Goal: Task Accomplishment & Management: Manage account settings

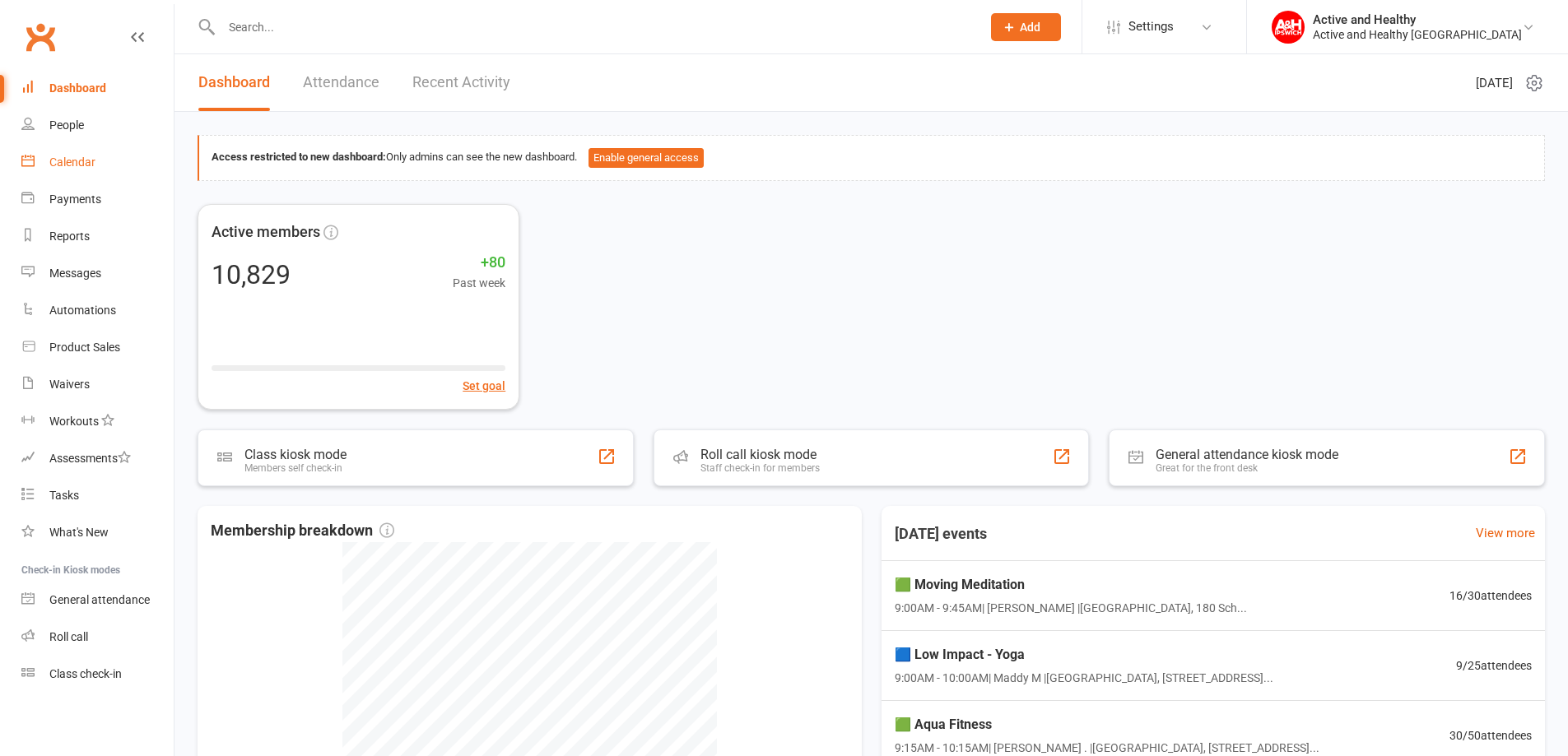
click at [89, 161] on div "Calendar" at bounding box center [73, 161] width 46 height 13
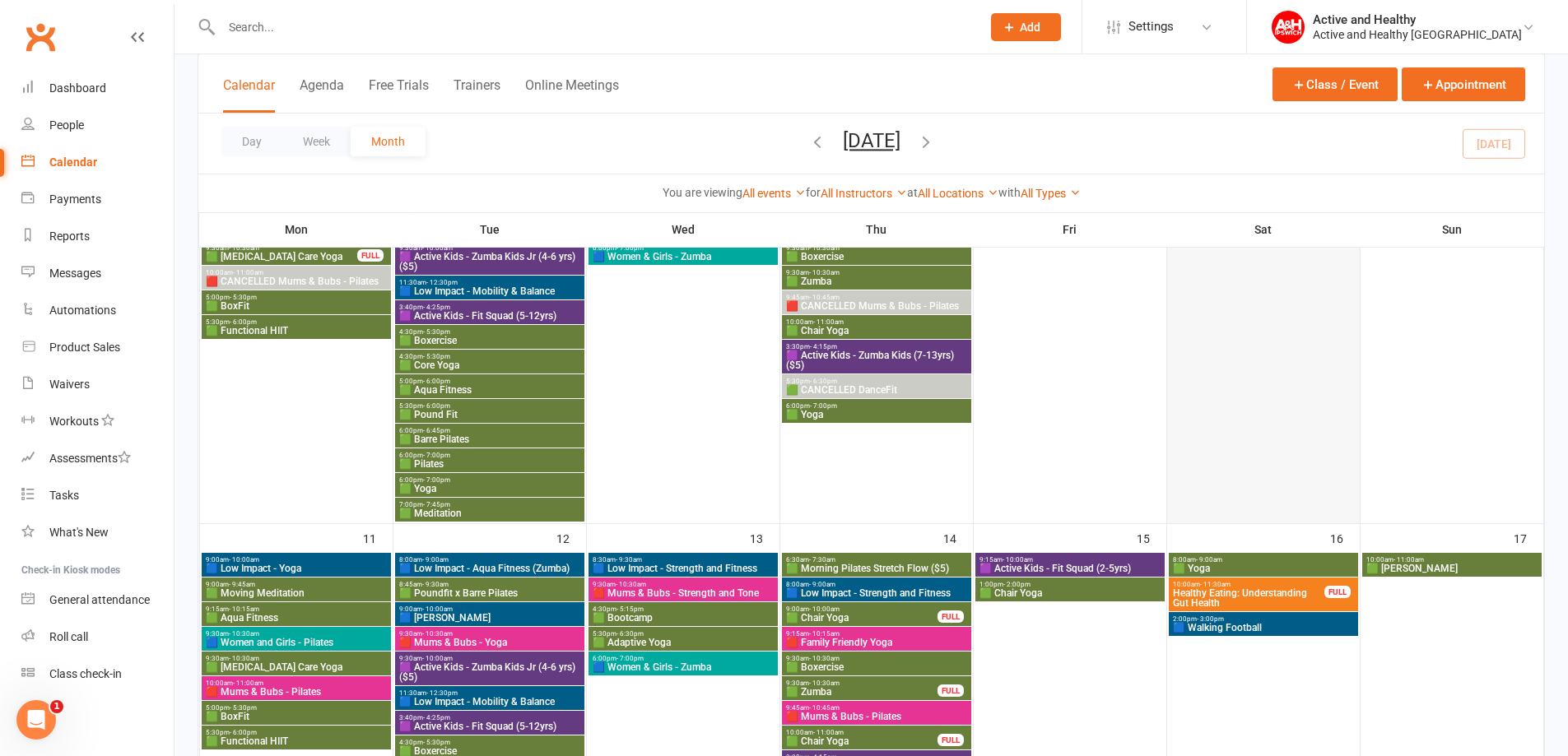
scroll to position [658, 0]
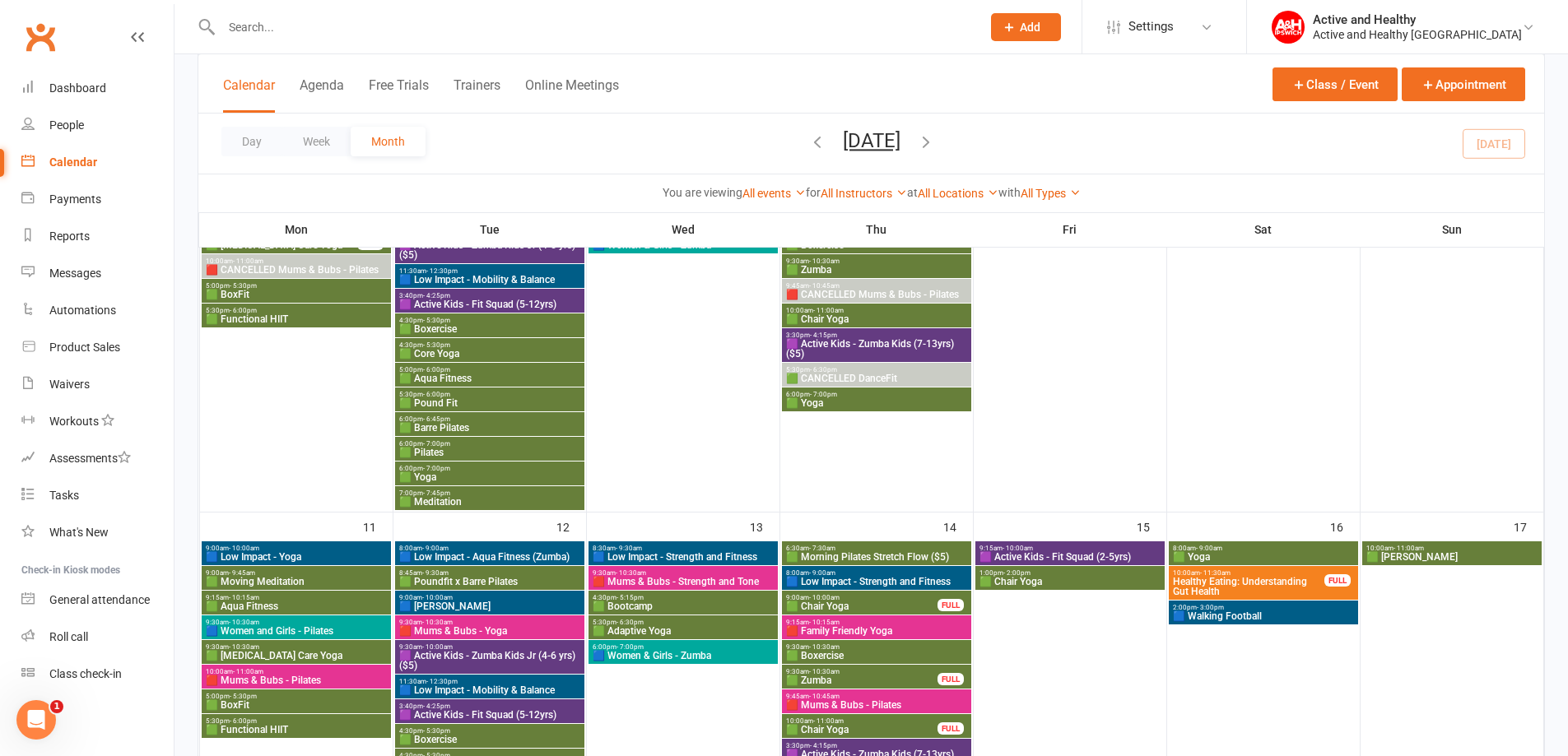
click at [1253, 579] on span "Healthy Eating: Understanding Gut Health" at bounding box center [1248, 587] width 153 height 20
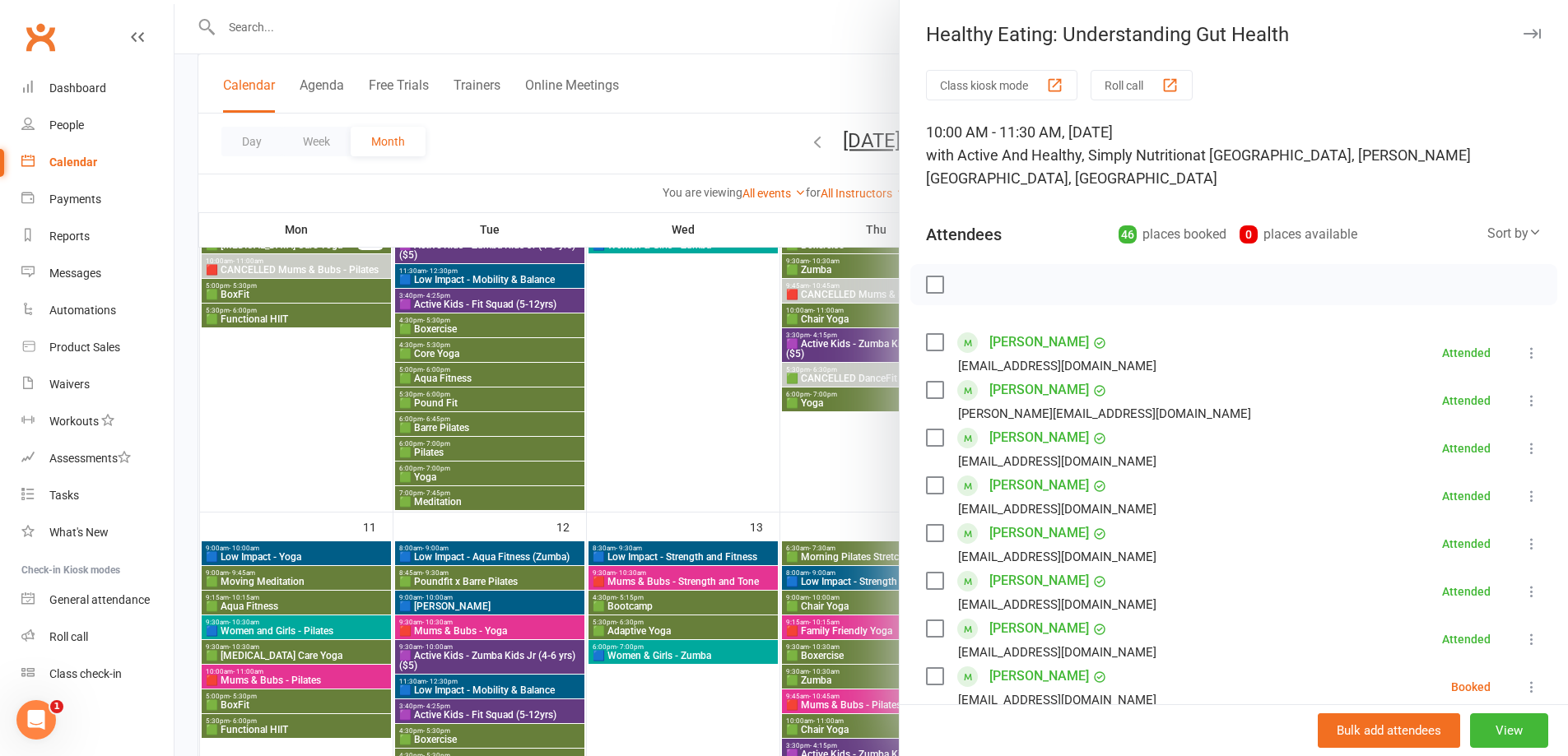
click at [1134, 78] on button "Roll call" at bounding box center [1141, 85] width 102 height 30
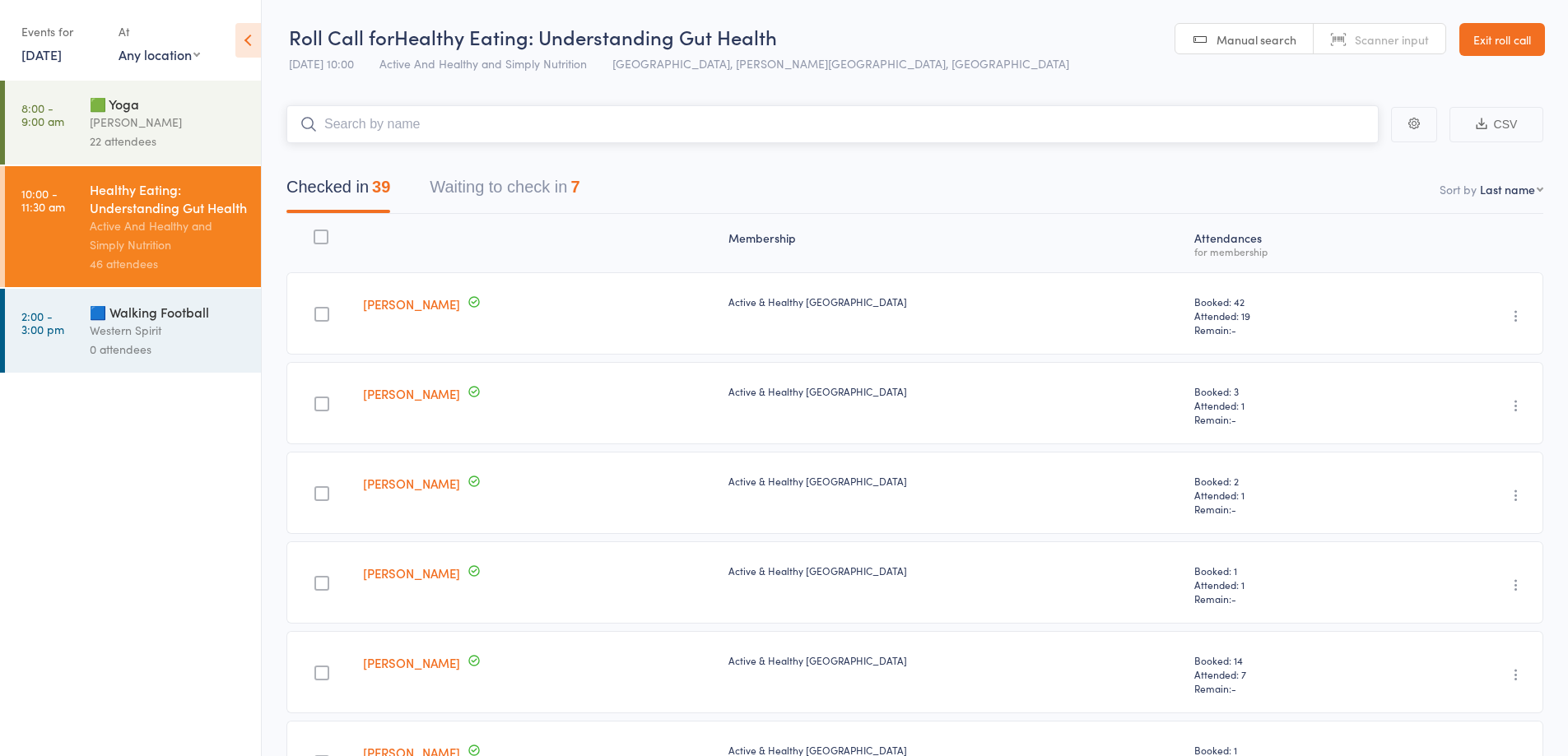
click at [507, 203] on button "Waiting to check in 7" at bounding box center [504, 191] width 150 height 43
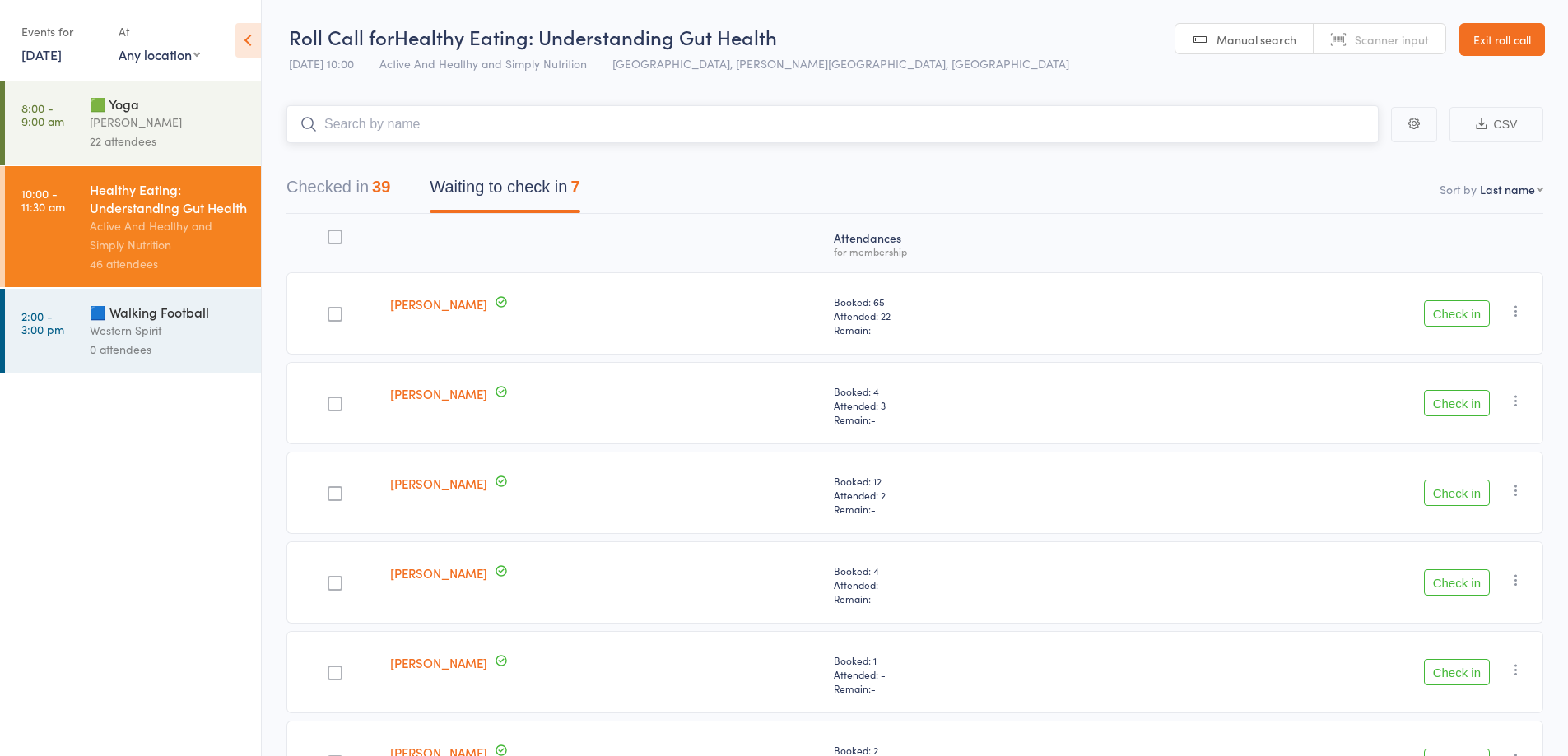
click at [340, 193] on button "Checked in 39" at bounding box center [338, 191] width 104 height 43
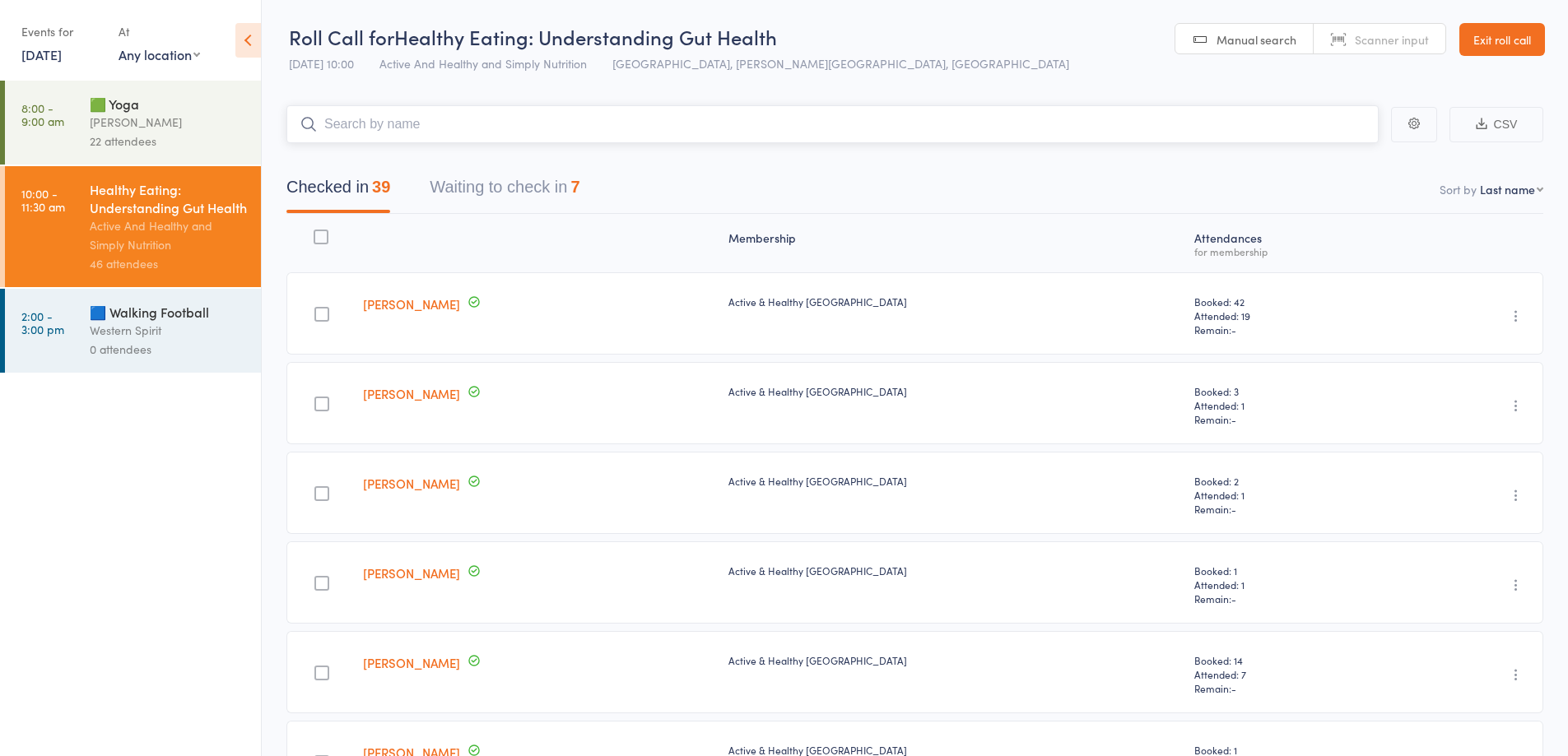
click at [531, 201] on button "Waiting to check in 7" at bounding box center [504, 191] width 150 height 43
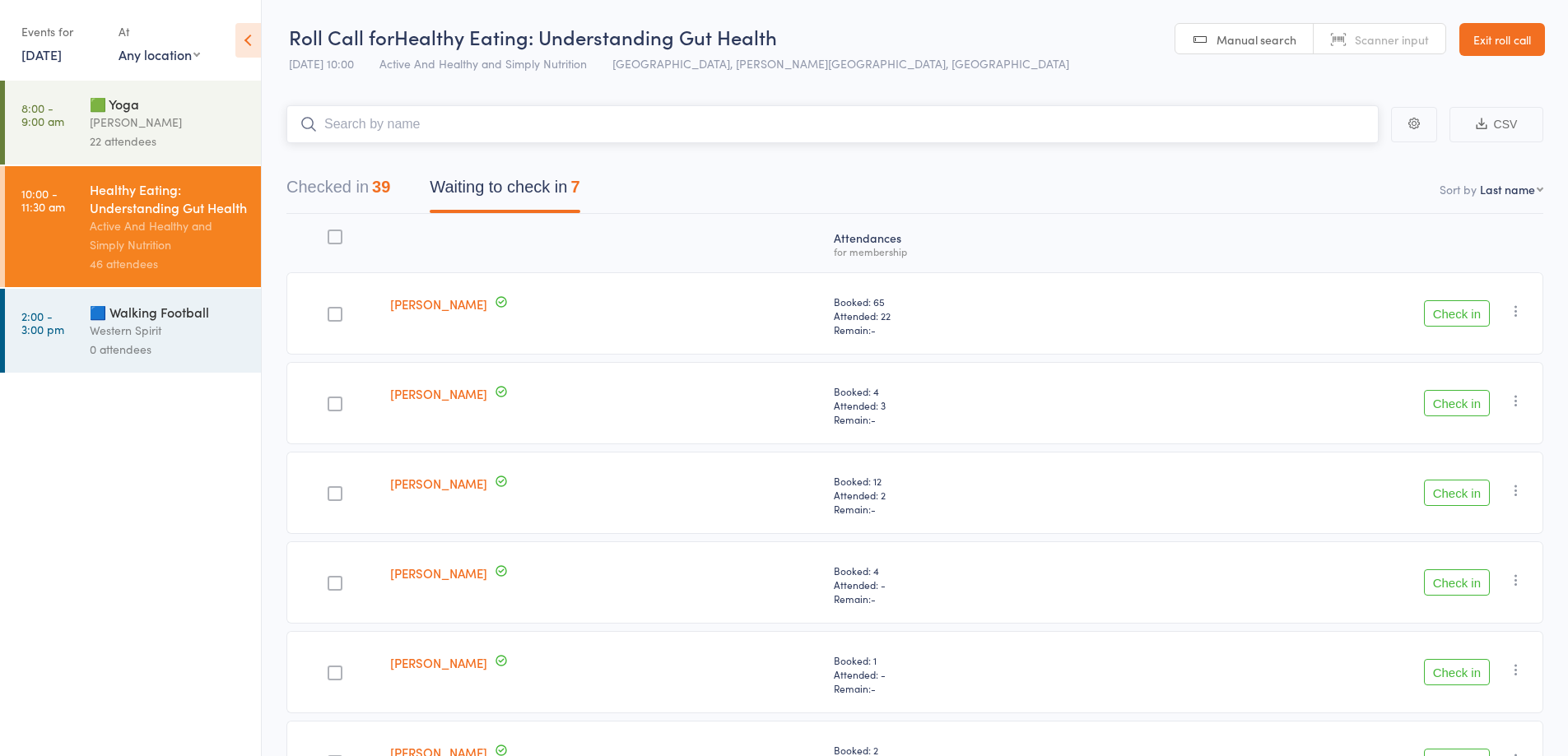
click at [380, 193] on div "39" at bounding box center [381, 186] width 18 height 18
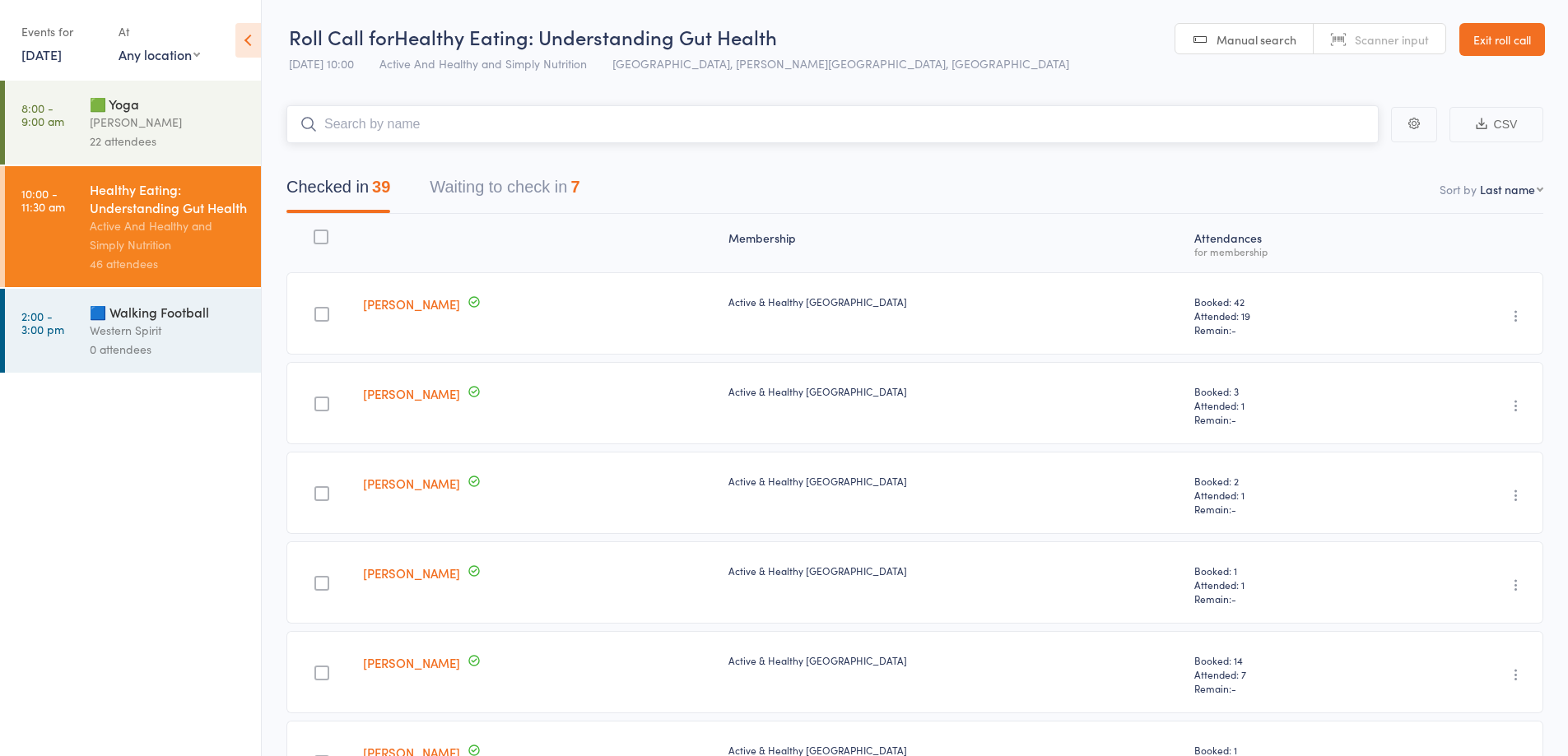
click at [524, 186] on button "Waiting to check in 7" at bounding box center [504, 191] width 150 height 43
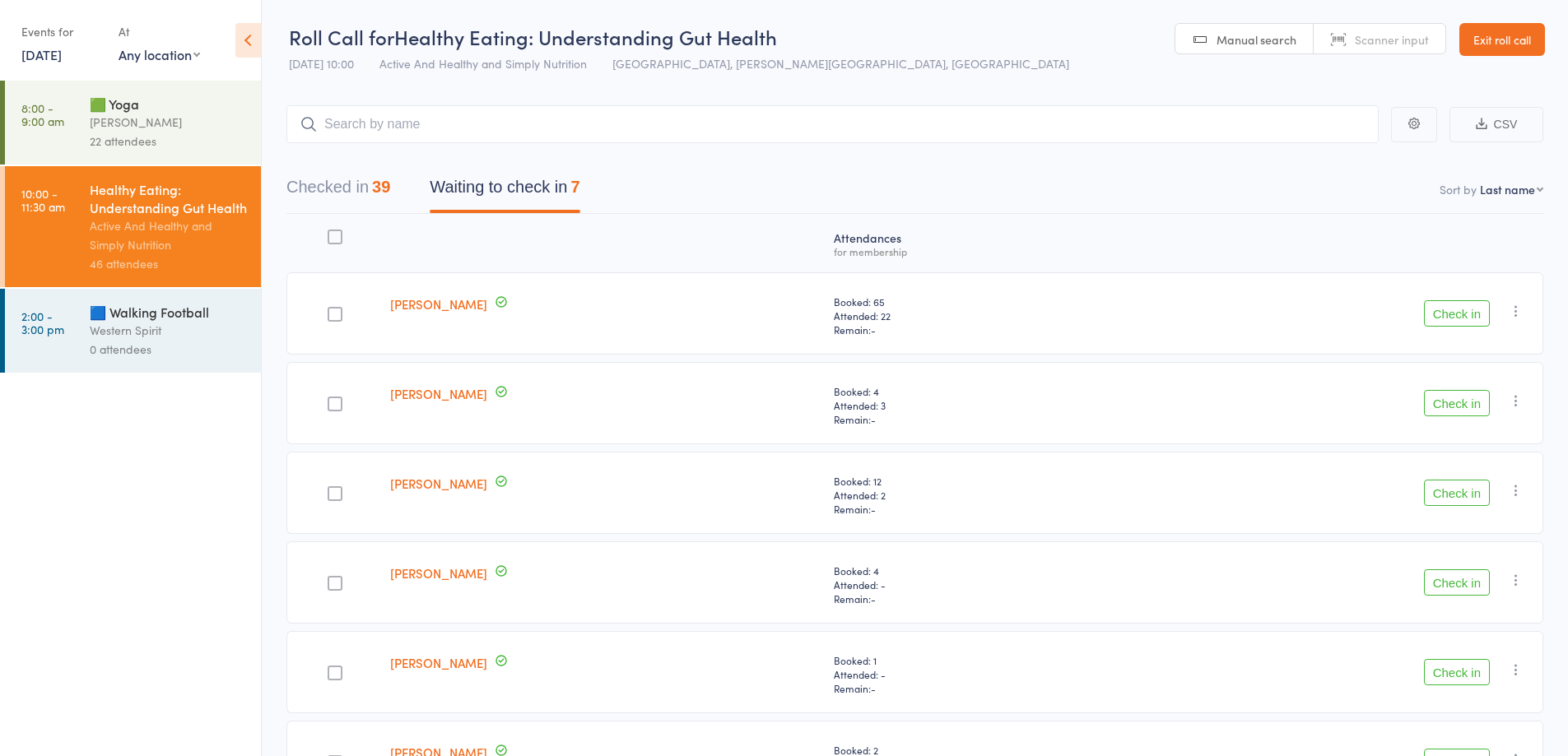
drag, startPoint x: 1493, startPoint y: 41, endPoint x: 1434, endPoint y: 45, distance: 59.1
click at [1493, 41] on link "Exit roll call" at bounding box center [1502, 39] width 85 height 33
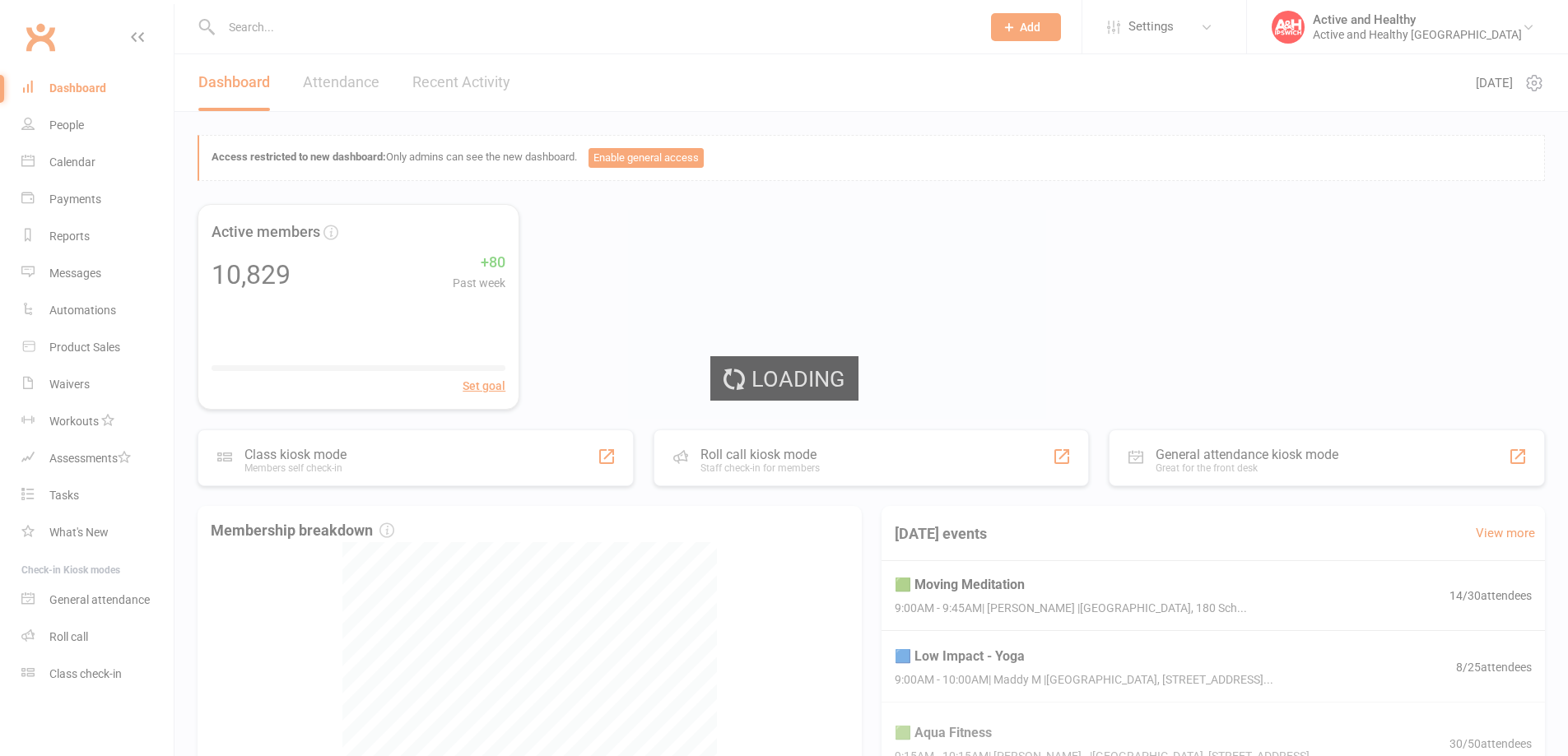
select select "100"
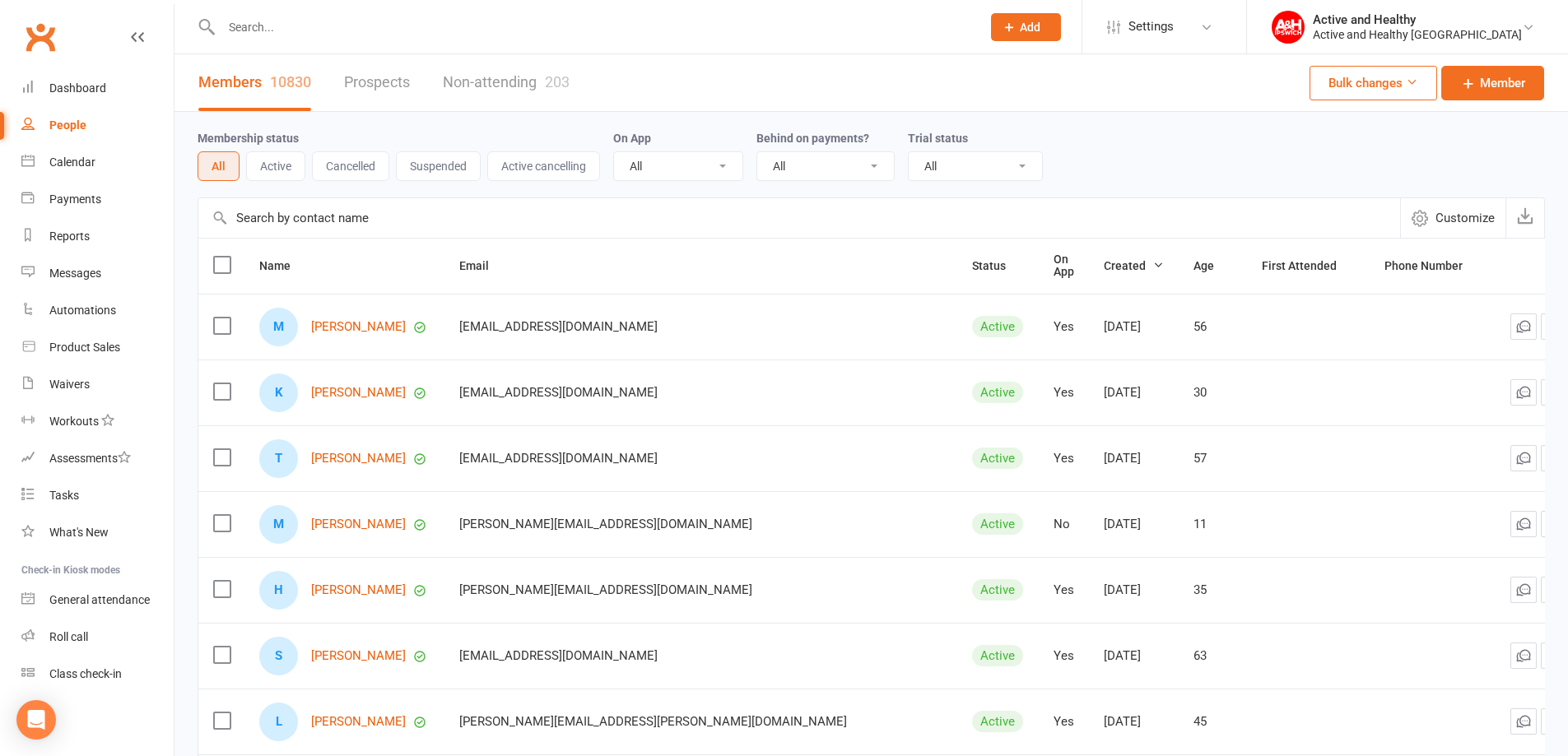
click at [281, 222] on input "text" at bounding box center [798, 217] width 1201 height 39
paste input "[PERSON_NAME]"
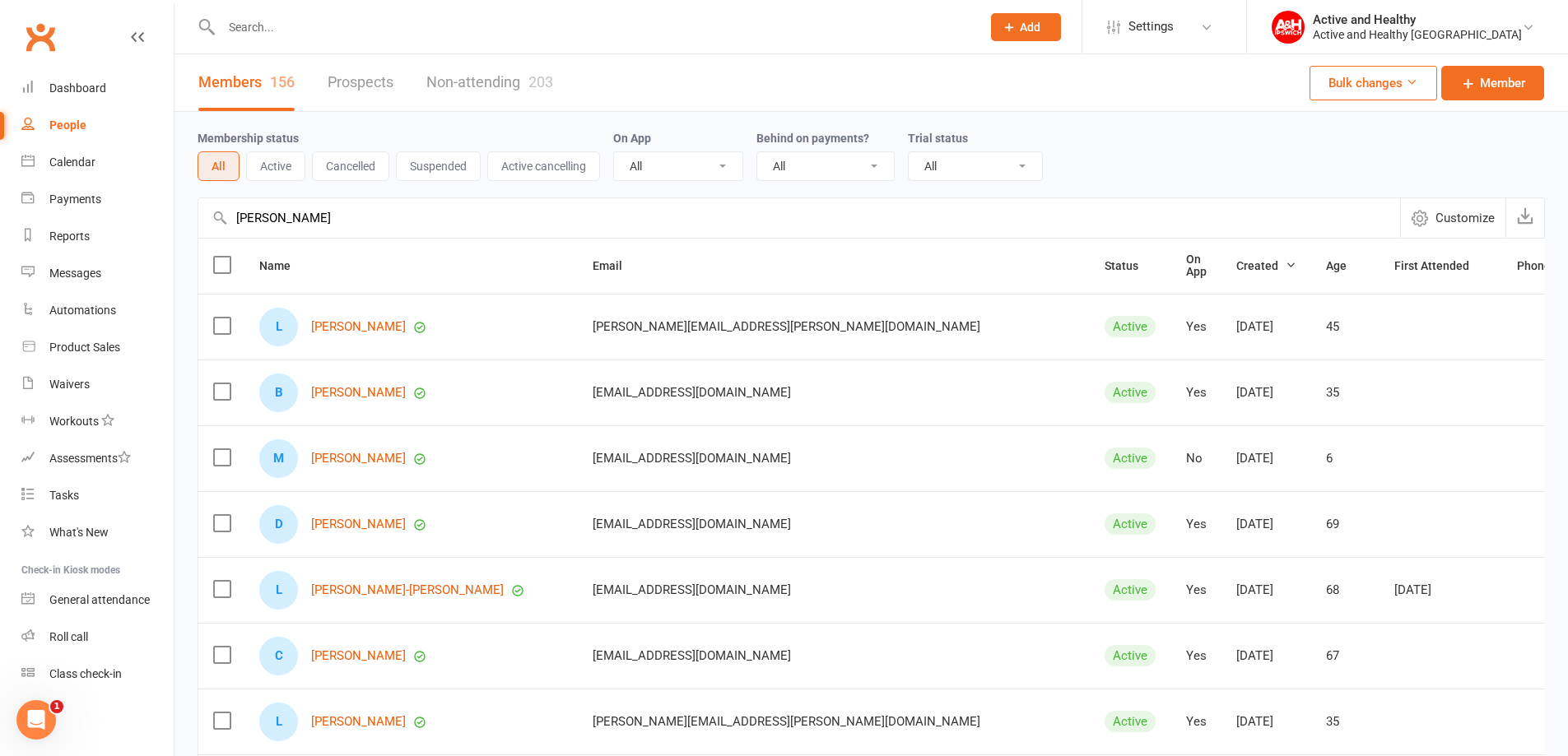
click at [39, 713] on icon "Open Intercom Messenger" at bounding box center [36, 720] width 28 height 28
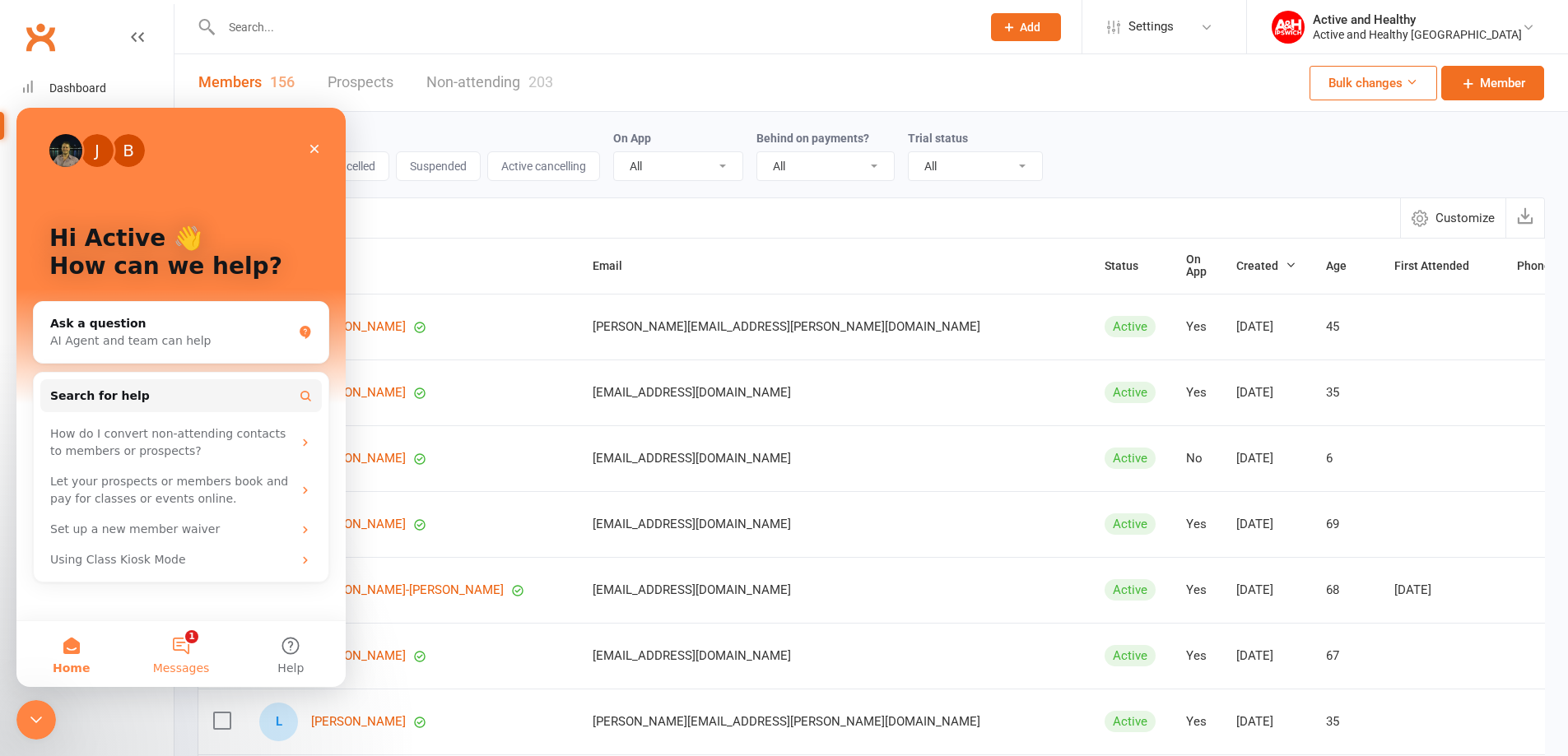
drag, startPoint x: 187, startPoint y: 646, endPoint x: 123, endPoint y: 805, distance: 171.4
click at [187, 646] on button "1 Messages" at bounding box center [180, 654] width 109 height 66
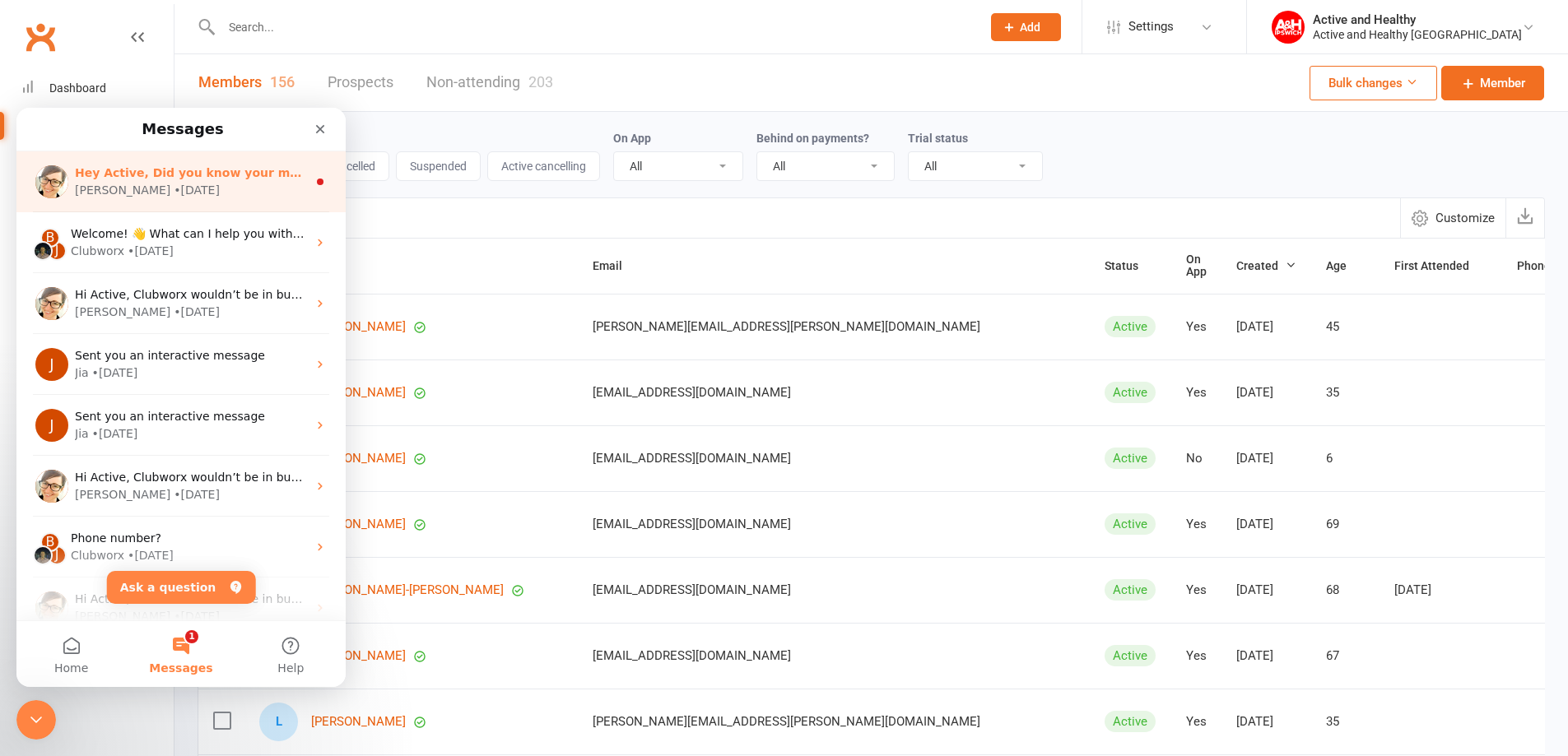
click at [210, 196] on div "Emily • 1w ago" at bounding box center [190, 190] width 232 height 17
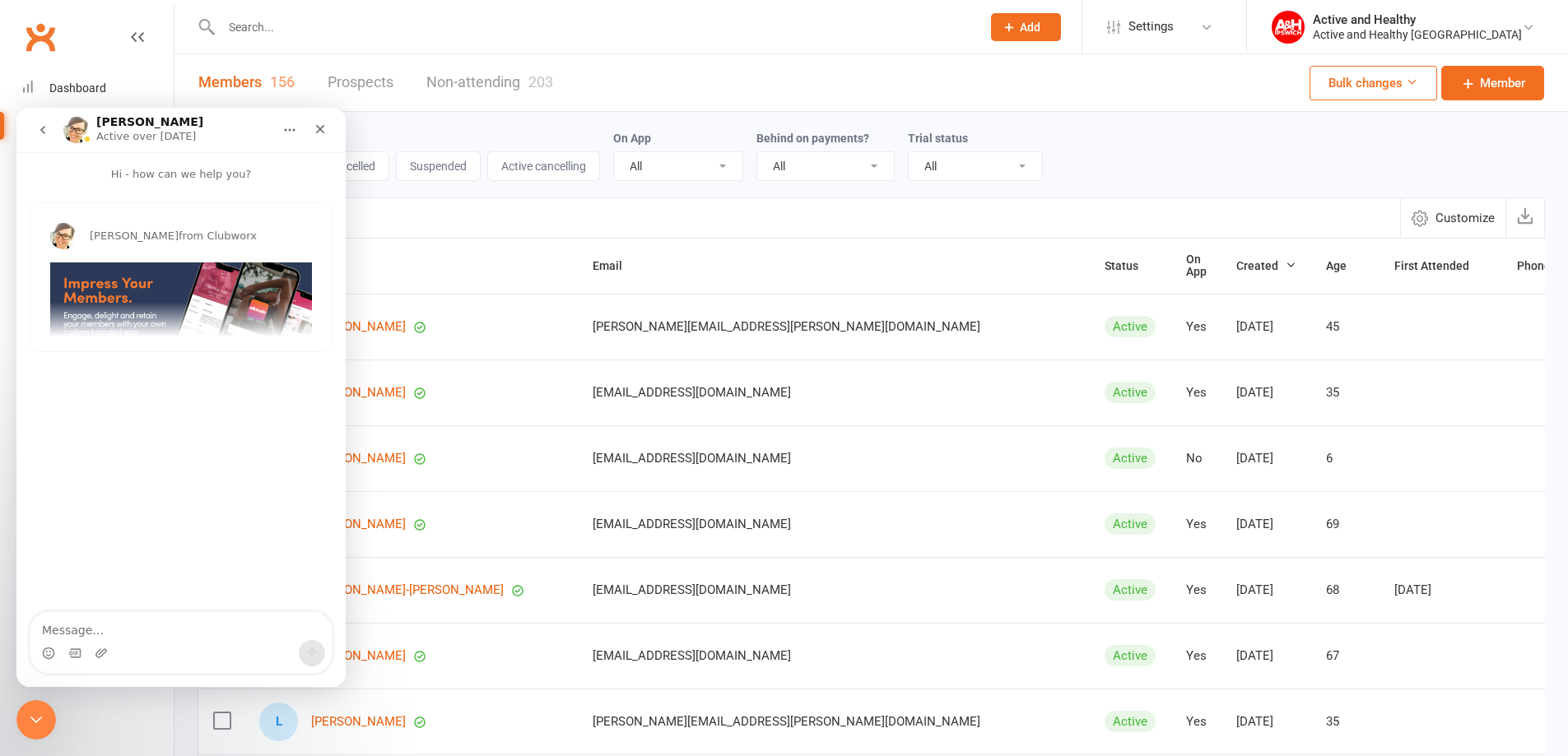
click at [150, 295] on img "Emily says…" at bounding box center [181, 327] width 262 height 130
click at [328, 301] on div "Hey Active, Did you know your members can check in directly from the member app…" at bounding box center [180, 532] width 301 height 539
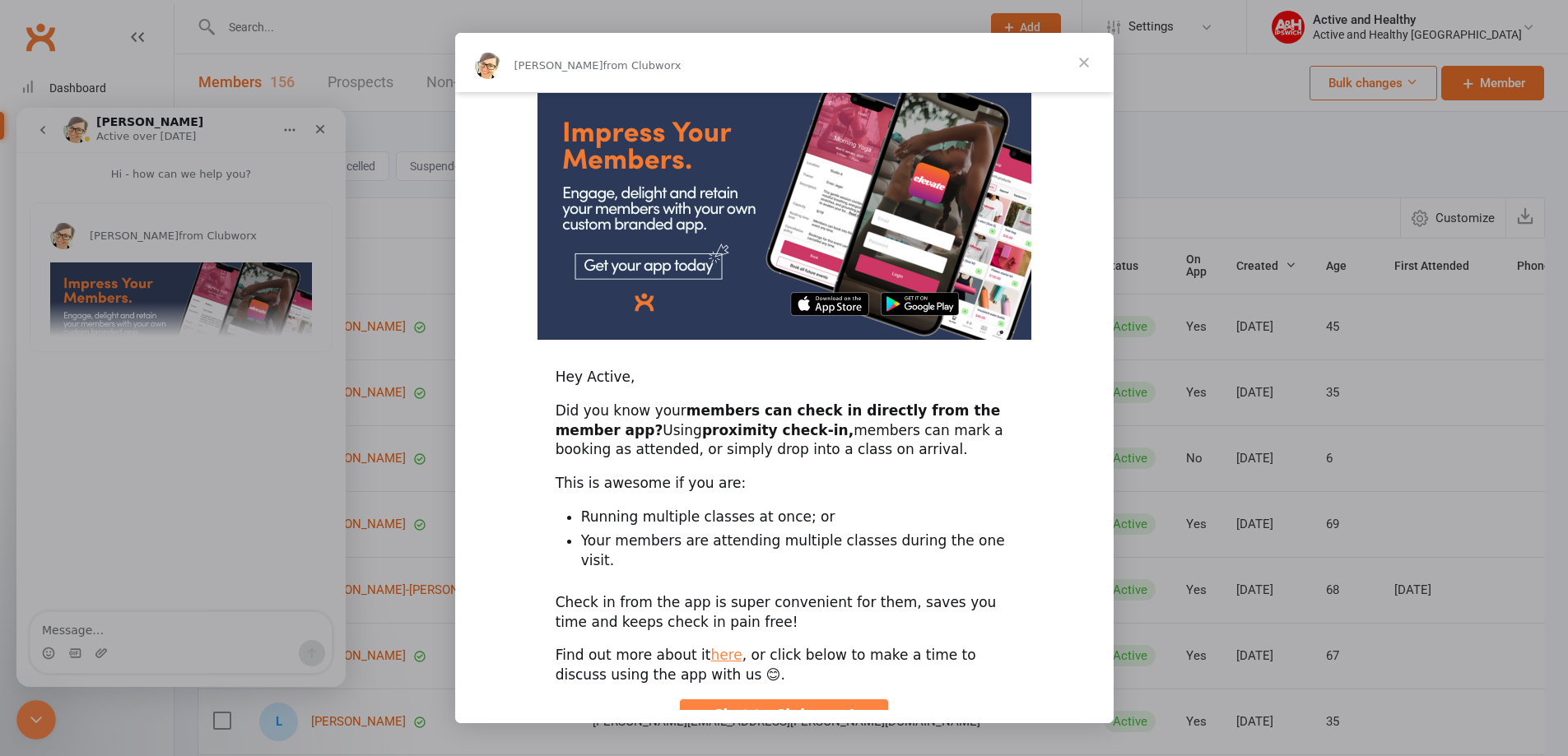
scroll to position [83, 0]
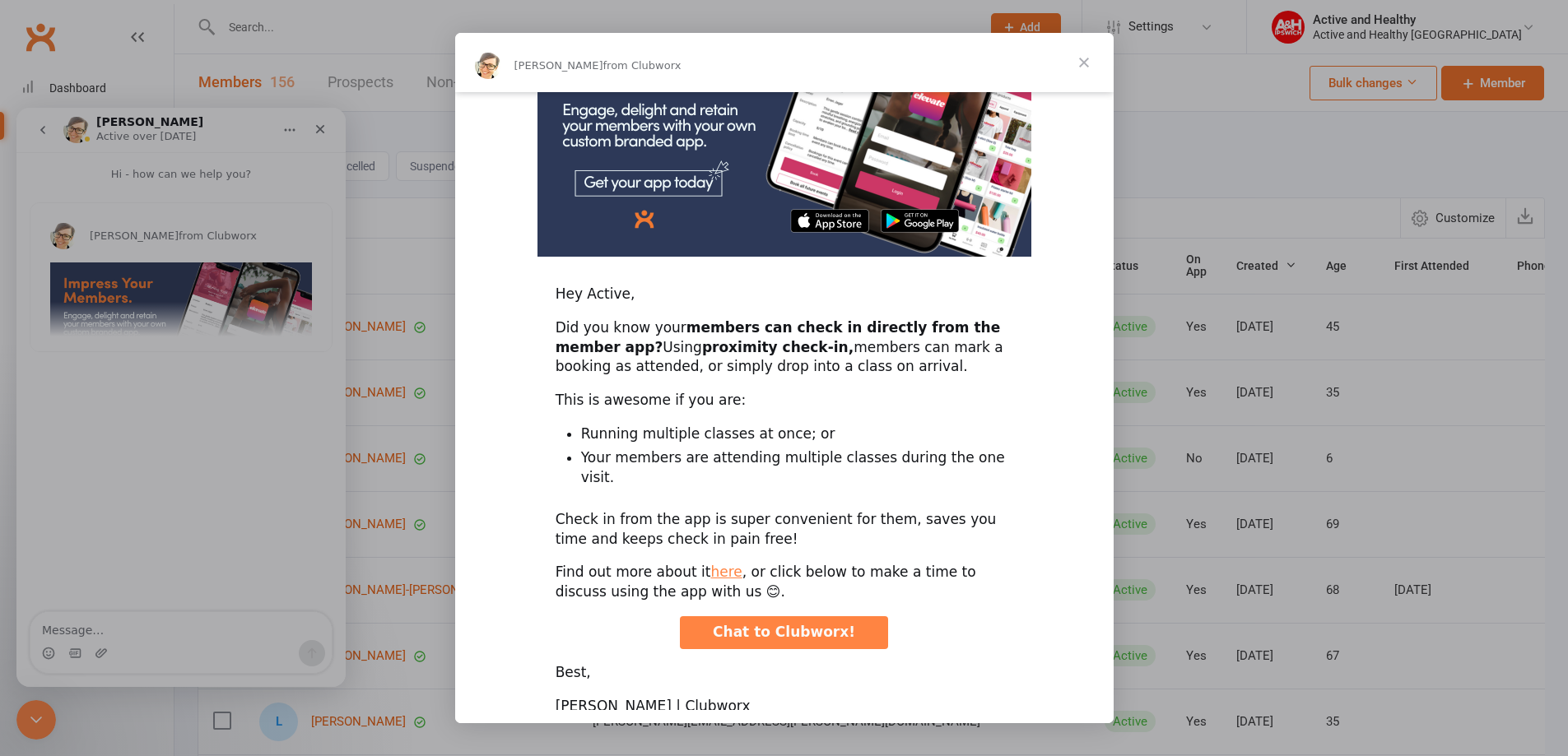
click at [1081, 65] on span "Close" at bounding box center [1083, 62] width 59 height 59
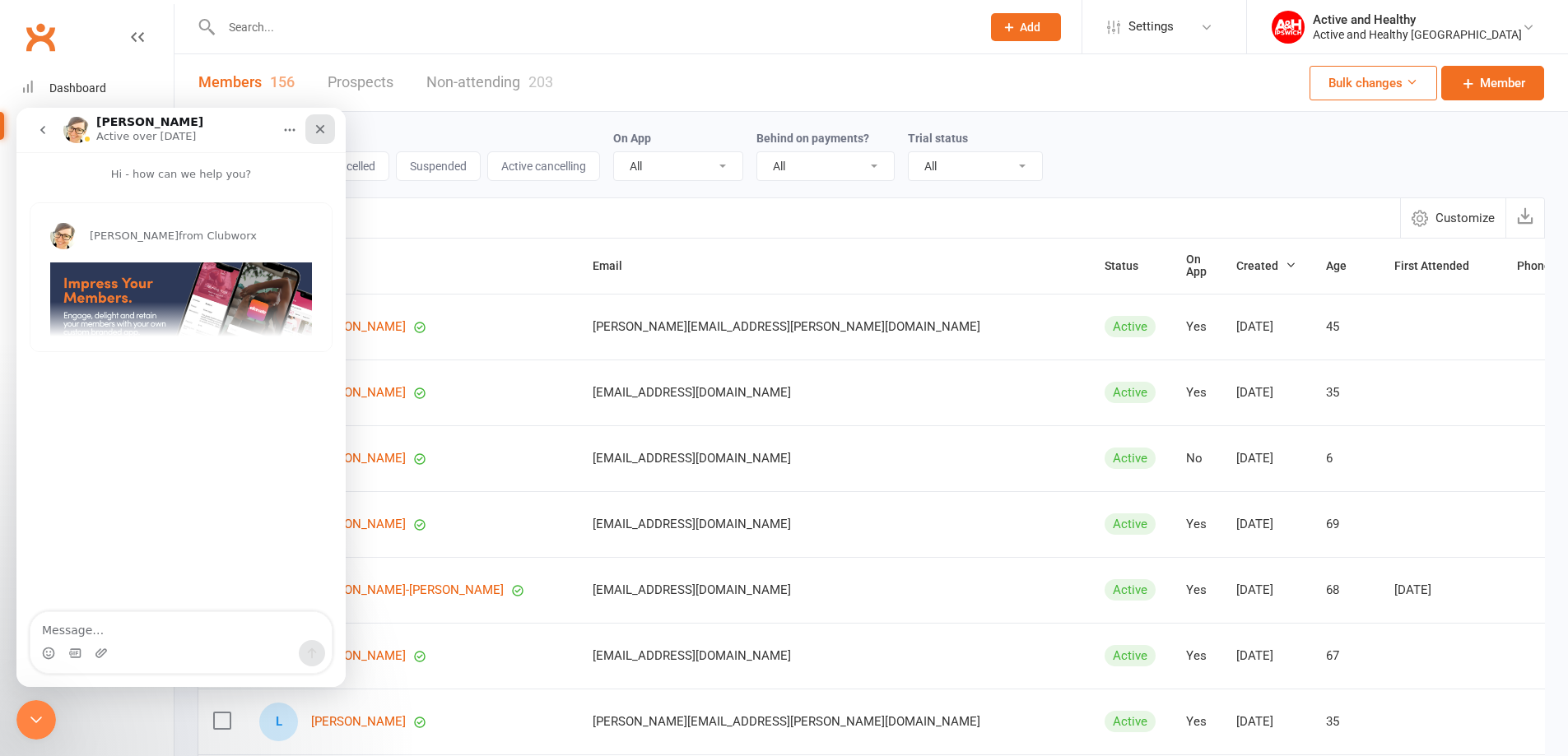
click at [324, 123] on icon "Close" at bounding box center [320, 129] width 13 height 13
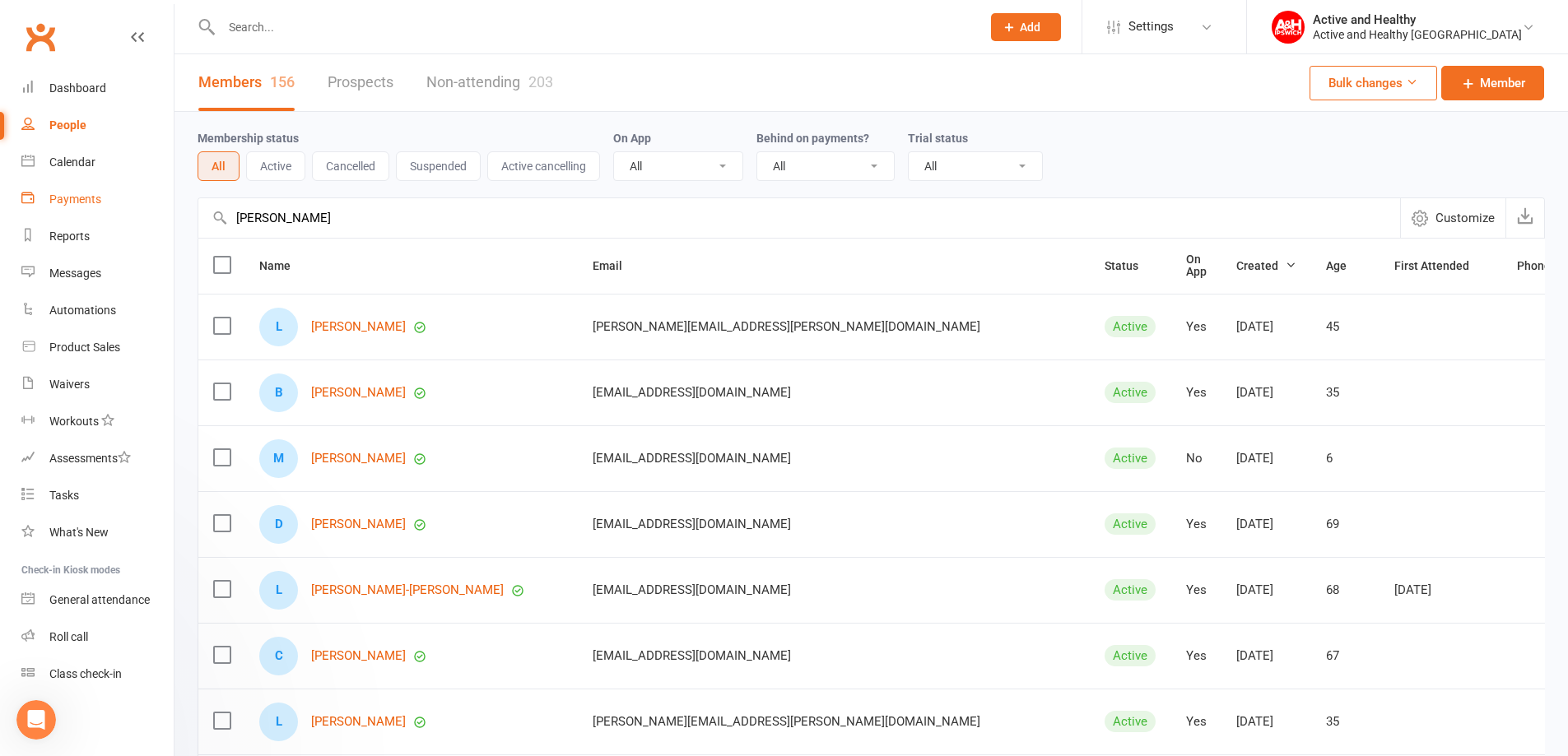
scroll to position [0, 0]
drag, startPoint x: 329, startPoint y: 220, endPoint x: 88, endPoint y: 216, distance: 241.0
paste input "[PERSON_NAME]"
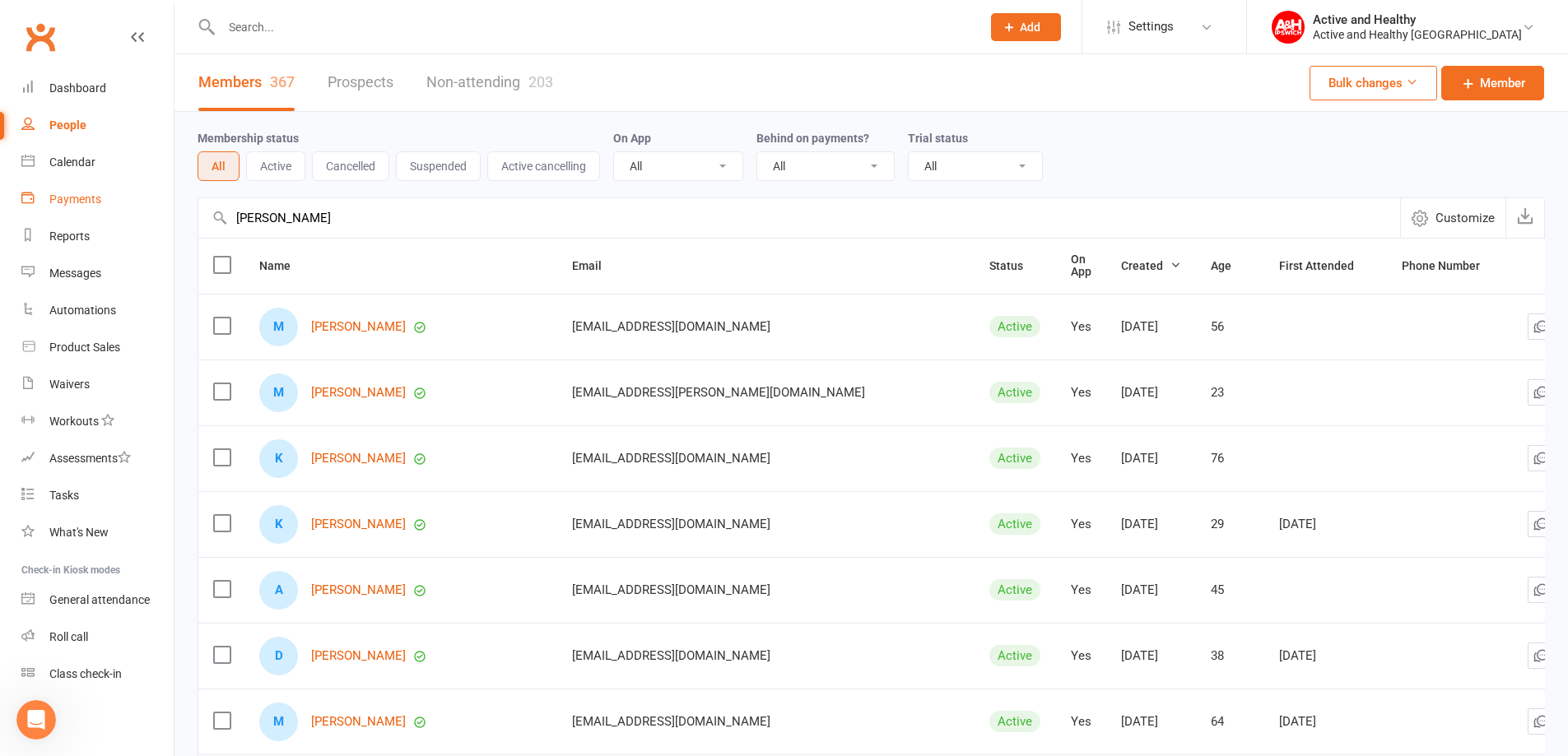
drag, startPoint x: 341, startPoint y: 218, endPoint x: 67, endPoint y: 217, distance: 274.0
paste input "Kamilla Browne"
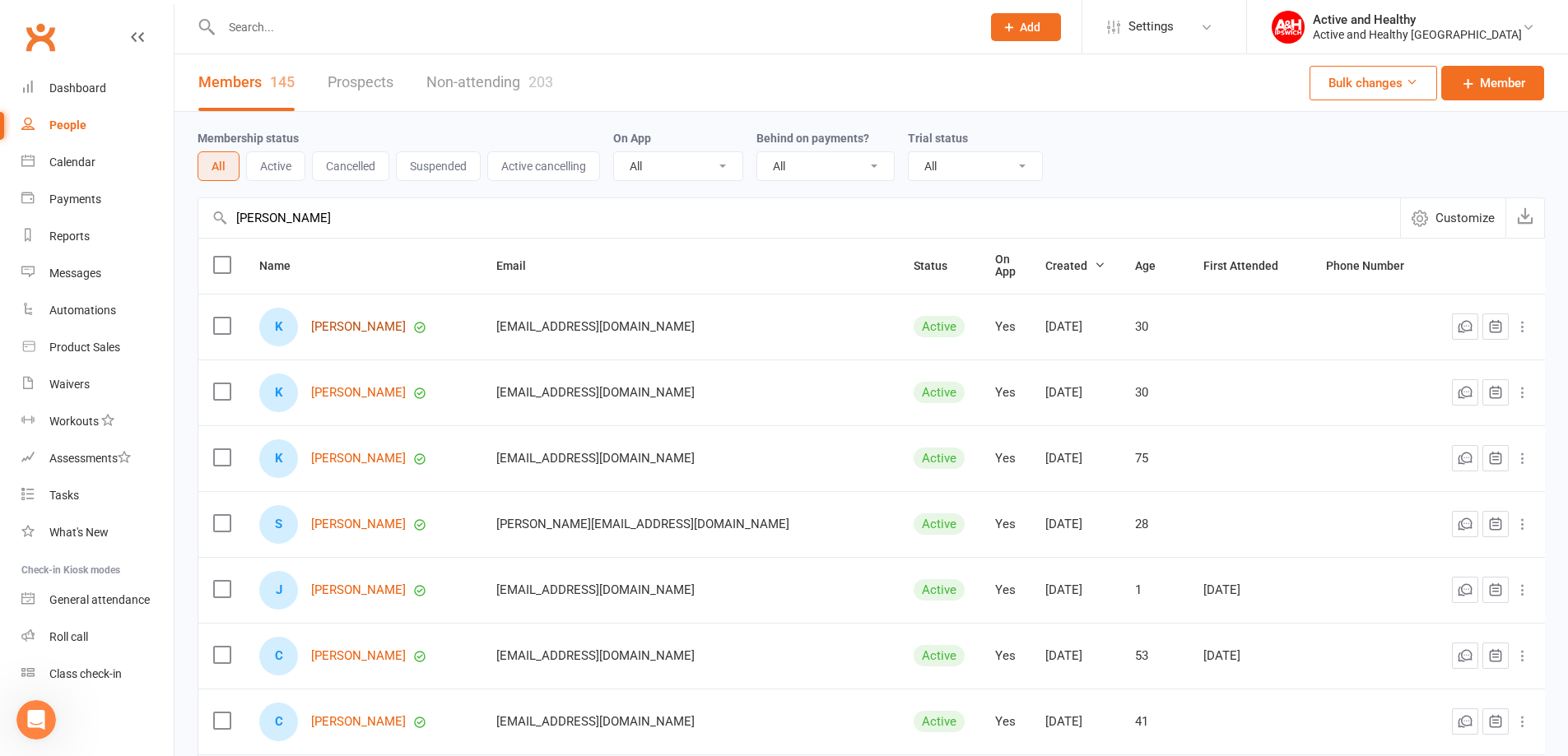
type input "Kamilla Browne"
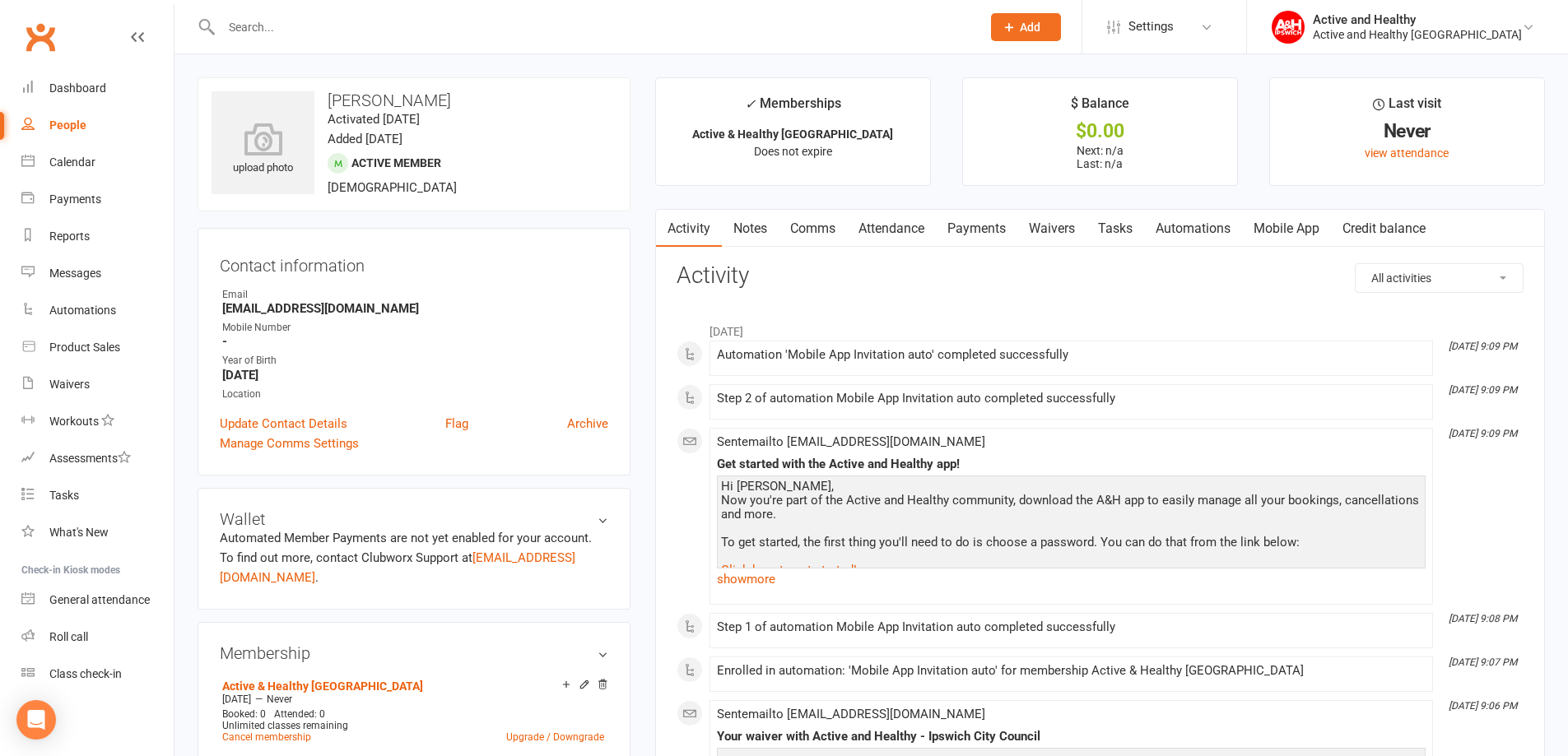
click at [1295, 234] on link "Mobile App" at bounding box center [1287, 228] width 89 height 38
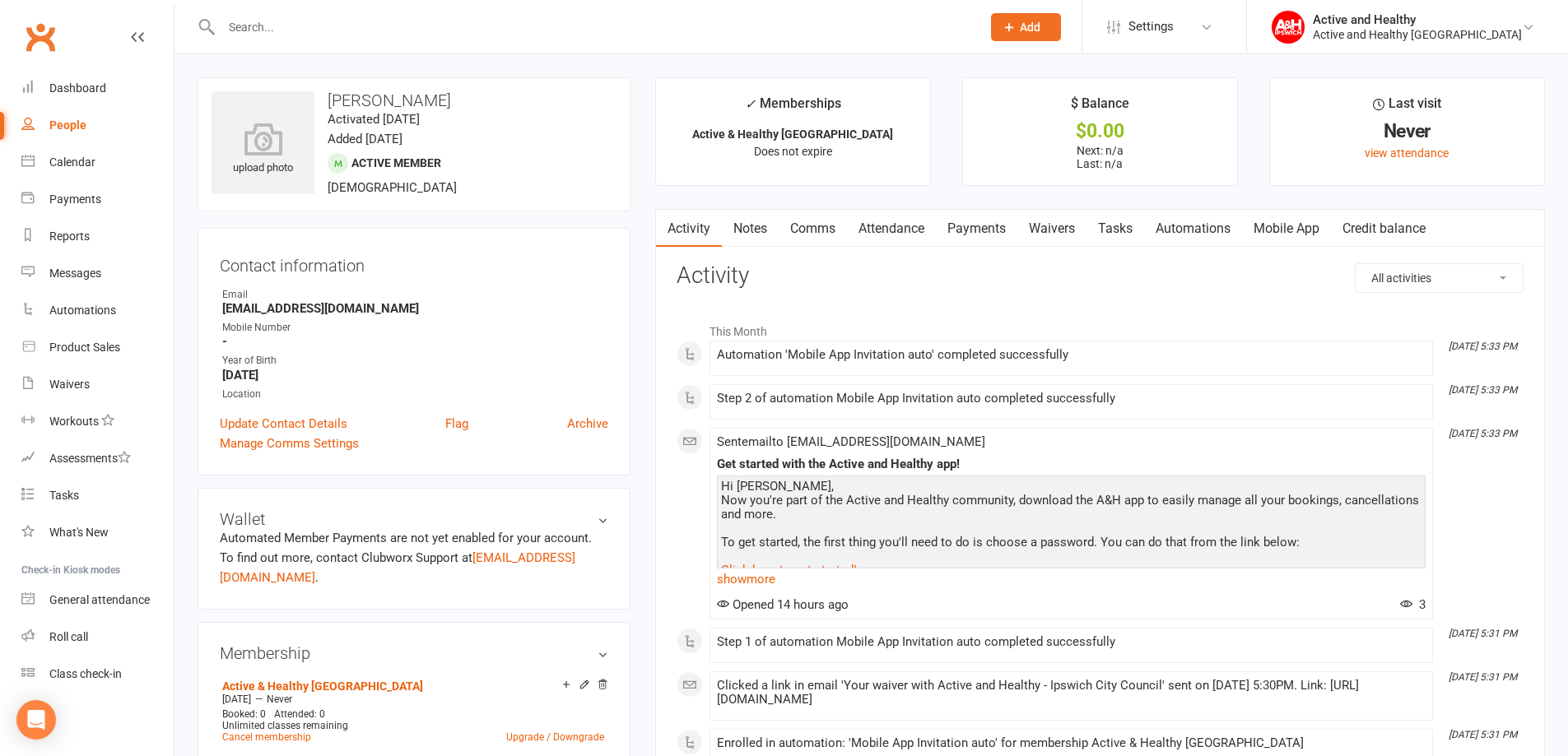
click at [62, 124] on div "People" at bounding box center [68, 124] width 37 height 13
select select "100"
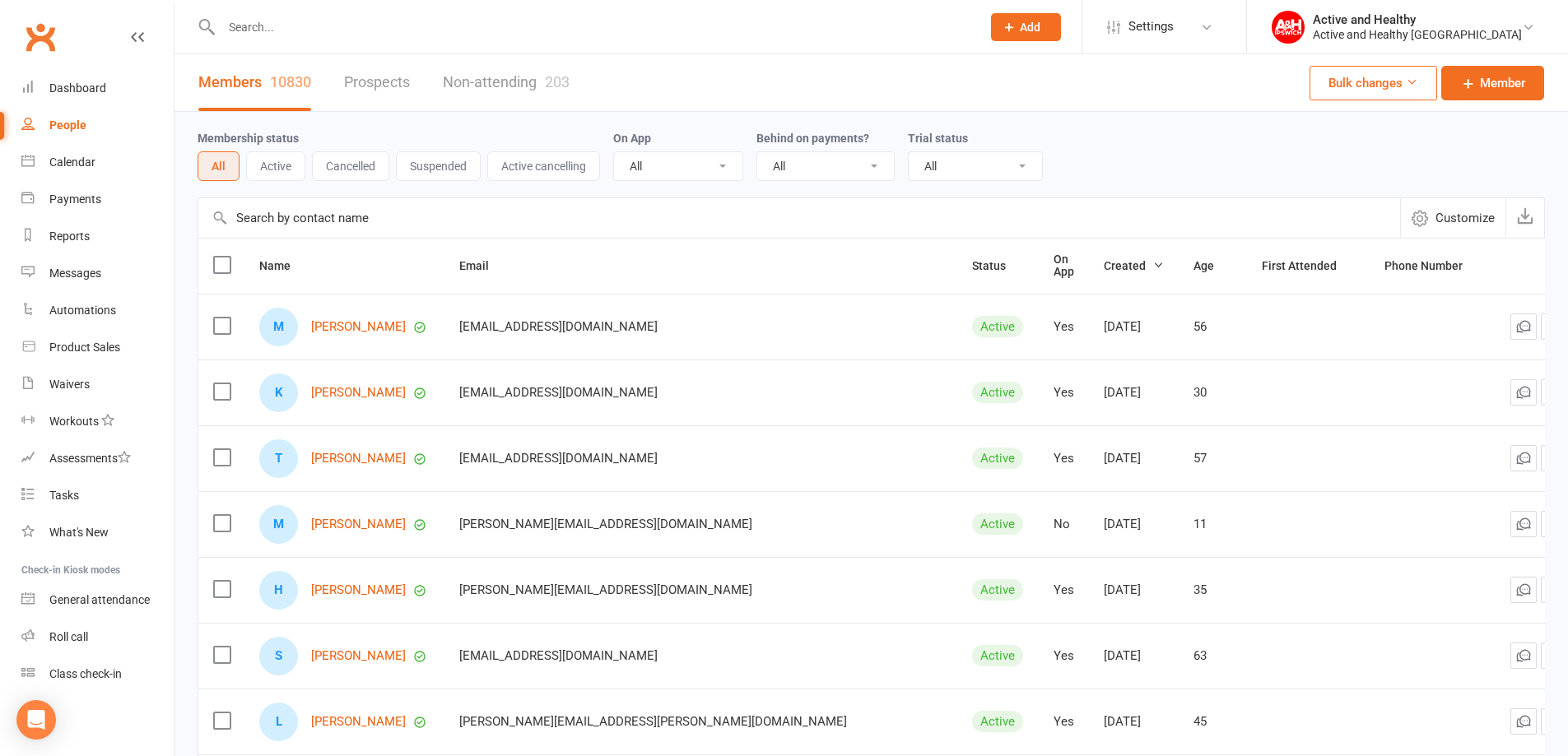
click at [299, 214] on input "text" at bounding box center [798, 217] width 1201 height 39
type input "kamilla brown"
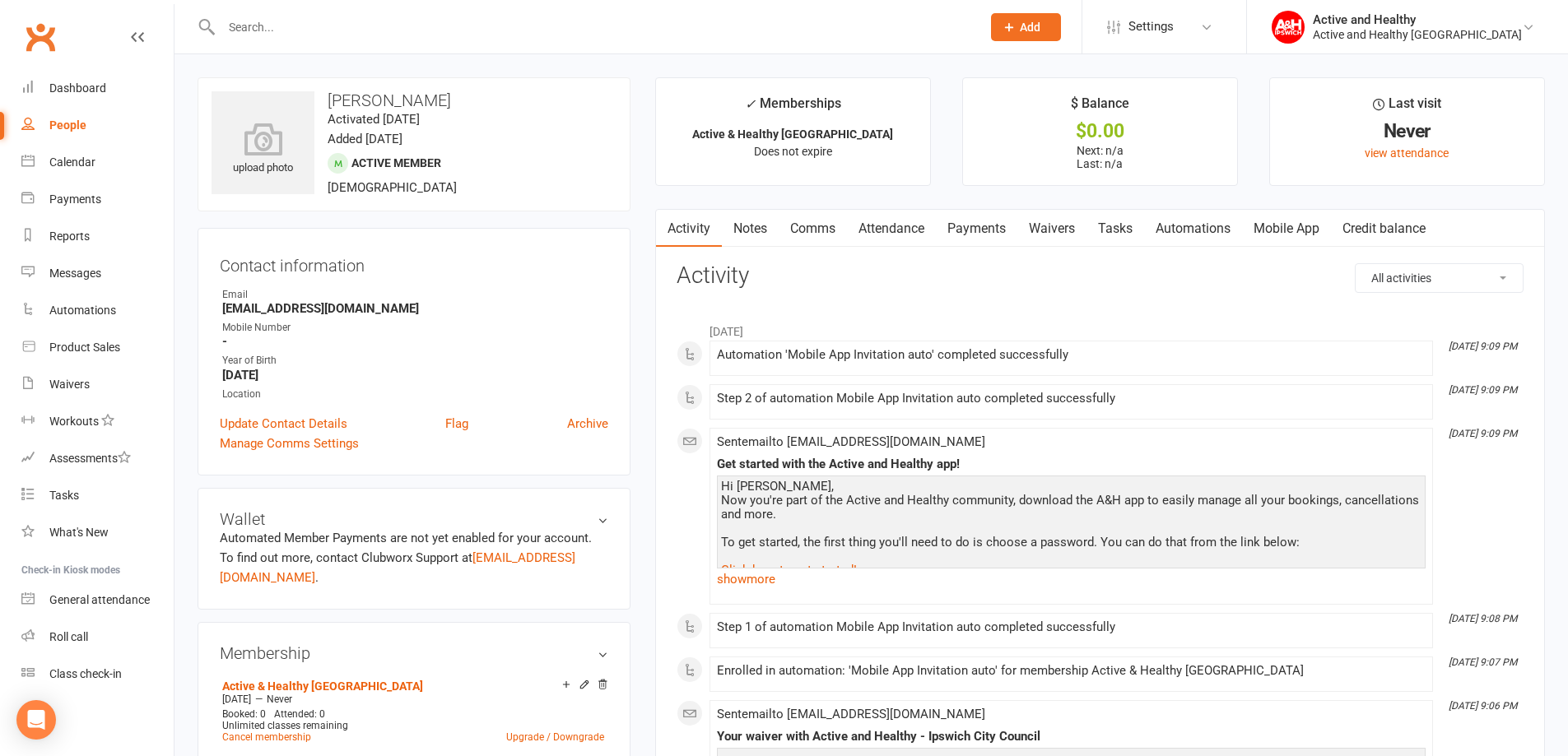
click at [1291, 233] on link "Mobile App" at bounding box center [1287, 228] width 89 height 38
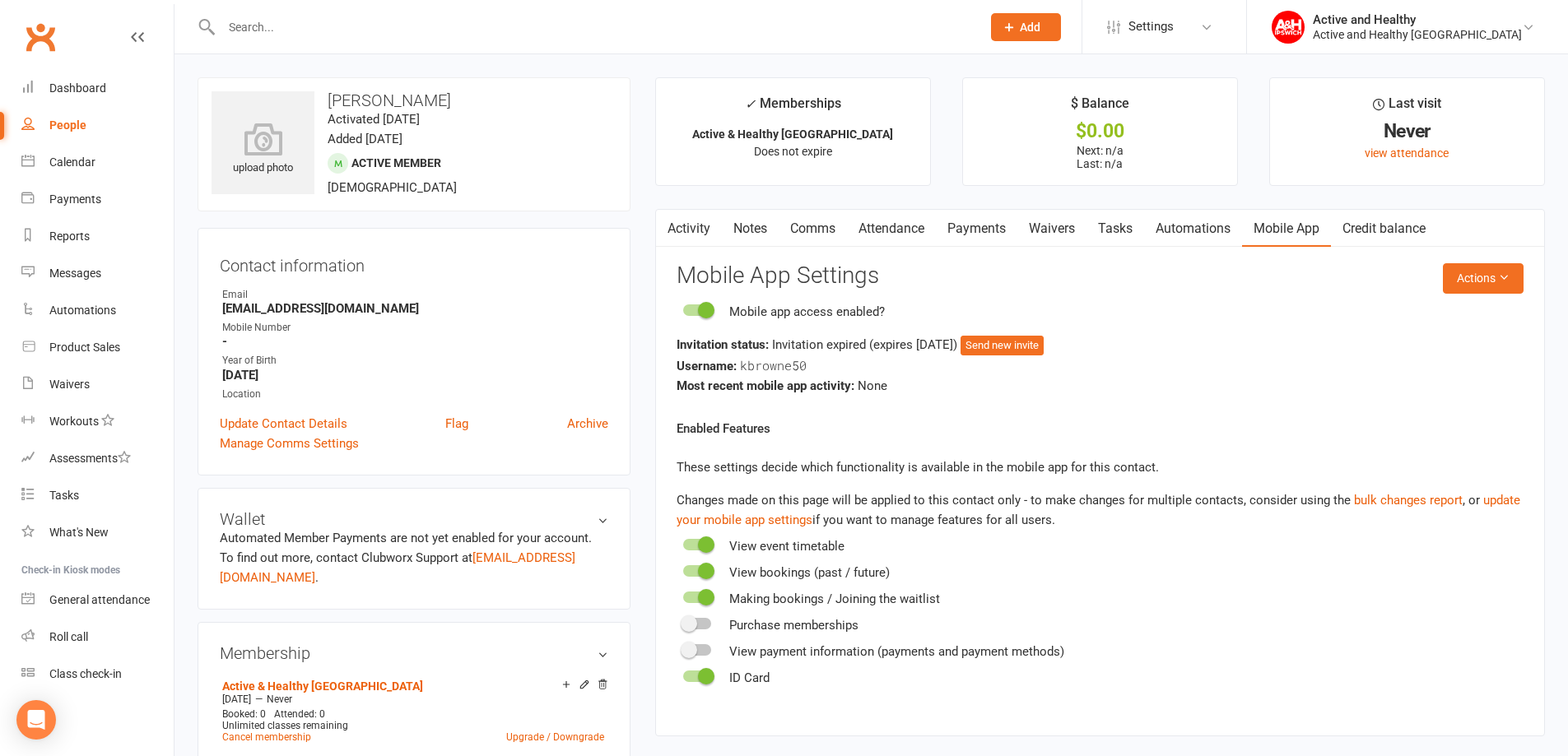
drag, startPoint x: 75, startPoint y: 121, endPoint x: 98, endPoint y: 118, distance: 23.2
click at [75, 121] on div "People" at bounding box center [68, 124] width 37 height 13
select select "100"
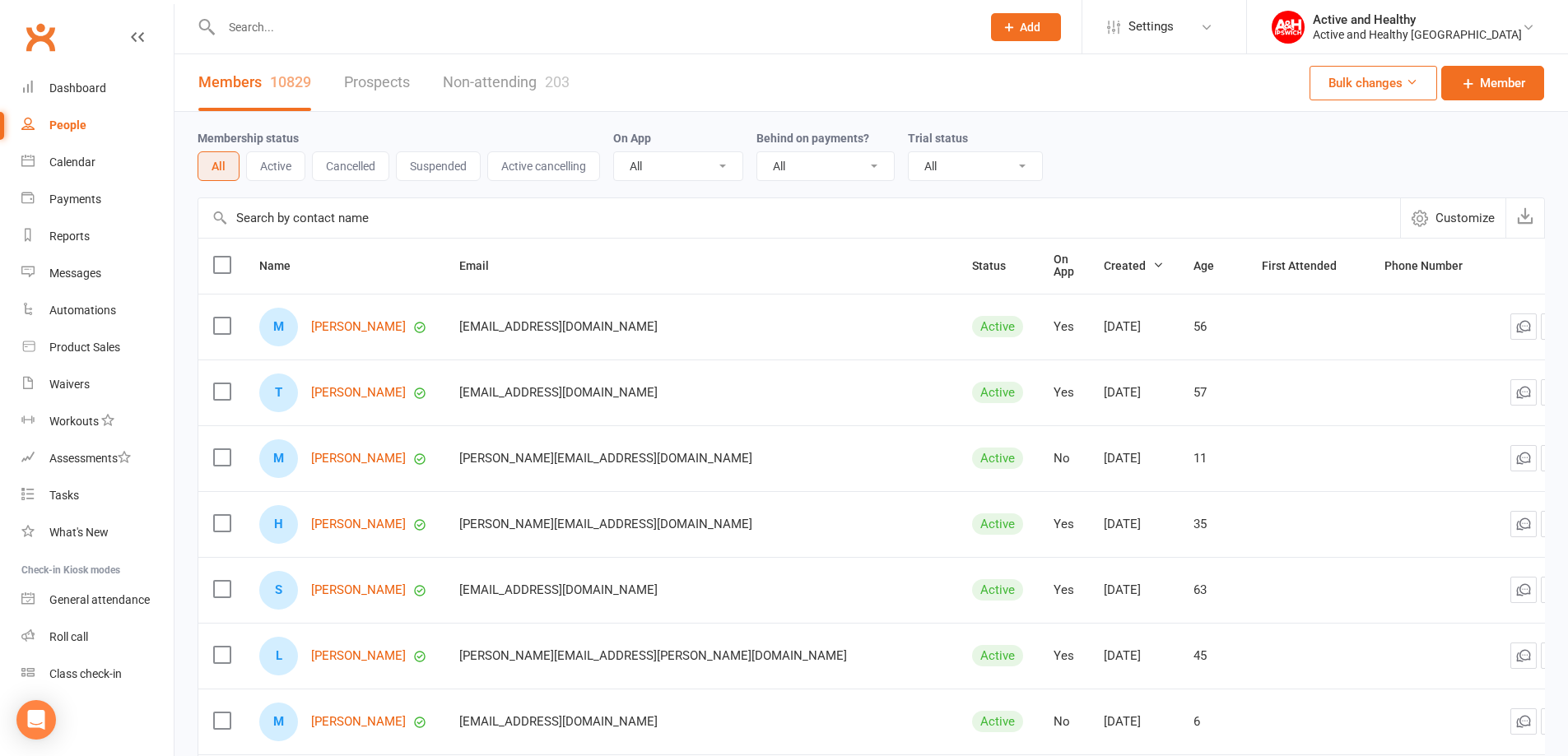
click at [315, 214] on input "text" at bounding box center [798, 217] width 1201 height 39
paste input "[PERSON_NAME]"
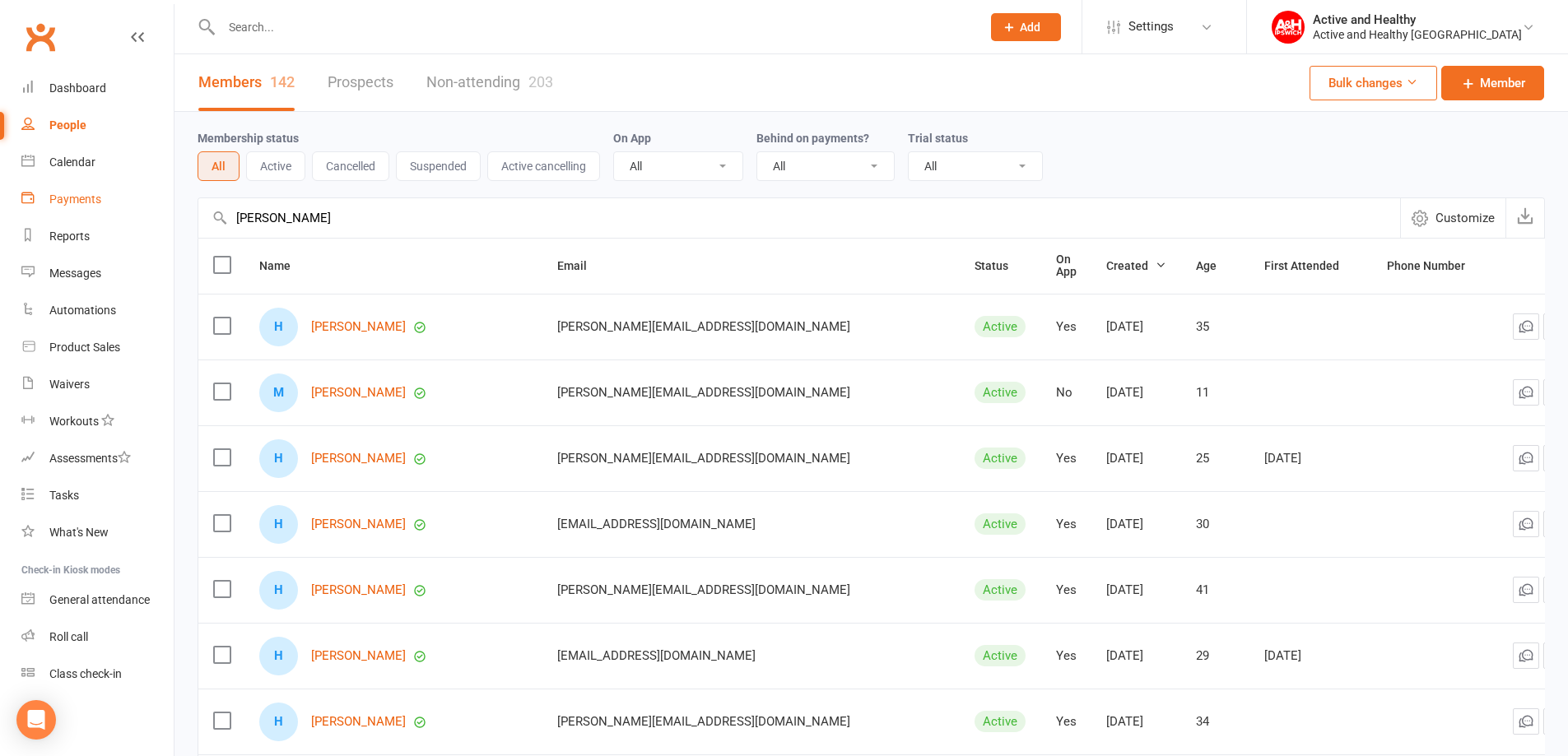
drag, startPoint x: 344, startPoint y: 211, endPoint x: 91, endPoint y: 217, distance: 253.1
paste input "[PERSON_NAME]"
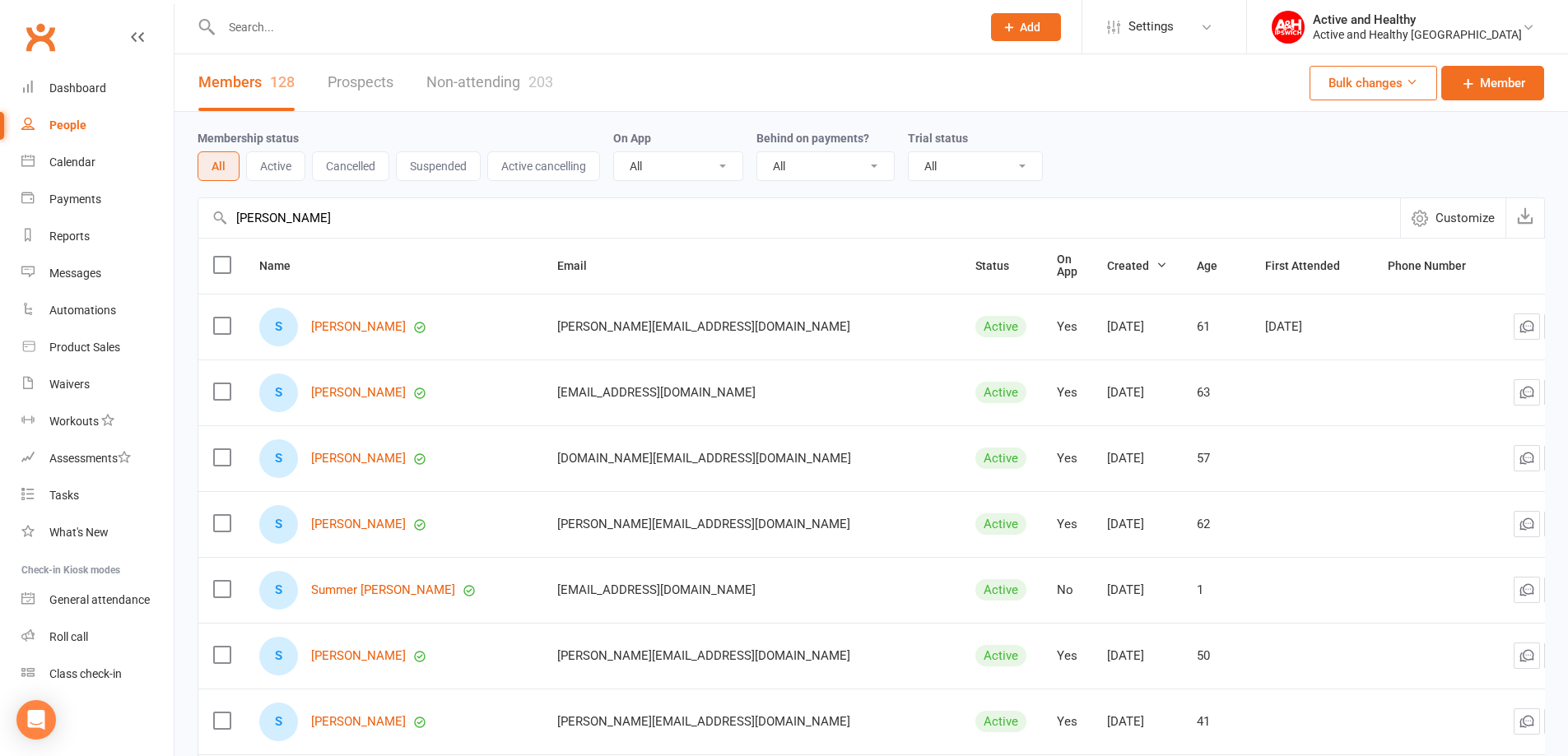
type input "[PERSON_NAME]"
click at [483, 87] on link "Non-attending 203" at bounding box center [489, 83] width 127 height 57
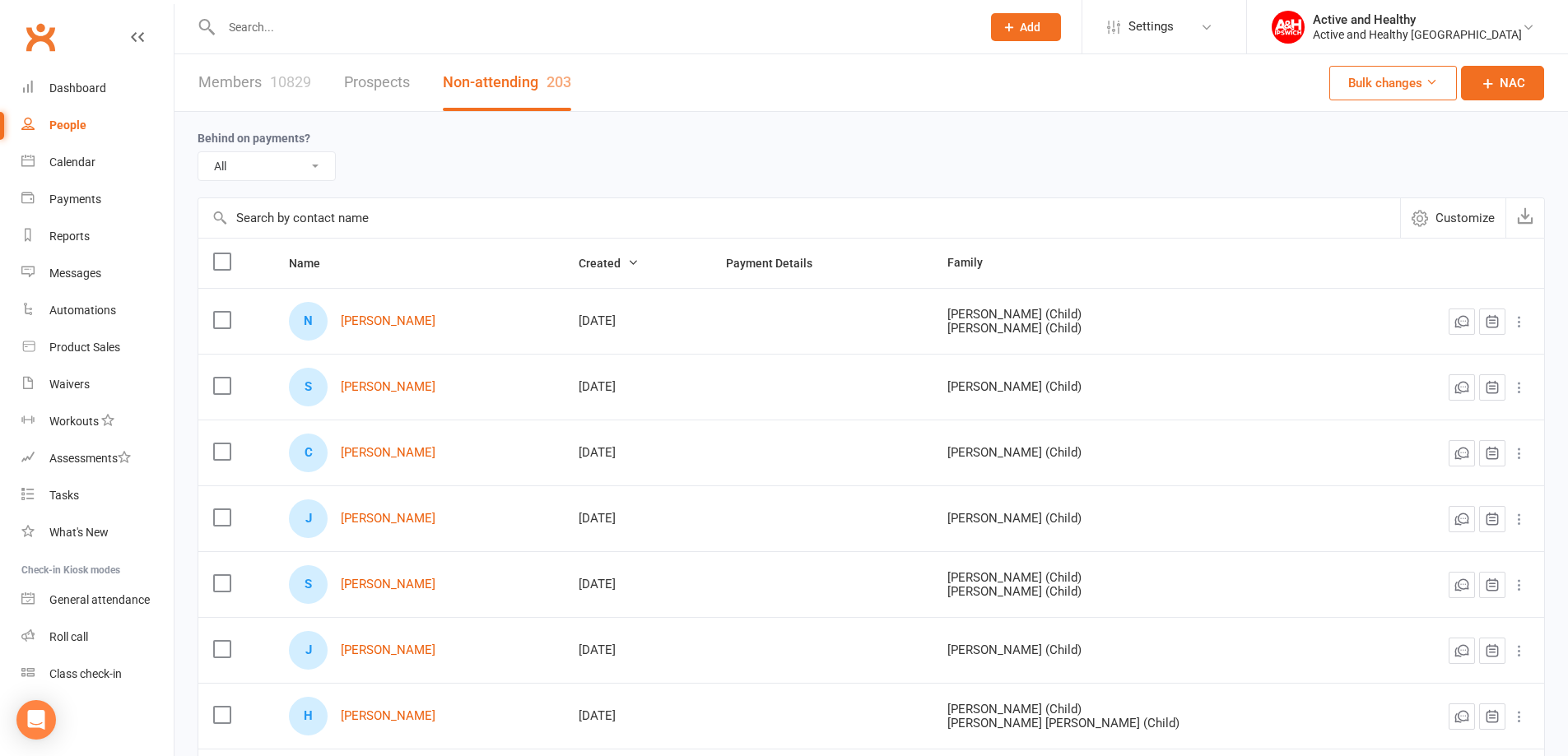
click at [293, 227] on input "text" at bounding box center [798, 217] width 1201 height 39
paste input "[PERSON_NAME]"
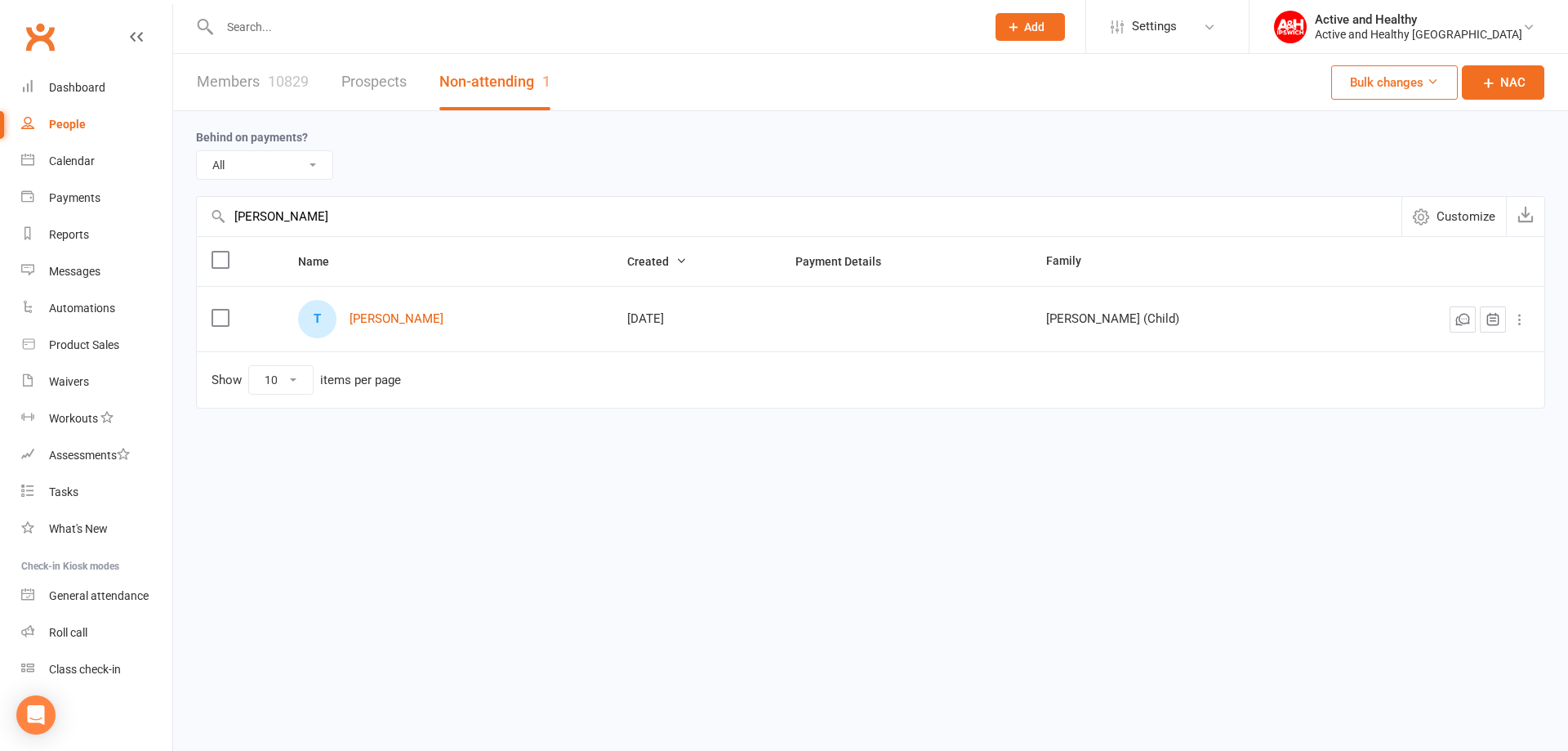
type input "[PERSON_NAME]"
drag, startPoint x: 420, startPoint y: 578, endPoint x: 379, endPoint y: 537, distance: 58.0
click at [420, 495] on html "Prospect Member Non-attending contact Class / event Appointment Task Membership…" at bounding box center [784, 248] width 1568 height 495
click at [271, 90] on link "Members 10829" at bounding box center [252, 82] width 112 height 56
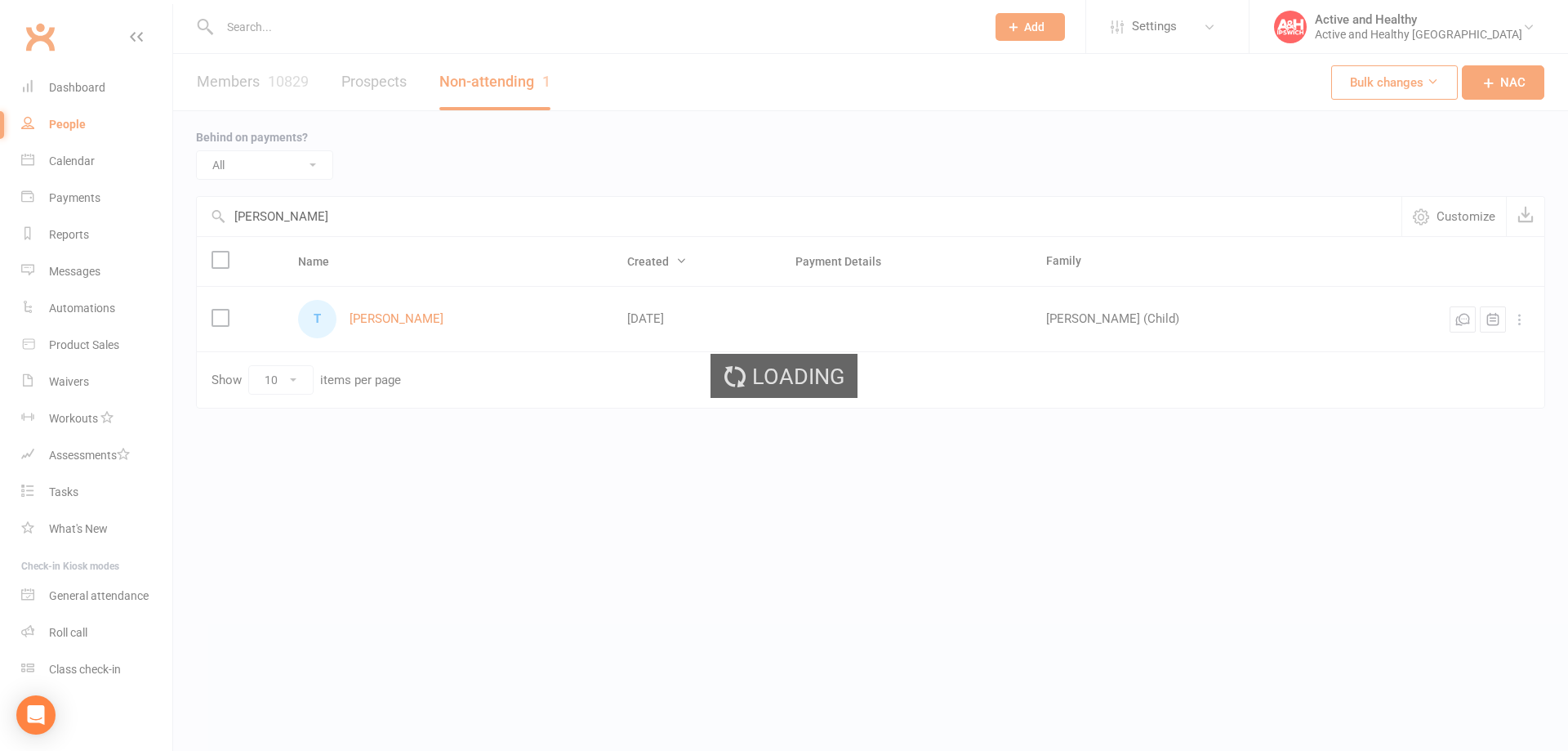
select select "100"
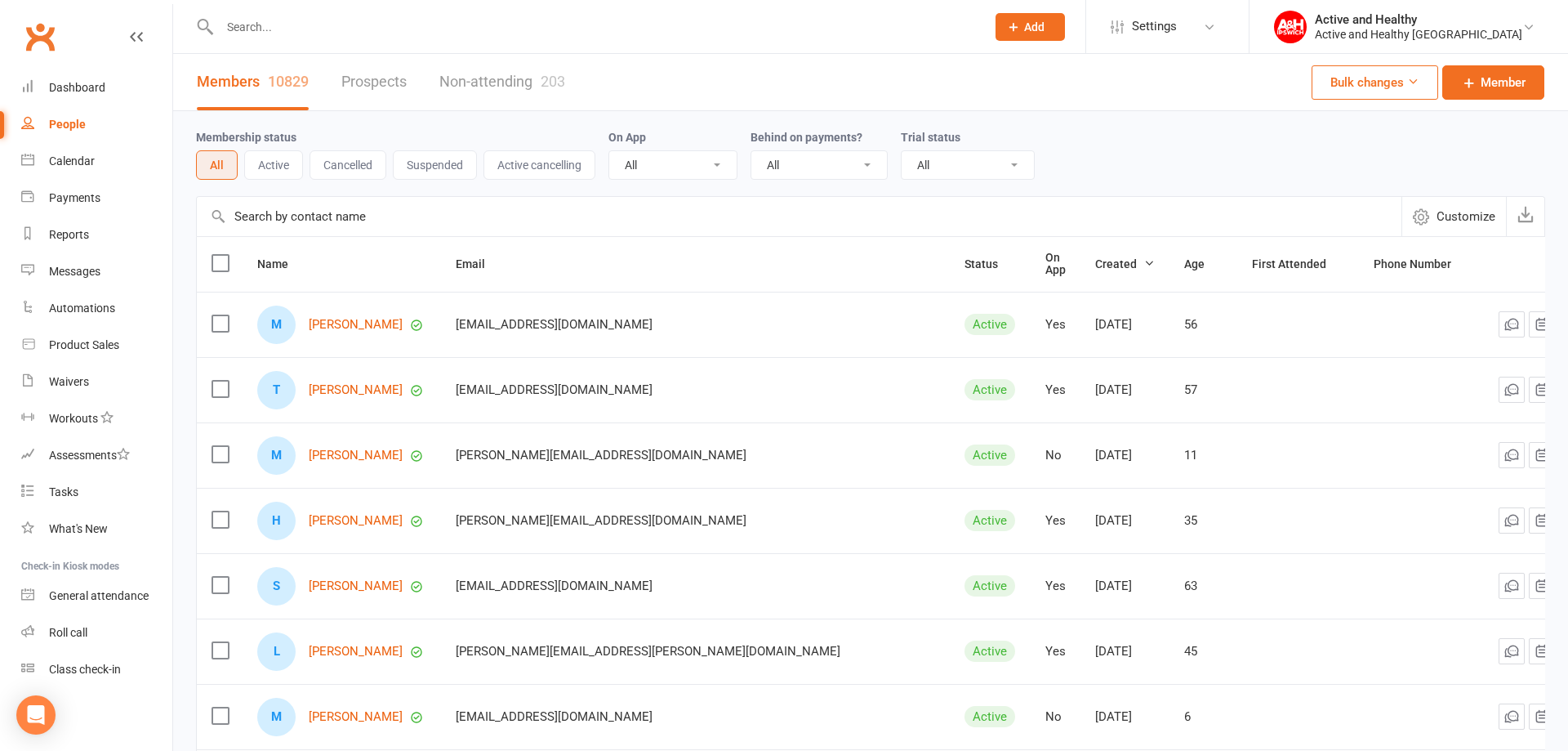
click at [314, 219] on input "text" at bounding box center [798, 216] width 1204 height 39
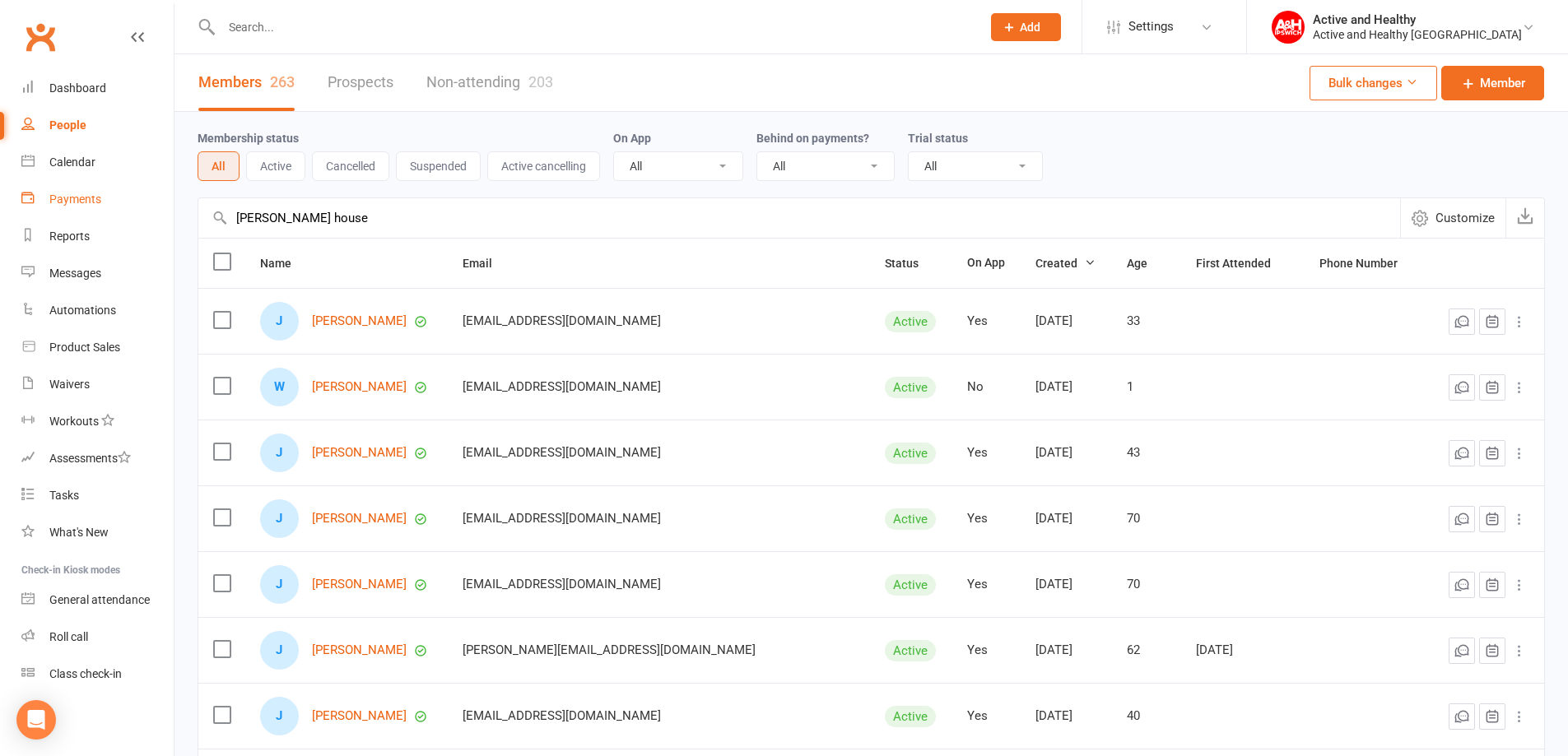
drag, startPoint x: 367, startPoint y: 217, endPoint x: 119, endPoint y: 201, distance: 248.5
paste input ".house@y7mail.com"
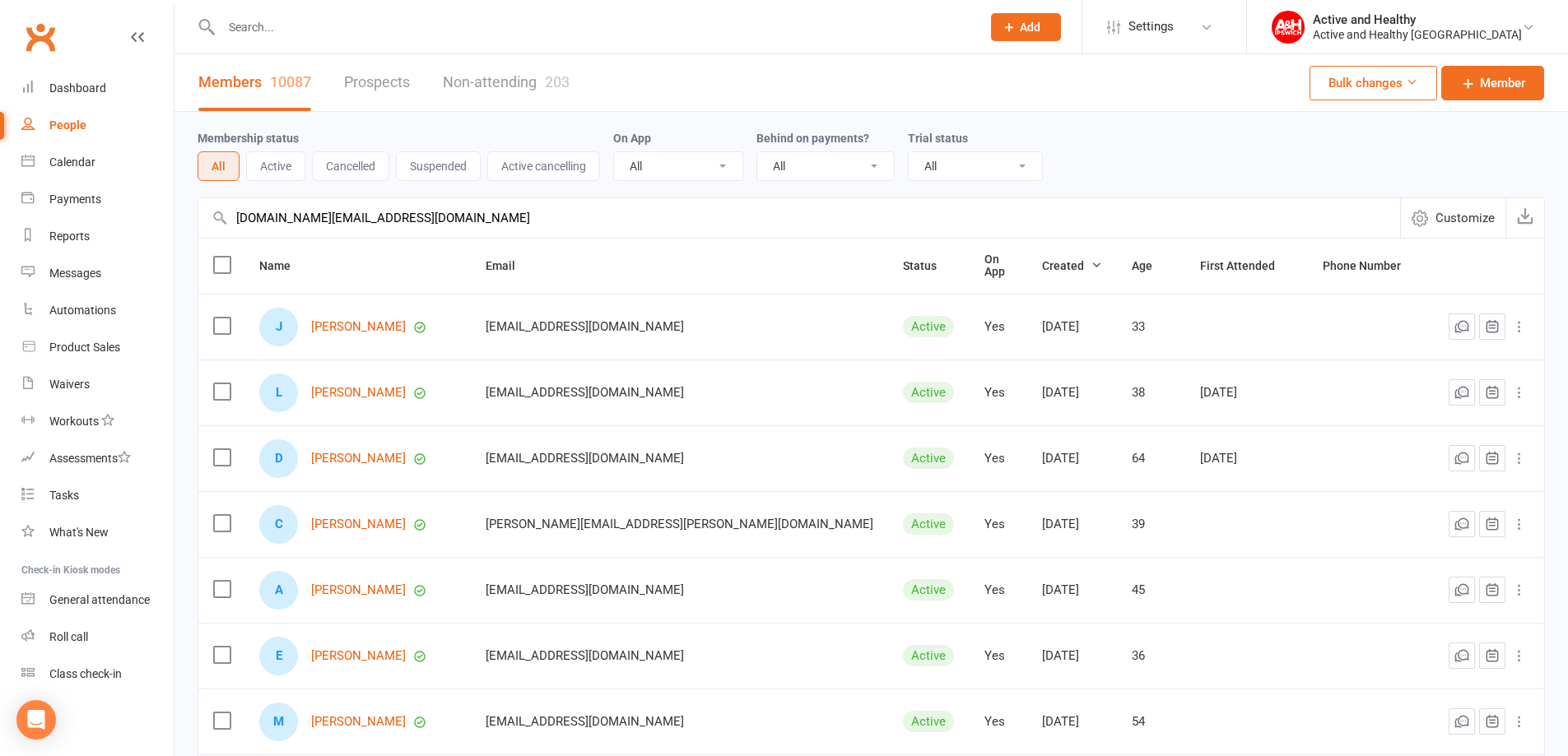
type input "j.house@y7mail.com"
click at [527, 91] on link "Non-attending 203" at bounding box center [506, 83] width 127 height 57
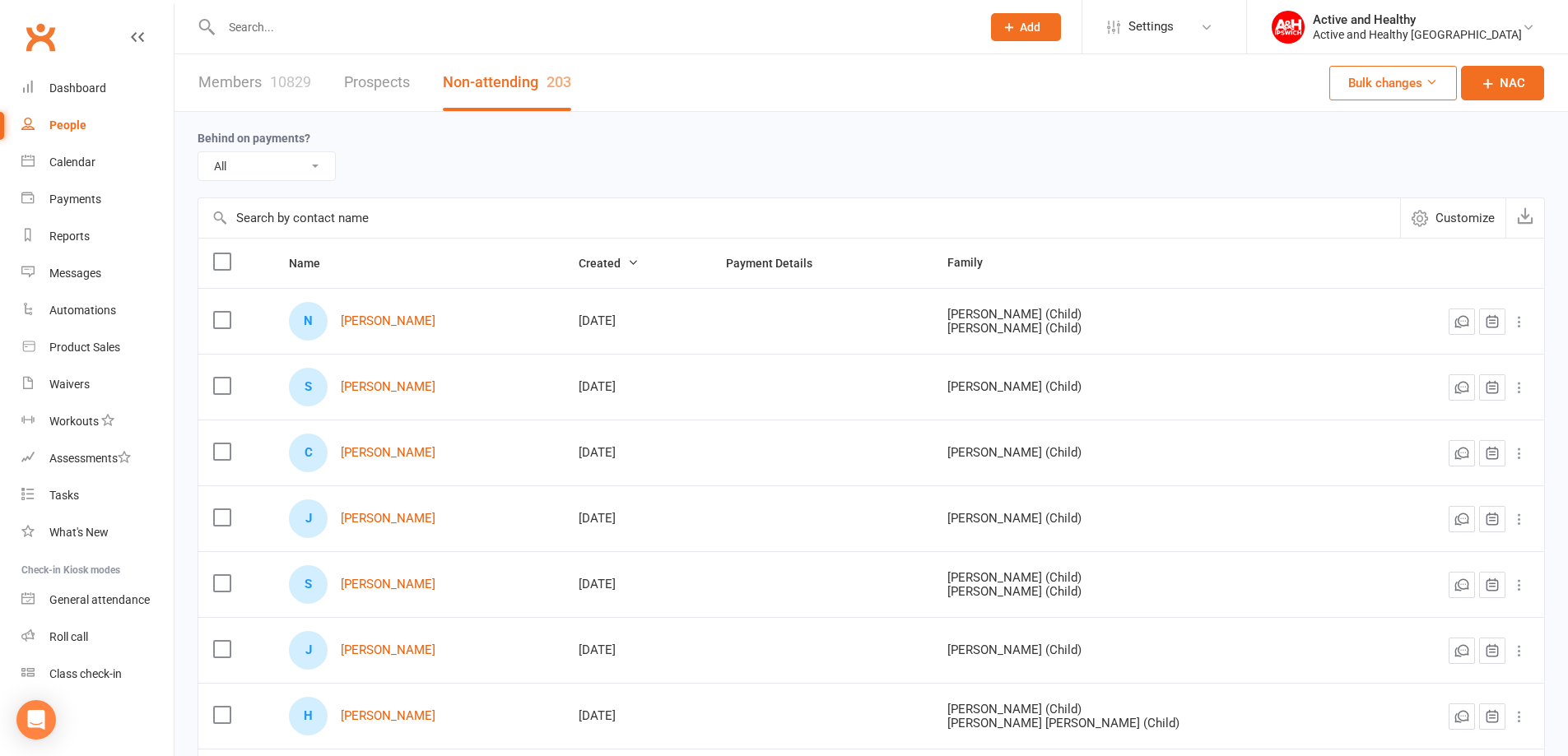
click at [304, 223] on input "text" at bounding box center [798, 217] width 1201 height 39
paste input "j.house@y7mail.com"
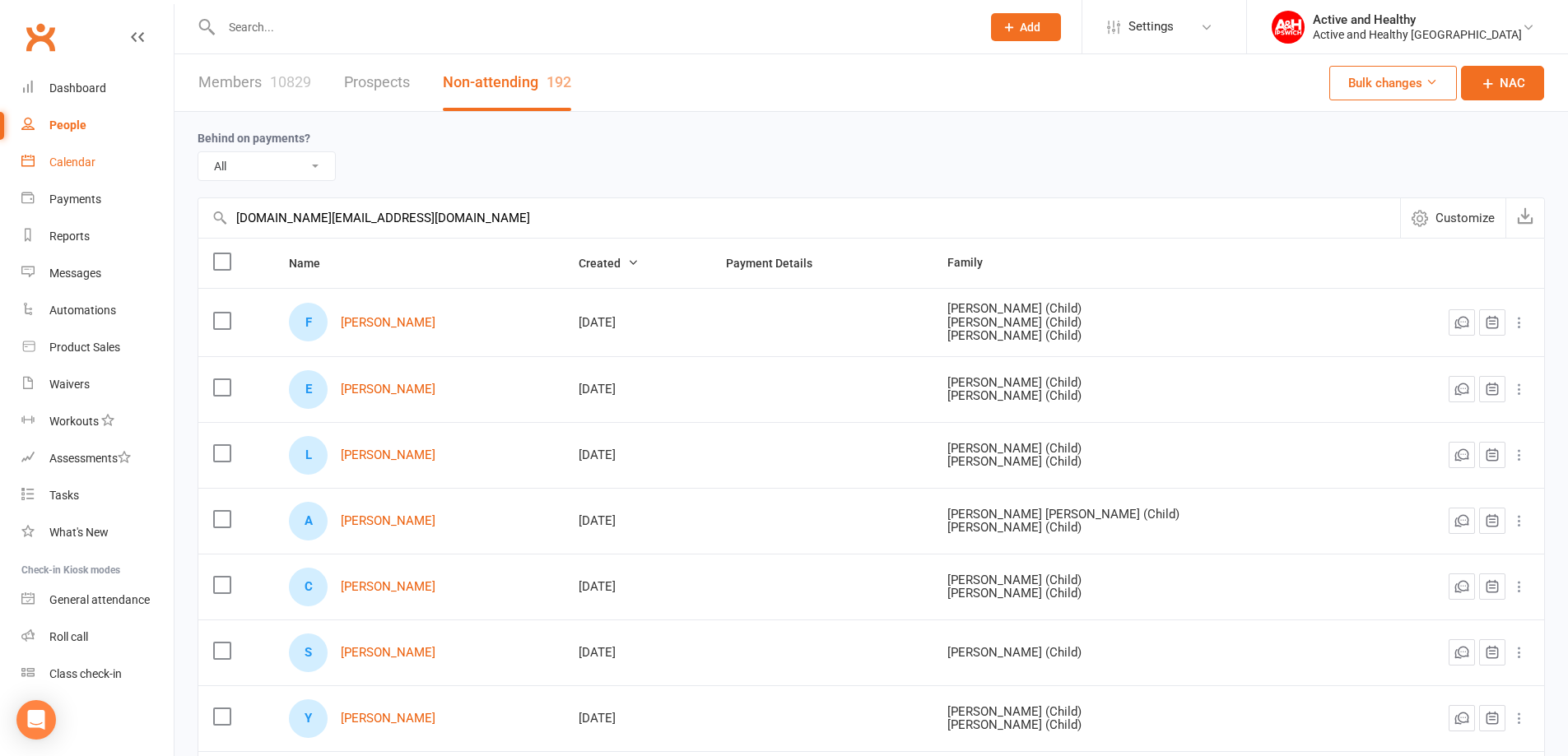
drag, startPoint x: 354, startPoint y: 207, endPoint x: 104, endPoint y: 180, distance: 251.5
click at [104, 180] on ui-view "Prospect Member Non-attending contact Class / event Appointment Task Membership…" at bounding box center [784, 538] width 1568 height 1067
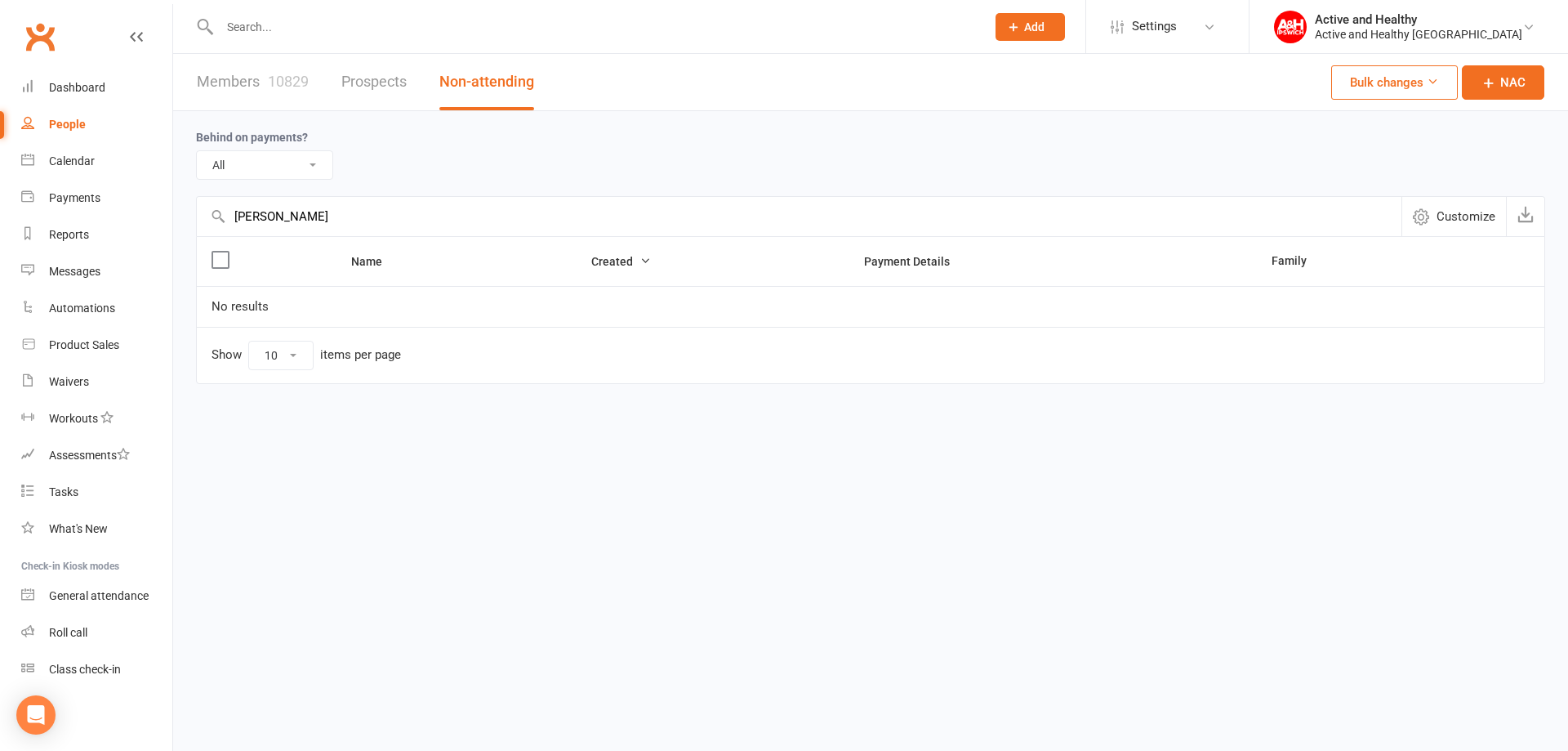
type input "julia"
click at [246, 74] on link "Members 10829" at bounding box center [252, 82] width 112 height 56
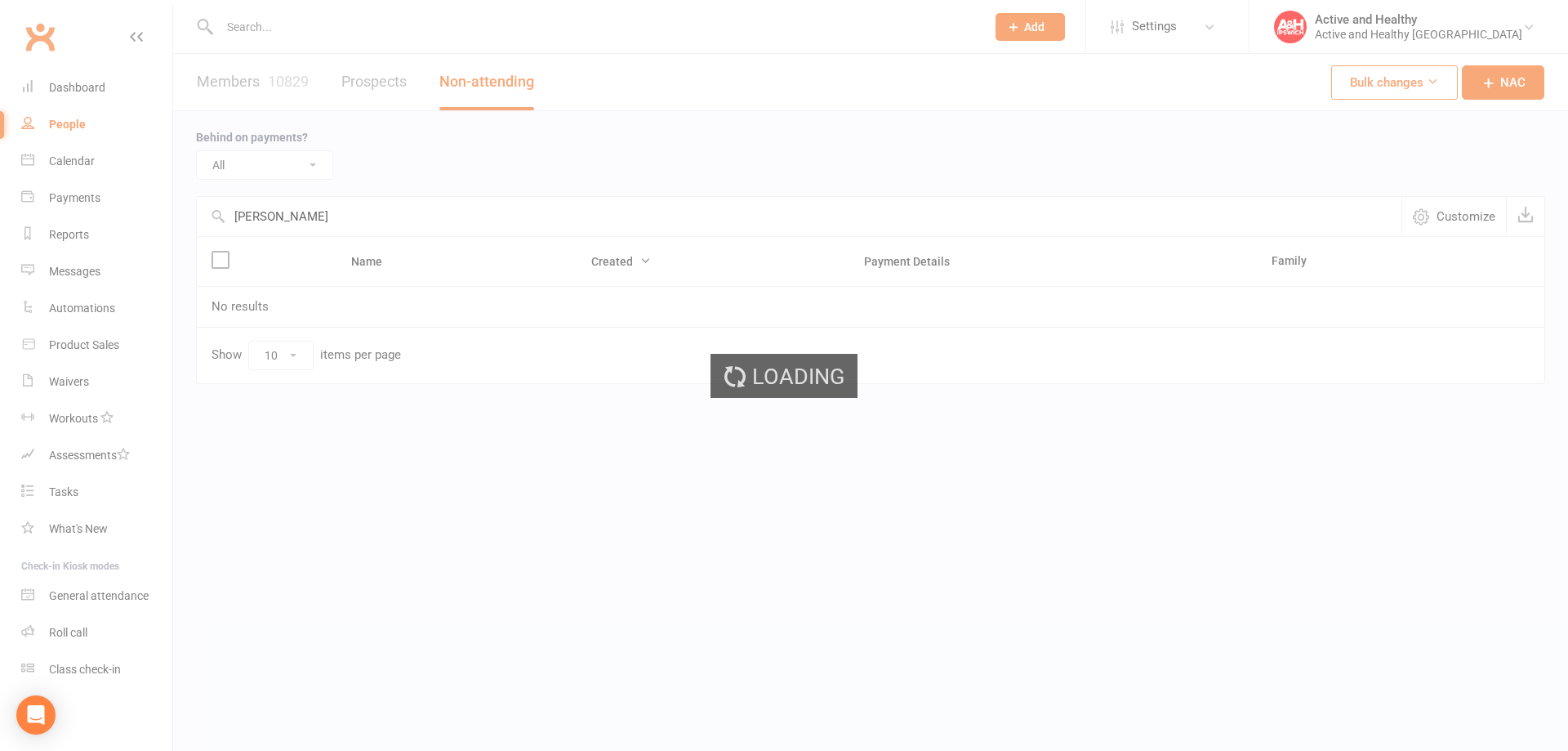
select select "100"
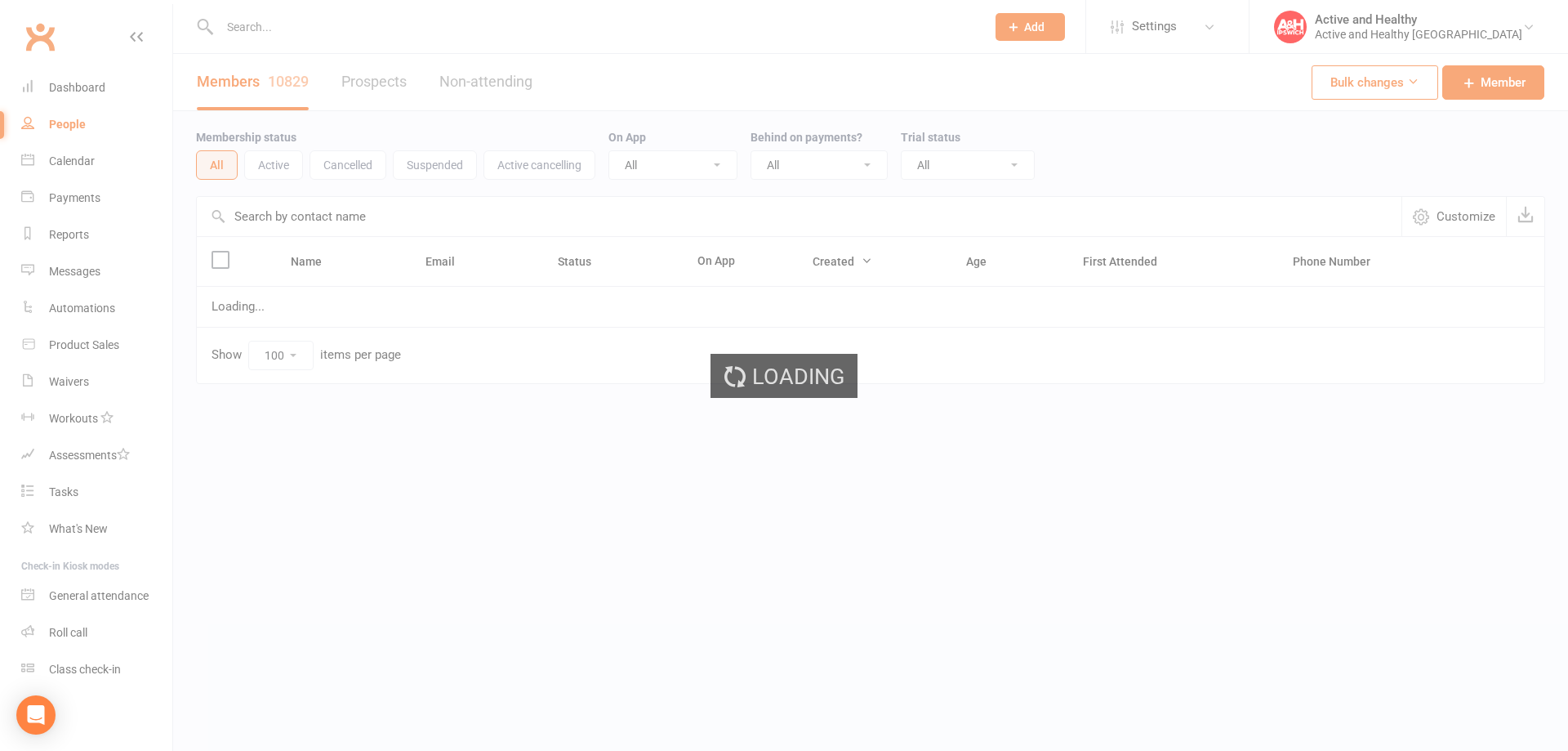
click at [286, 220] on input "text" at bounding box center [798, 216] width 1204 height 39
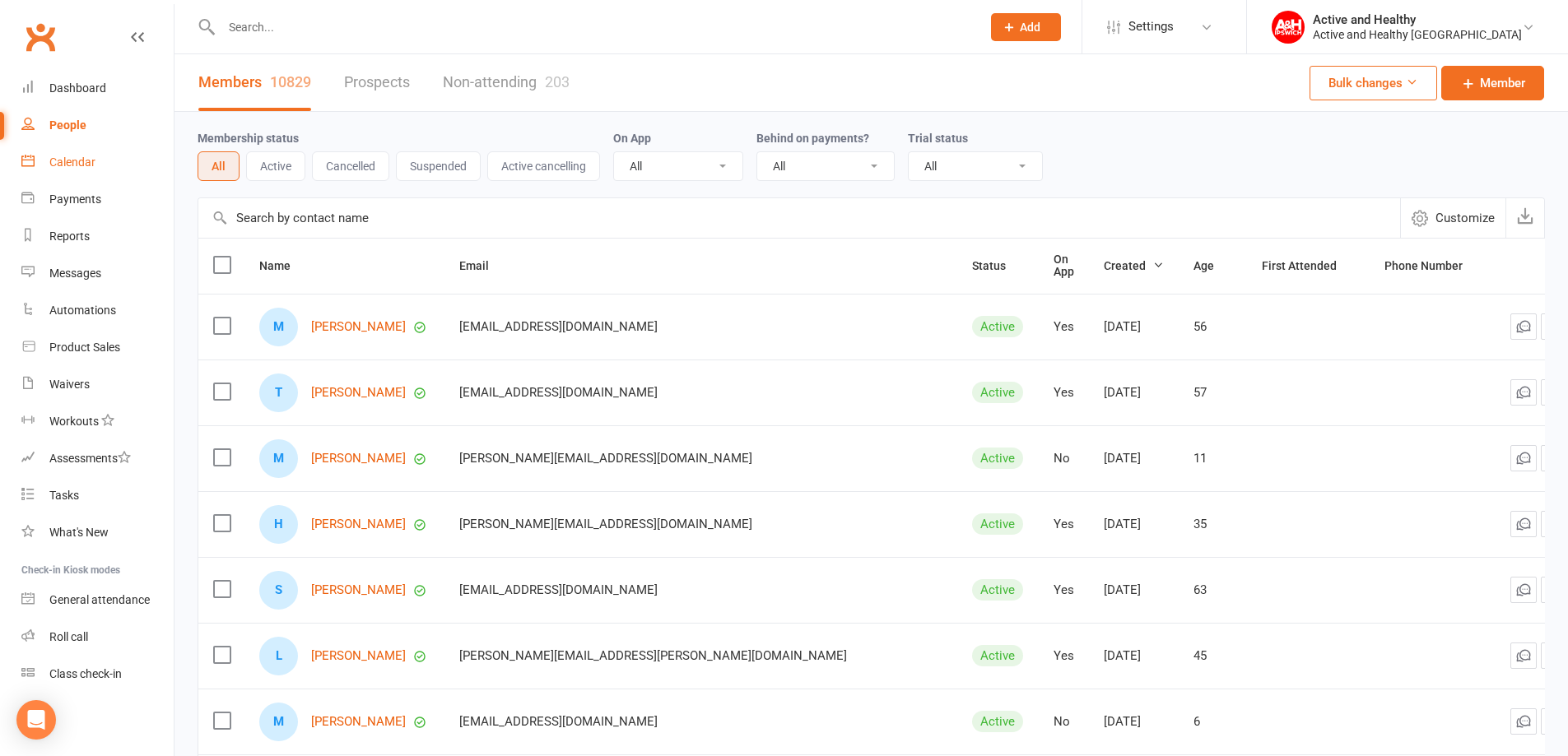
click at [79, 161] on div "Calendar" at bounding box center [73, 161] width 46 height 13
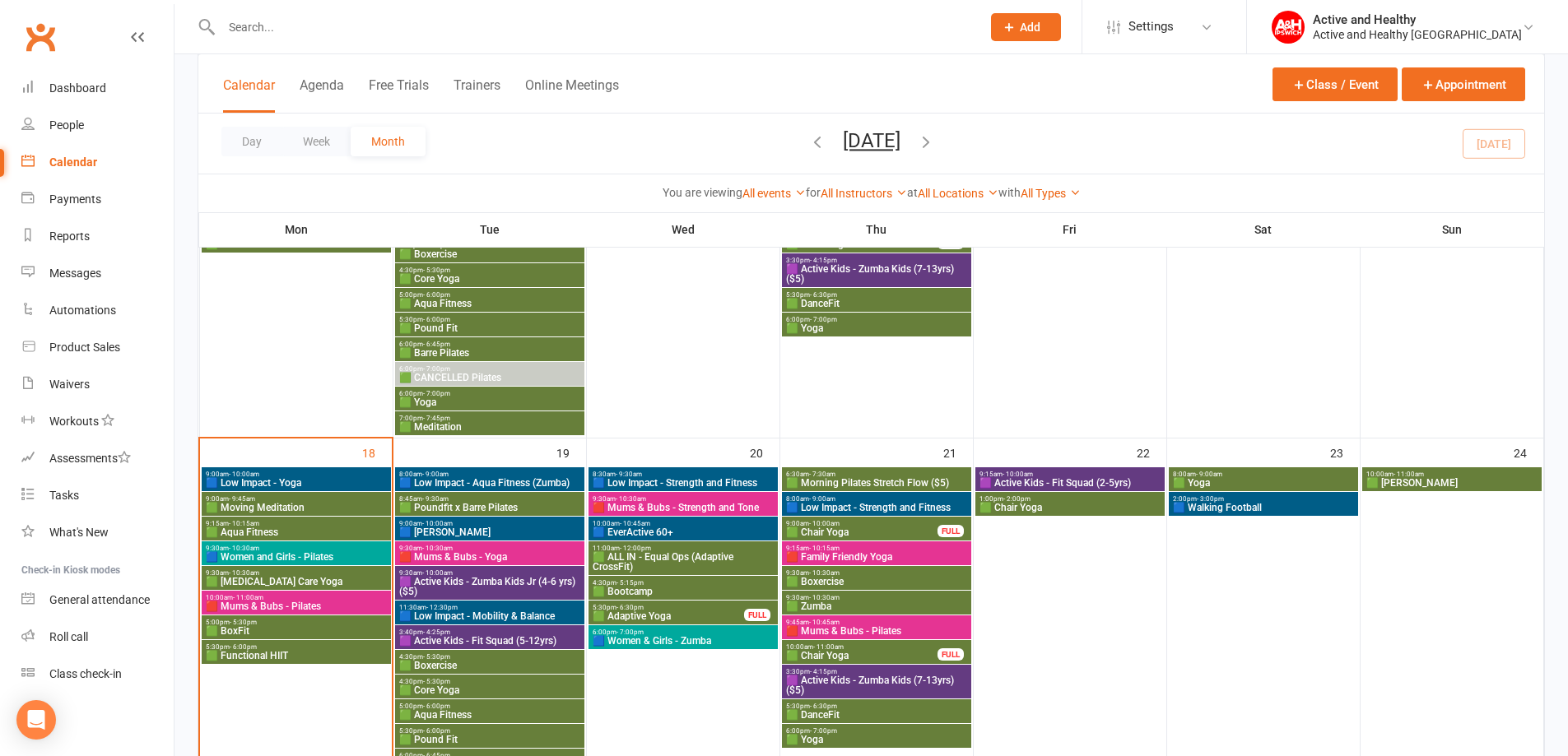
scroll to position [1152, 0]
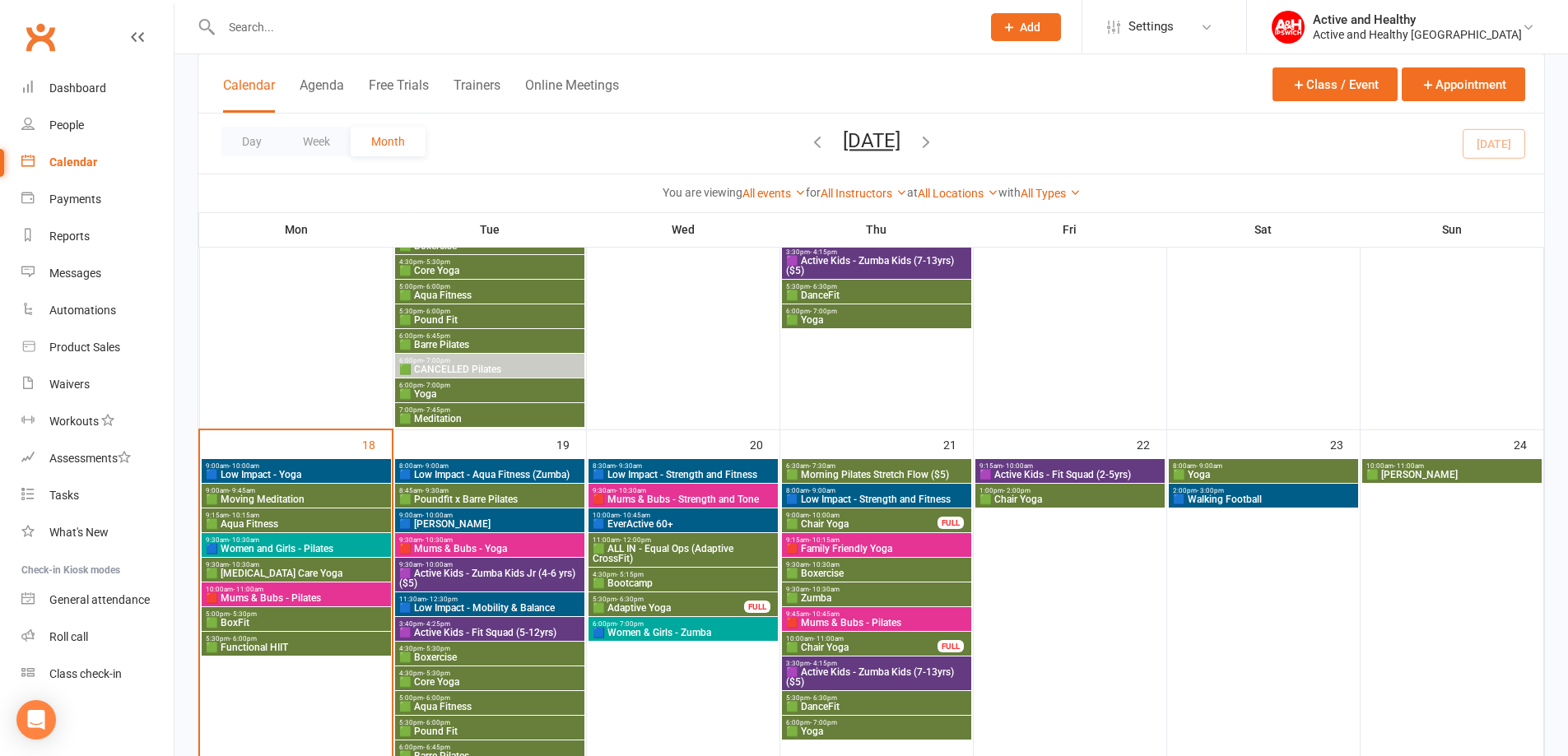
click at [281, 594] on span "🟥 Mums & Bubs - Pilates" at bounding box center [297, 597] width 183 height 10
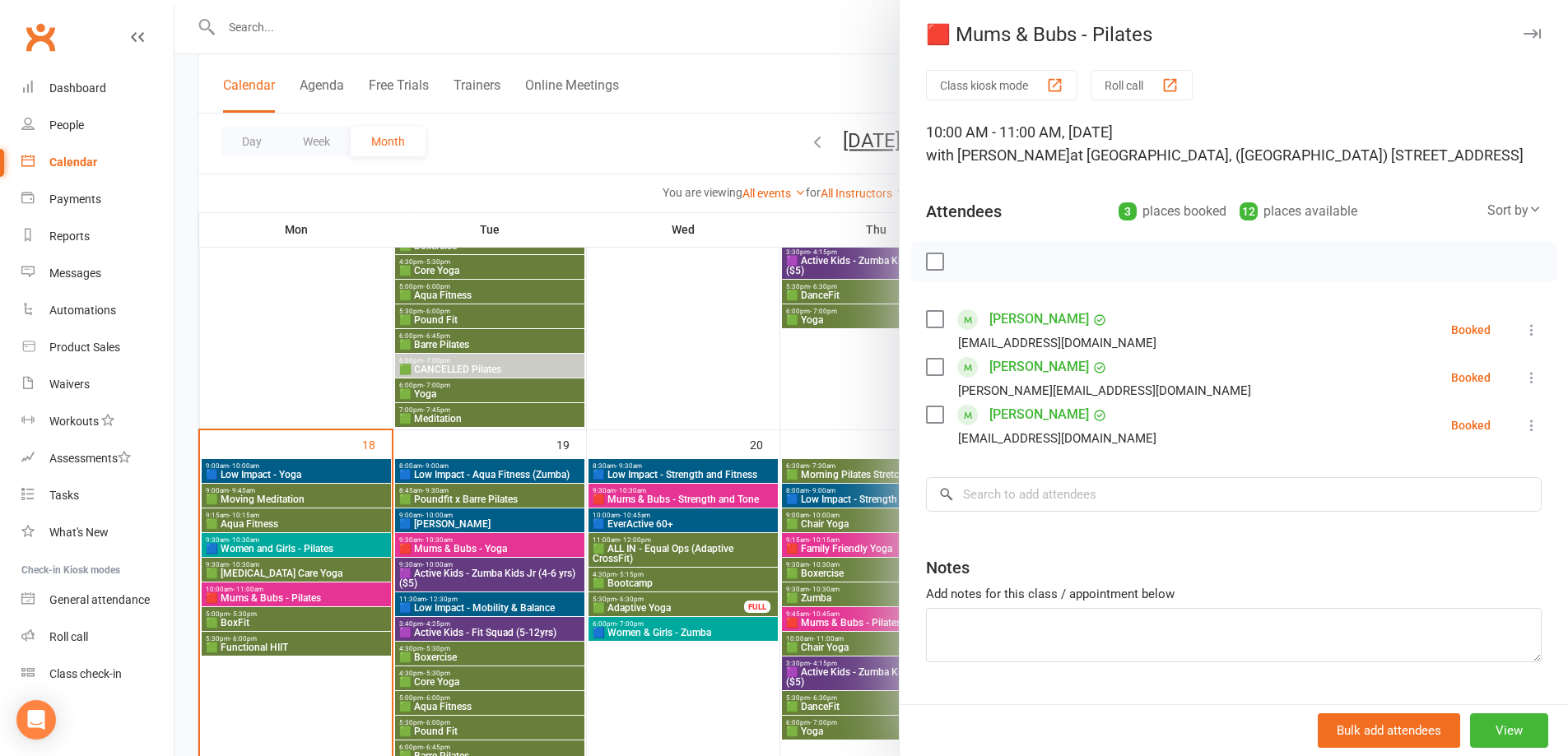
click at [1524, 434] on icon at bounding box center [1532, 425] width 17 height 17
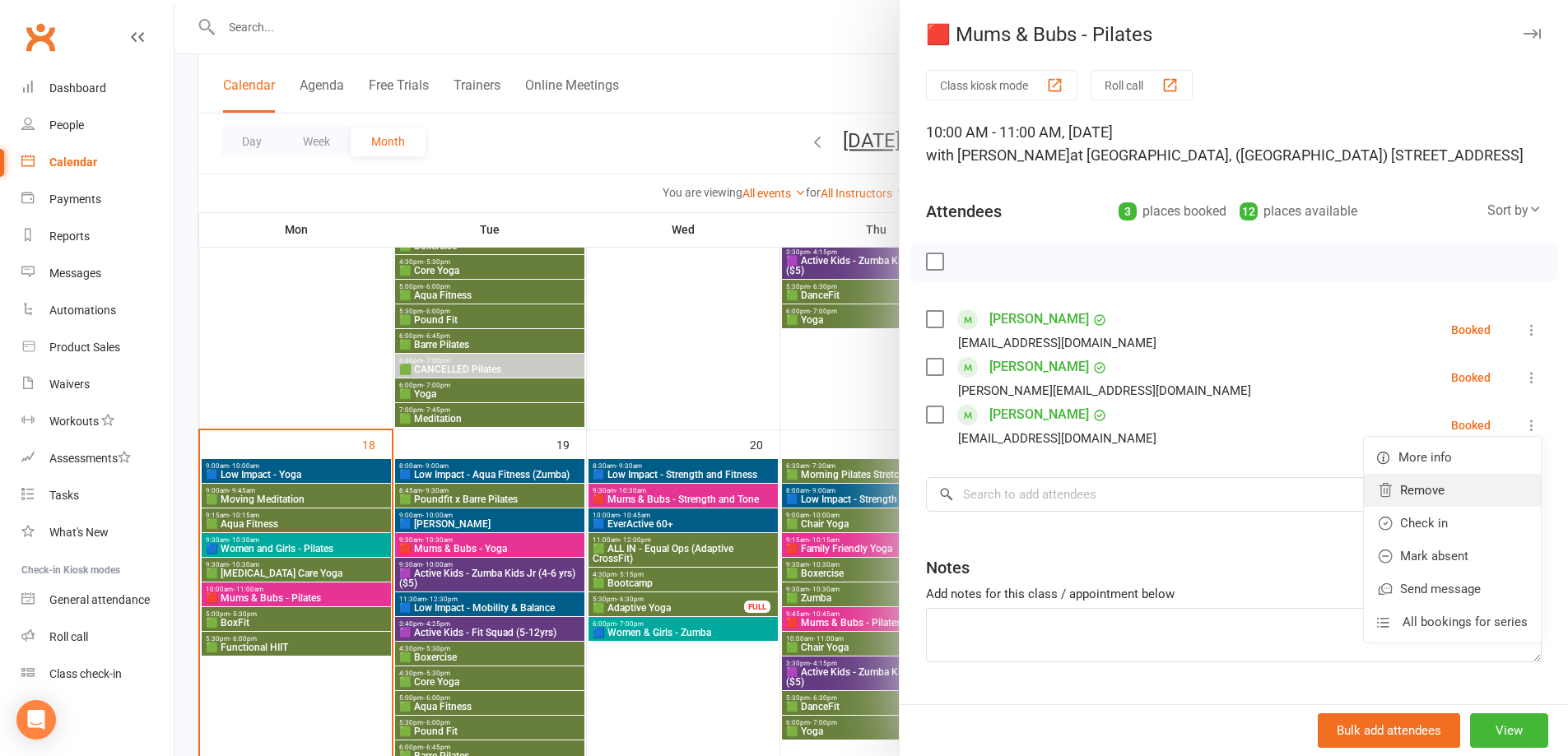
click at [1436, 506] on link "Remove" at bounding box center [1452, 490] width 177 height 33
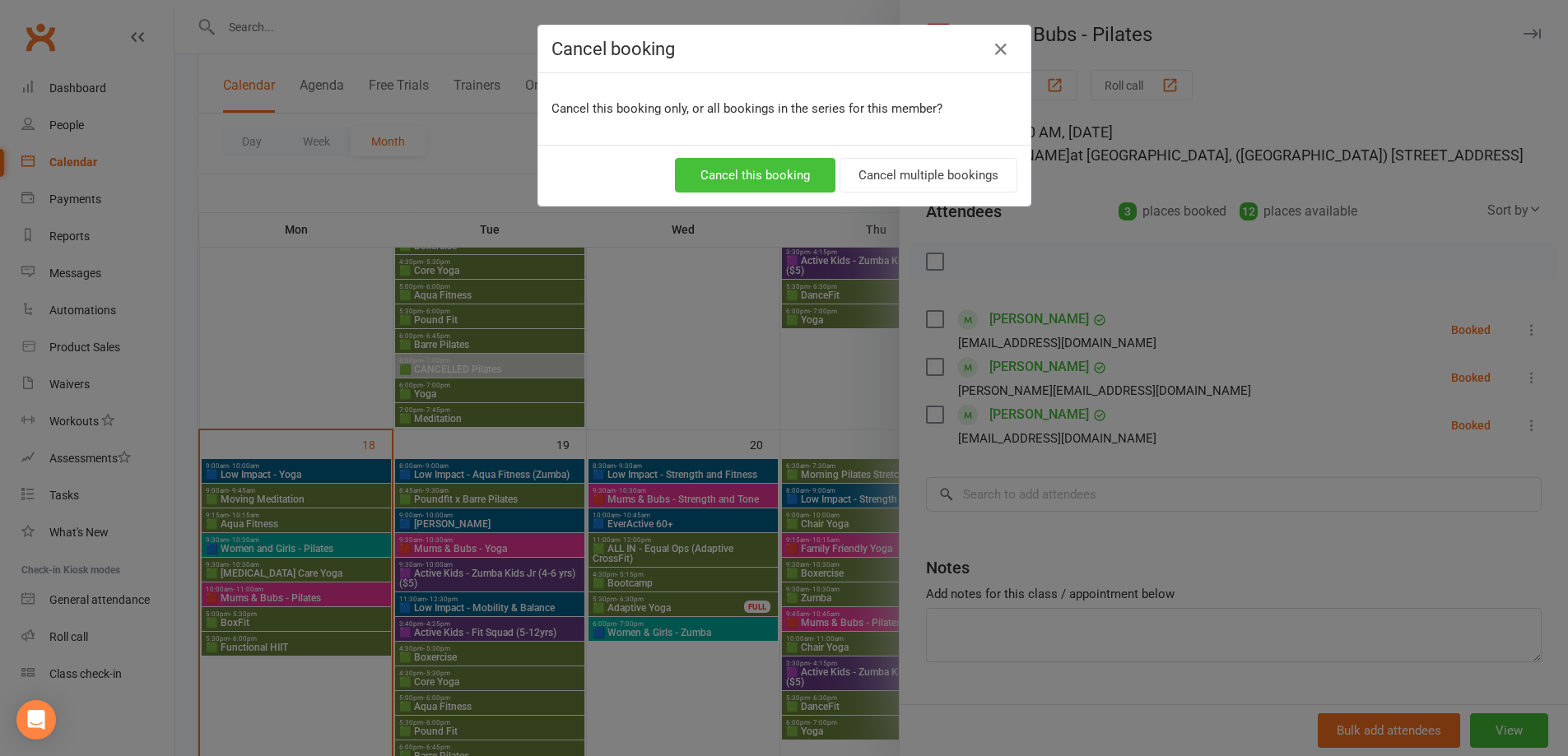
click at [772, 169] on button "Cancel this booking" at bounding box center [755, 175] width 161 height 35
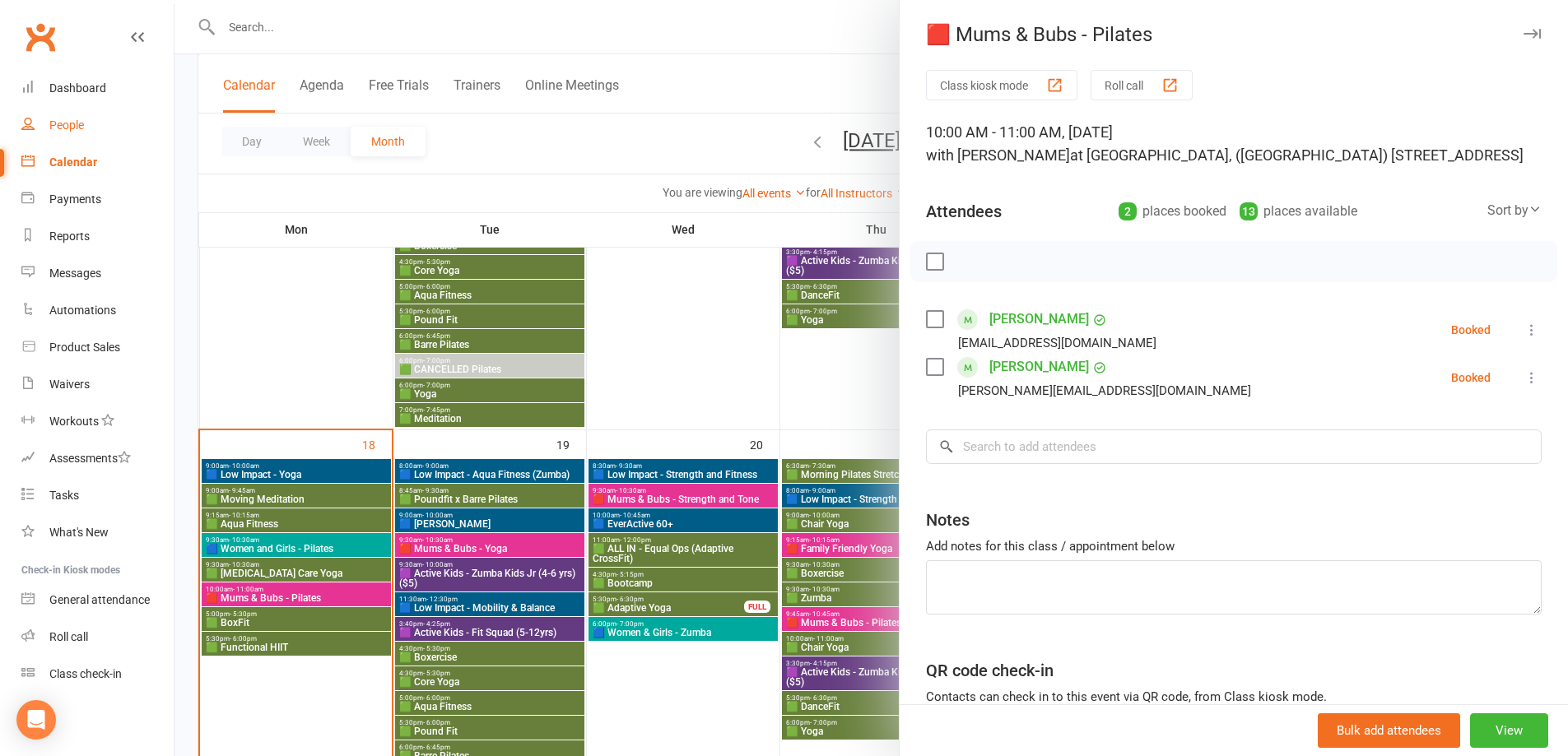
drag, startPoint x: 89, startPoint y: 118, endPoint x: 221, endPoint y: 148, distance: 135.4
click at [89, 118] on link "People" at bounding box center [97, 126] width 152 height 37
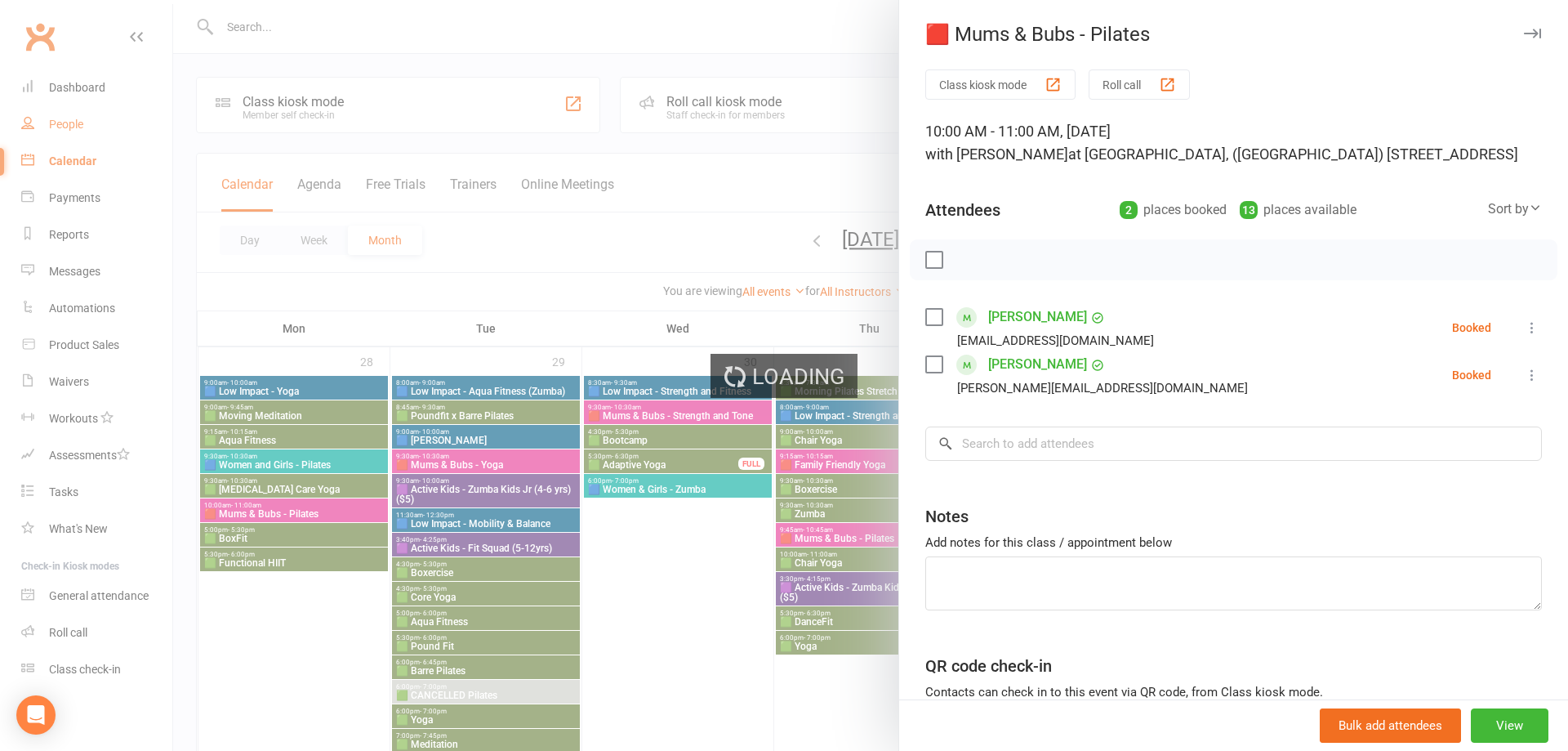
select select "100"
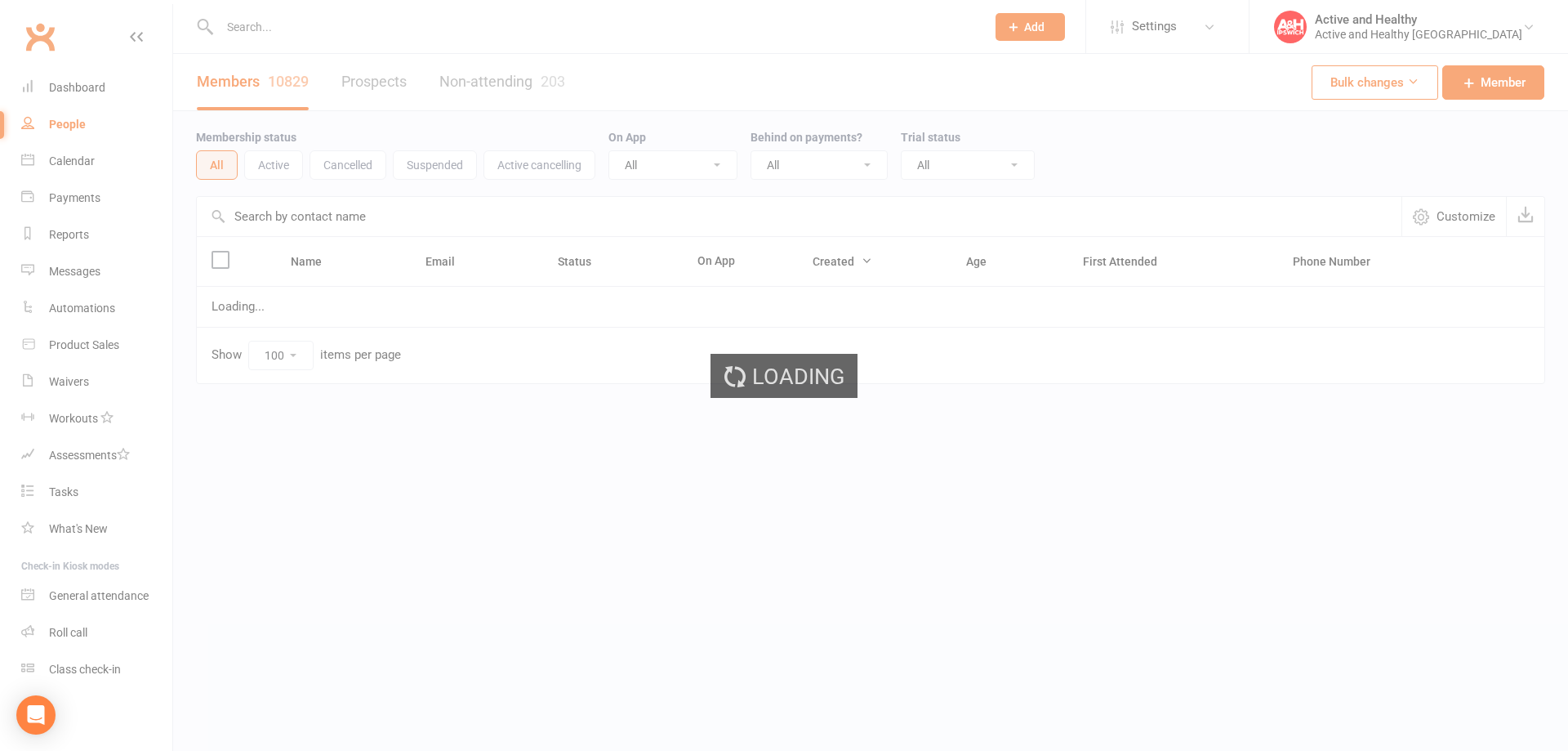
click at [279, 219] on input "text" at bounding box center [798, 216] width 1204 height 39
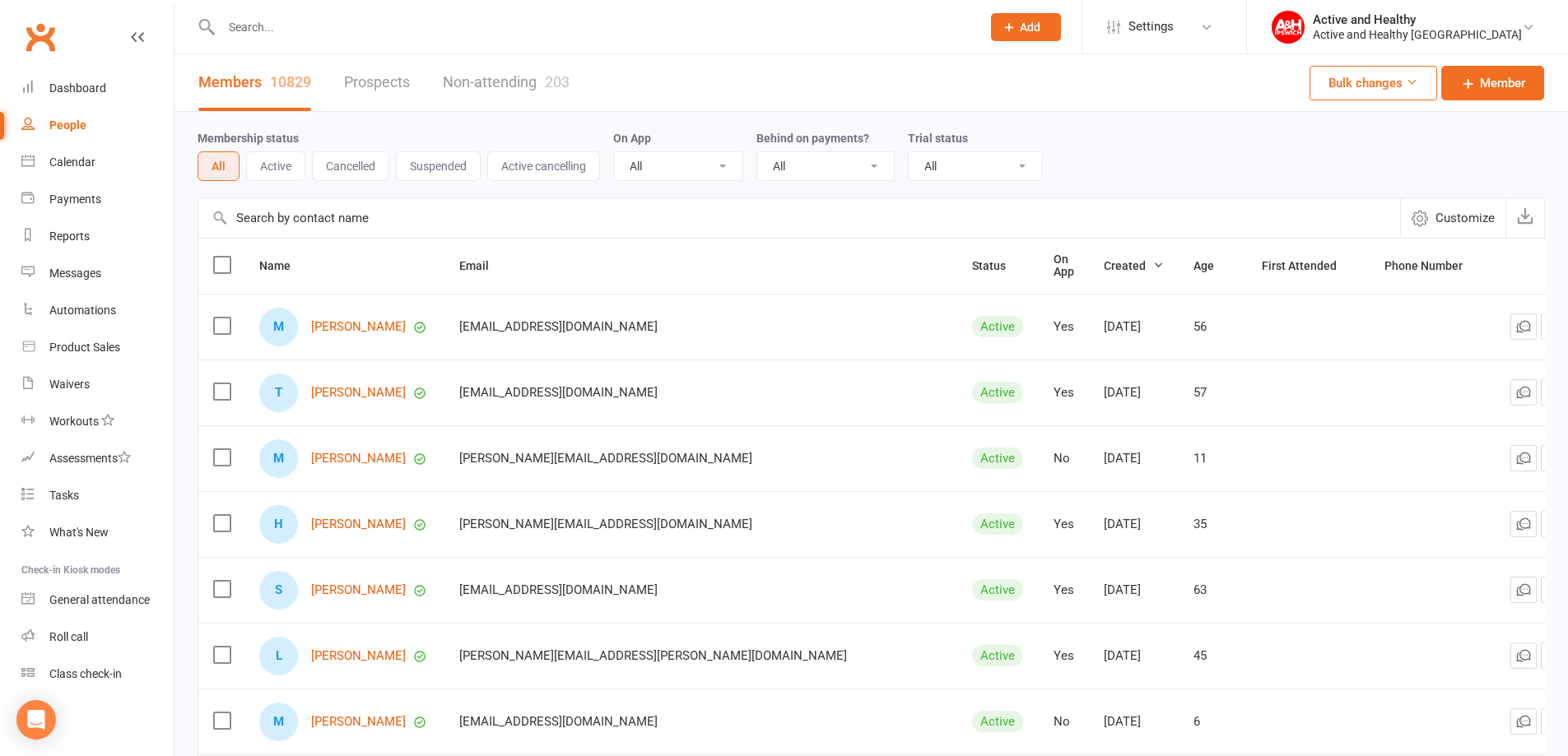
click at [281, 221] on input "text" at bounding box center [798, 217] width 1201 height 39
paste input "Brittany Dieudonne"
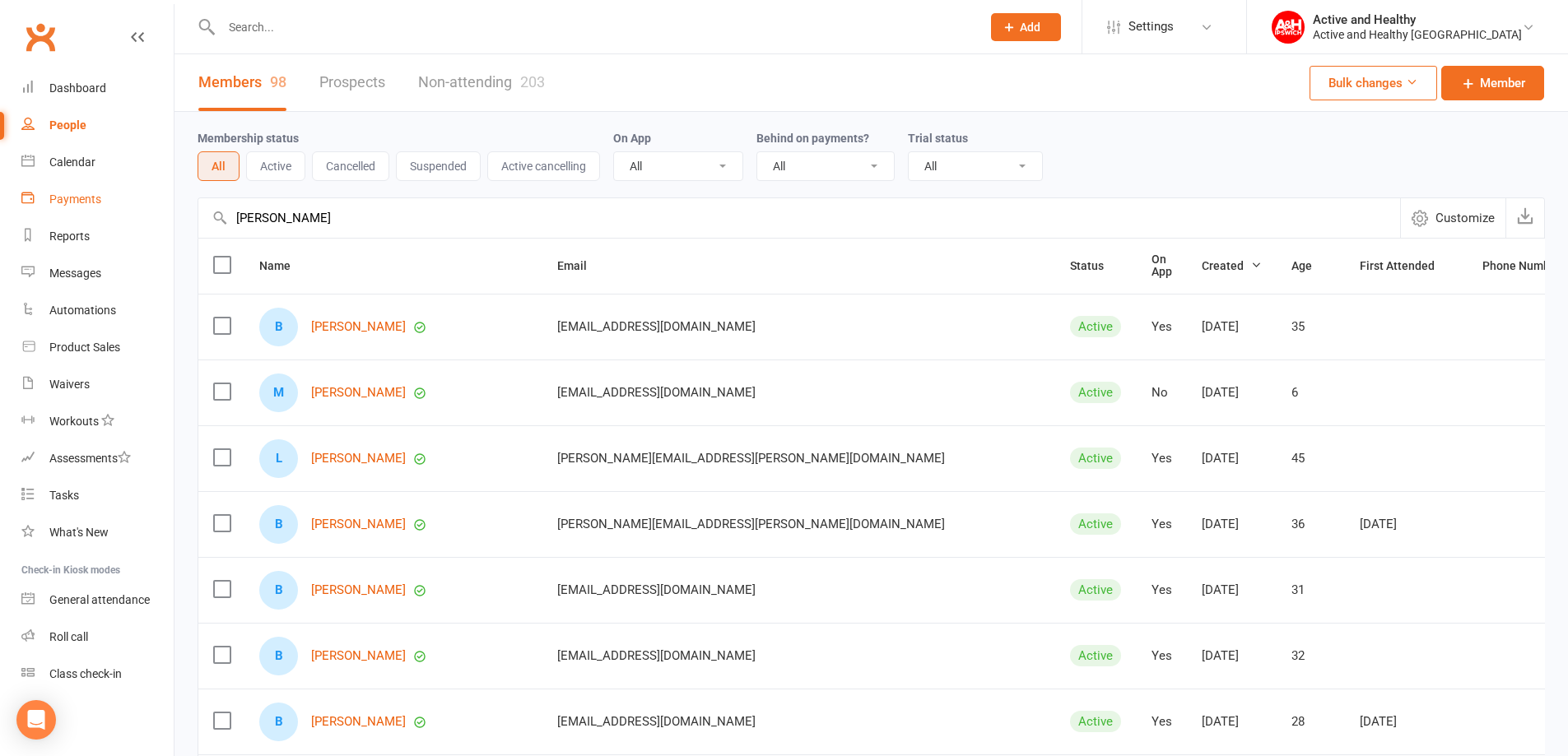
drag, startPoint x: 361, startPoint y: 215, endPoint x: 102, endPoint y: 200, distance: 259.4
paste input "[PERSON_NAME]"
type input "[PERSON_NAME]"
click at [485, 70] on link "Non-attending 203" at bounding box center [489, 83] width 127 height 57
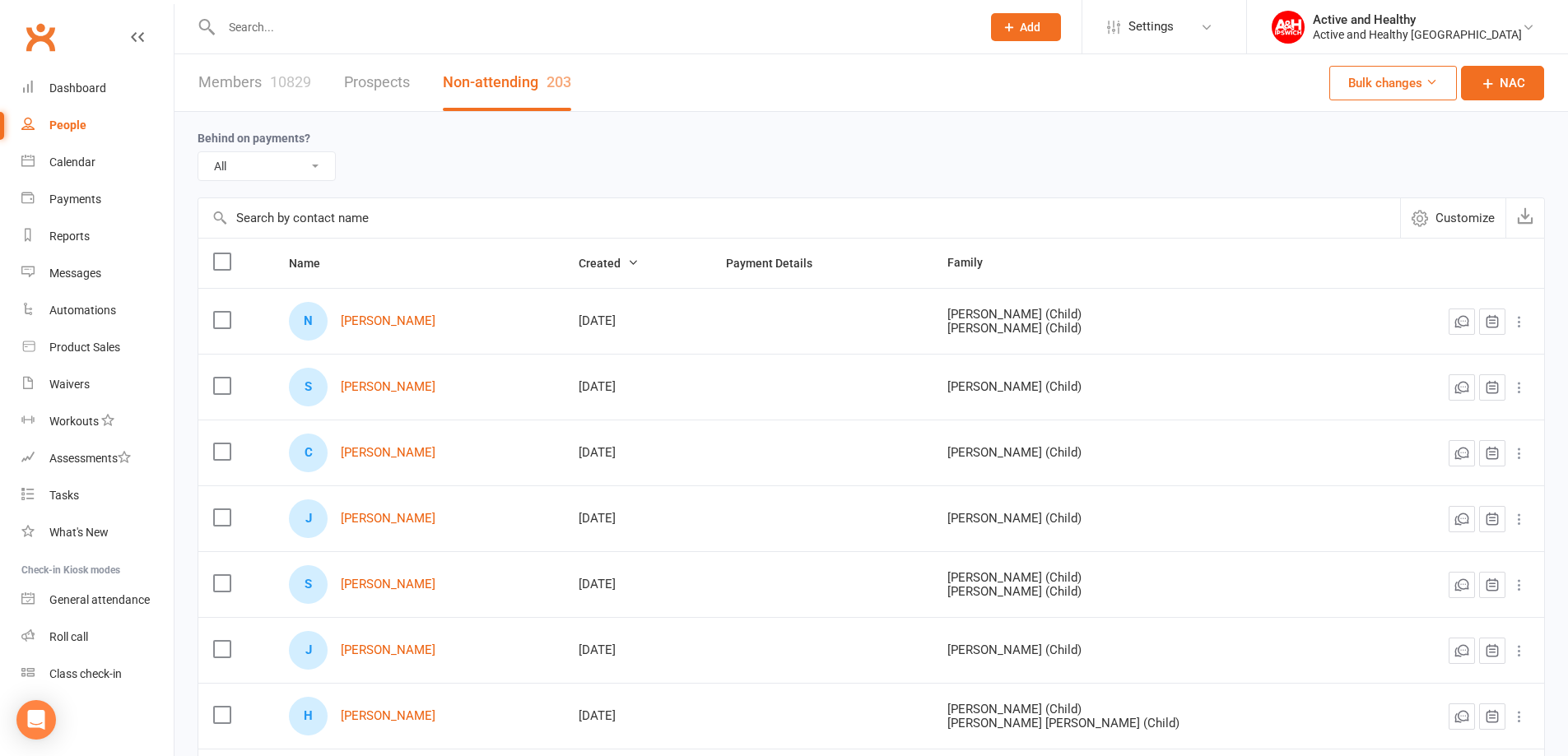
click at [294, 207] on input "text" at bounding box center [798, 217] width 1201 height 39
paste input "[PERSON_NAME]"
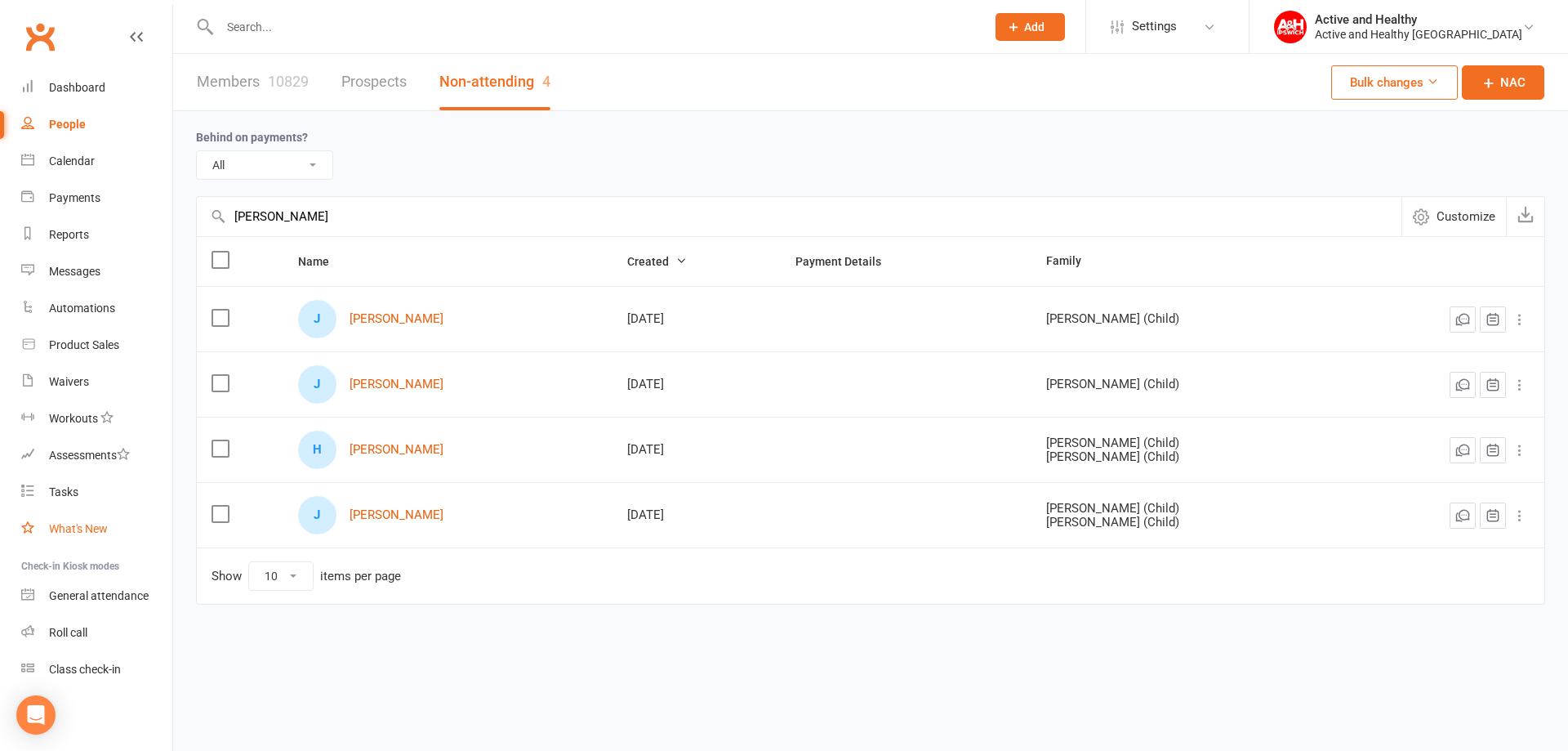
type input "[PERSON_NAME]"
drag, startPoint x: 42, startPoint y: 172, endPoint x: 170, endPoint y: 175, distance: 128.0
click at [42, 172] on link "Calendar" at bounding box center [96, 161] width 151 height 37
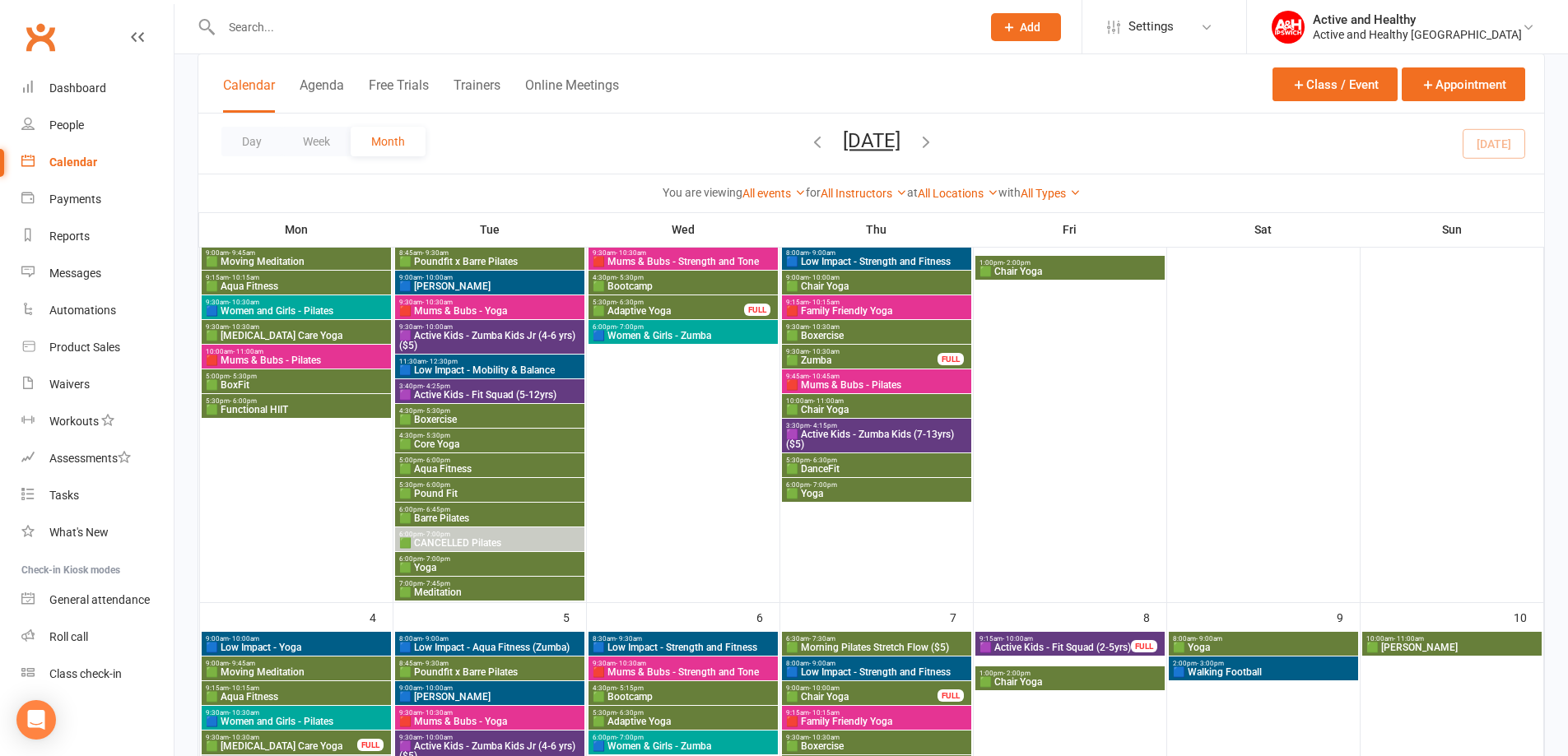
scroll to position [247, 0]
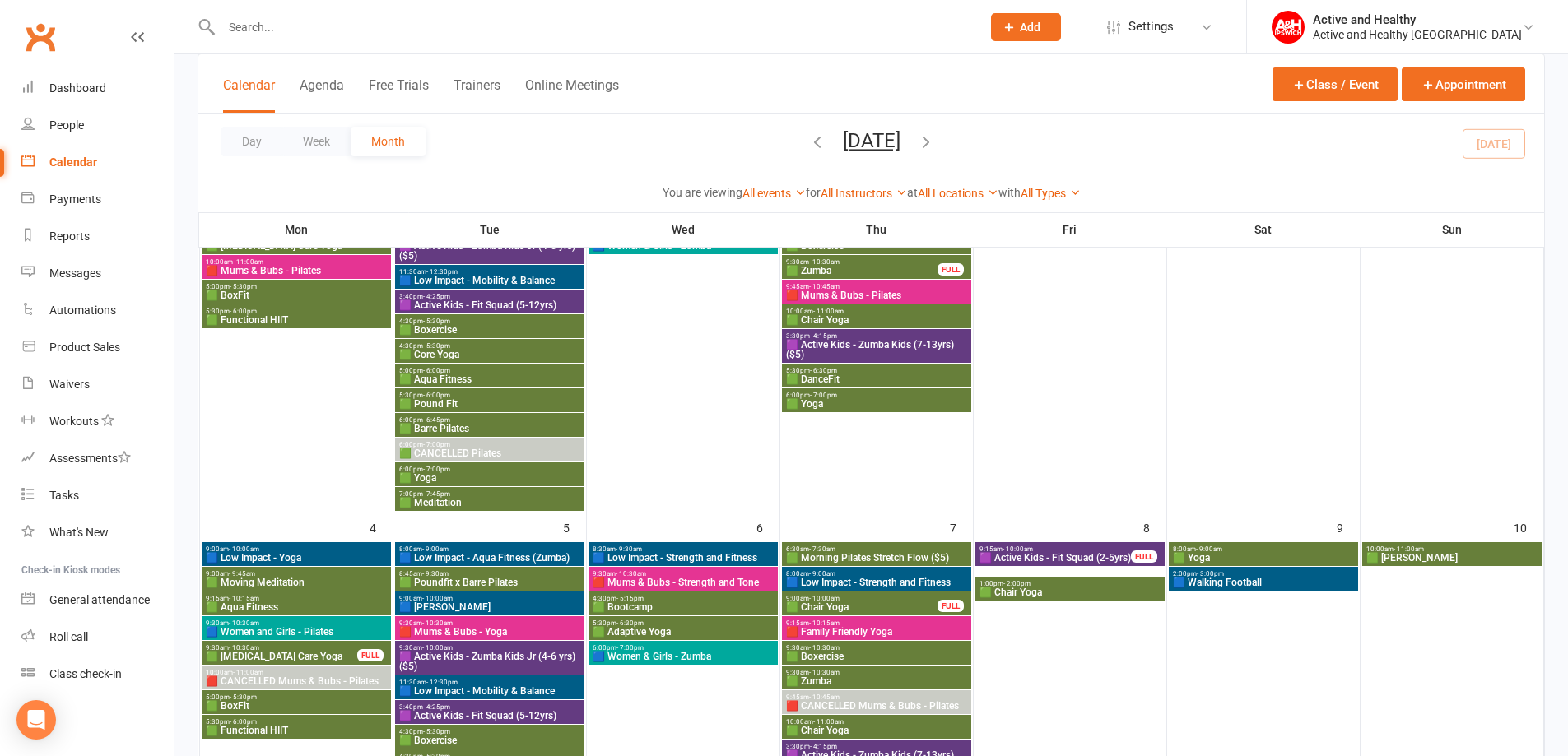
click at [935, 145] on icon "button" at bounding box center [926, 141] width 18 height 18
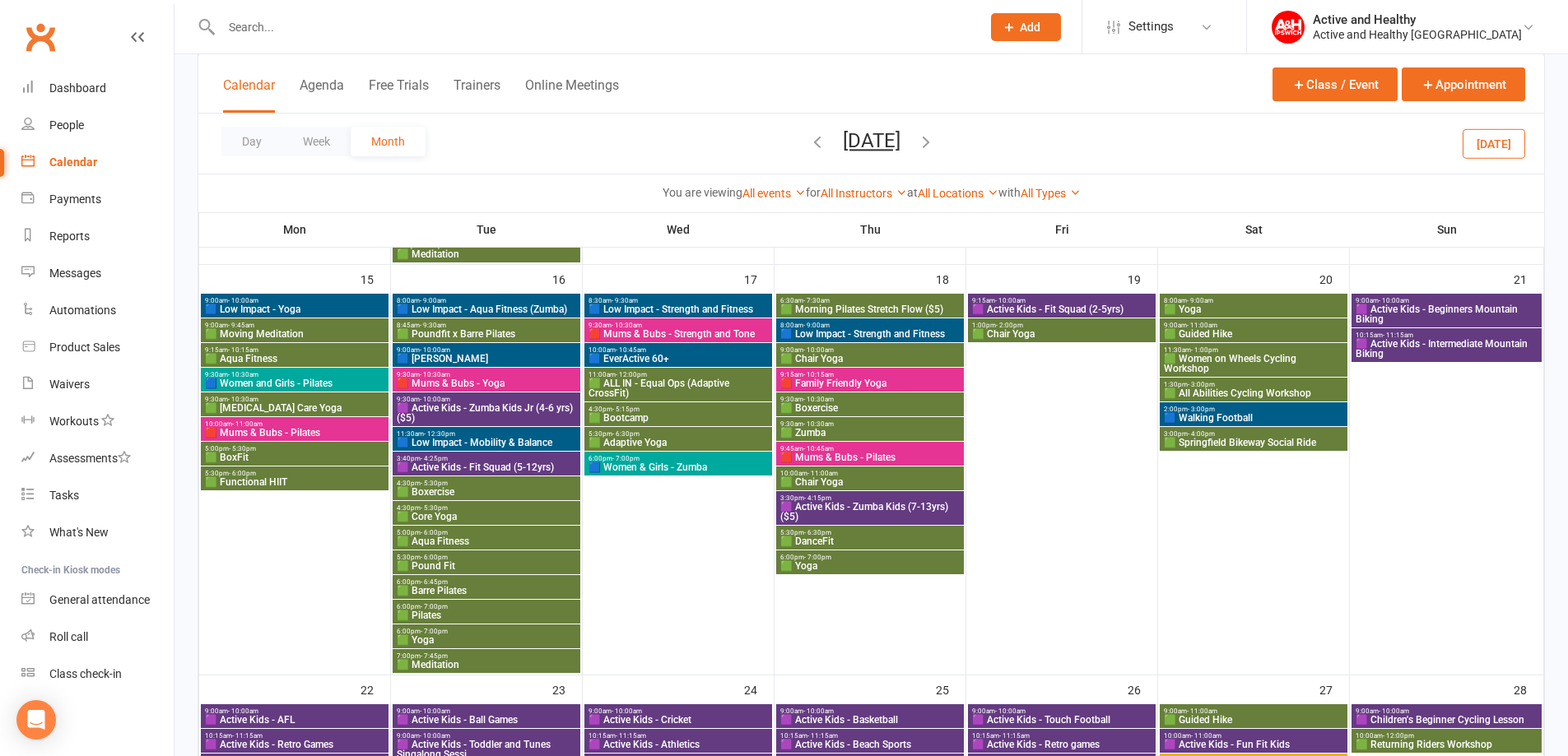
scroll to position [904, 0]
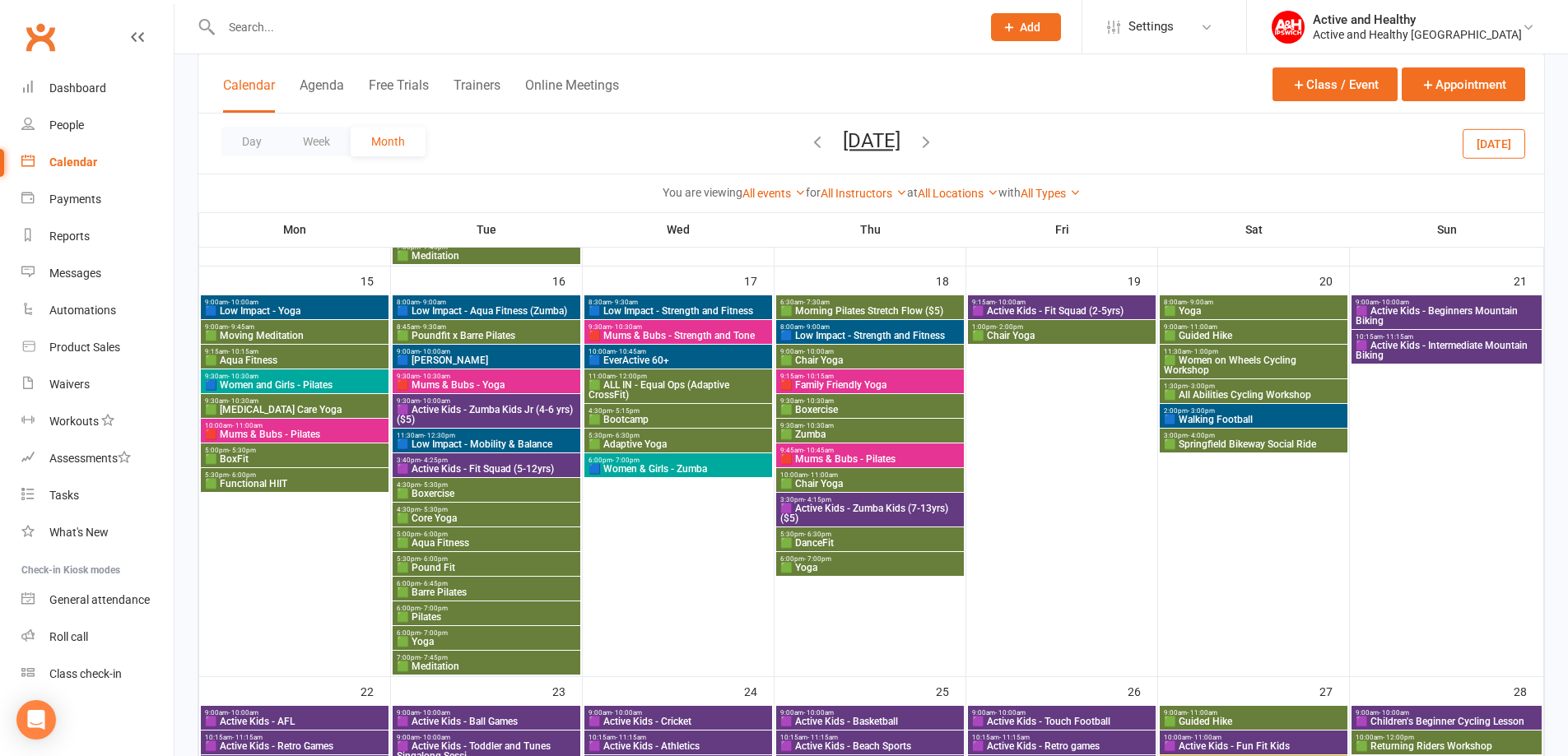
click at [487, 382] on span "🟥 Mums & Bubs - Yoga" at bounding box center [487, 384] width 181 height 10
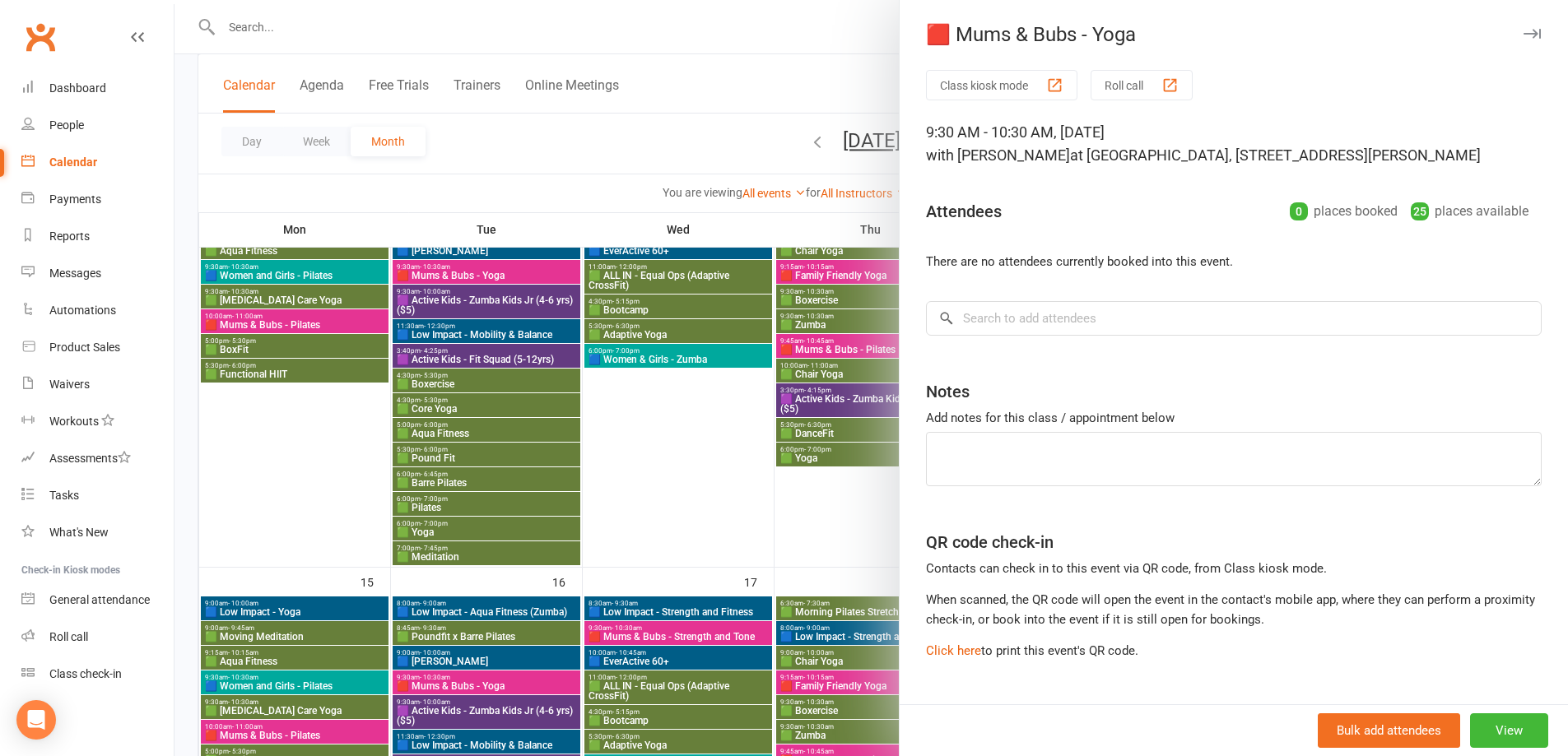
scroll to position [575, 0]
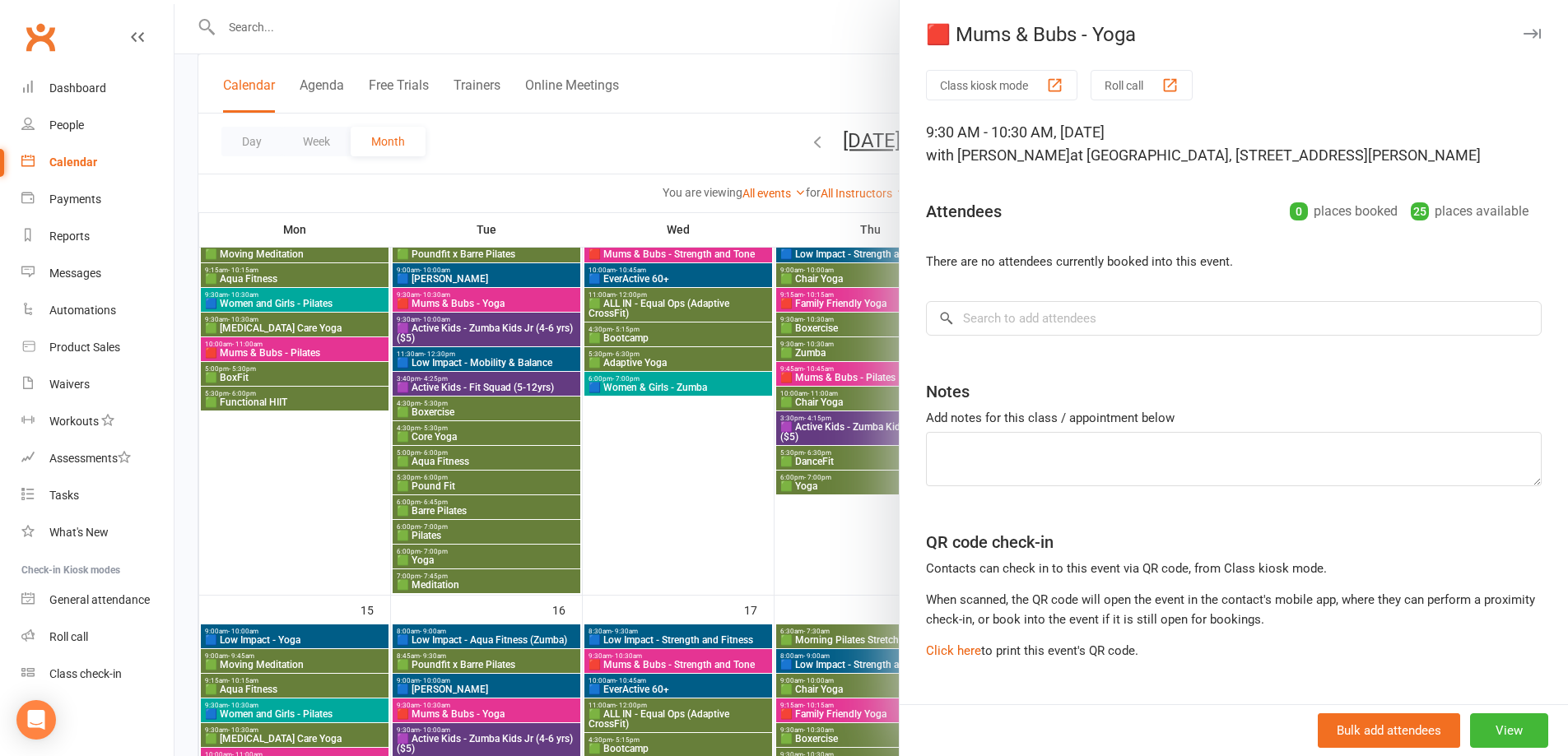
click at [502, 301] on div at bounding box center [871, 378] width 1393 height 756
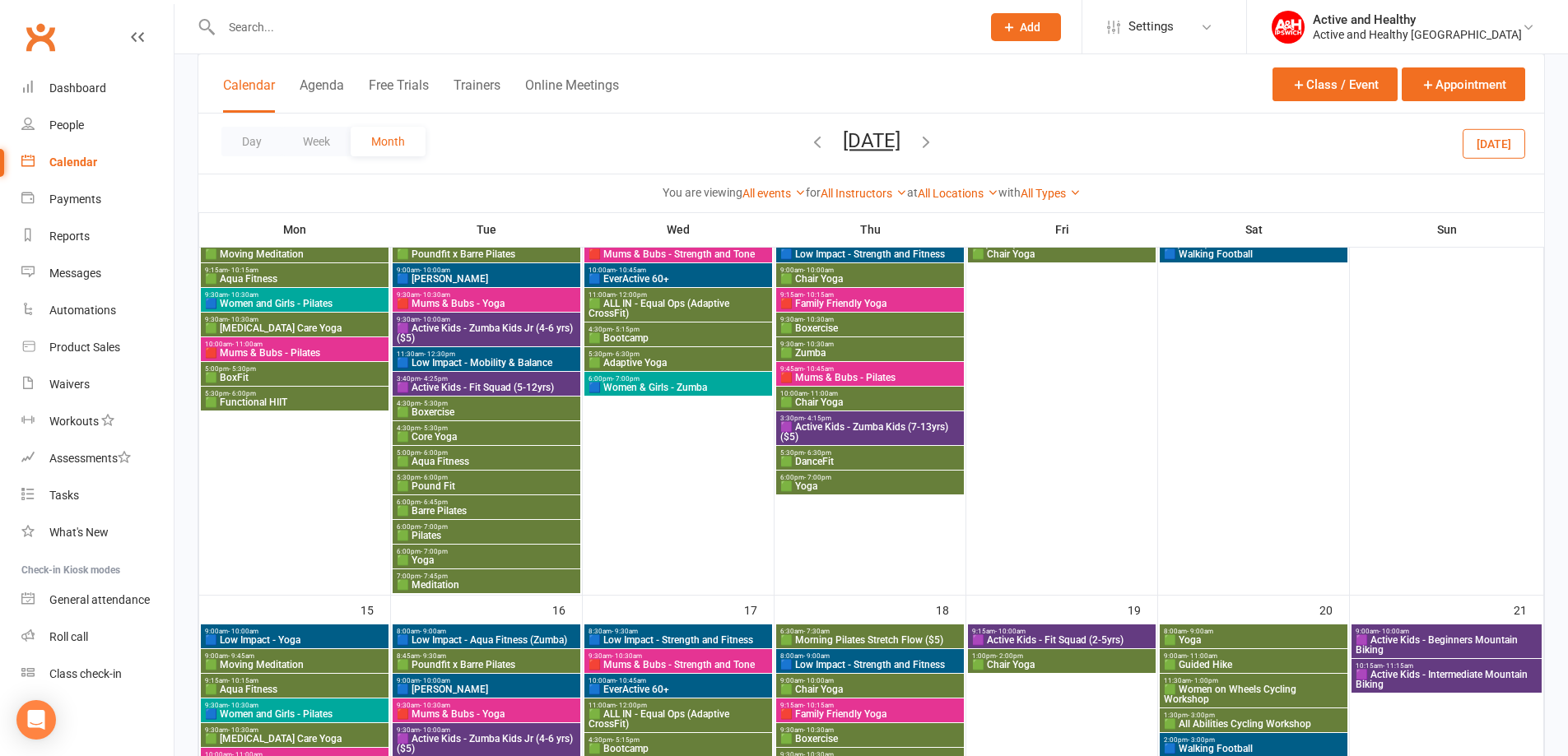
click at [519, 309] on div "9:30am - 10:30am 🟥 Mums & Bubs - Yoga" at bounding box center [486, 299] width 187 height 24
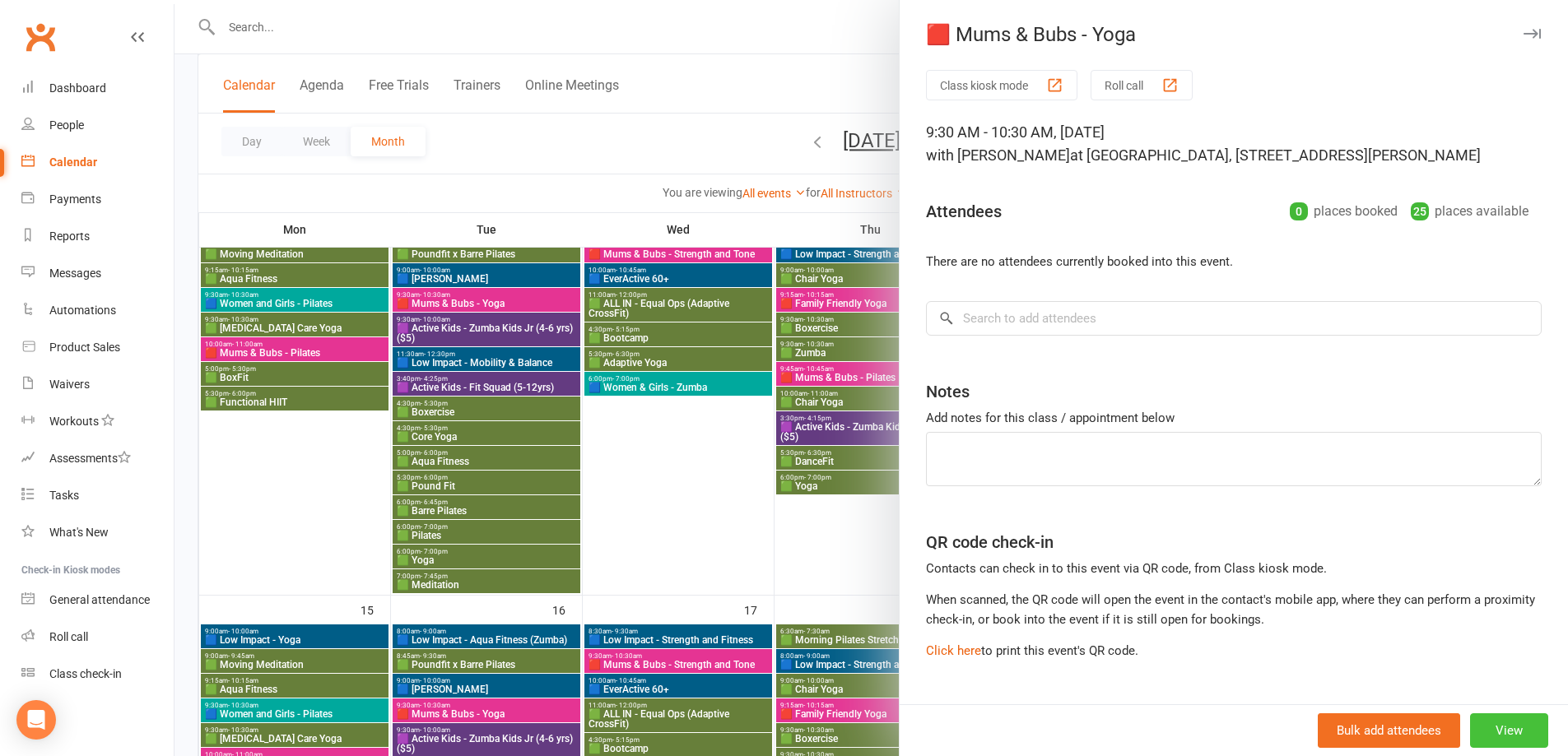
click at [1509, 728] on button "View" at bounding box center [1509, 730] width 78 height 35
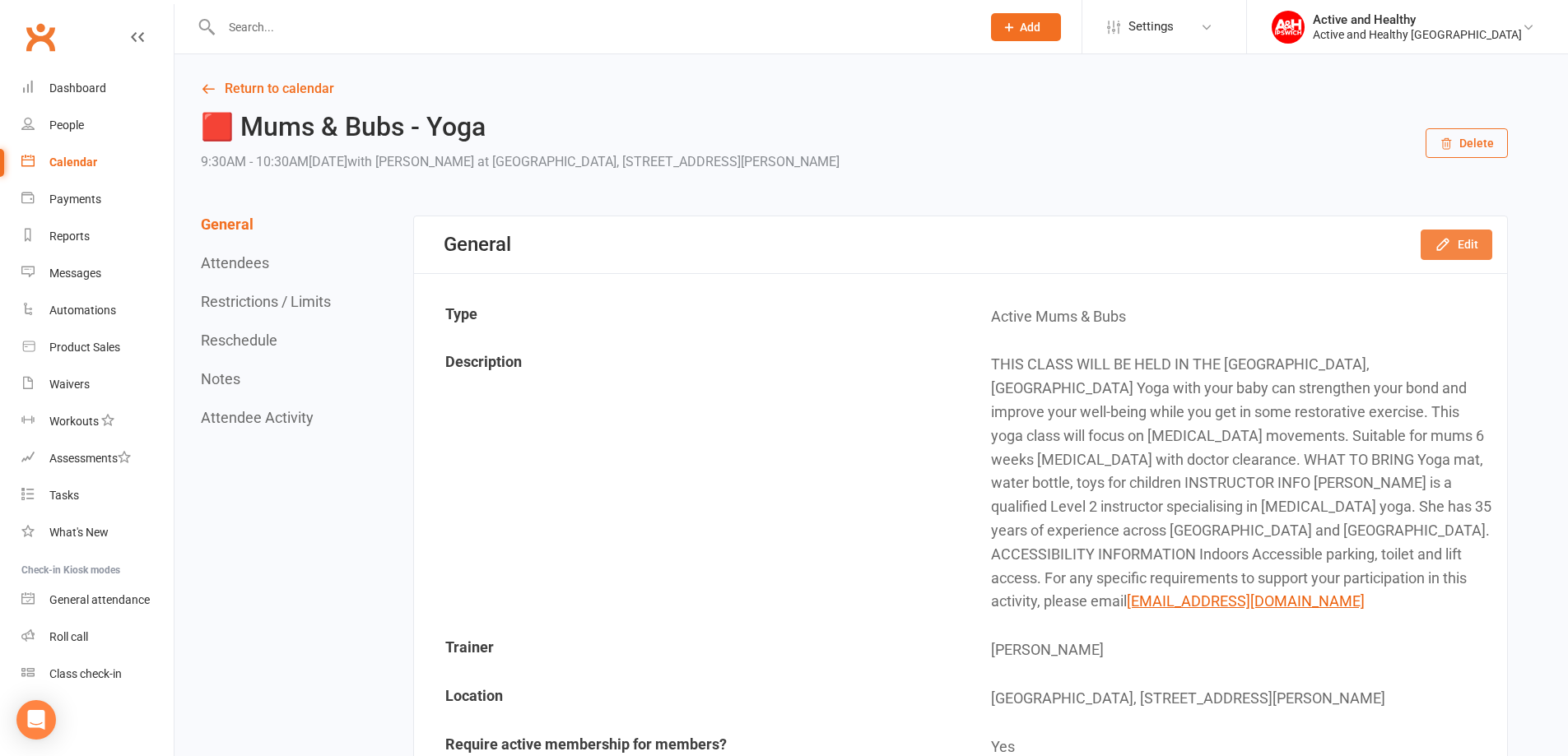
click at [1469, 247] on button "Edit" at bounding box center [1456, 244] width 72 height 29
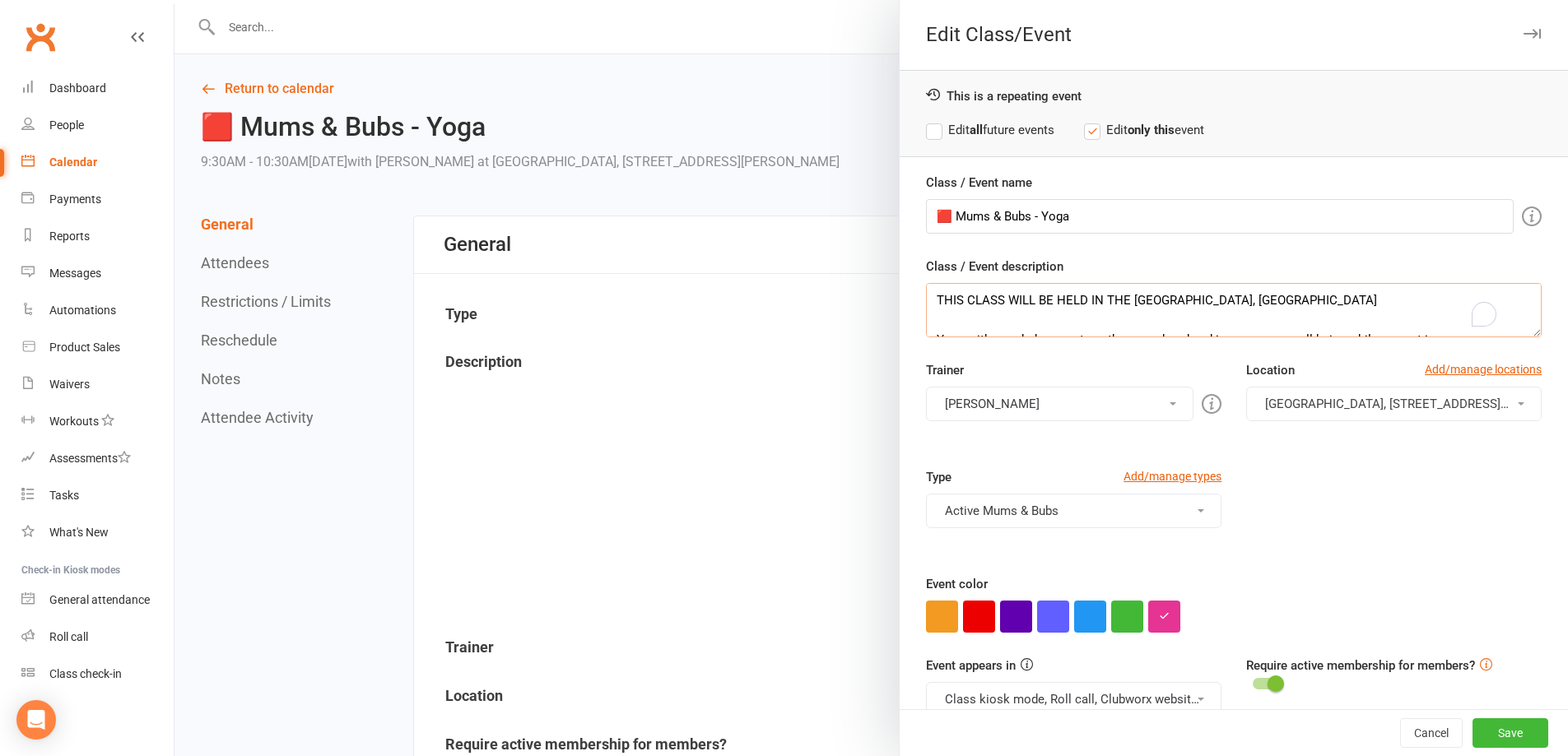
drag, startPoint x: 1213, startPoint y: 300, endPoint x: 1097, endPoint y: 303, distance: 116.0
click at [1097, 303] on textarea "THIS CLASS WILL BE HELD IN THE LOCKYER ROOM, IPSWICH CIVIC CENTRE Yoga with you…" at bounding box center [1233, 310] width 615 height 54
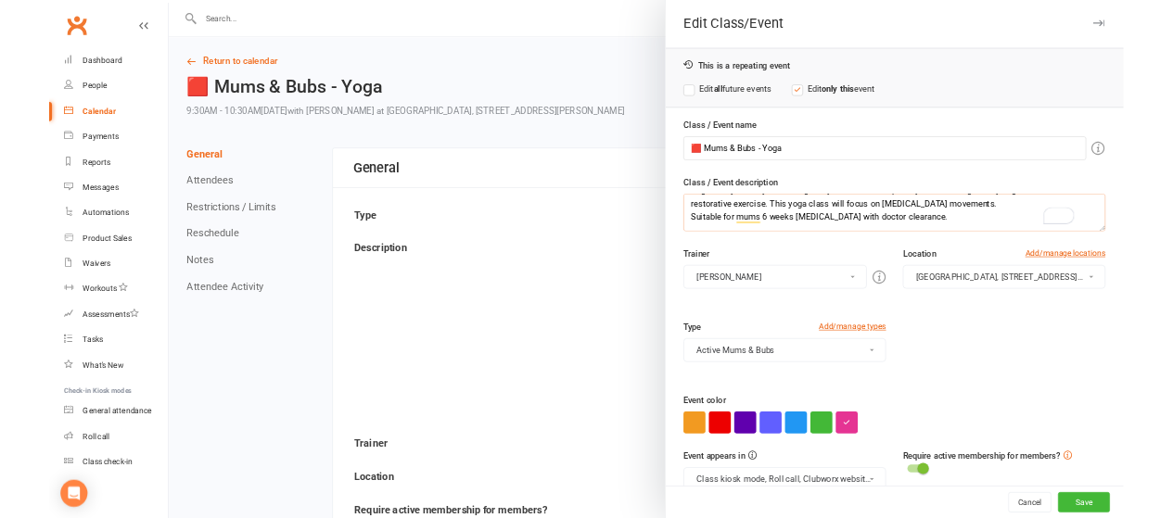
scroll to position [93, 0]
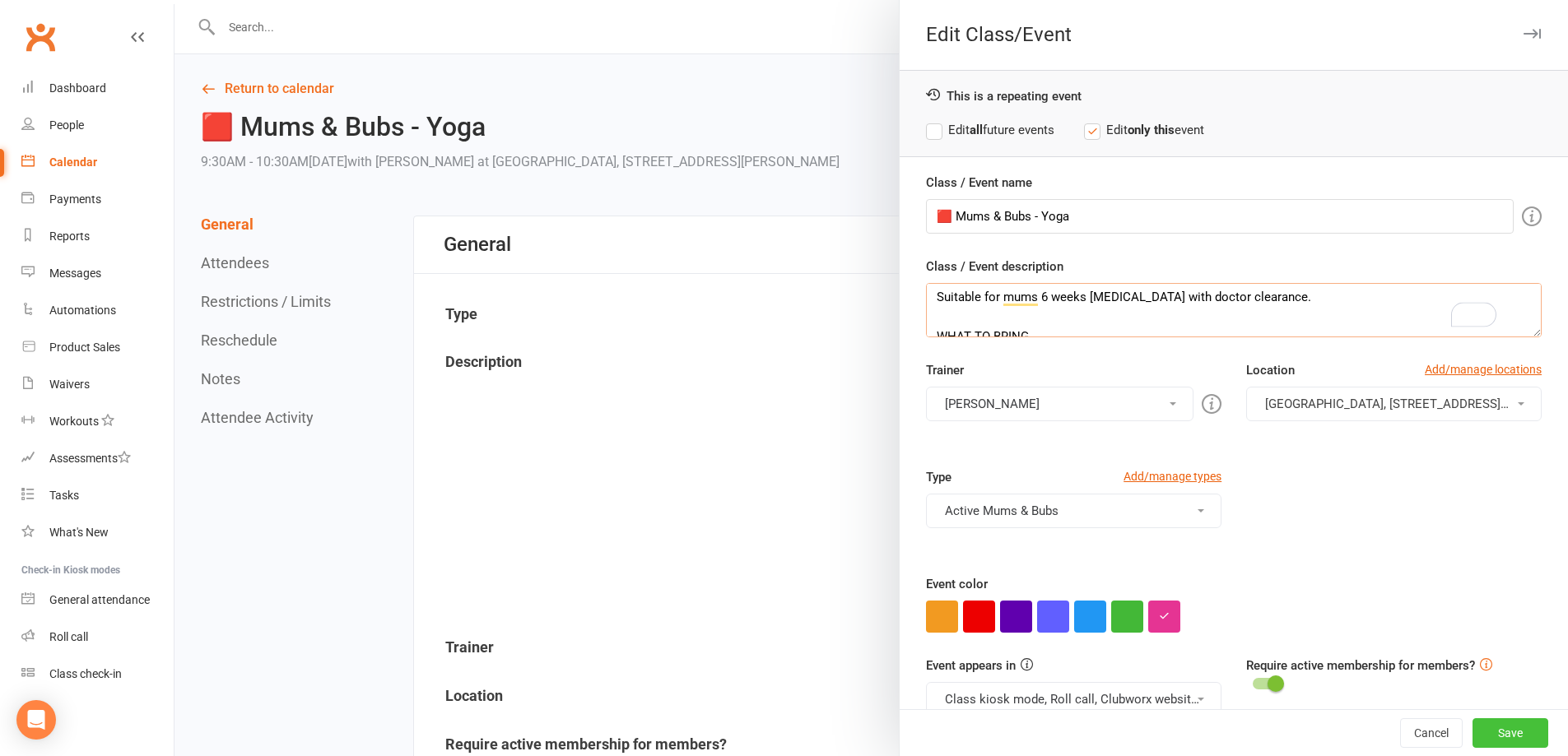
type textarea "THIS CLASS WILL BE HELD IN CUNNINGHAM, IPSWICH CIVIC CENTRE Yoga with your baby…"
click at [1482, 735] on button "Save" at bounding box center [1509, 732] width 75 height 29
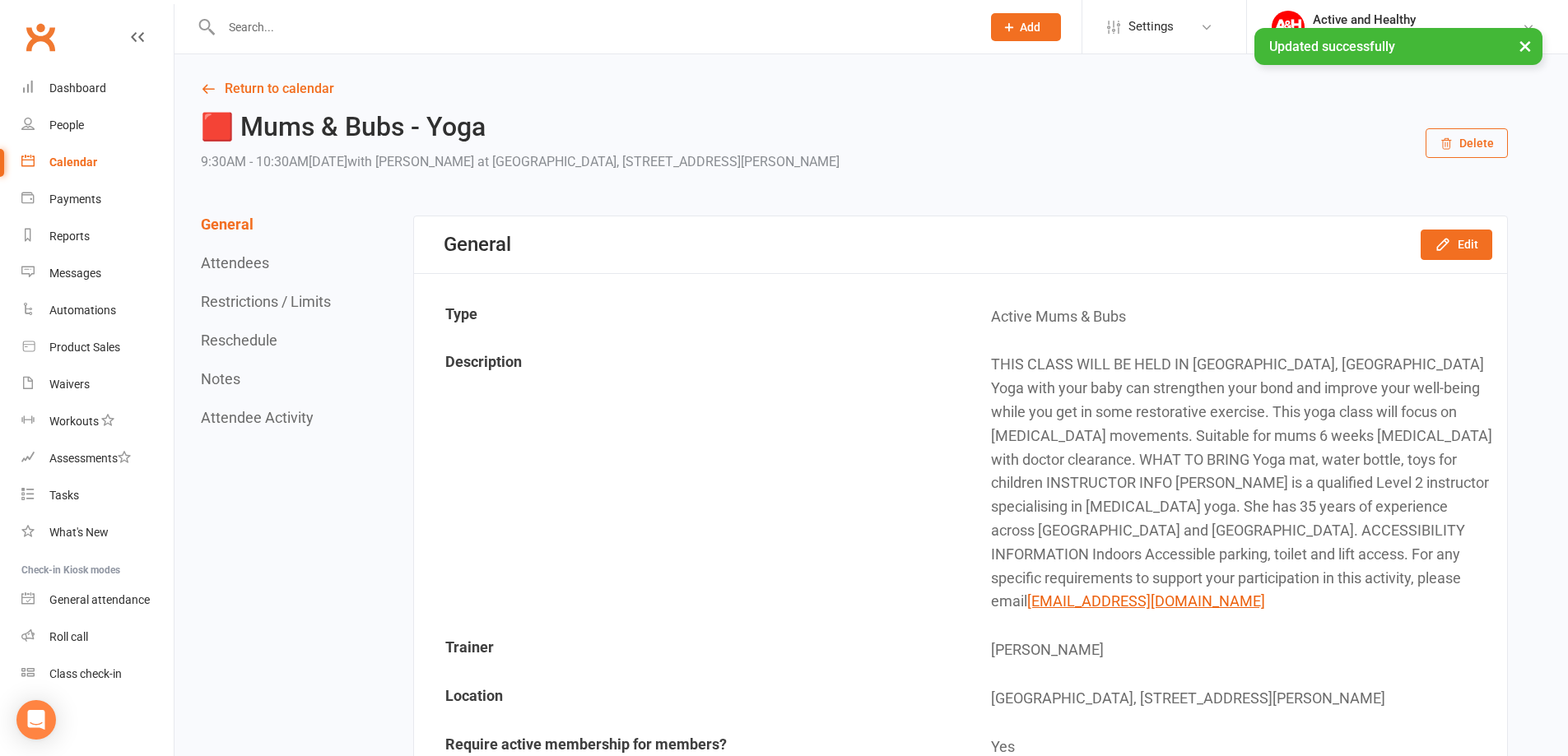
click at [72, 152] on link "Calendar" at bounding box center [97, 162] width 152 height 37
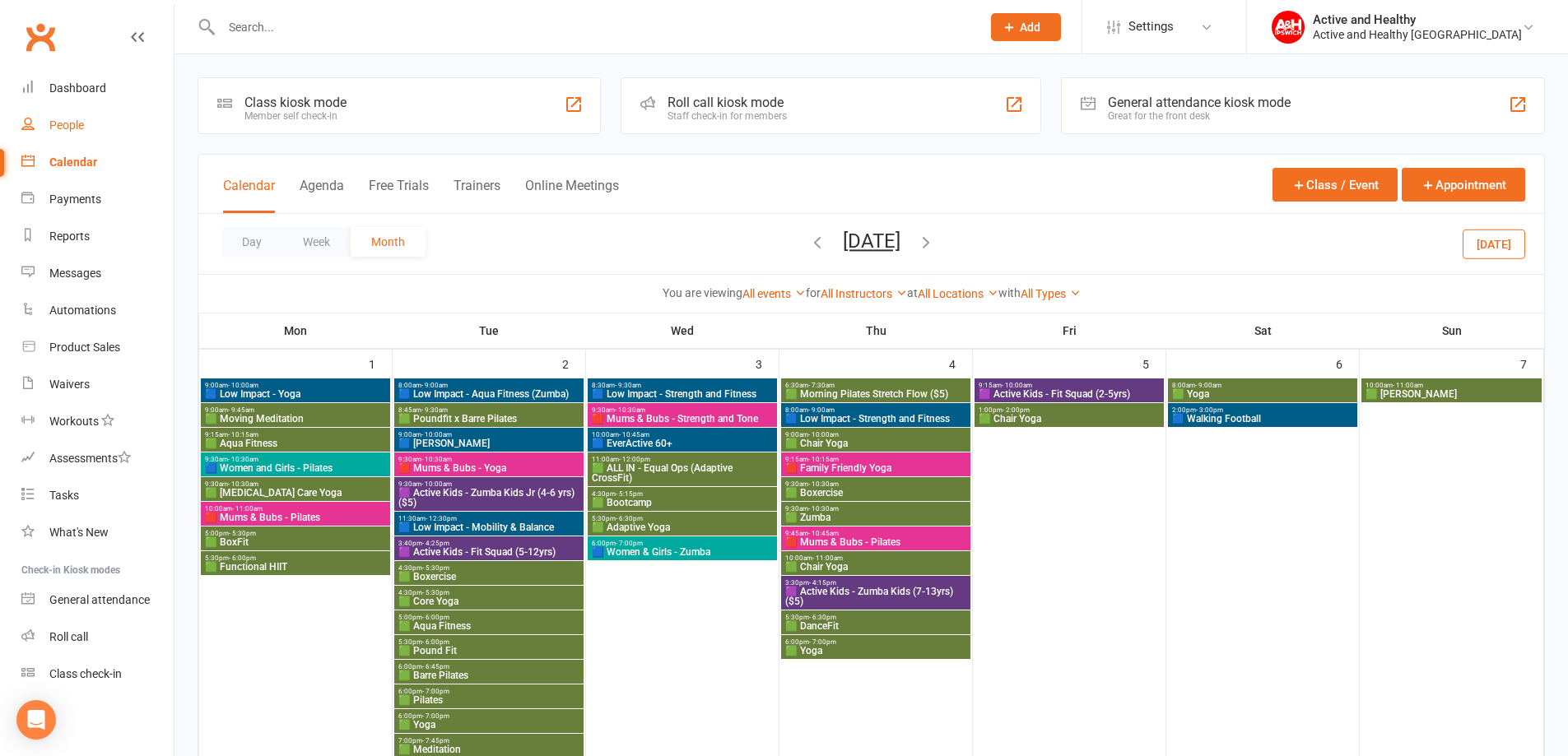
drag, startPoint x: 81, startPoint y: 135, endPoint x: 97, endPoint y: 144, distance: 18.4
click at [81, 135] on link "People" at bounding box center [97, 126] width 152 height 37
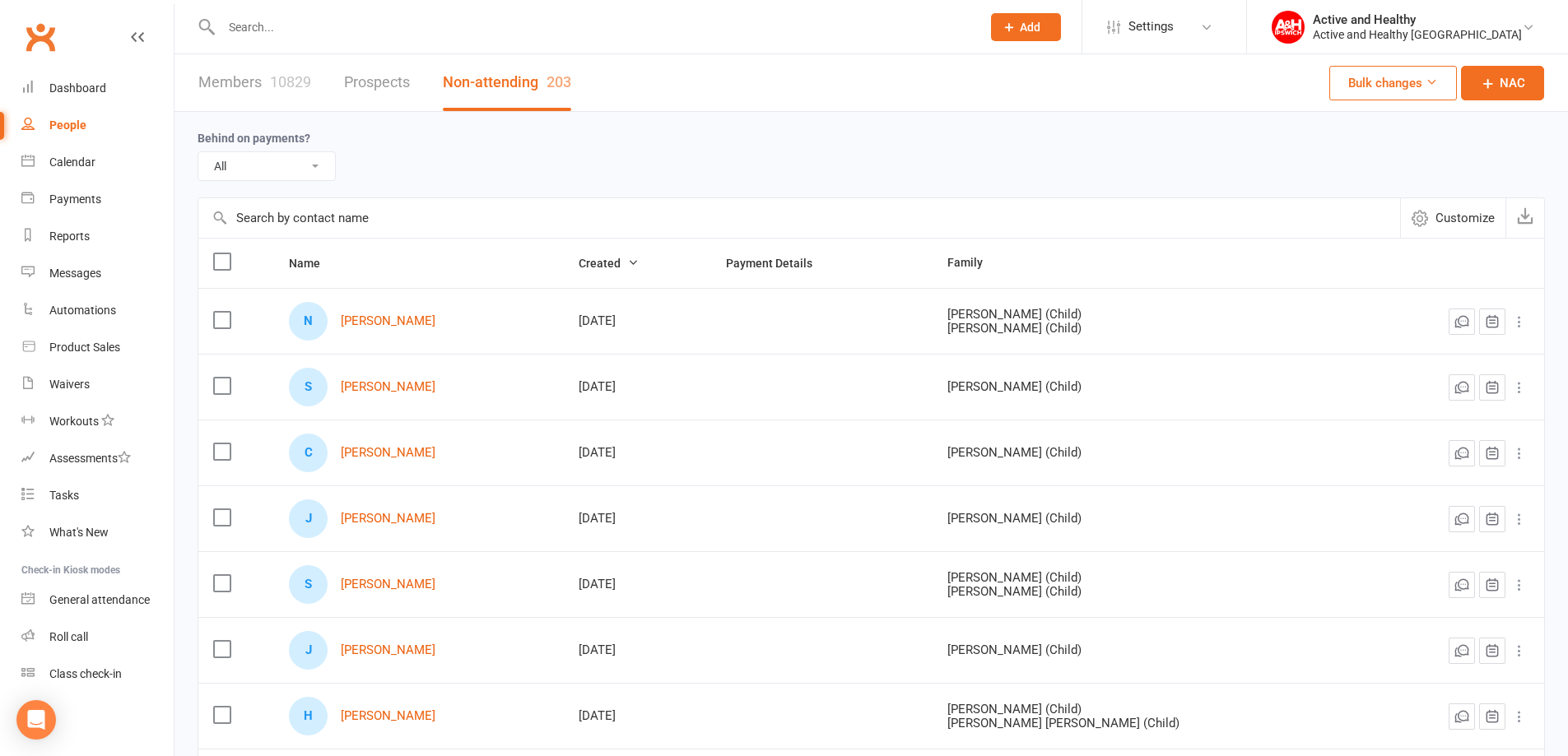
click at [340, 220] on input "text" at bounding box center [798, 217] width 1201 height 39
paste input "[PERSON_NAME]"
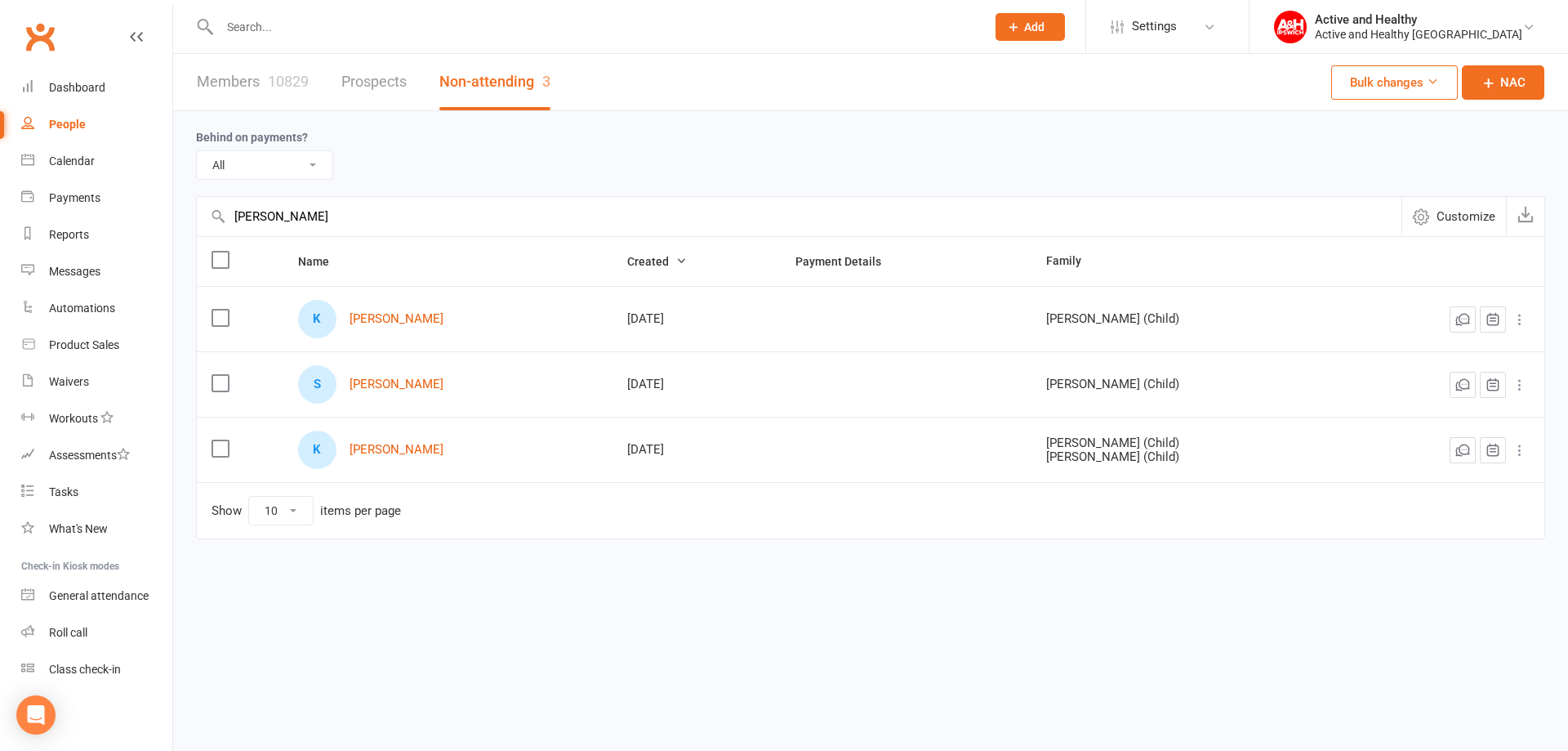
type input "[PERSON_NAME]"
click at [248, 93] on link "Members 10829" at bounding box center [252, 82] width 112 height 56
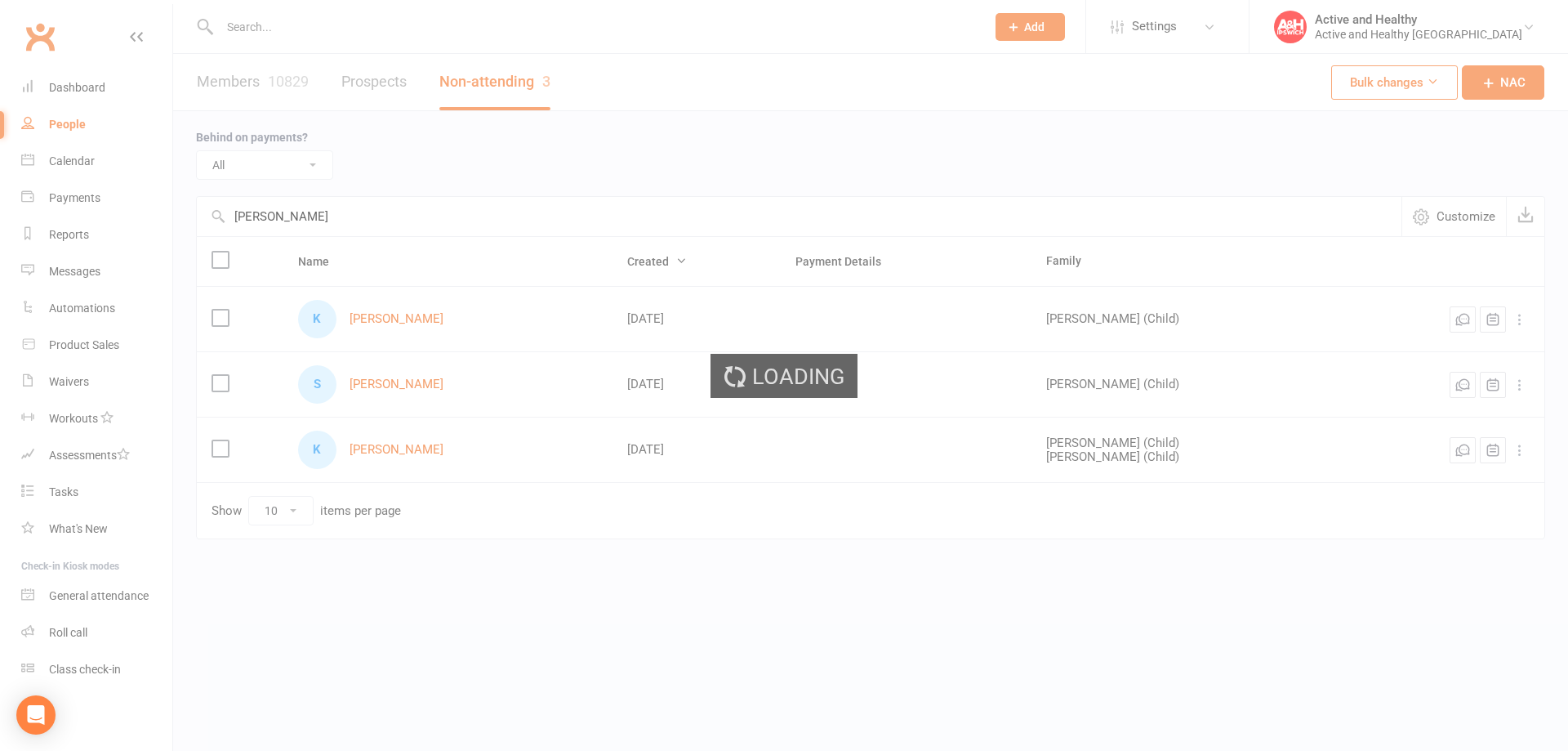
select select "100"
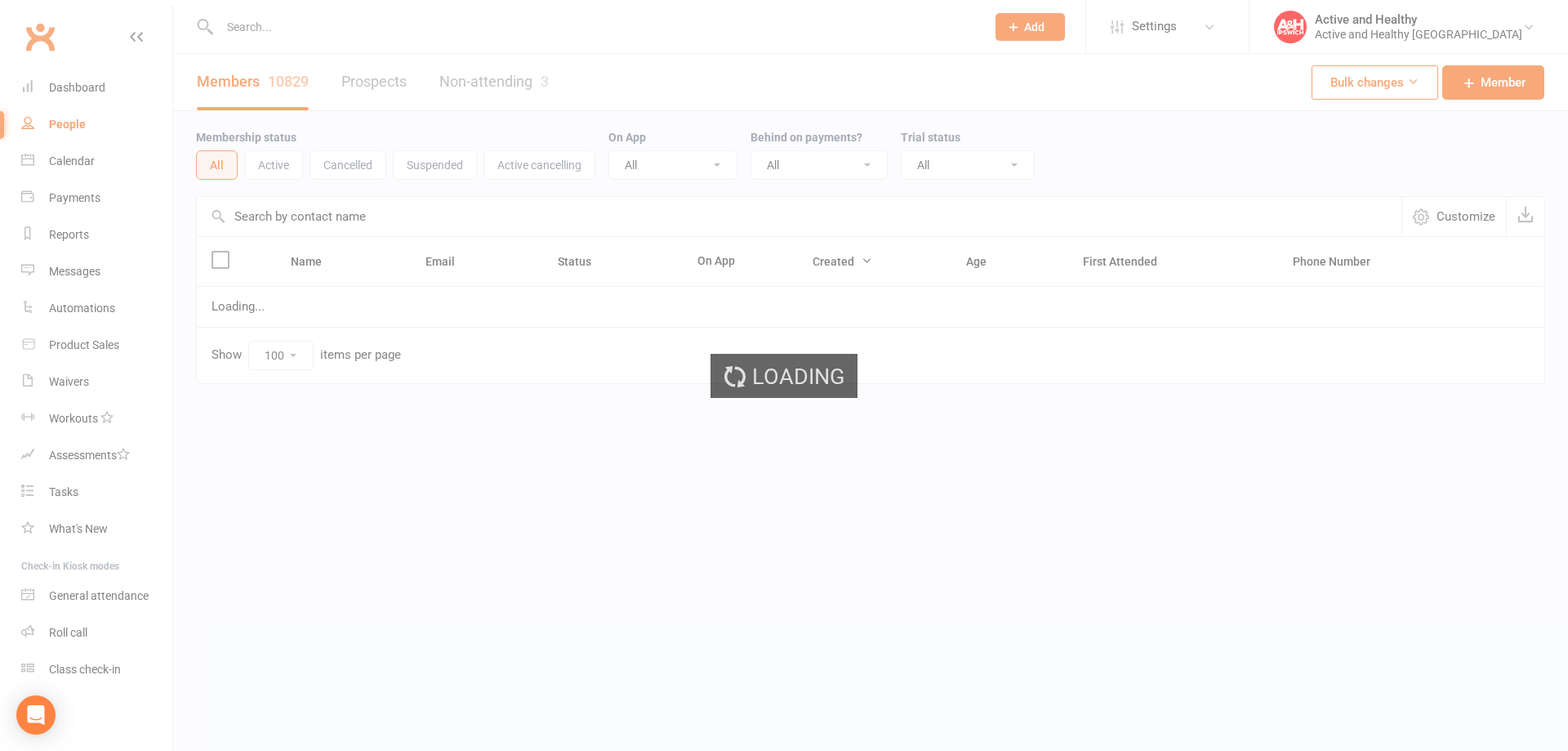
click at [278, 218] on input "text" at bounding box center [798, 216] width 1204 height 39
paste input "[PERSON_NAME]"
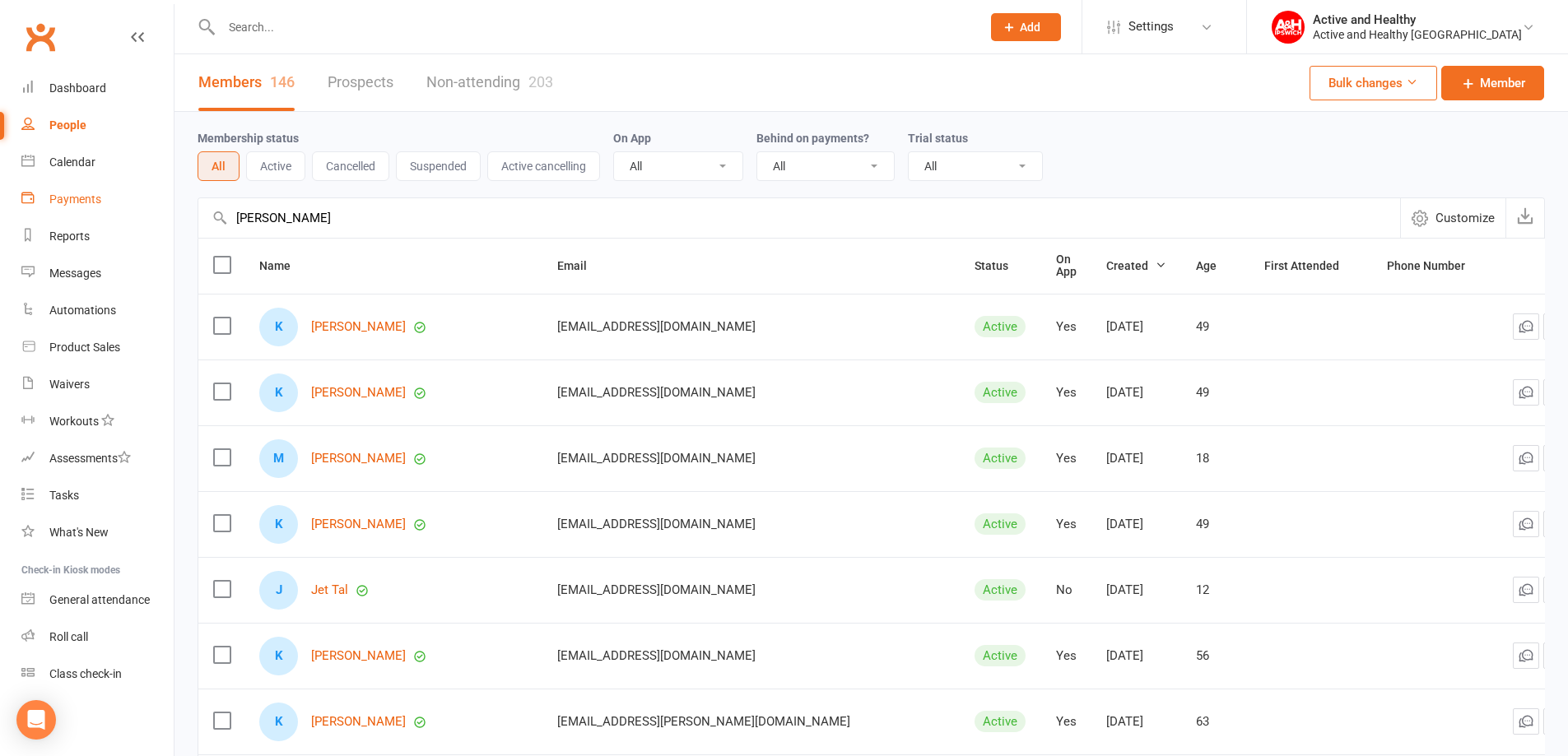
drag, startPoint x: 88, startPoint y: 180, endPoint x: 101, endPoint y: 185, distance: 13.9
paste input "[PERSON_NAME]"
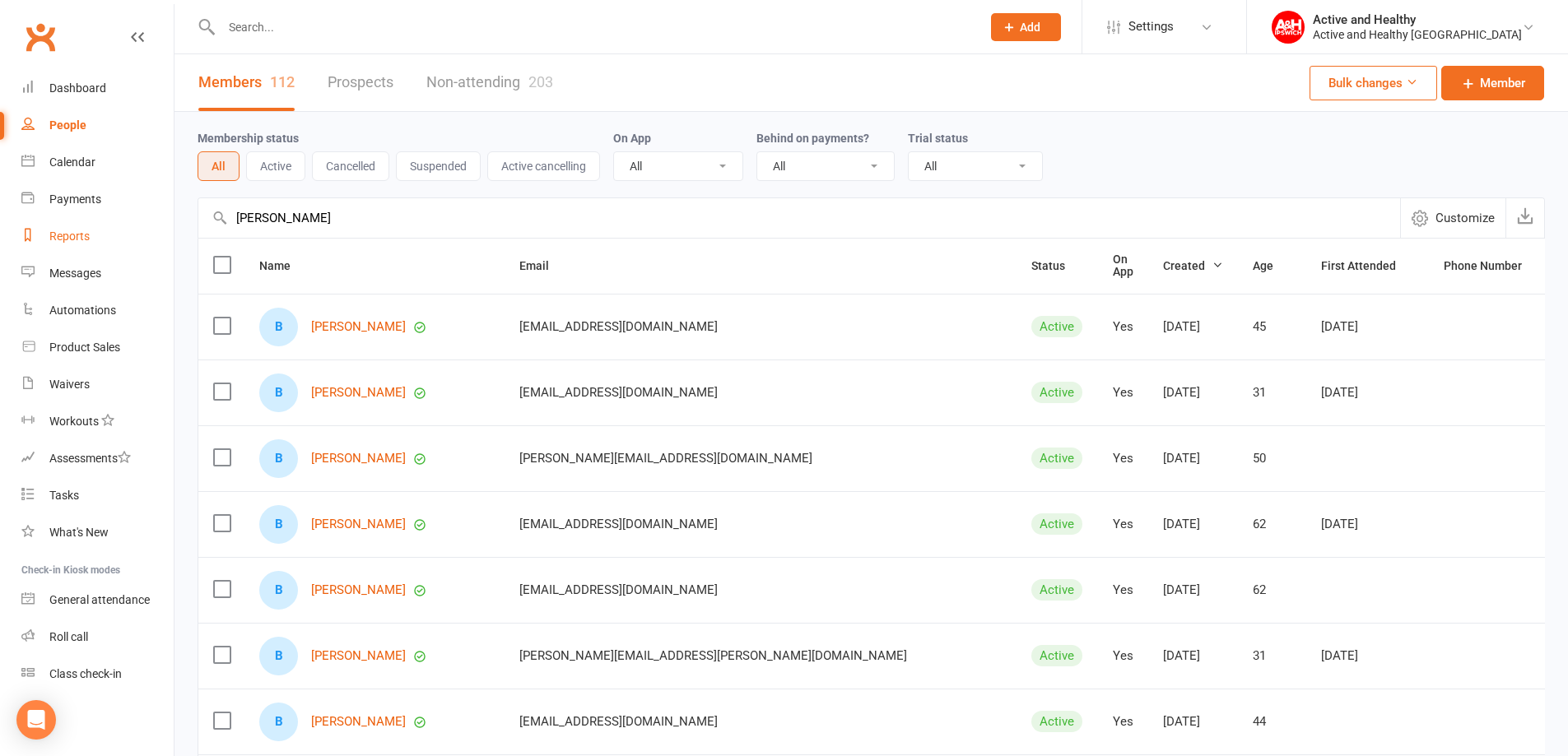
drag, startPoint x: 323, startPoint y: 214, endPoint x: 91, endPoint y: 224, distance: 232.2
paste input "Carly Nola"
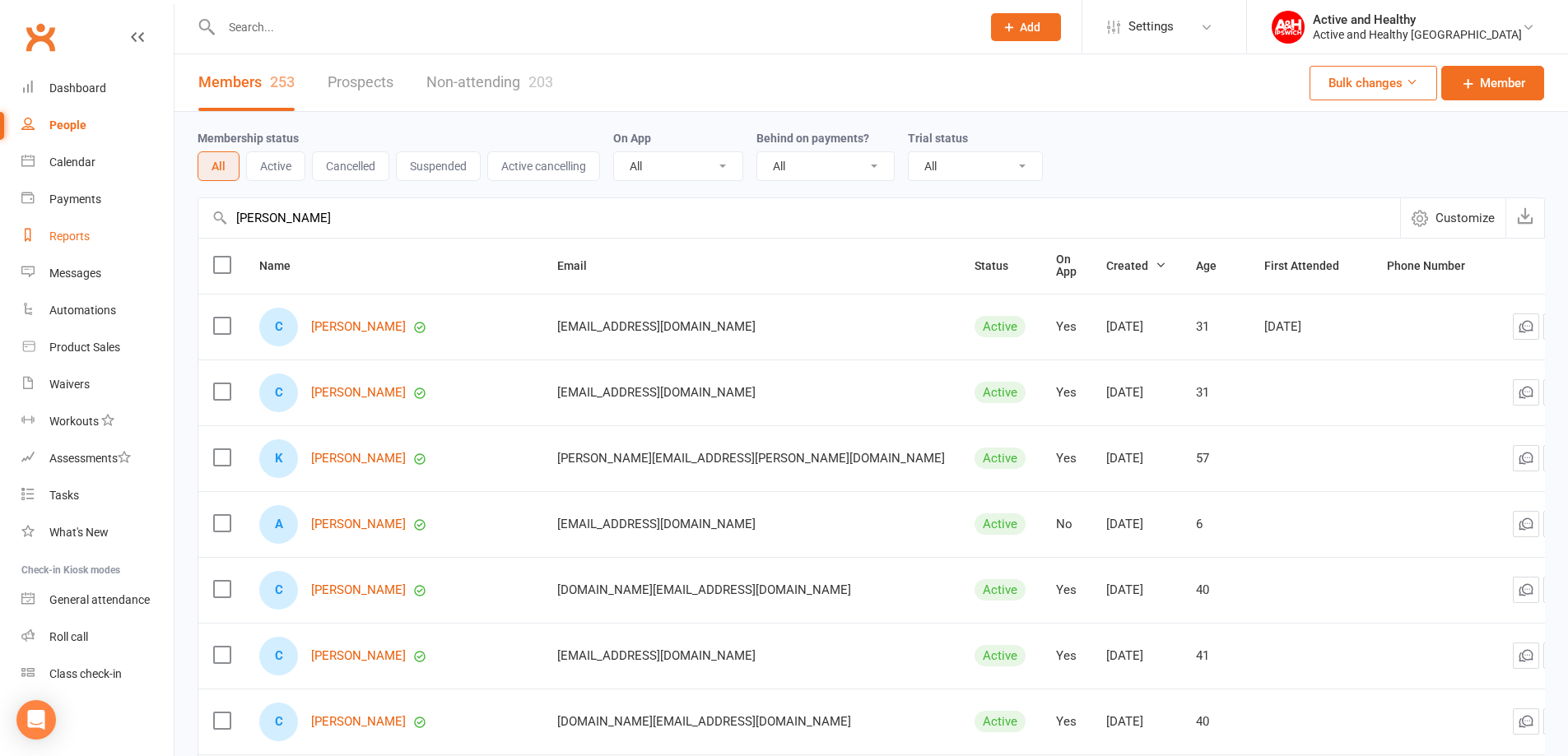
drag, startPoint x: 321, startPoint y: 224, endPoint x: 118, endPoint y: 218, distance: 203.1
paste input "[PERSON_NAME]"
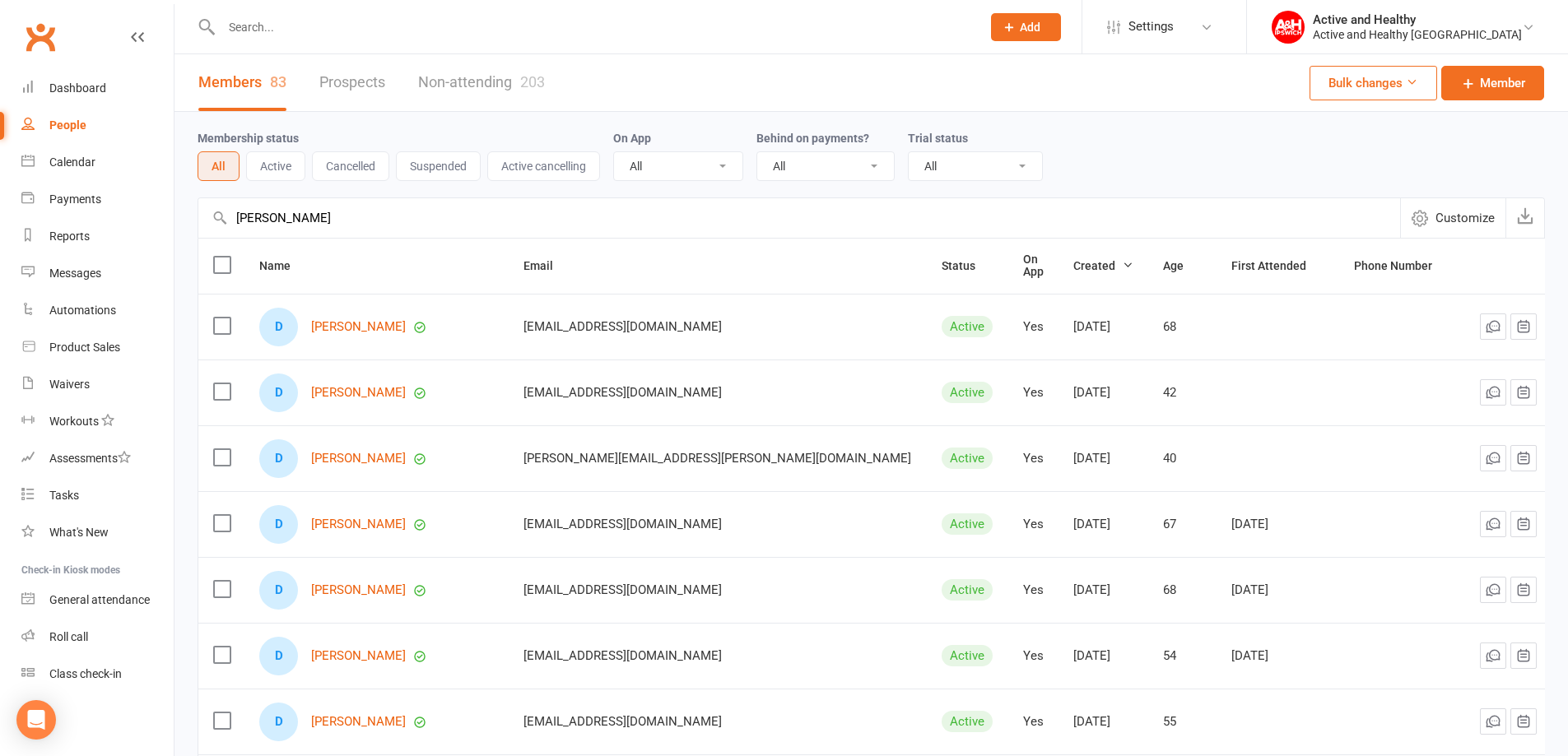
type input "[PERSON_NAME]"
click at [493, 66] on link "Non-attending 203" at bounding box center [481, 83] width 127 height 57
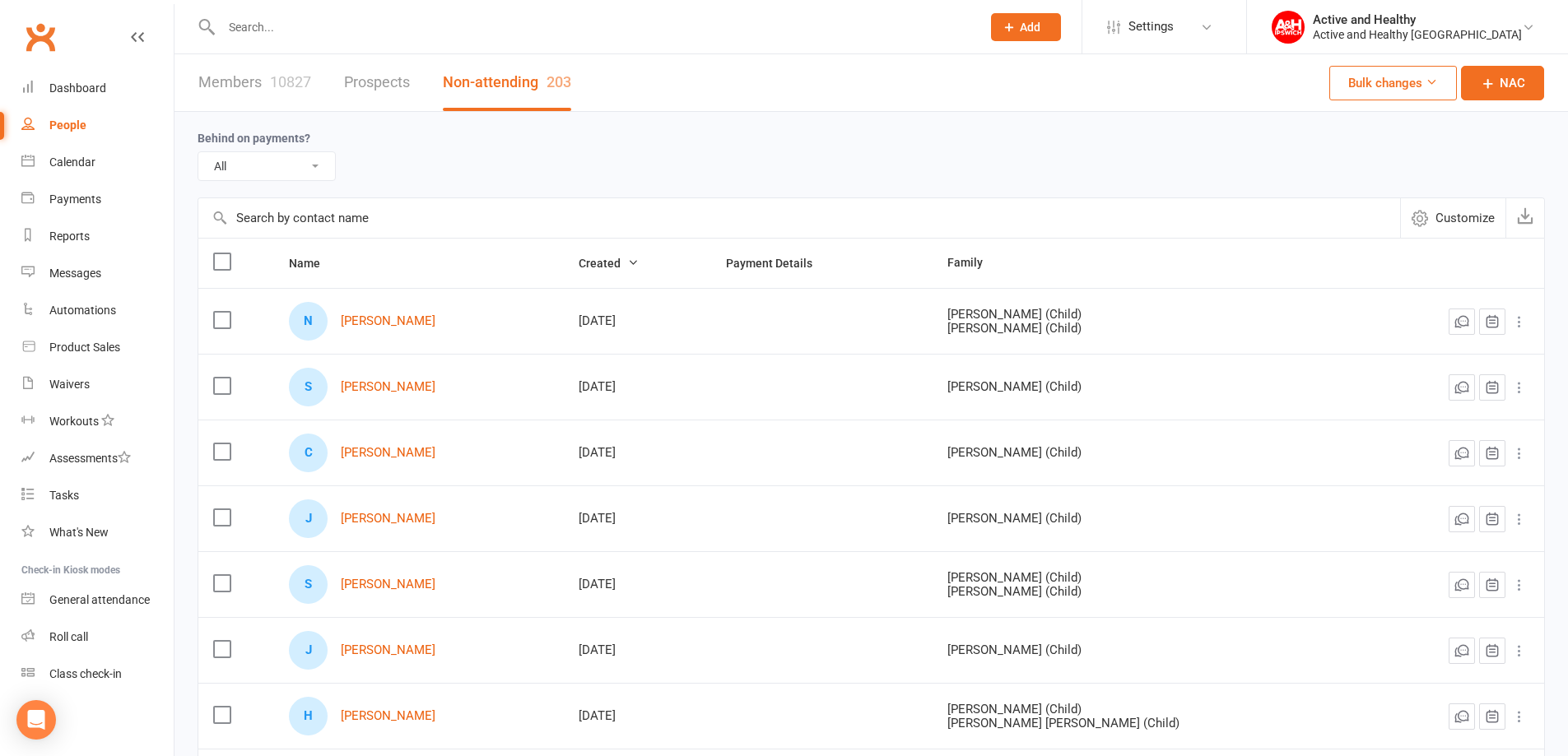
click at [305, 203] on input "text" at bounding box center [798, 217] width 1201 height 39
paste input "[PERSON_NAME]"
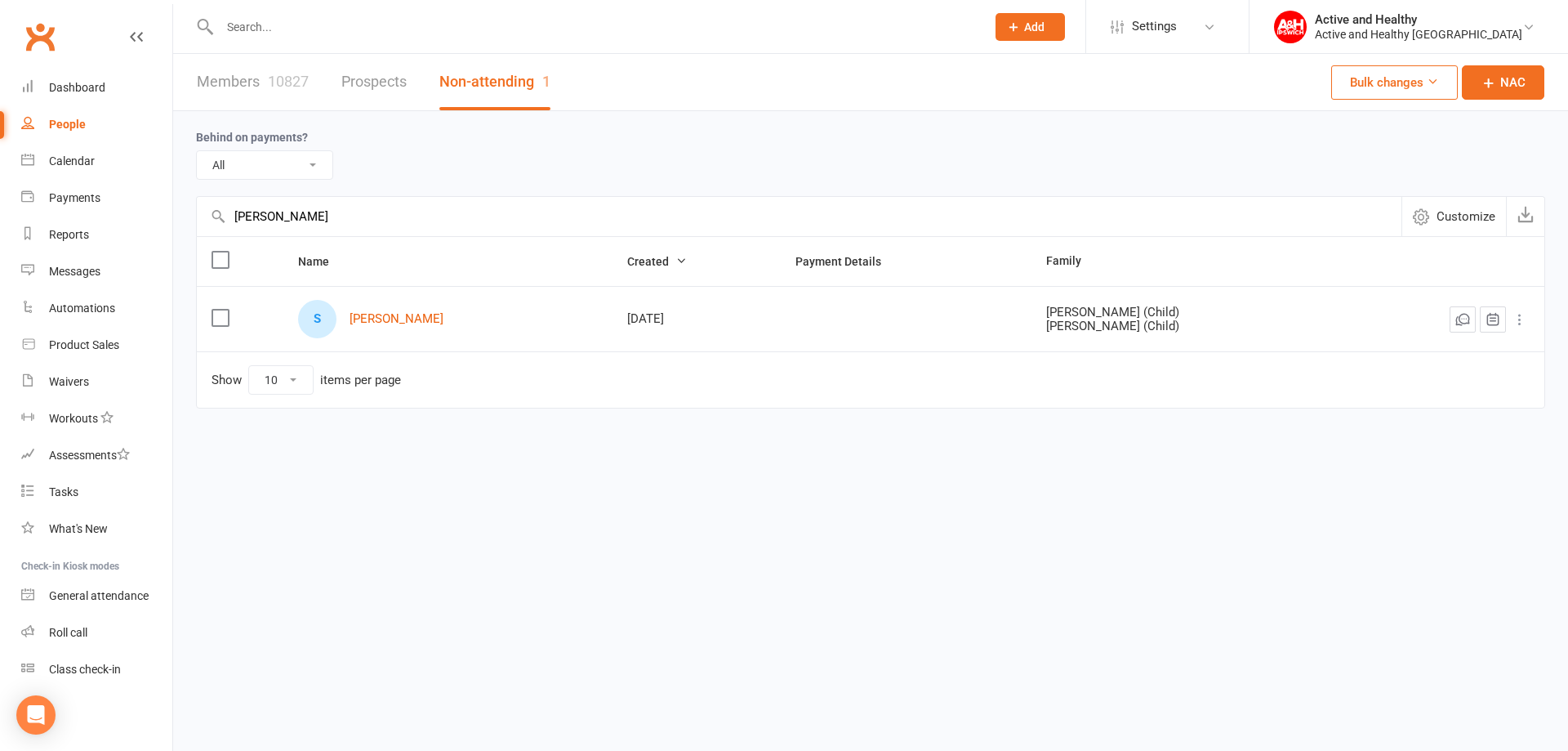
type input "[PERSON_NAME]"
click at [199, 95] on link "Members 10827" at bounding box center [252, 82] width 112 height 56
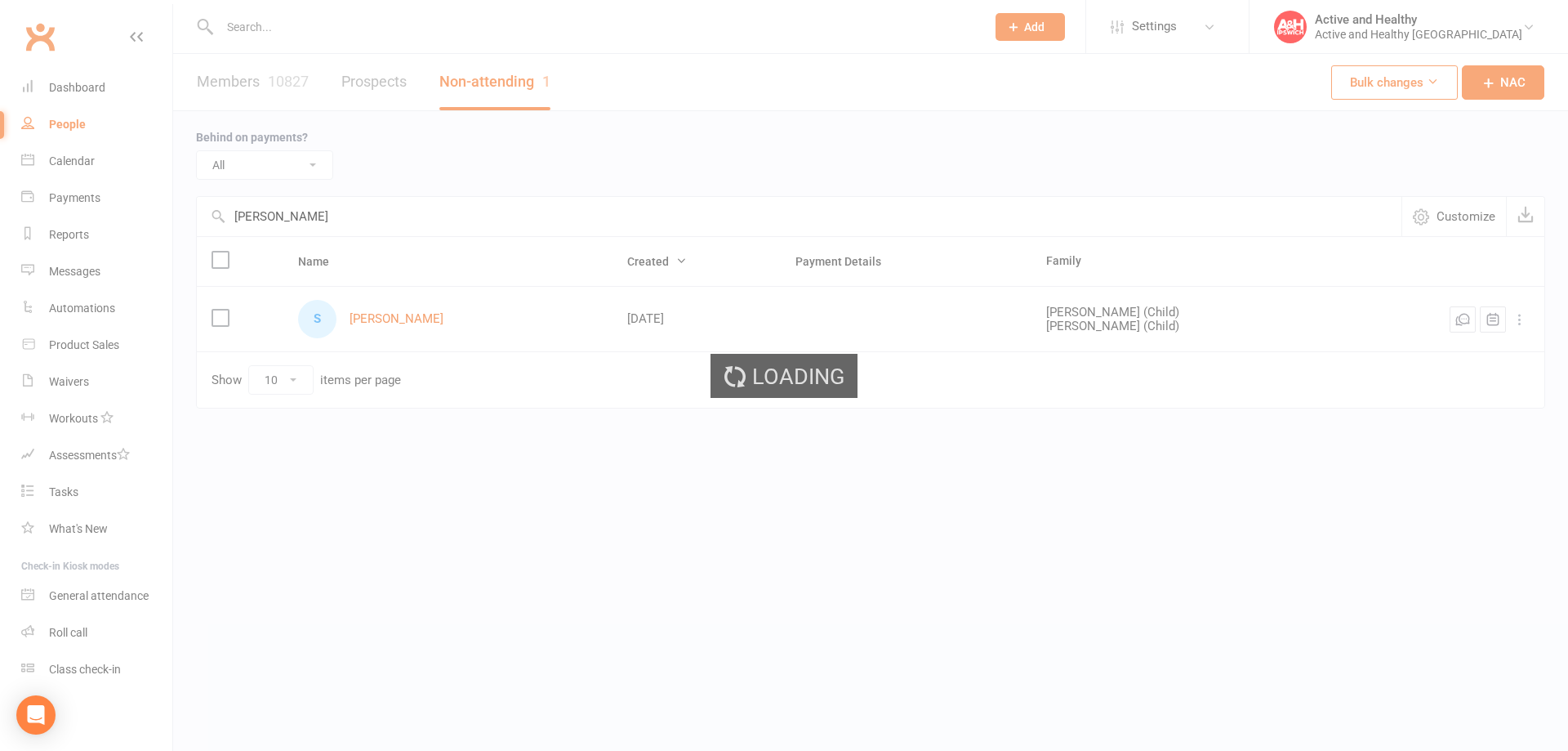
select select "100"
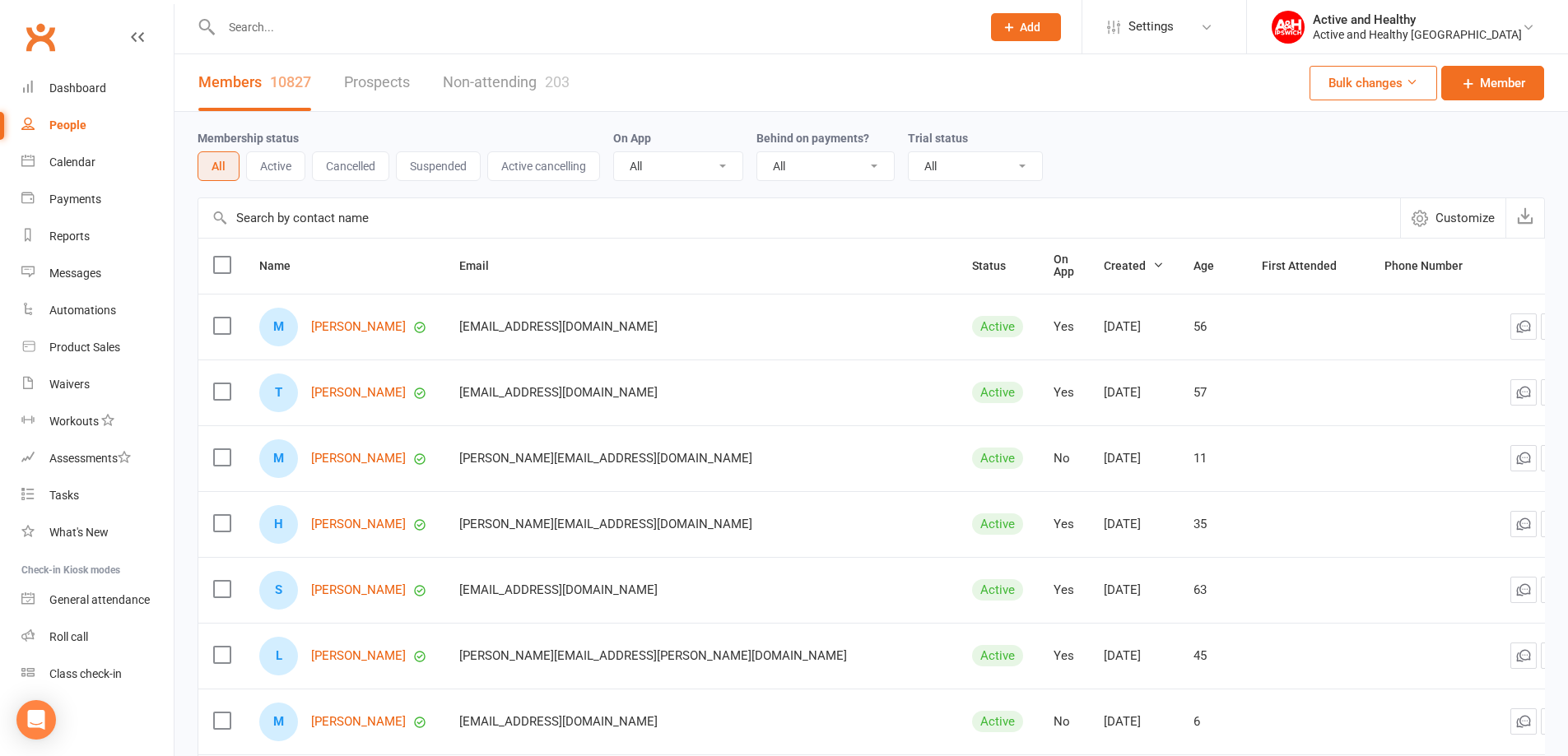
click at [315, 227] on input "text" at bounding box center [798, 217] width 1201 height 39
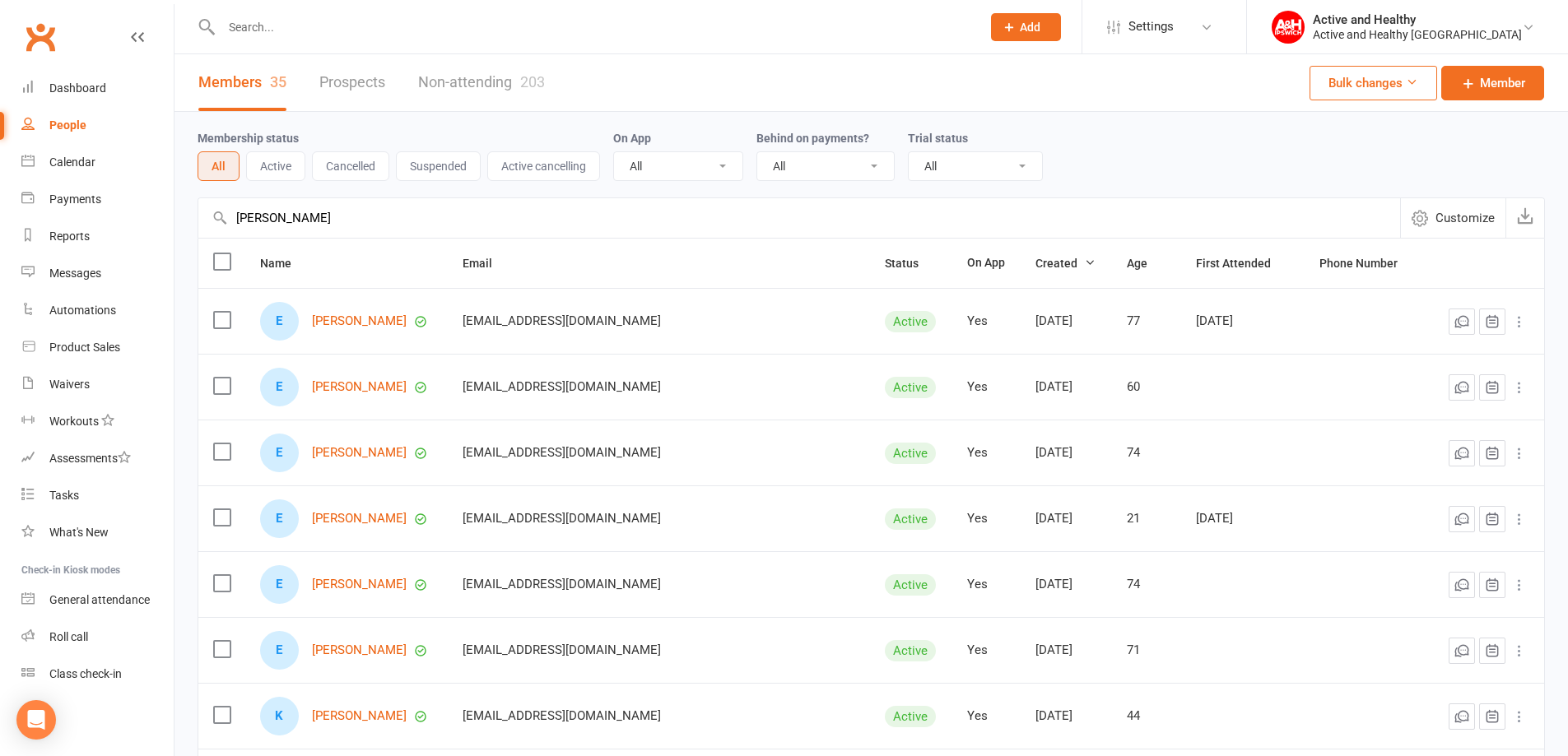
type input "[PERSON_NAME]"
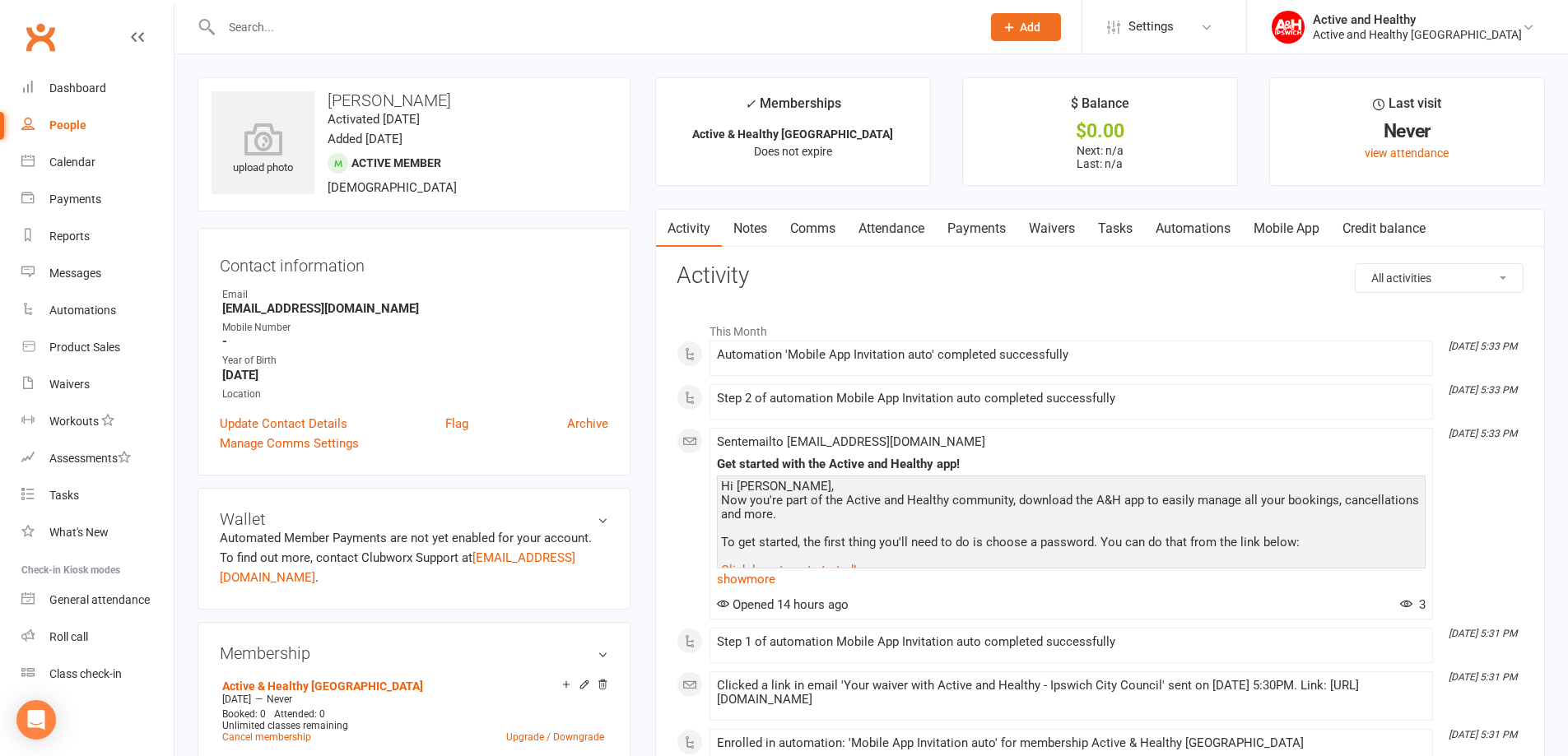
click at [1309, 223] on link "Mobile App" at bounding box center [1287, 228] width 89 height 38
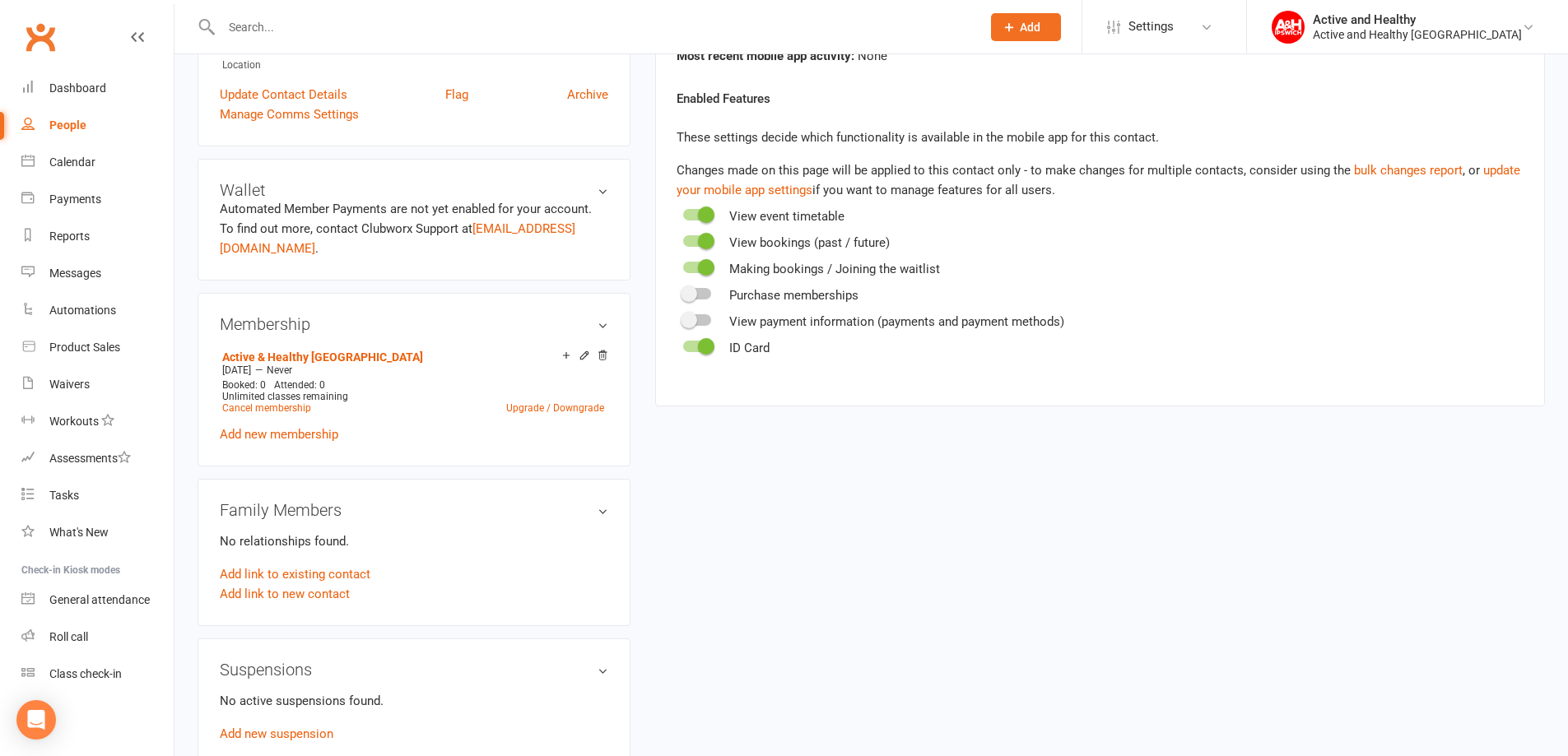
scroll to position [247, 0]
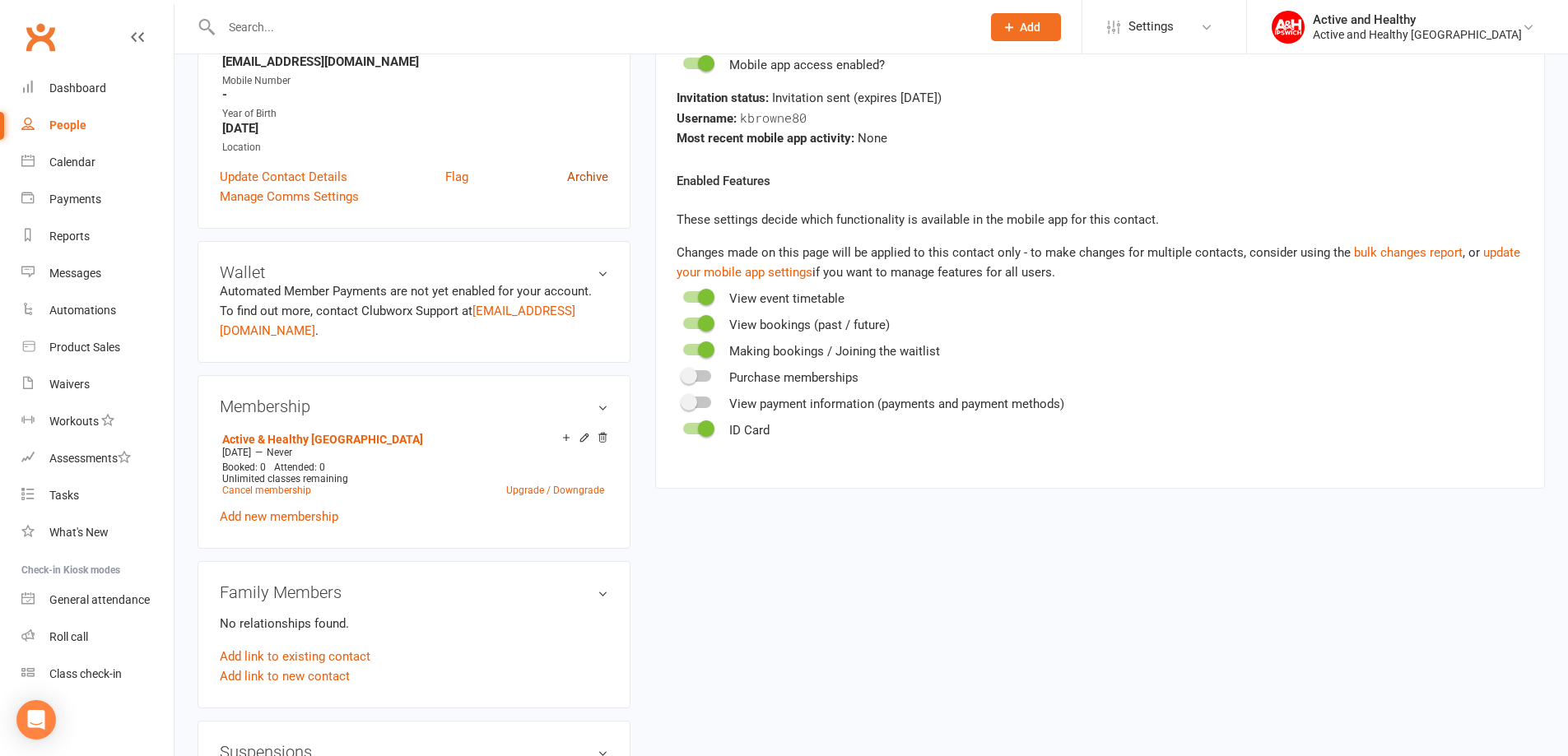
click at [595, 170] on link "Archive" at bounding box center [588, 177] width 41 height 20
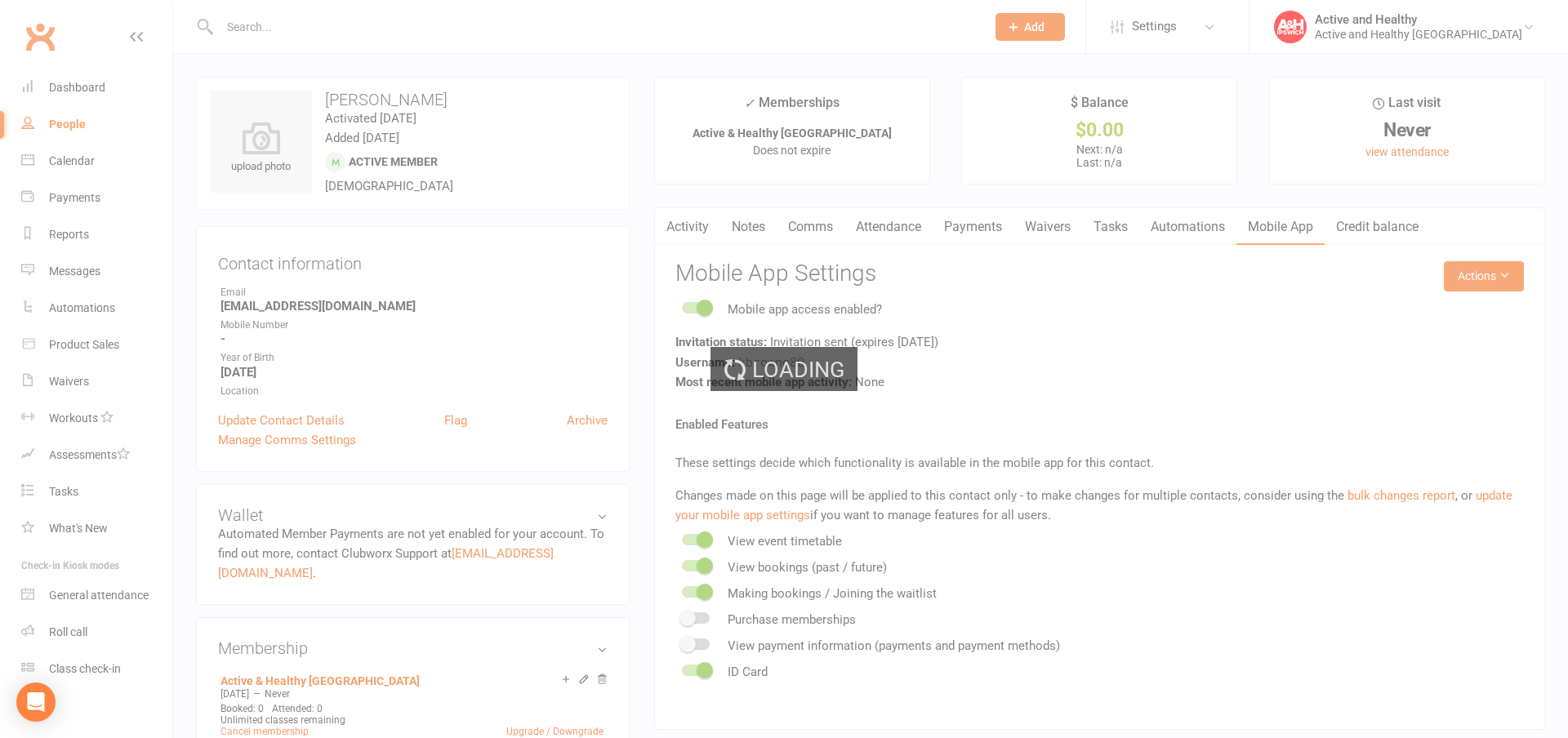
select select "100"
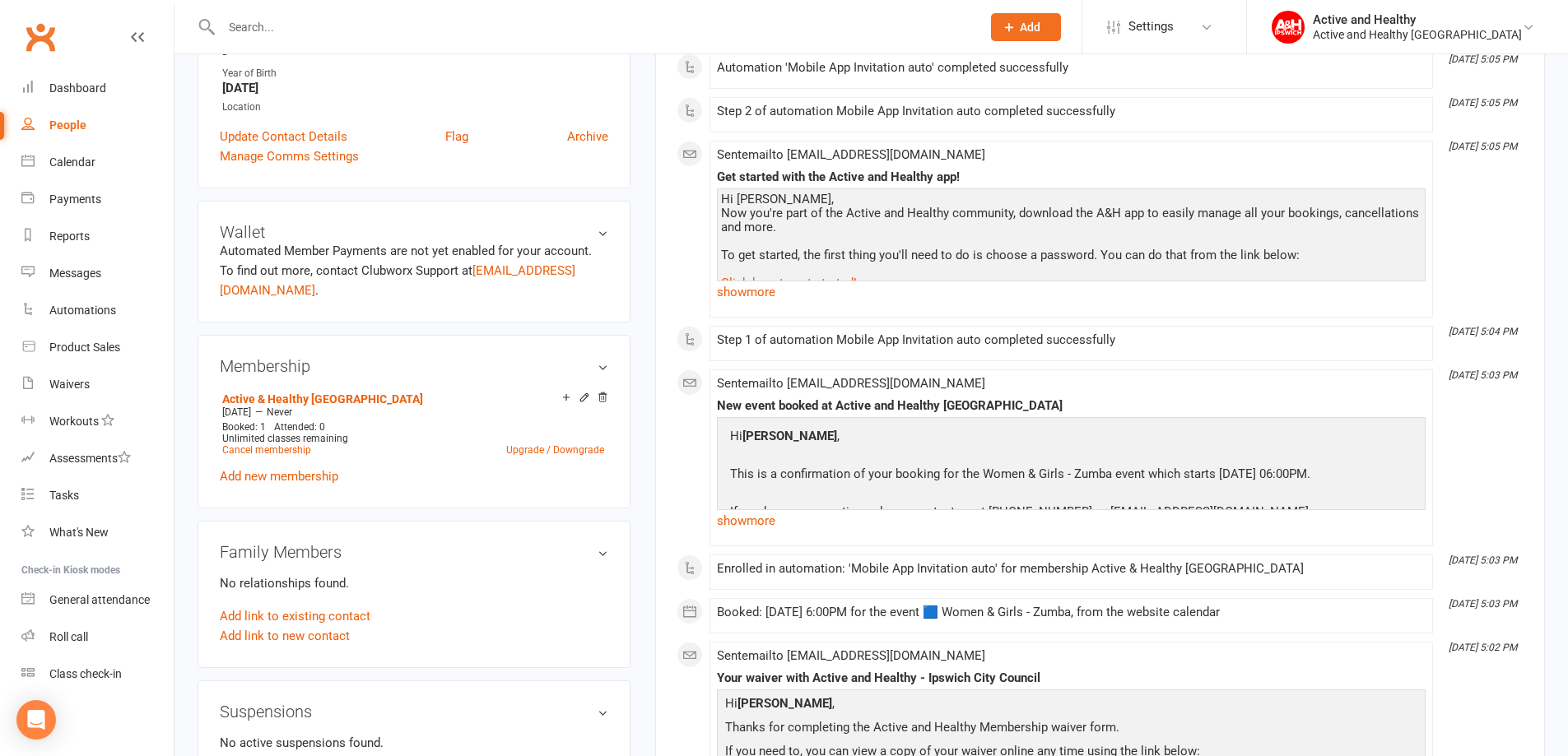
scroll to position [247, 0]
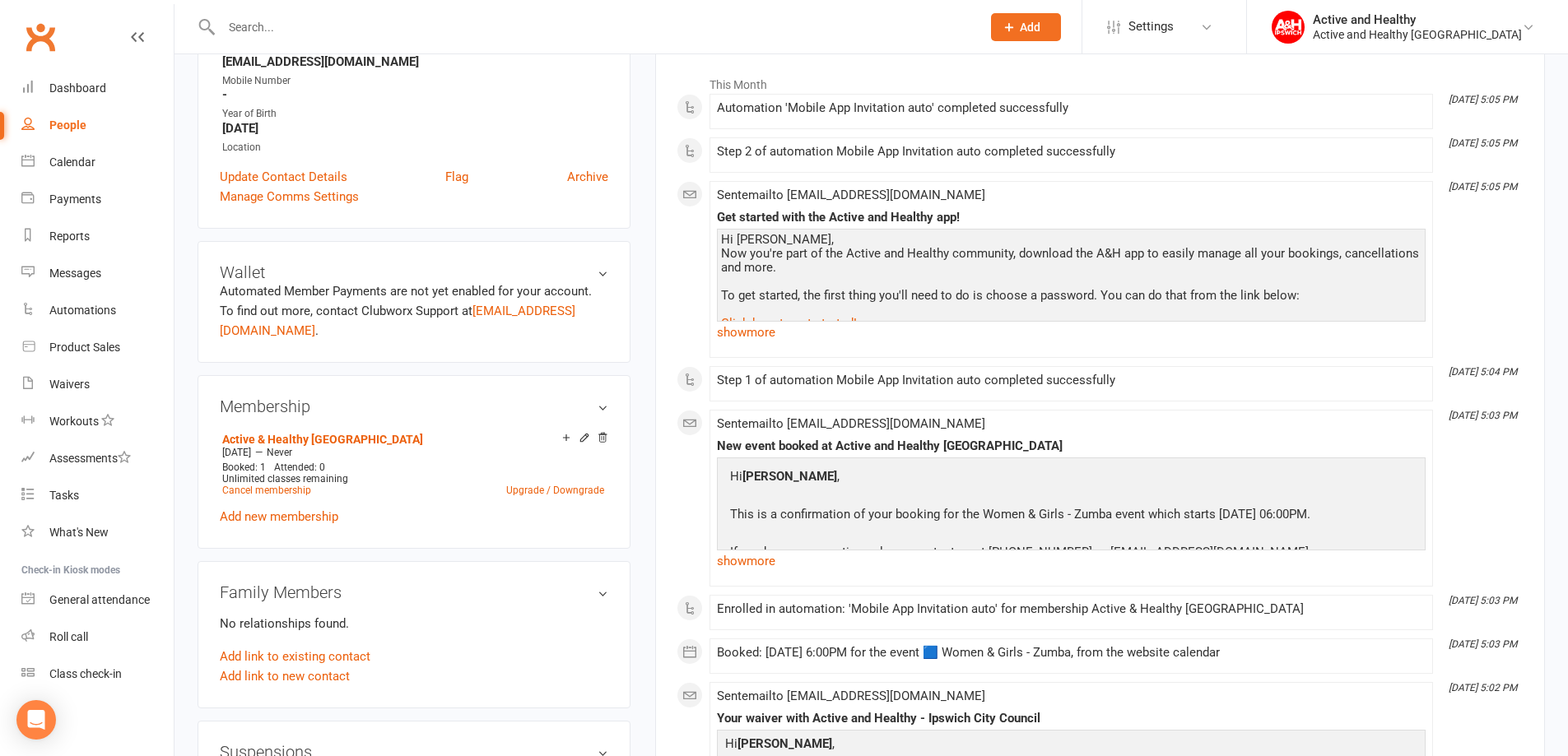
click at [608, 173] on div "Contact information Owner Email [EMAIL_ADDRESS][DOMAIN_NAME] Mobile Number - Ye…" at bounding box center [414, 105] width 433 height 248
click at [606, 173] on link "Archive" at bounding box center [588, 177] width 41 height 20
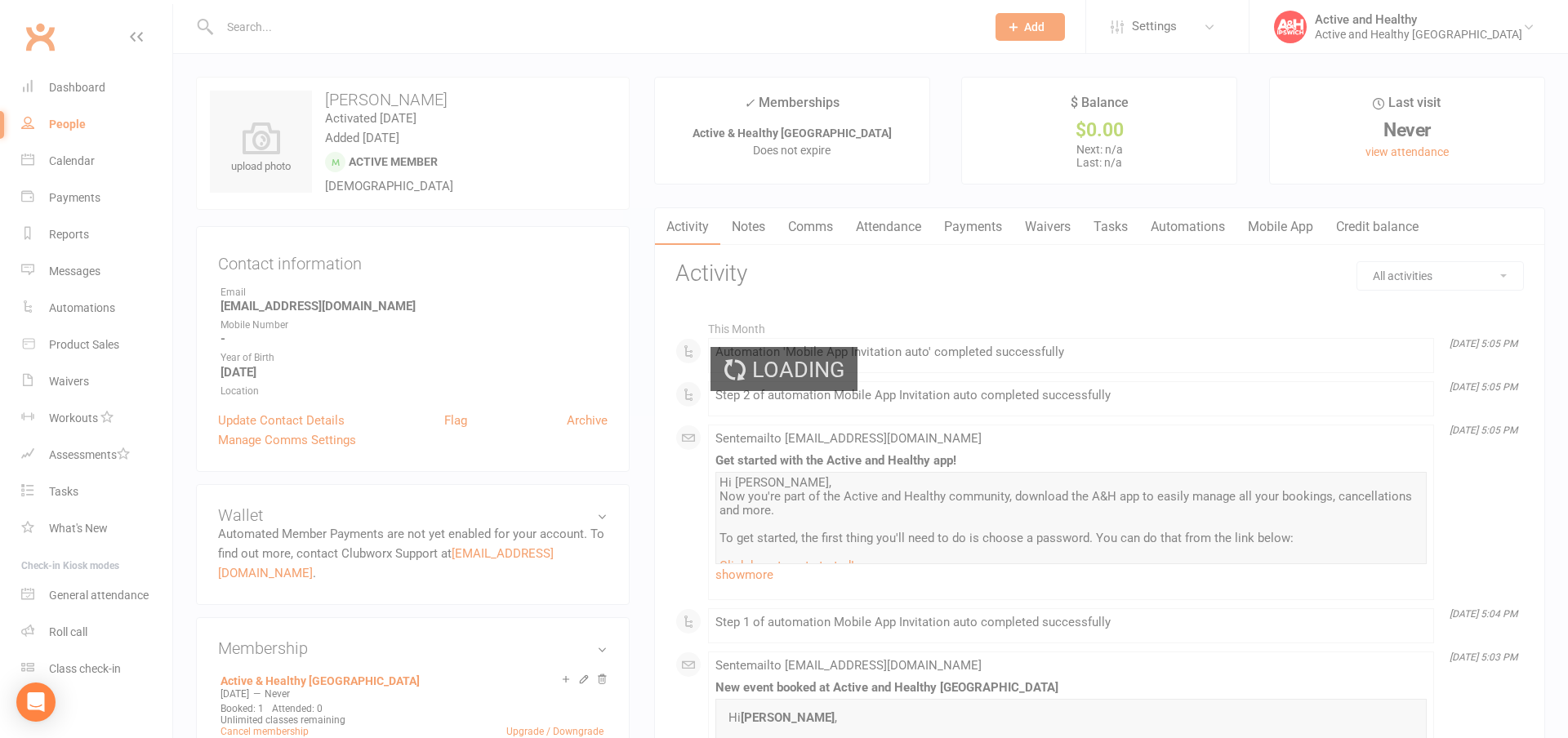
select select "100"
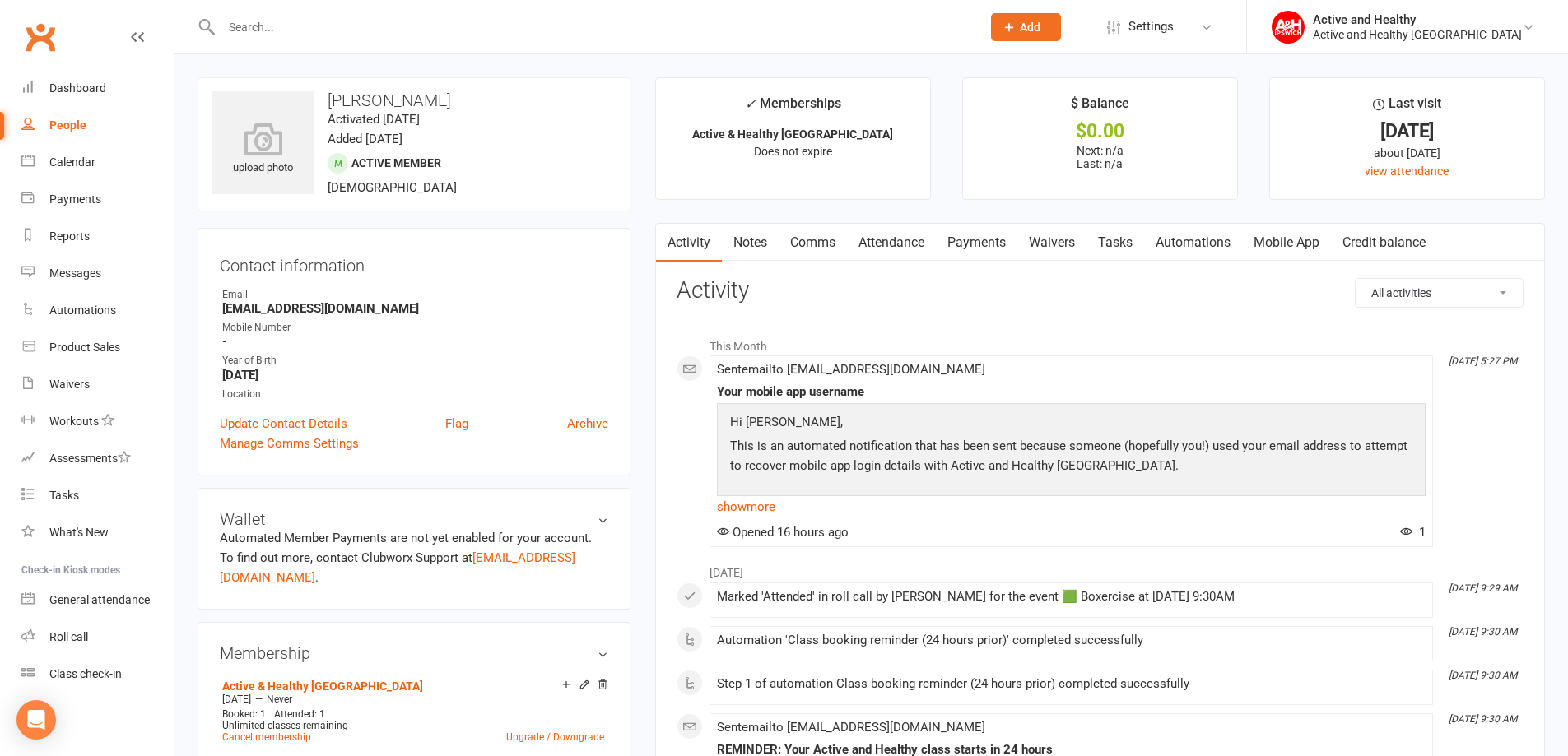
click at [1314, 242] on link "Mobile App" at bounding box center [1287, 242] width 89 height 38
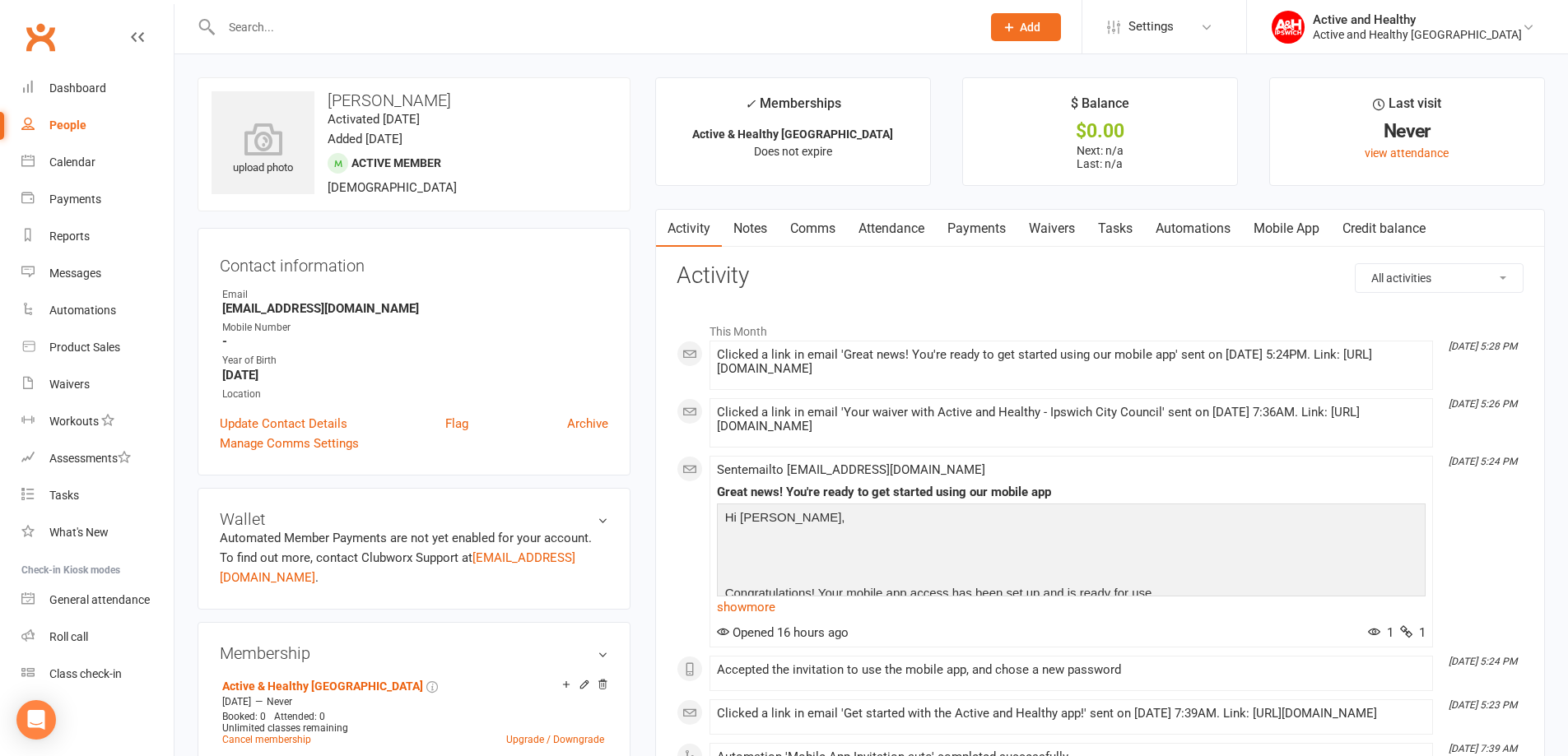
click at [1318, 226] on link "Mobile App" at bounding box center [1287, 228] width 89 height 38
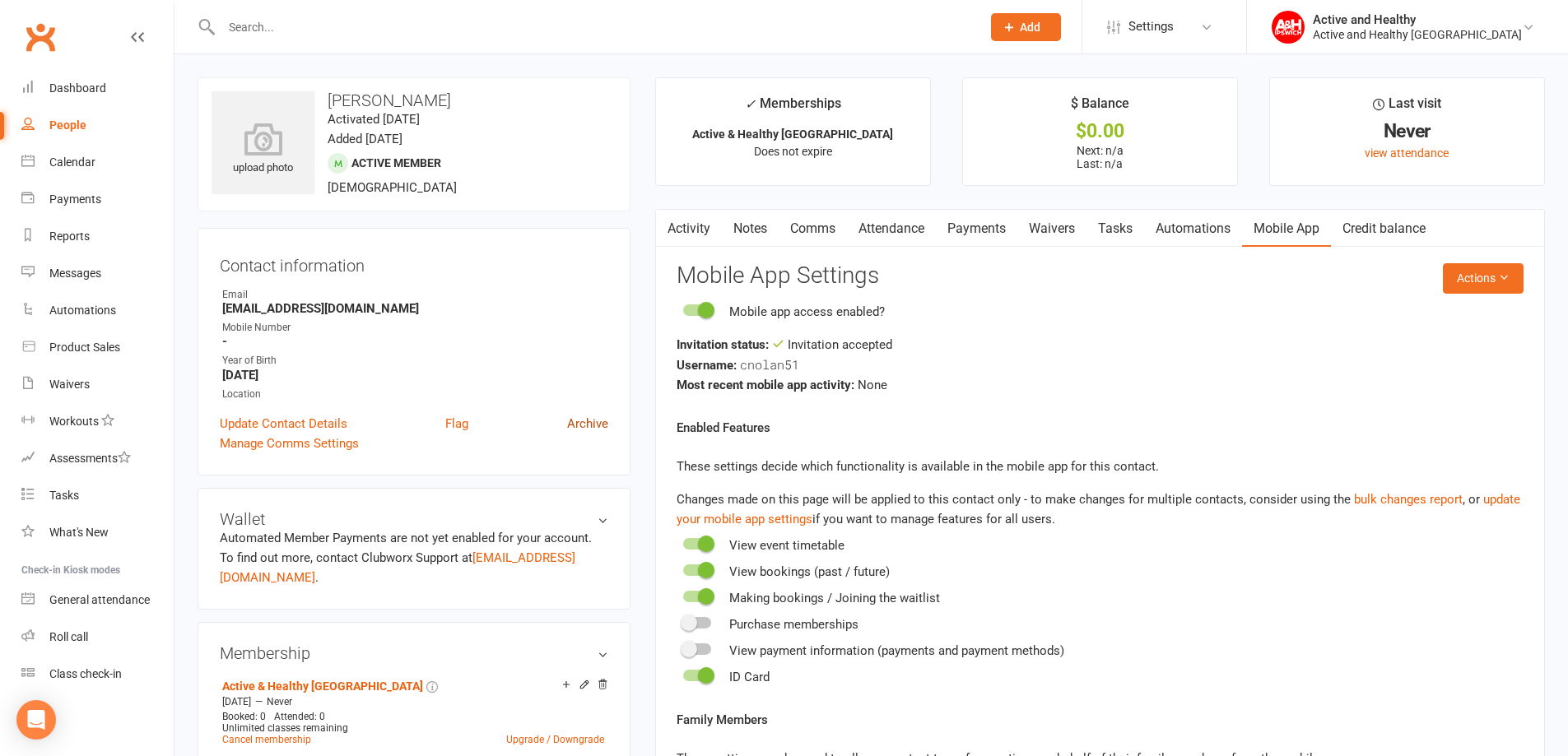
click at [581, 421] on link "Archive" at bounding box center [588, 423] width 41 height 20
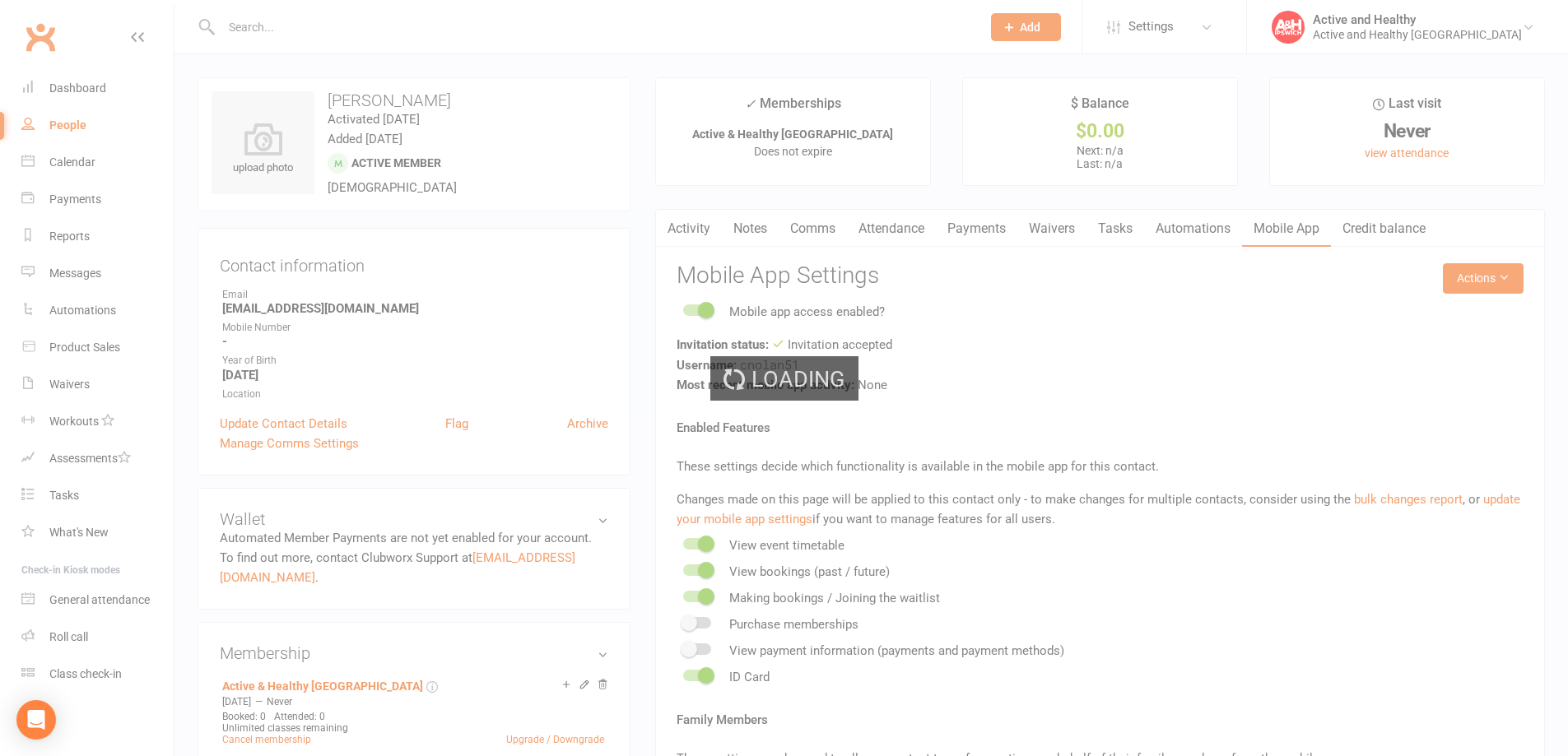
select select "100"
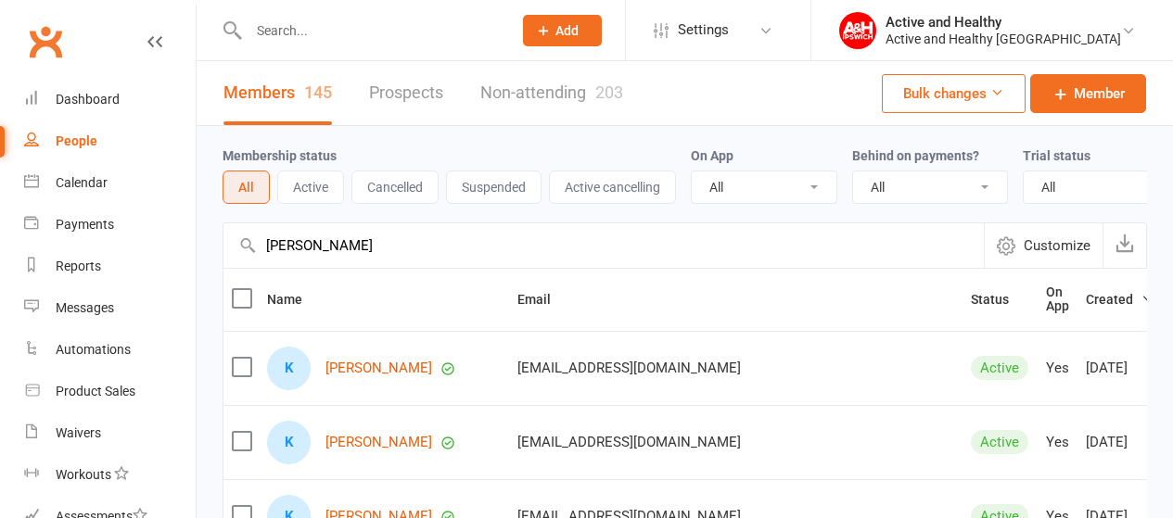
select select "100"
drag, startPoint x: 365, startPoint y: 259, endPoint x: 4, endPoint y: 272, distance: 361.8
drag, startPoint x: 4, startPoint y: 272, endPoint x: 408, endPoint y: 255, distance: 404.5
click at [408, 255] on input "[PERSON_NAME]" at bounding box center [603, 245] width 760 height 44
drag, startPoint x: 408, startPoint y: 255, endPoint x: 205, endPoint y: 231, distance: 204.4
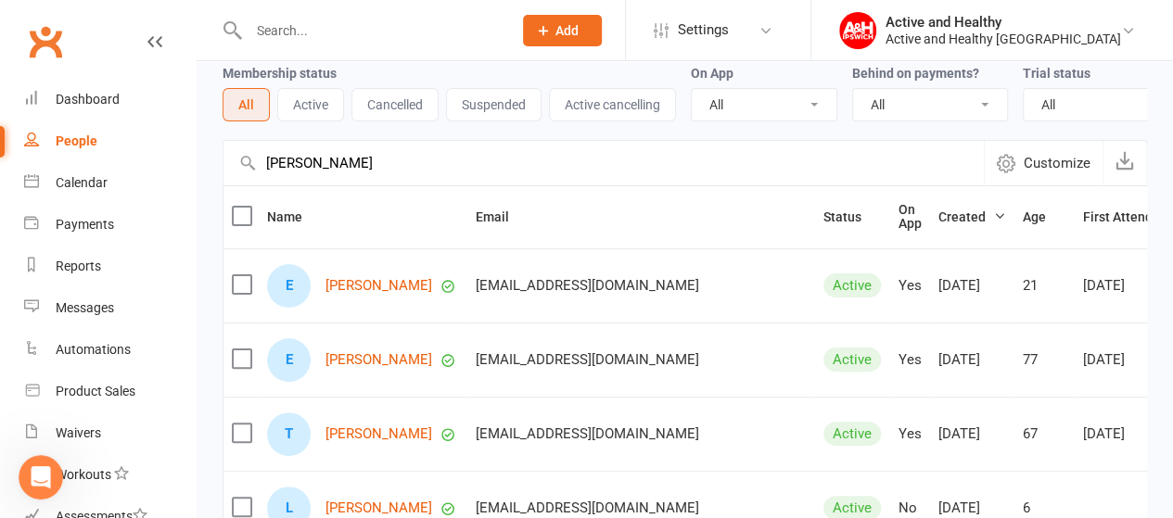
scroll to position [96, 0]
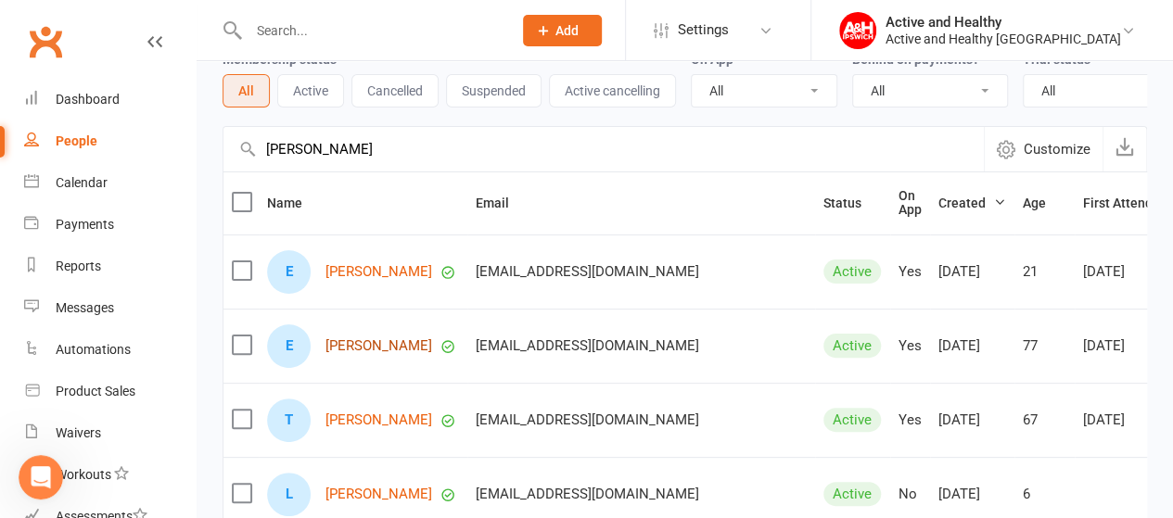
type input "[PERSON_NAME]"
click at [340, 354] on link "[PERSON_NAME]" at bounding box center [378, 346] width 107 height 16
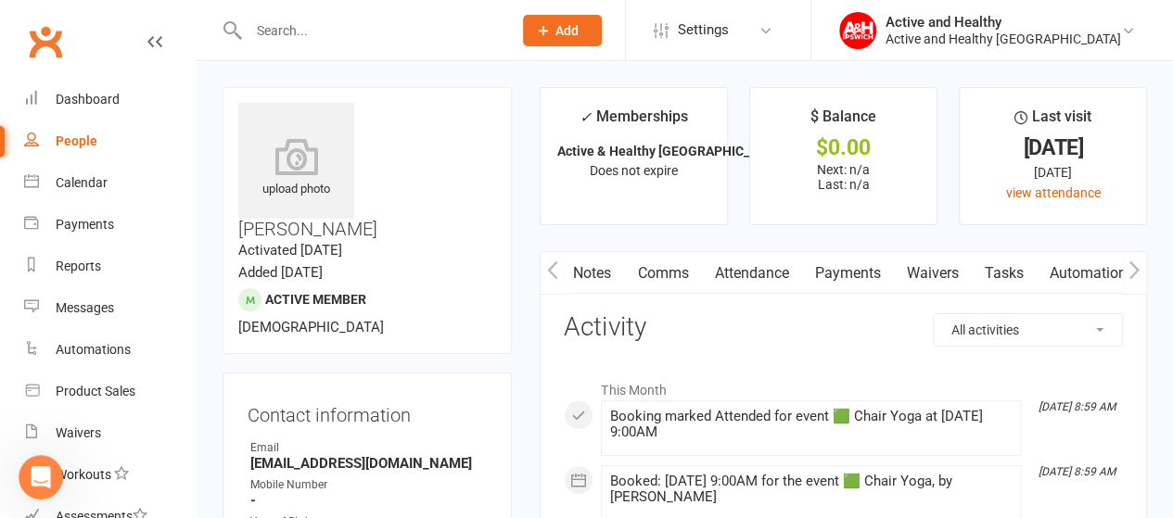
scroll to position [0, 280]
click at [981, 274] on link "Mobile App" at bounding box center [976, 273] width 100 height 43
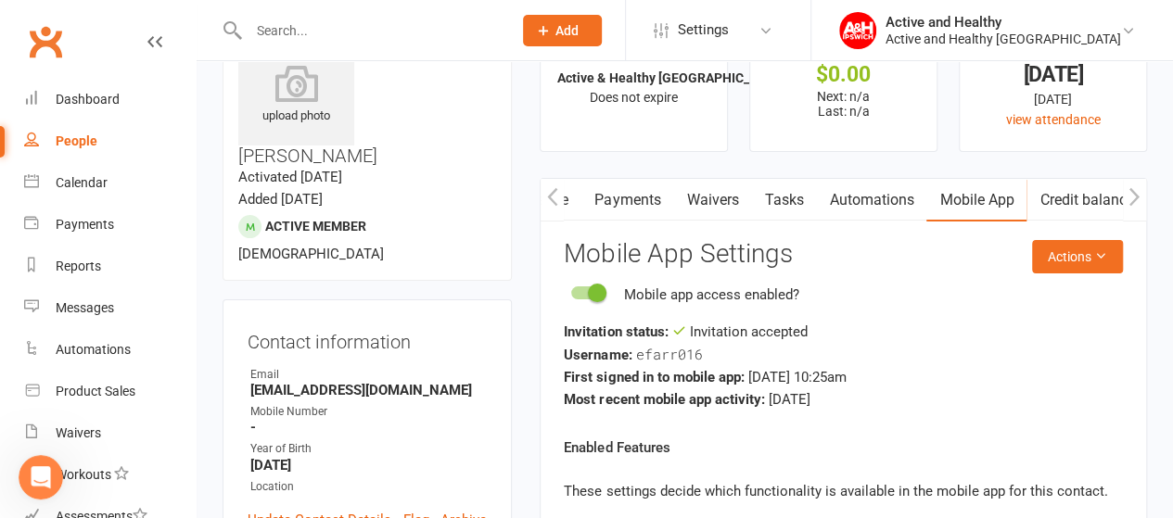
scroll to position [74, 0]
click at [71, 177] on div "Calendar" at bounding box center [82, 182] width 52 height 15
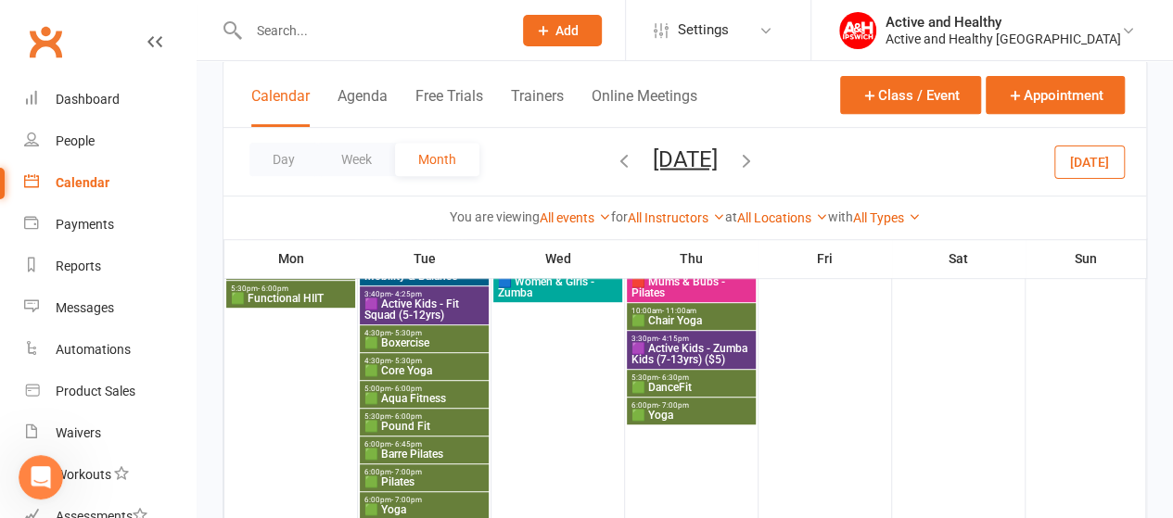
scroll to position [402, 0]
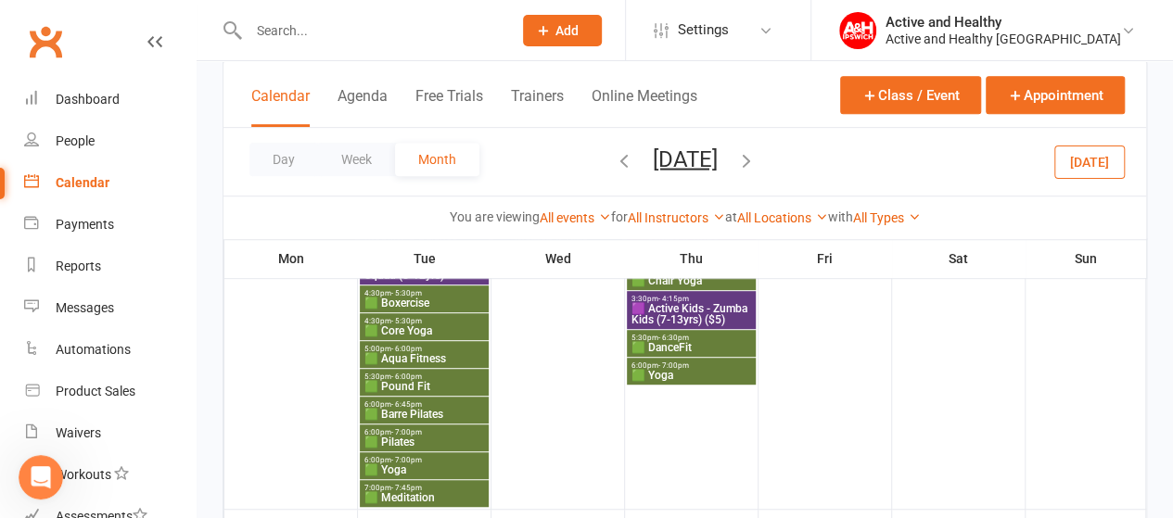
click at [614, 164] on icon "button" at bounding box center [624, 159] width 20 height 20
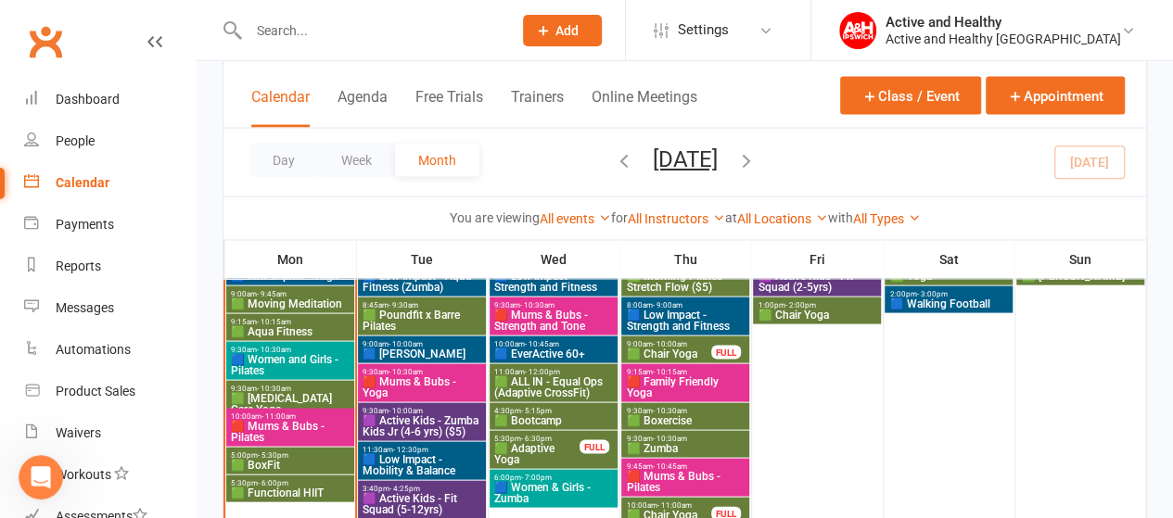
scroll to position [1722, 0]
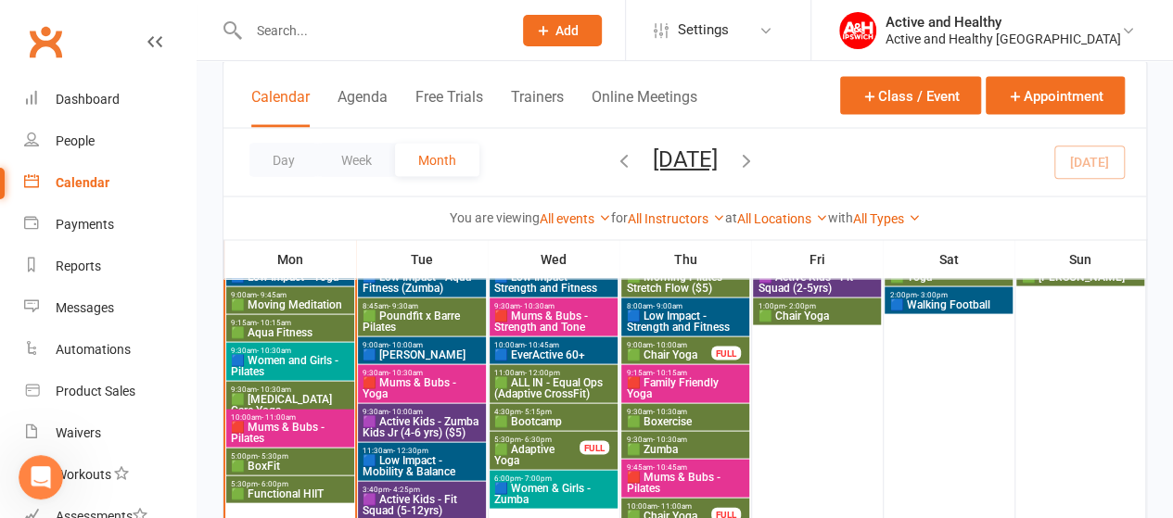
click at [690, 349] on span "🟩 Chair Yoga" at bounding box center [668, 354] width 86 height 11
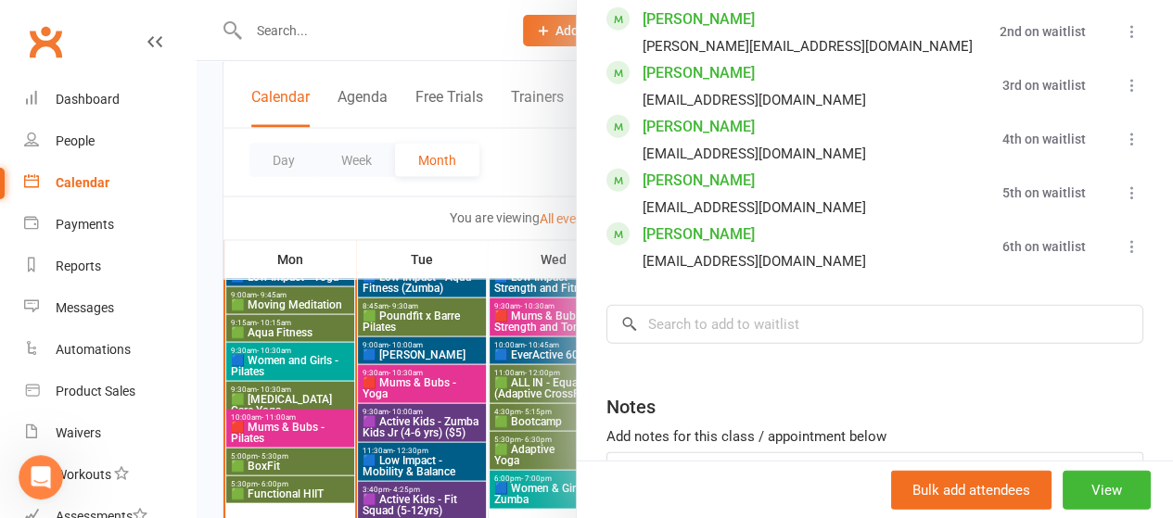
scroll to position [2318, 0]
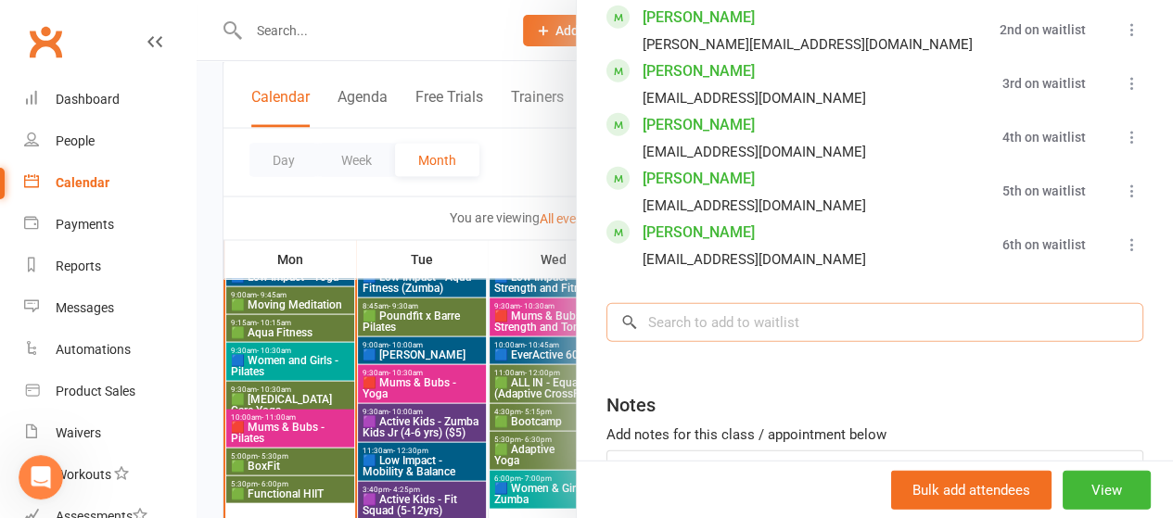
click at [685, 303] on input "search" at bounding box center [874, 322] width 537 height 39
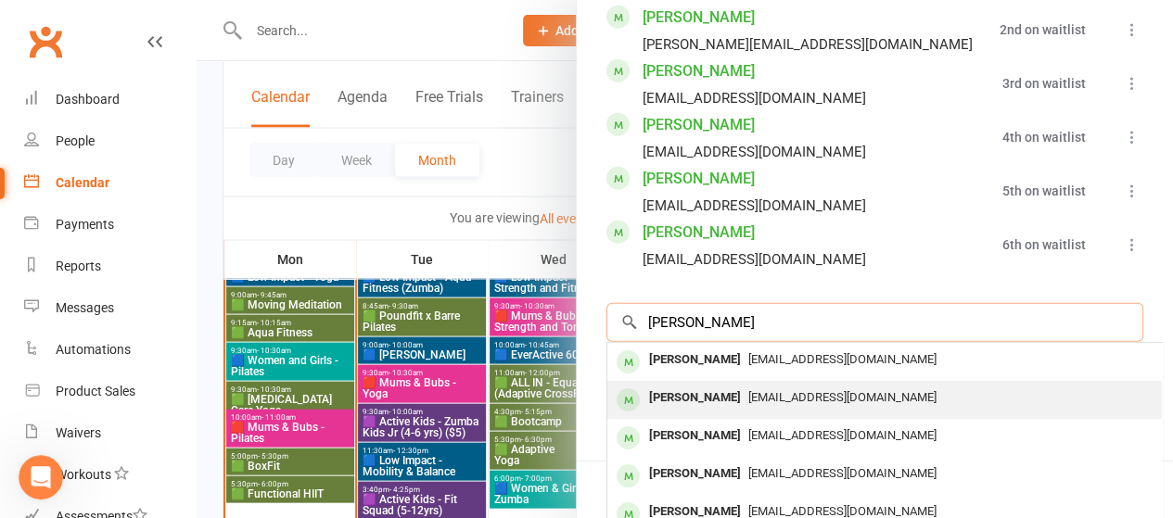
type input "[PERSON_NAME]"
click at [748, 390] on span "[EMAIL_ADDRESS][DOMAIN_NAME]" at bounding box center [842, 397] width 188 height 14
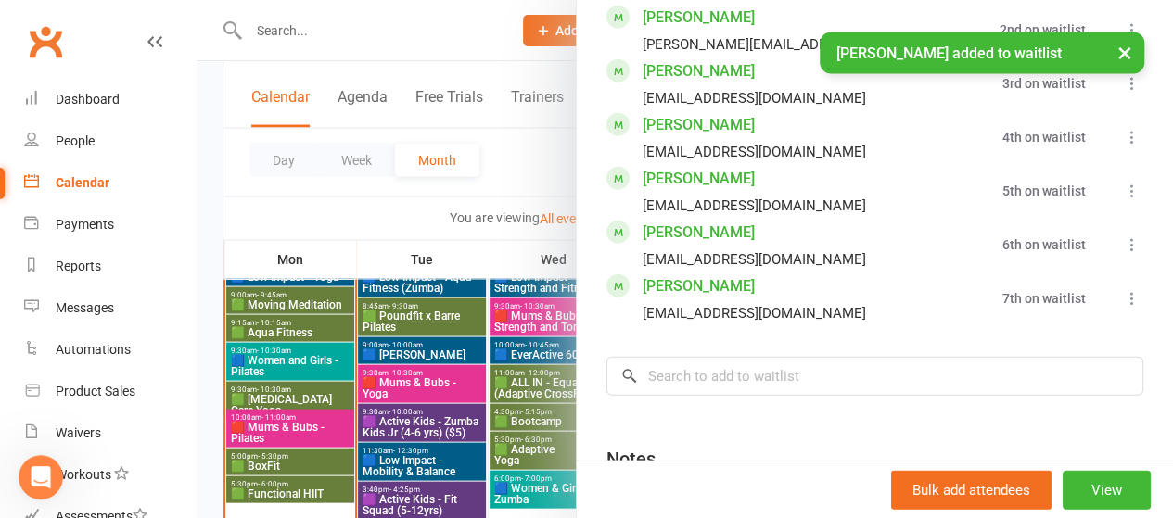
click at [1123, 289] on icon at bounding box center [1132, 298] width 19 height 19
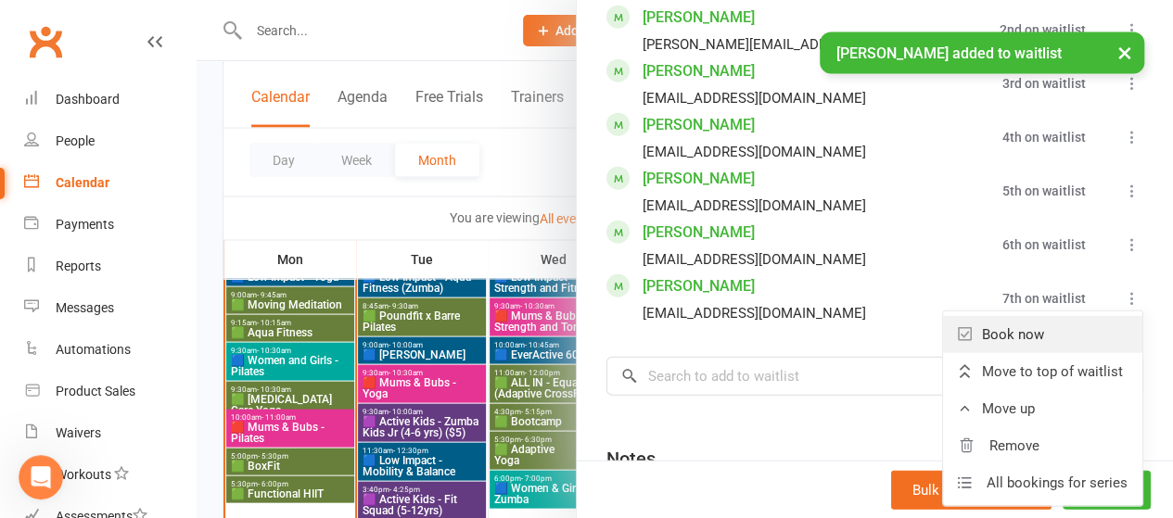
click at [1055, 316] on link "Book now" at bounding box center [1042, 334] width 199 height 37
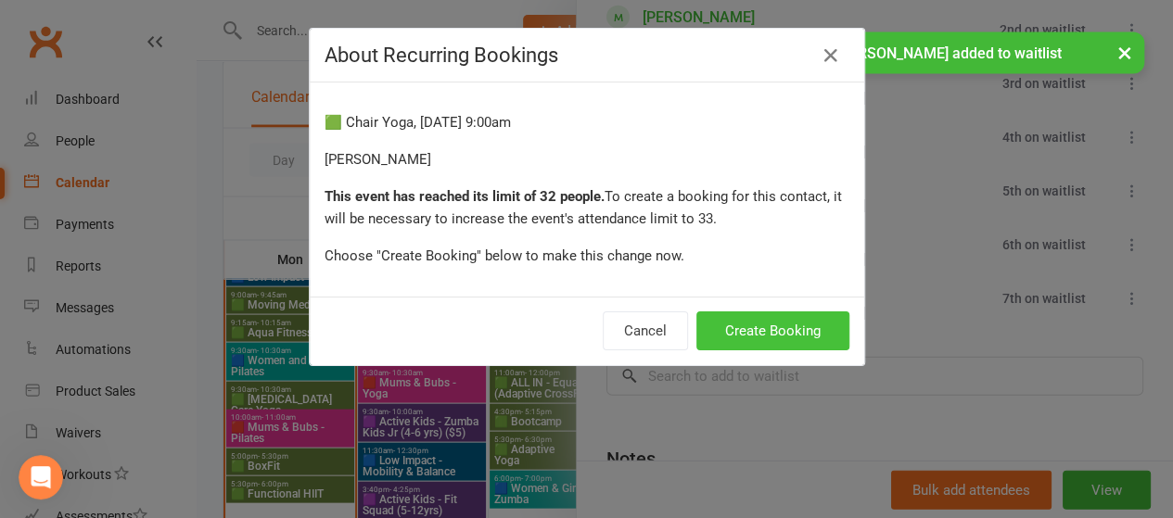
click at [736, 324] on button "Create Booking" at bounding box center [772, 330] width 153 height 39
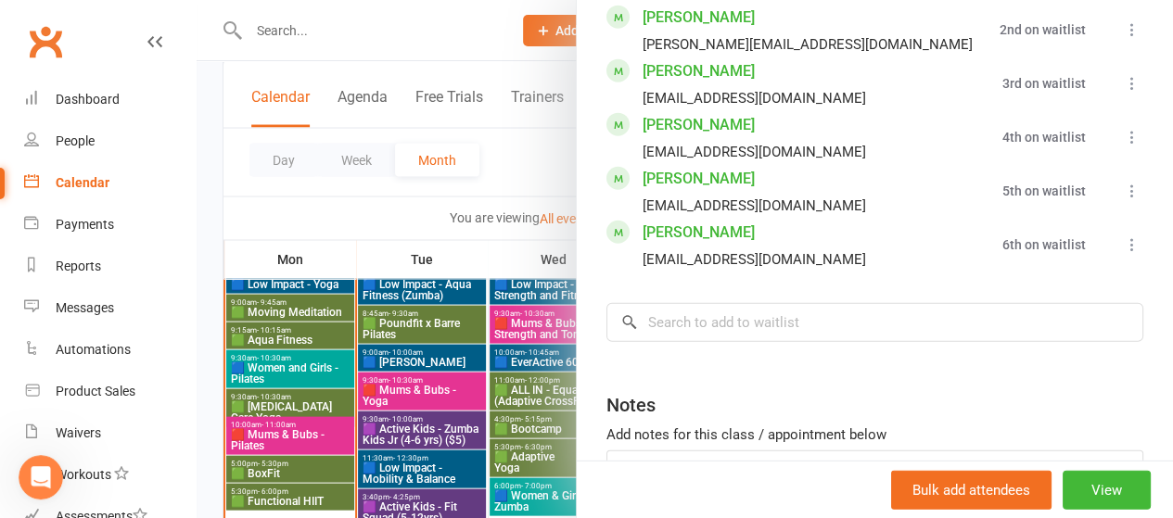
scroll to position [1716, 0]
click at [442, 211] on div at bounding box center [685, 259] width 976 height 518
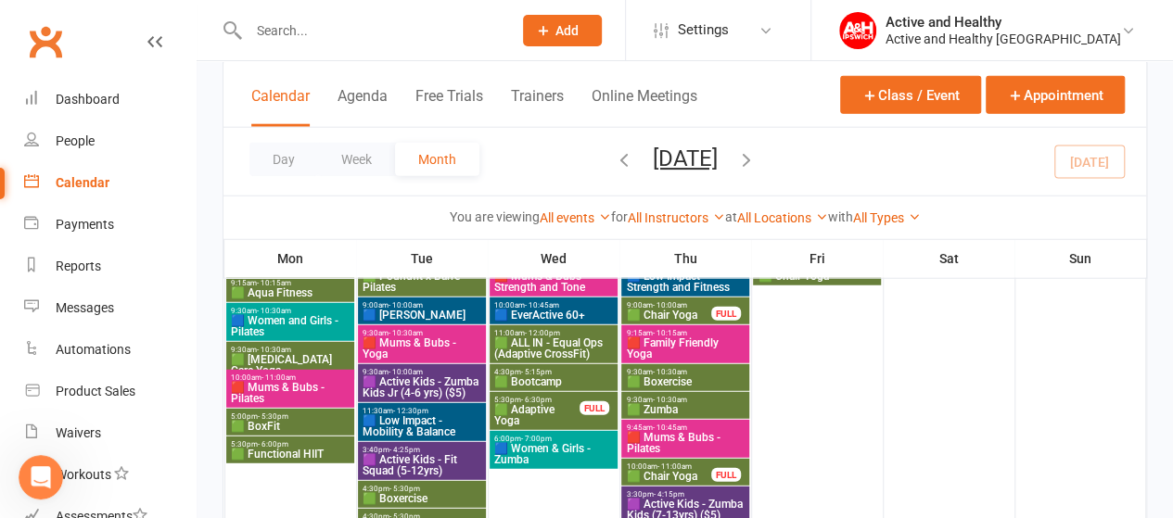
scroll to position [2269, 0]
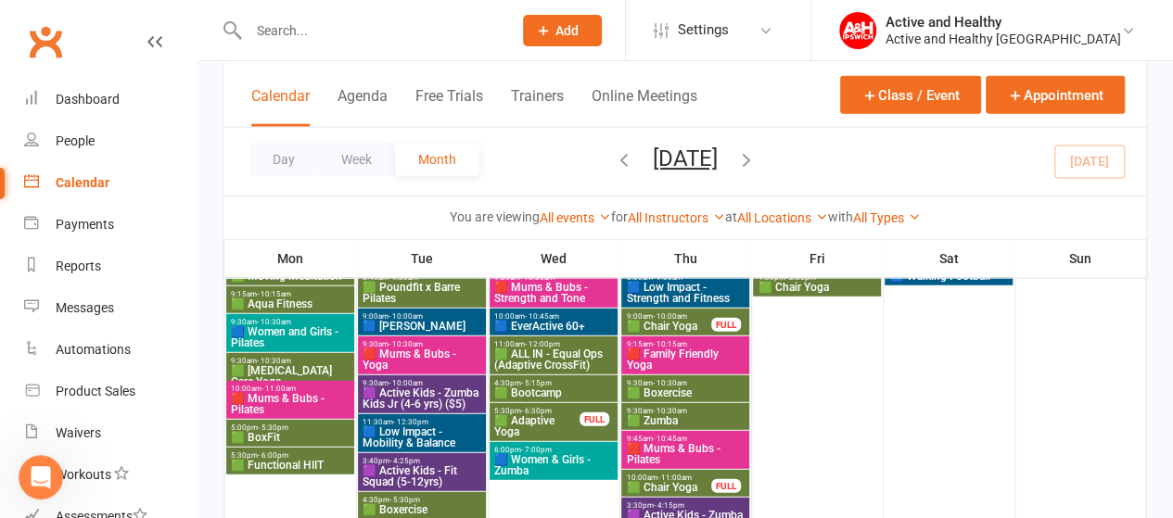
click at [674, 324] on span "🟩 Chair Yoga" at bounding box center [668, 326] width 86 height 11
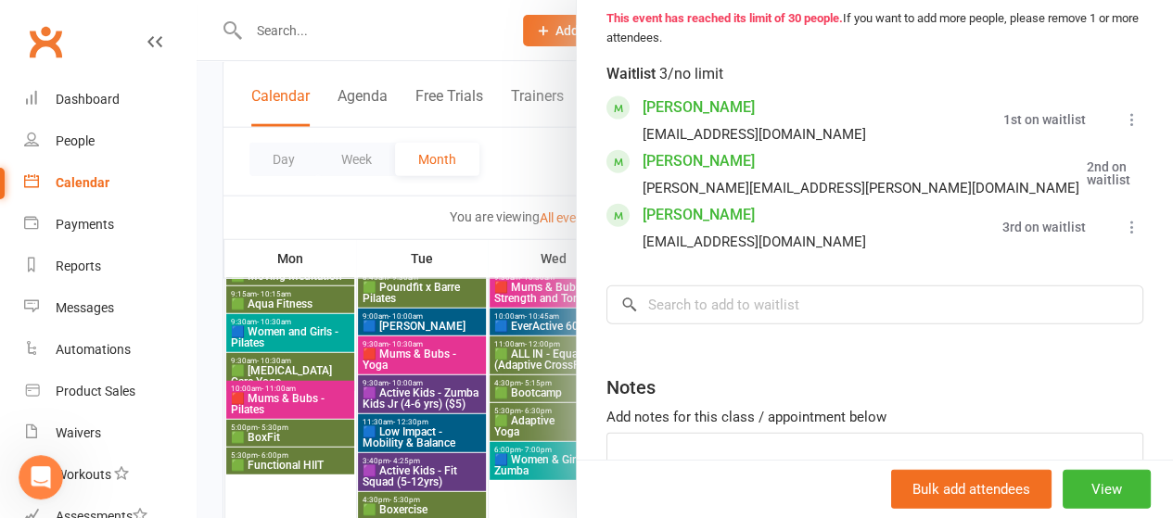
scroll to position [2065, 0]
click at [1123, 219] on icon at bounding box center [1132, 228] width 19 height 19
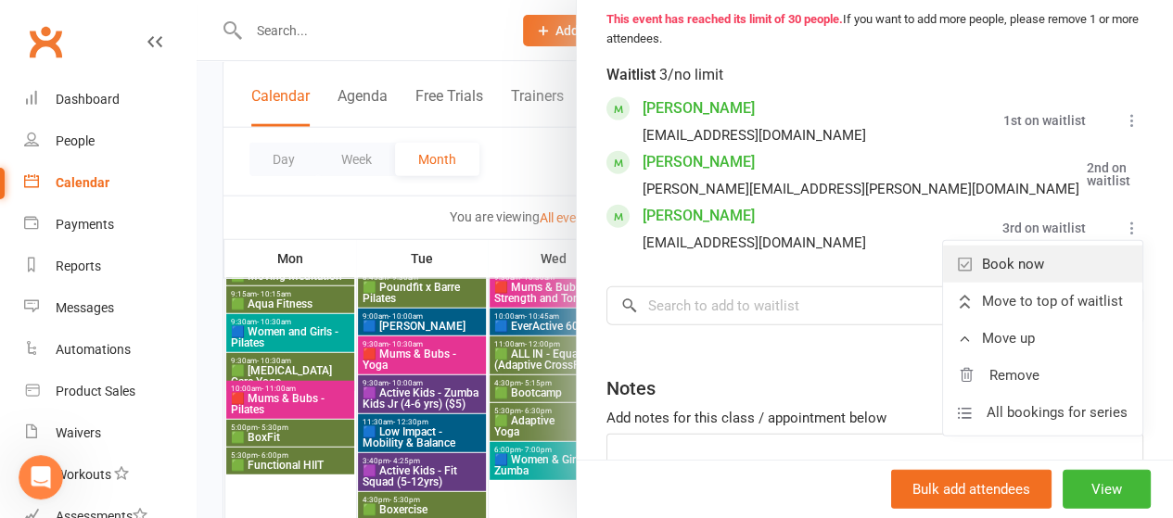
click at [1024, 246] on link "Book now" at bounding box center [1042, 264] width 199 height 37
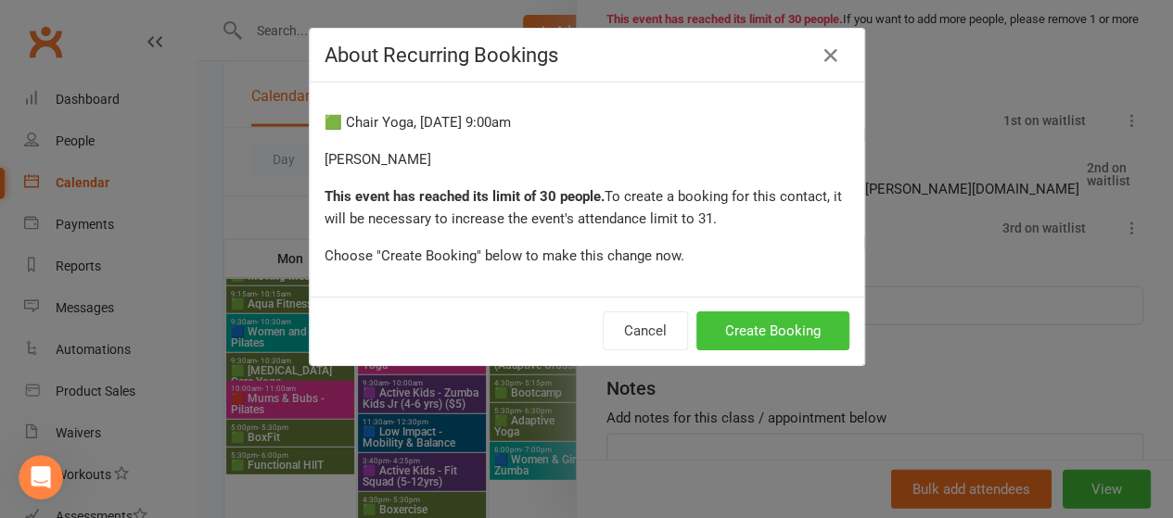
click at [768, 333] on button "Create Booking" at bounding box center [772, 330] width 153 height 39
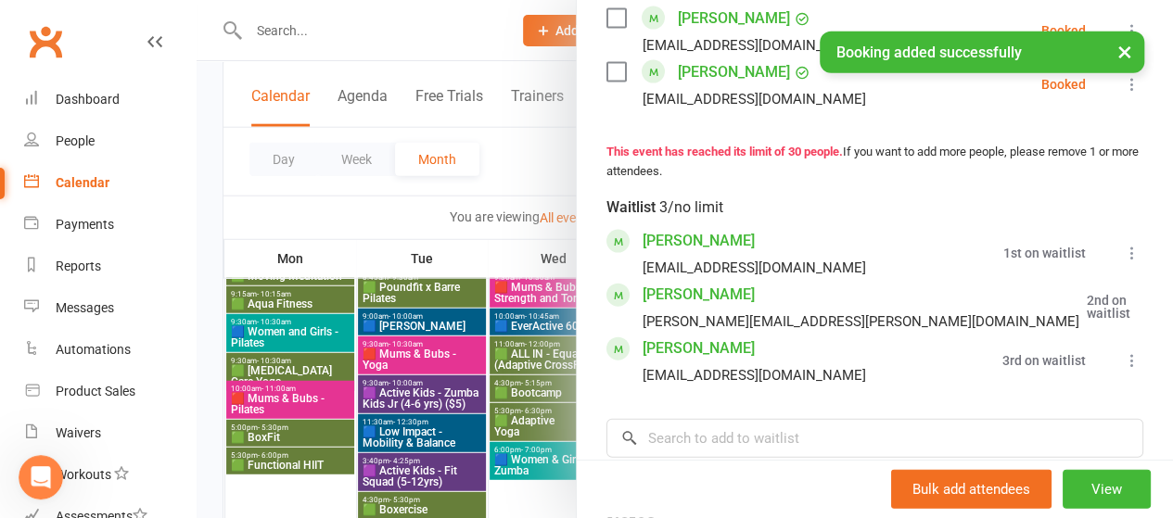
scroll to position [1987, 0]
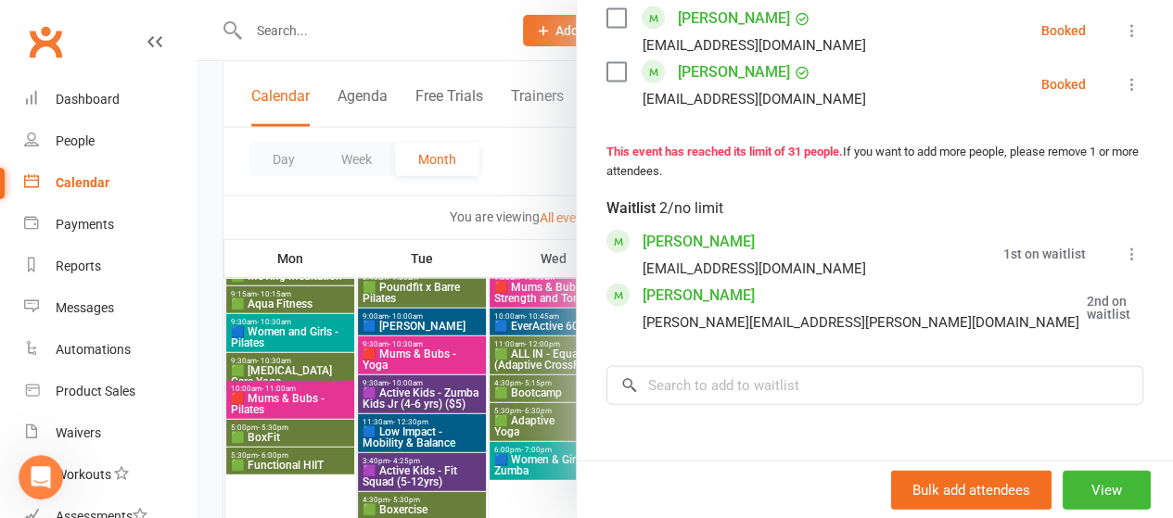
click at [382, 196] on div at bounding box center [685, 259] width 976 height 518
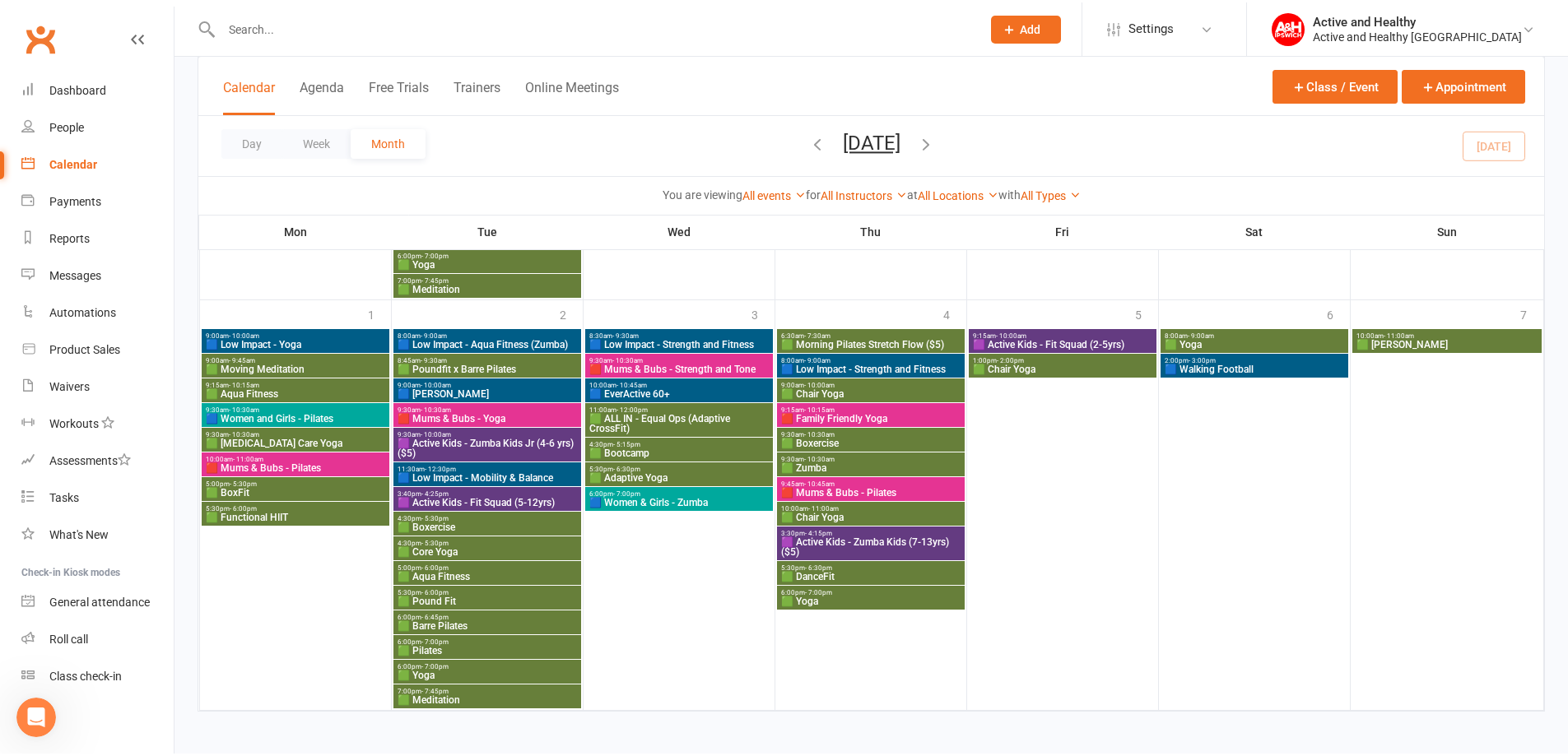
scroll to position [0, 0]
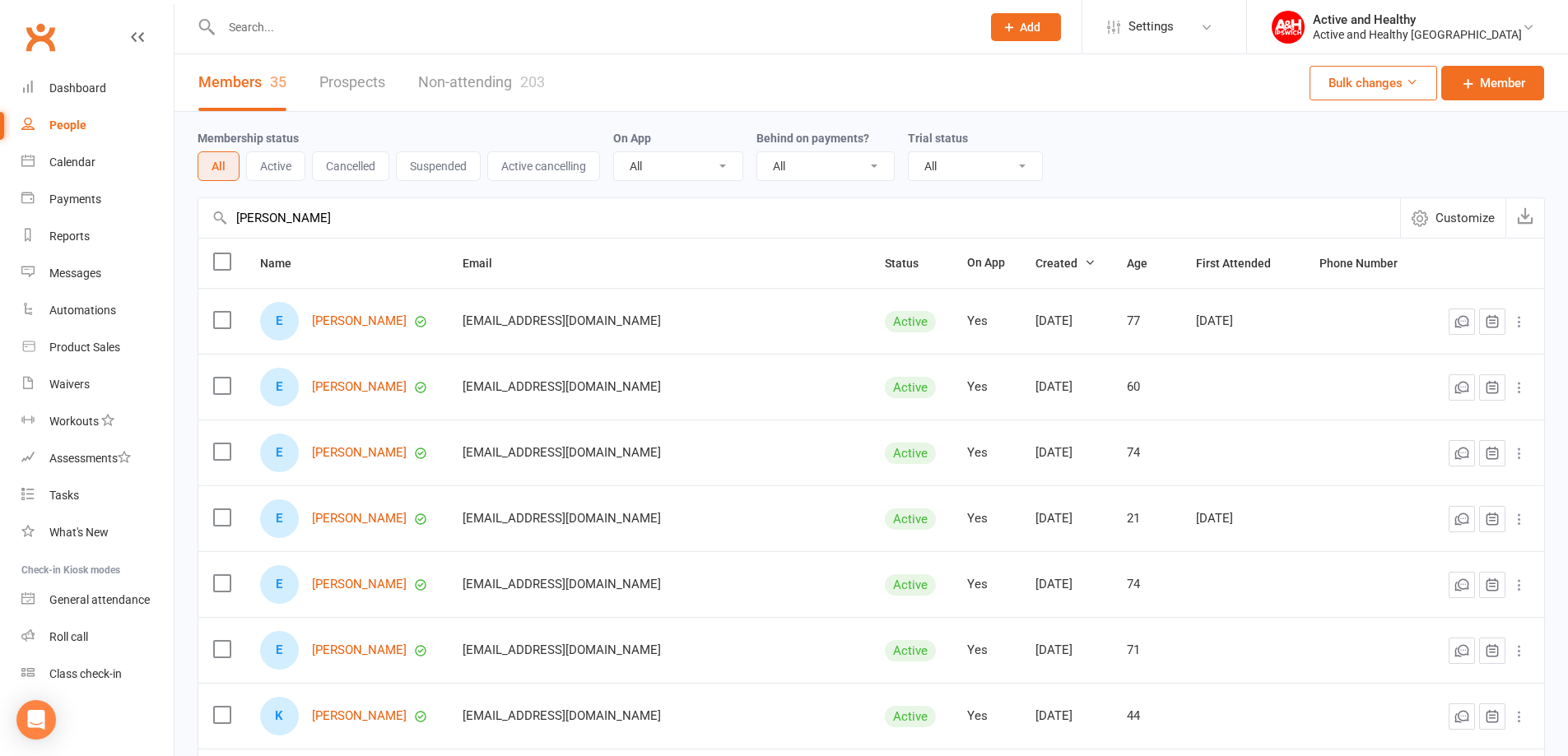
select select "100"
click at [71, 172] on link "Calendar" at bounding box center [97, 162] width 152 height 37
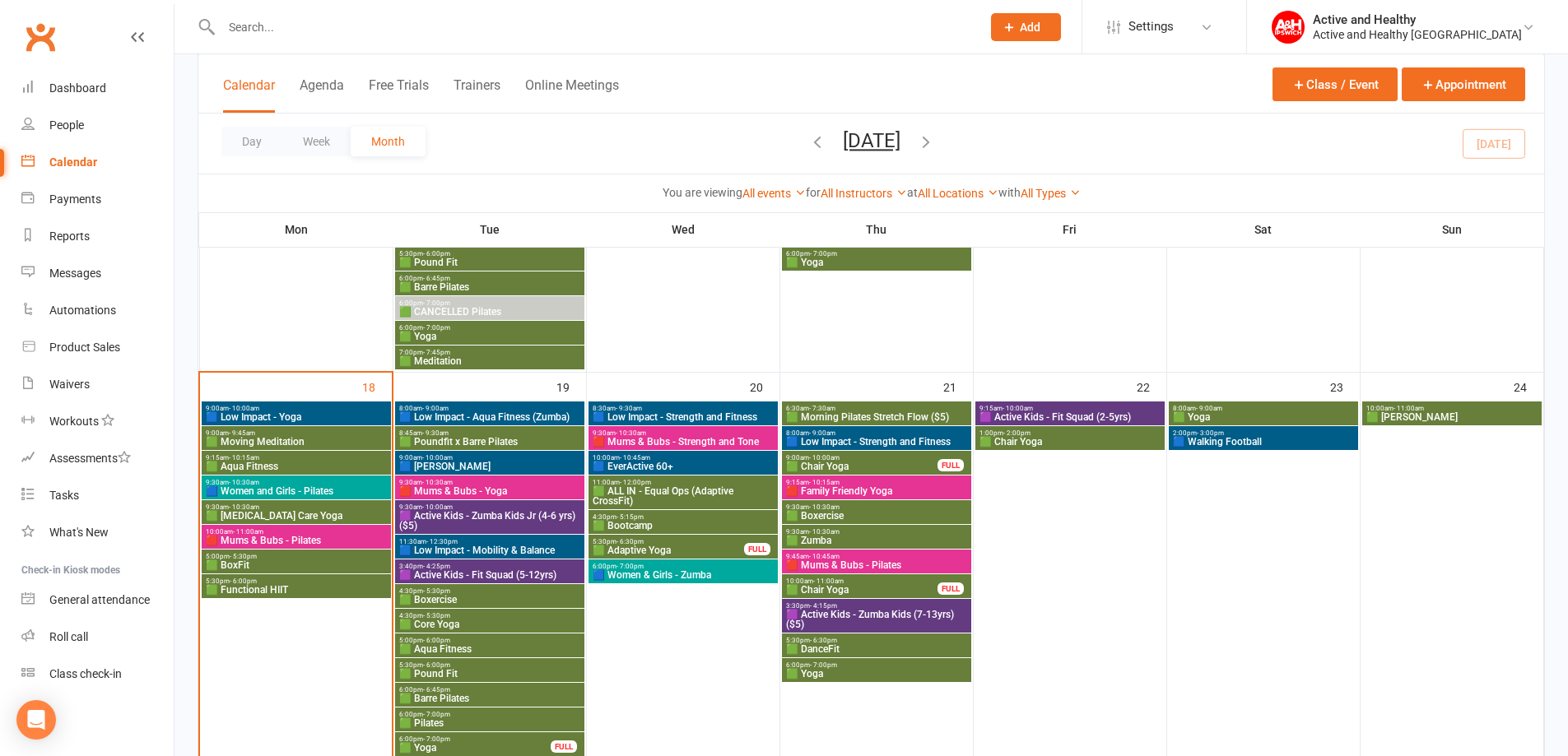
scroll to position [1233, 0]
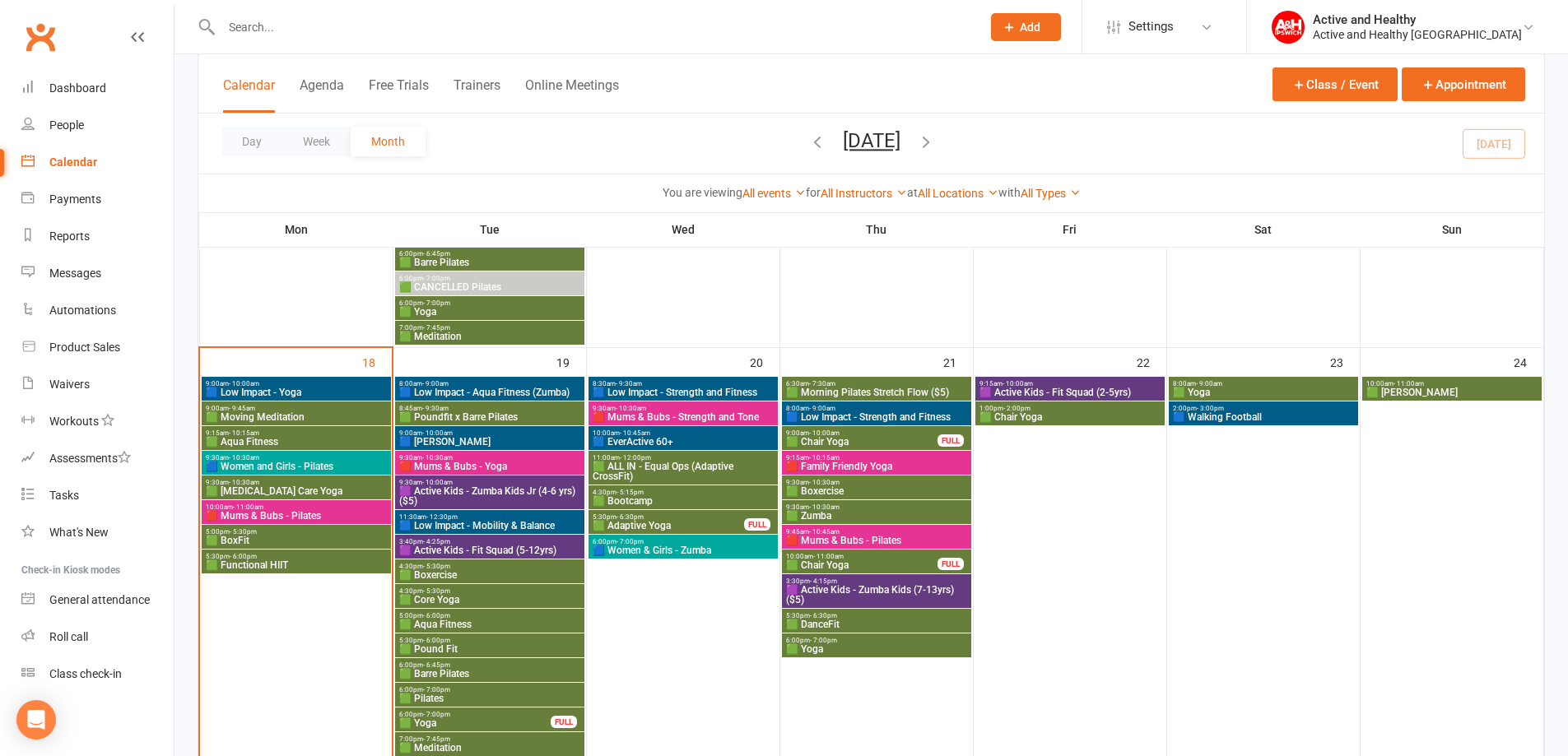
click at [661, 437] on span "🟦 EverActive 60+" at bounding box center [684, 441] width 183 height 10
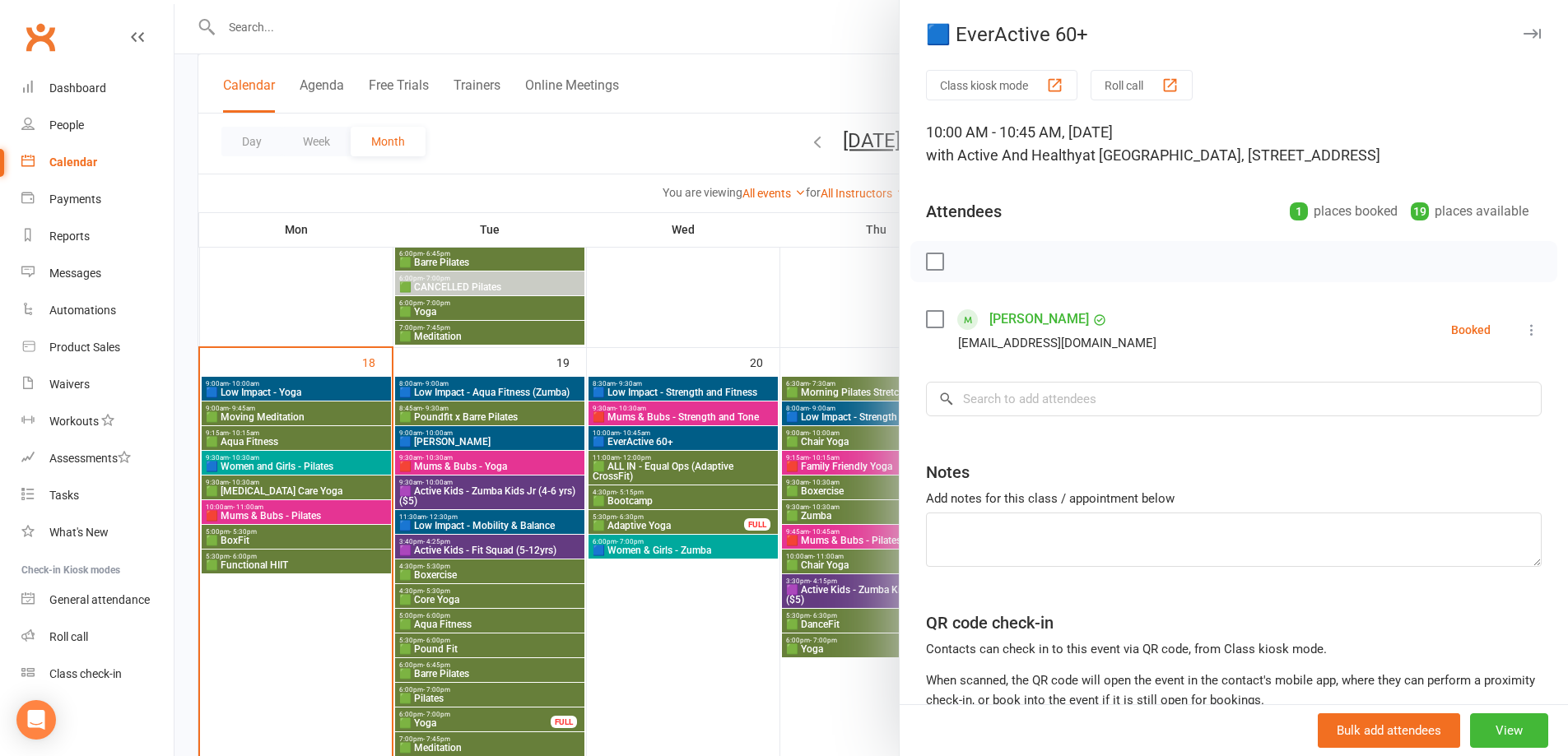
click at [682, 458] on div at bounding box center [871, 378] width 1393 height 756
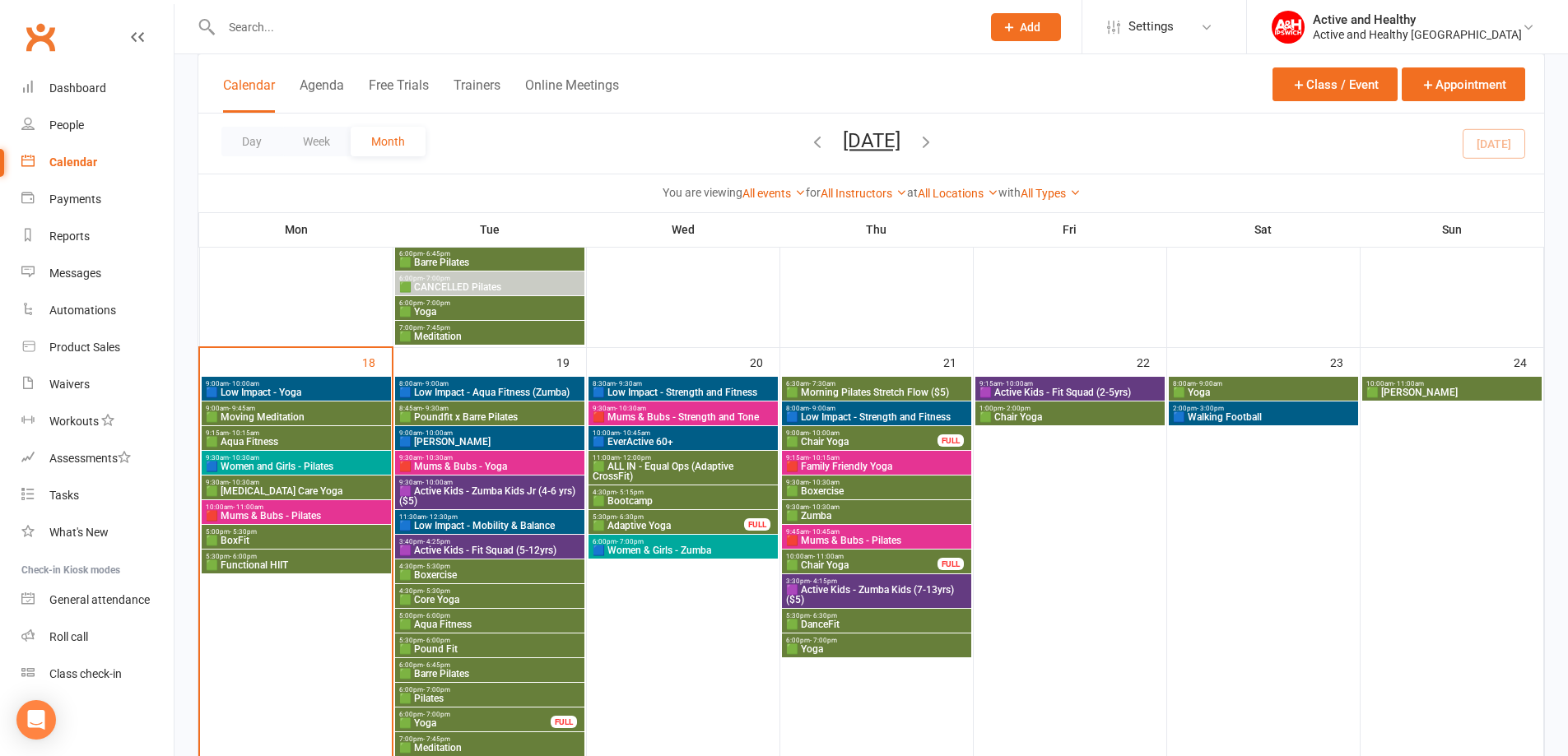
click at [677, 462] on span "🟩 ALL IN - Equal Ops (Adaptive CrossFit)" at bounding box center [684, 471] width 183 height 20
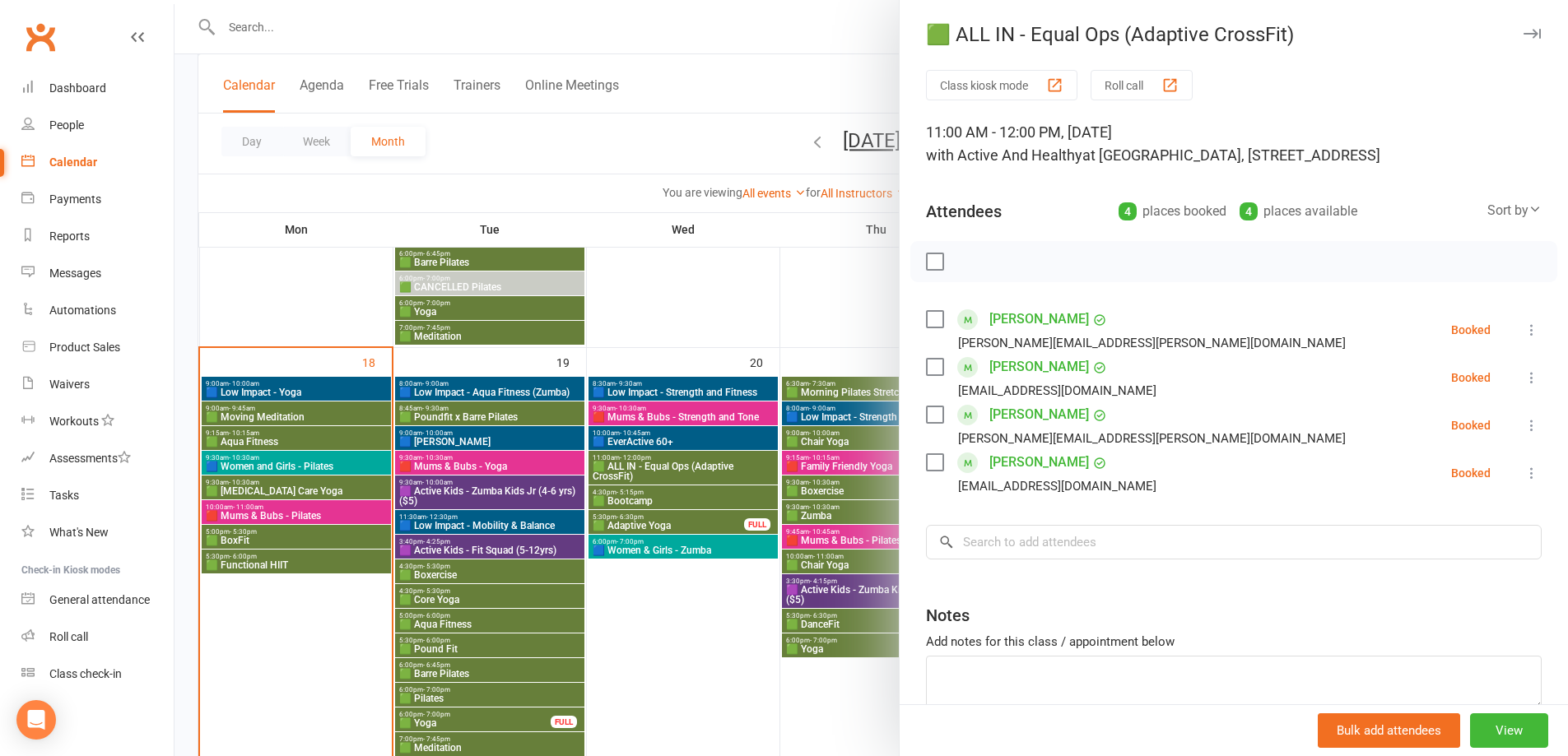
click at [698, 628] on div at bounding box center [871, 378] width 1393 height 756
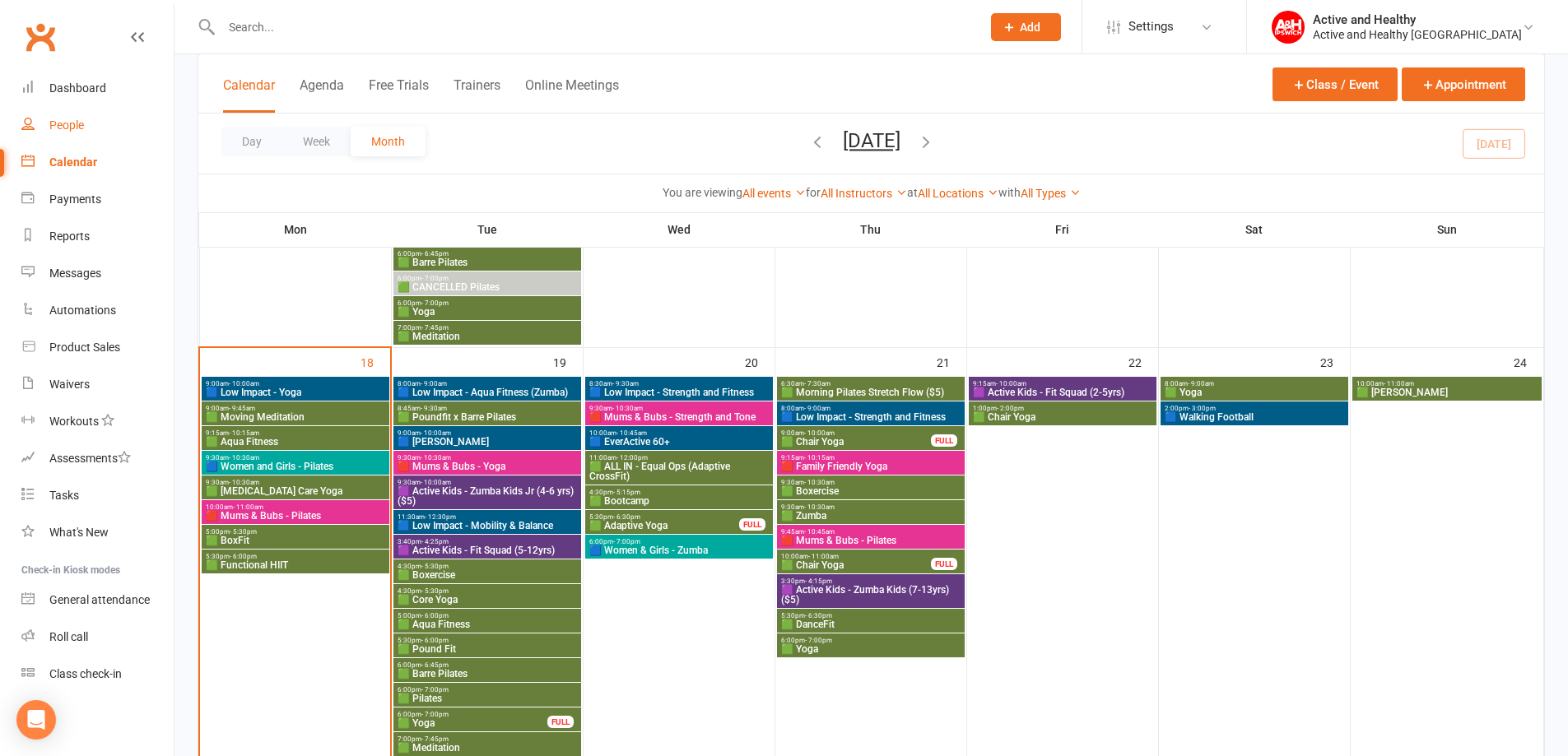
click at [61, 121] on div "People" at bounding box center [67, 124] width 35 height 13
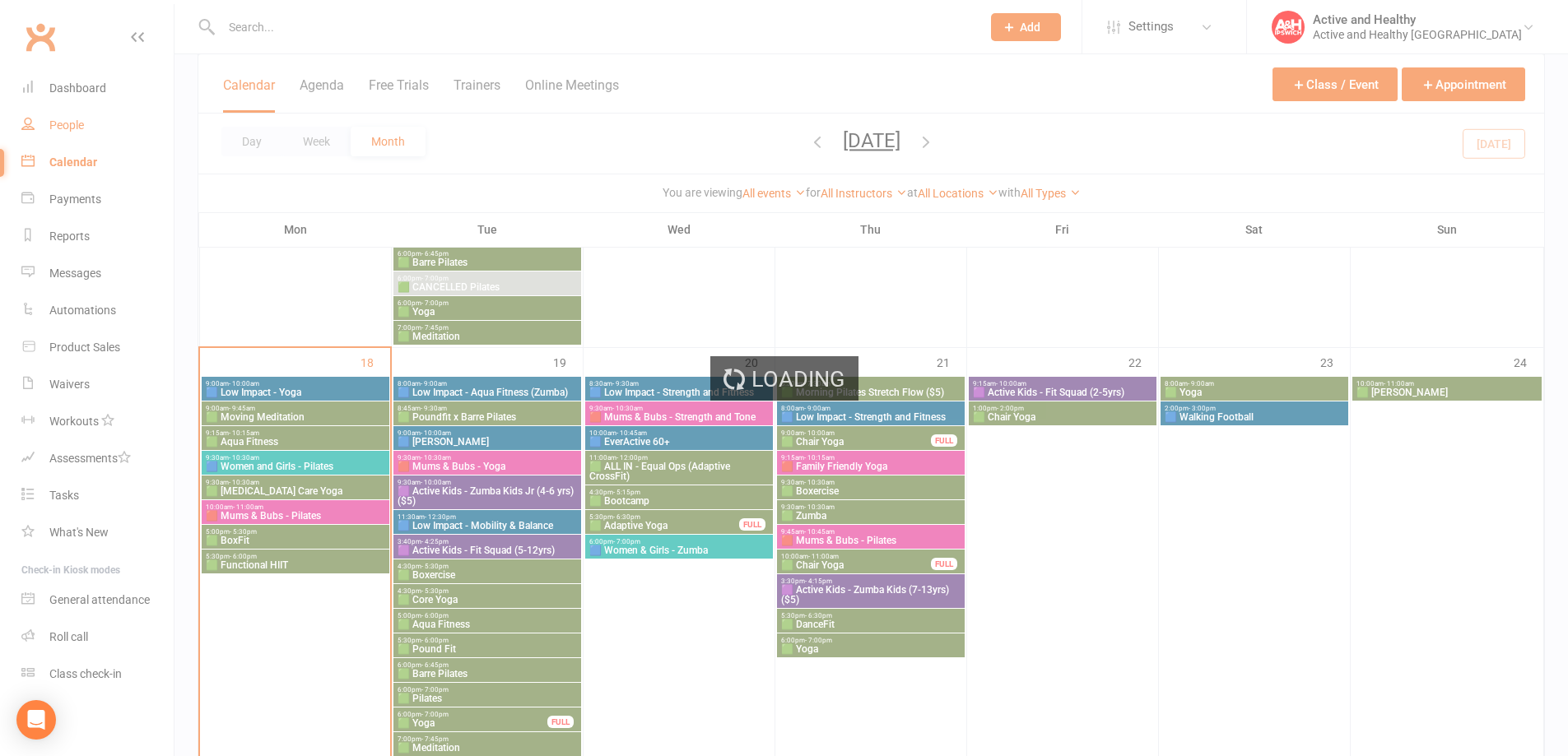
select select "100"
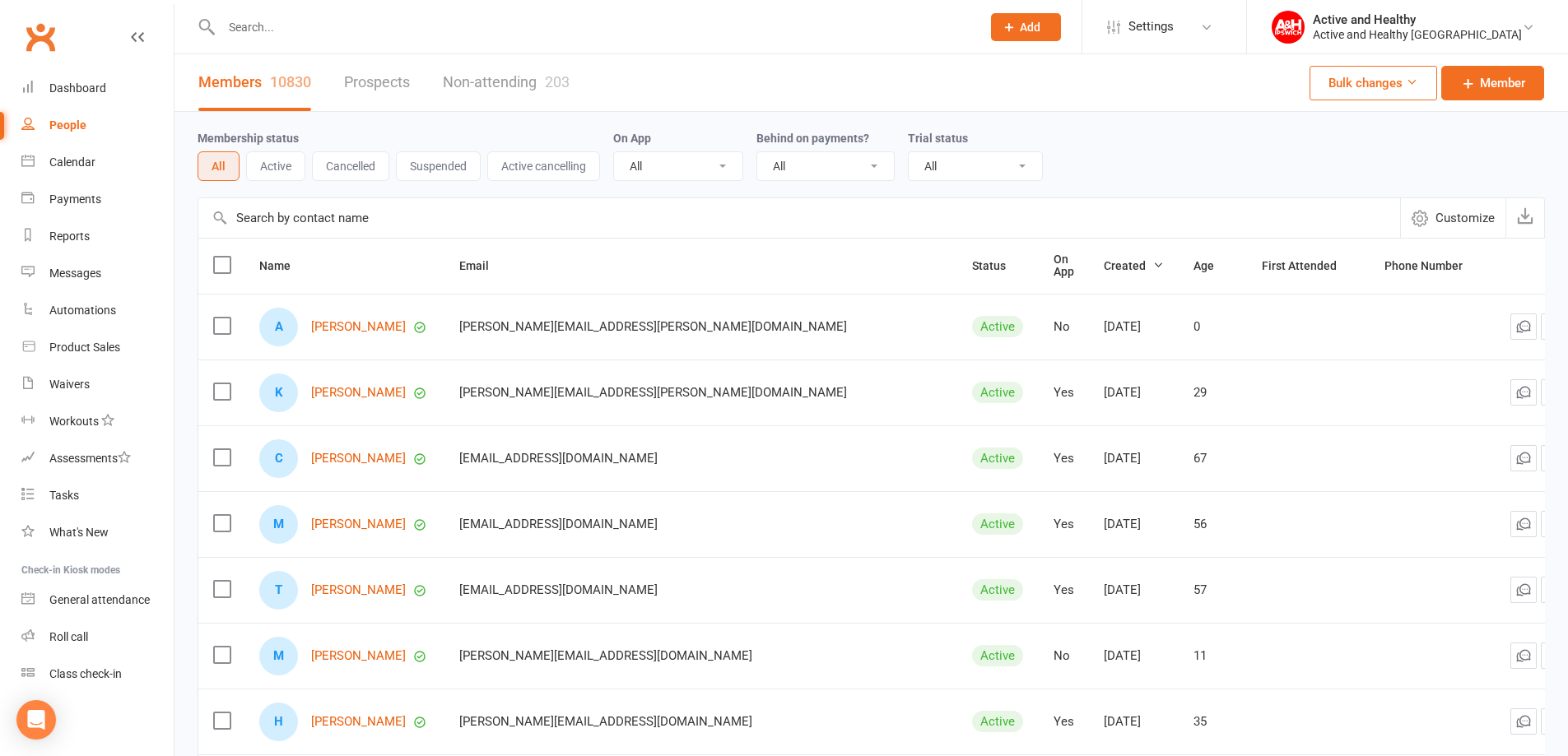
click at [376, 217] on input "text" at bounding box center [798, 217] width 1201 height 39
paste input "[PERSON_NAME]"
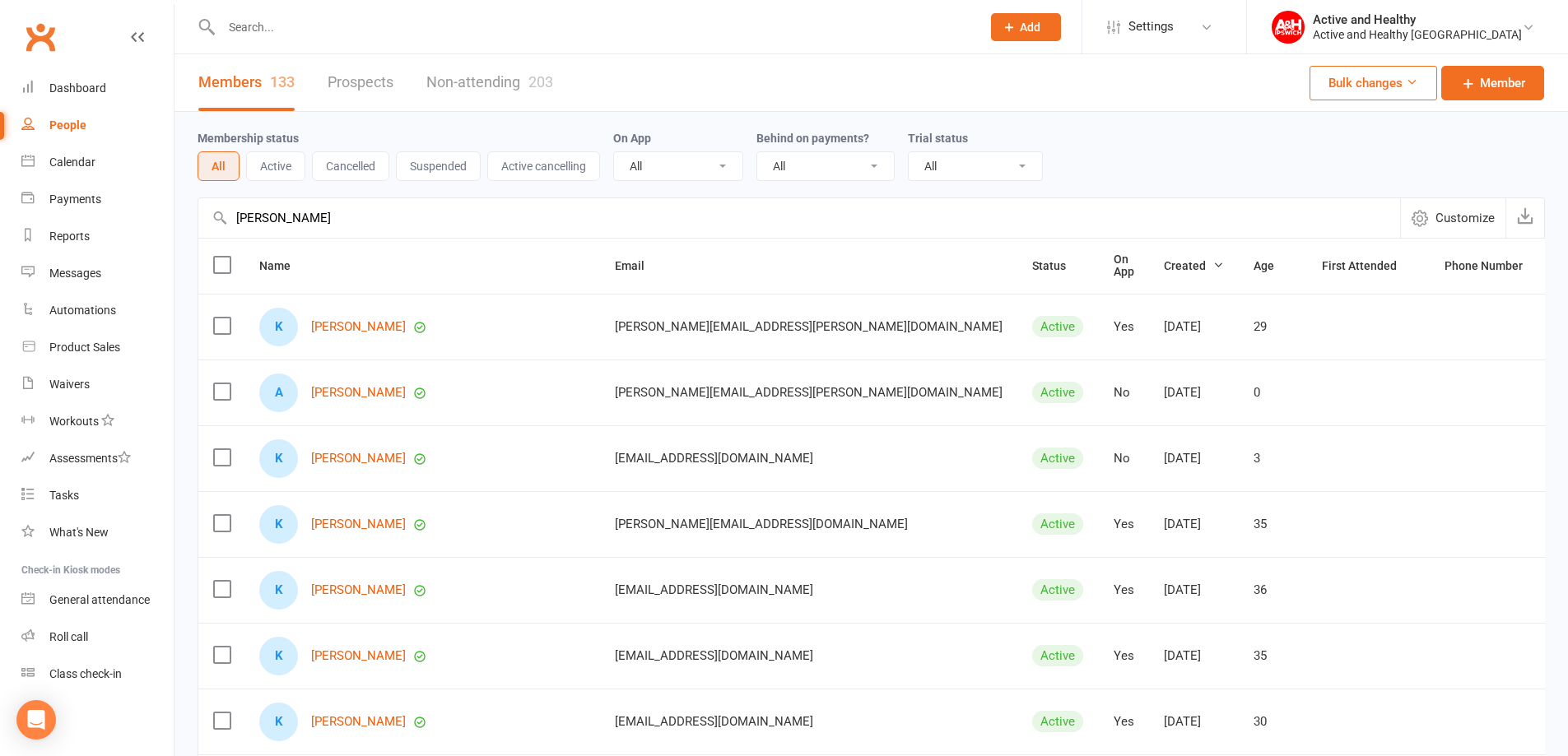
type input "[PERSON_NAME]"
click at [483, 95] on link "Non-attending 203" at bounding box center [489, 83] width 127 height 57
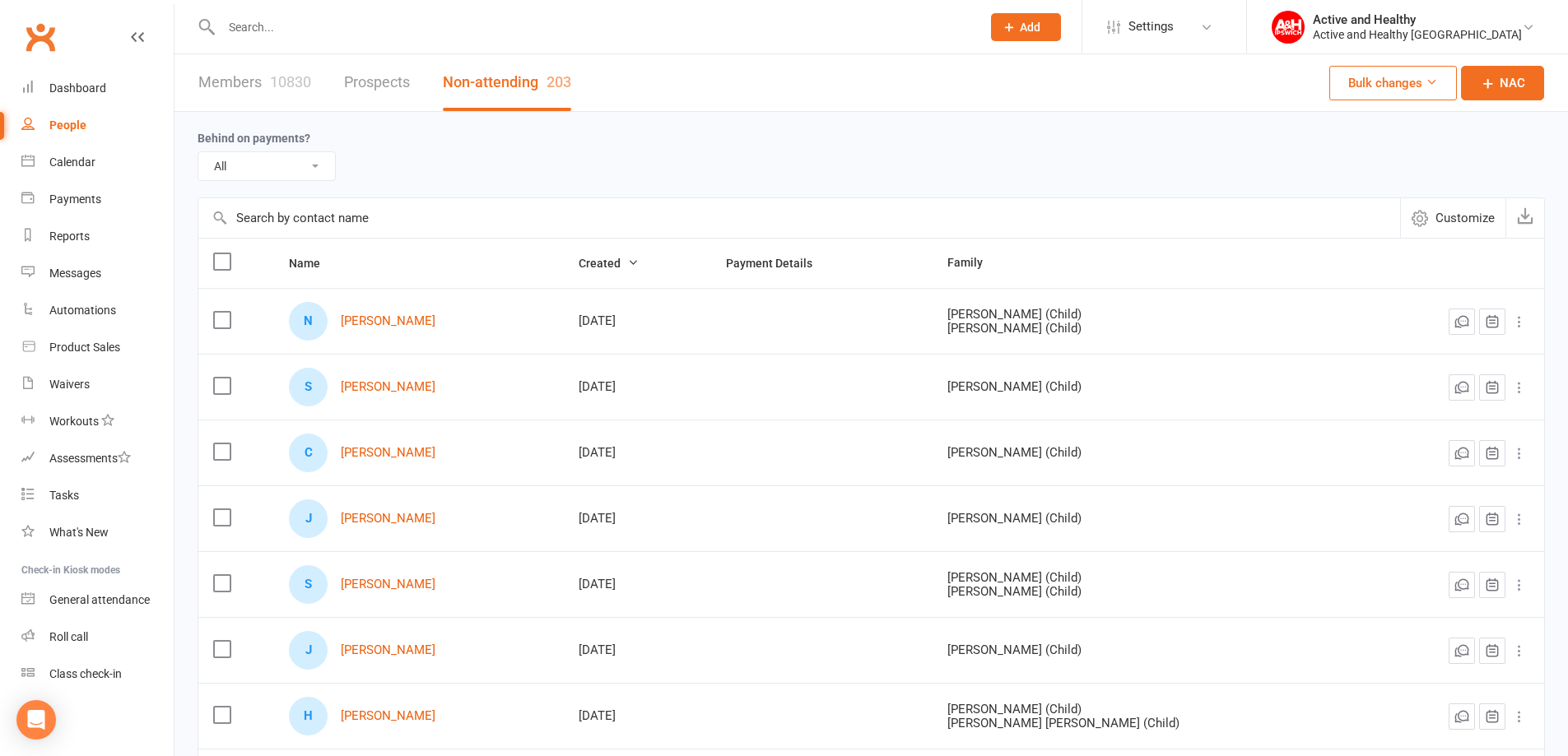
click at [278, 217] on input "text" at bounding box center [798, 217] width 1201 height 39
paste input "[PERSON_NAME]"
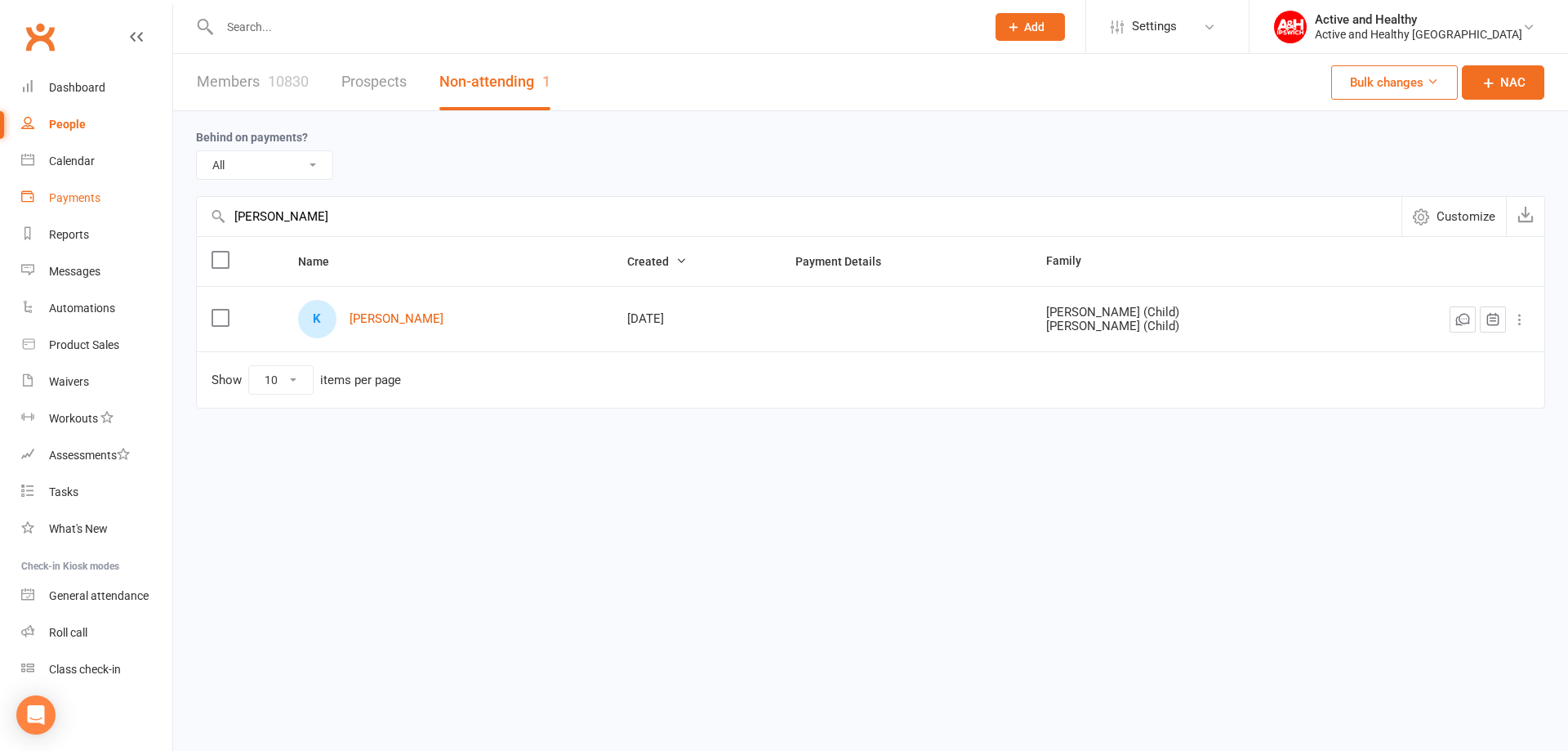
drag, startPoint x: 314, startPoint y: 227, endPoint x: 140, endPoint y: 208, distance: 175.0
click at [140, 208] on ui-view "Prospect Member Non-attending contact Class / event Appointment Task Membership…" at bounding box center [784, 238] width 1568 height 468
paste input "[PERSON_NAME]"
type input "[PERSON_NAME]"
click at [251, 88] on link "Members 10830" at bounding box center [252, 82] width 112 height 56
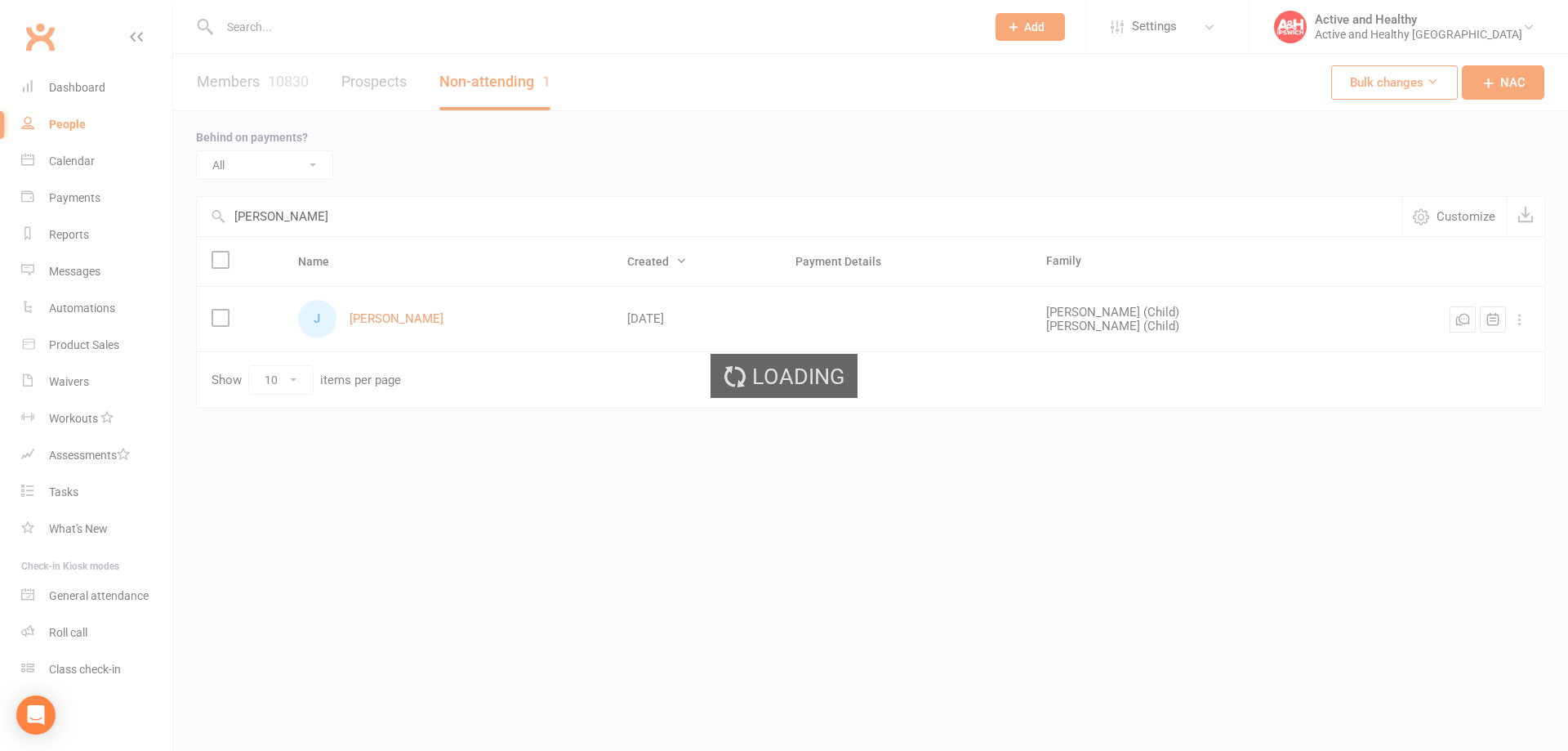
select select "100"
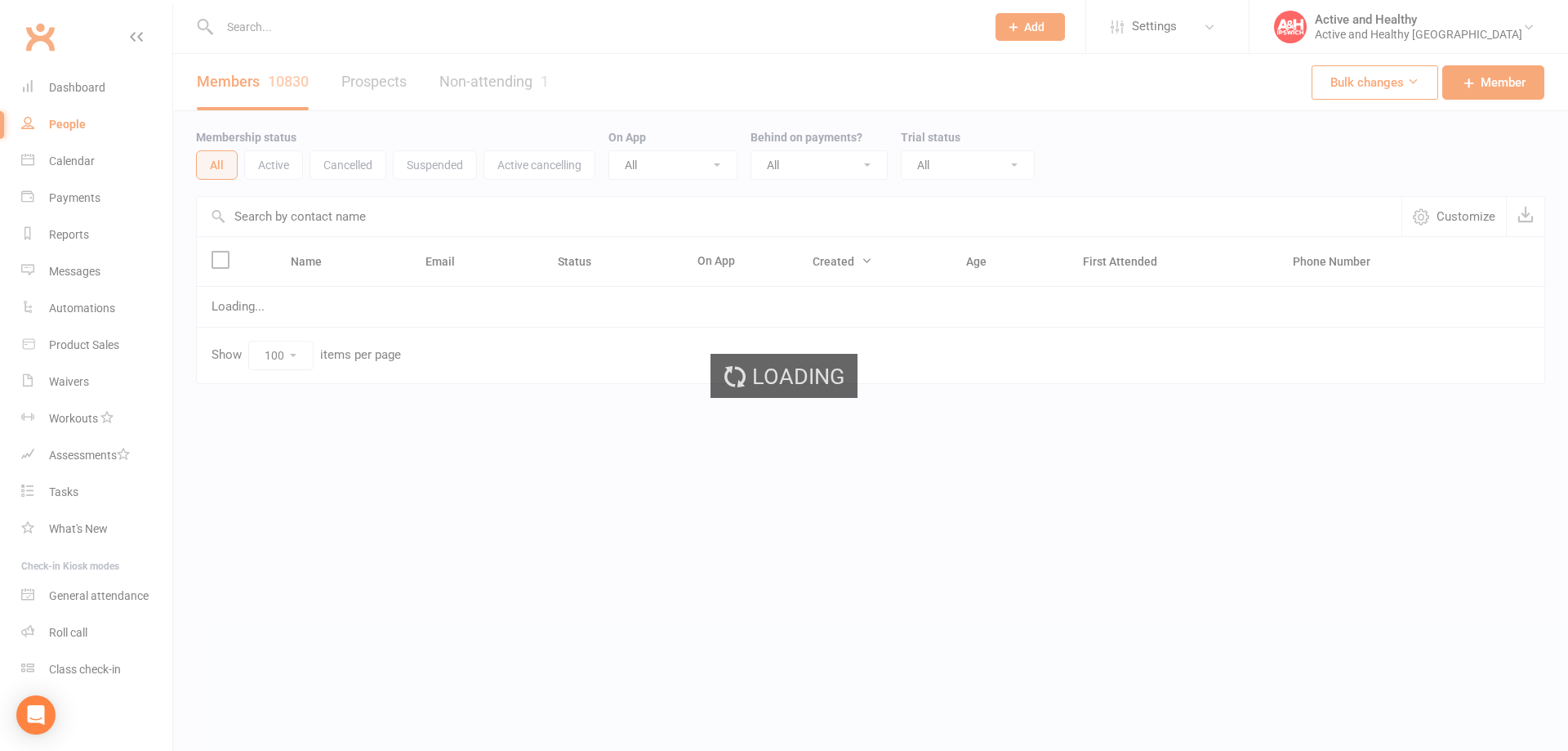
click at [307, 223] on input "text" at bounding box center [798, 216] width 1204 height 39
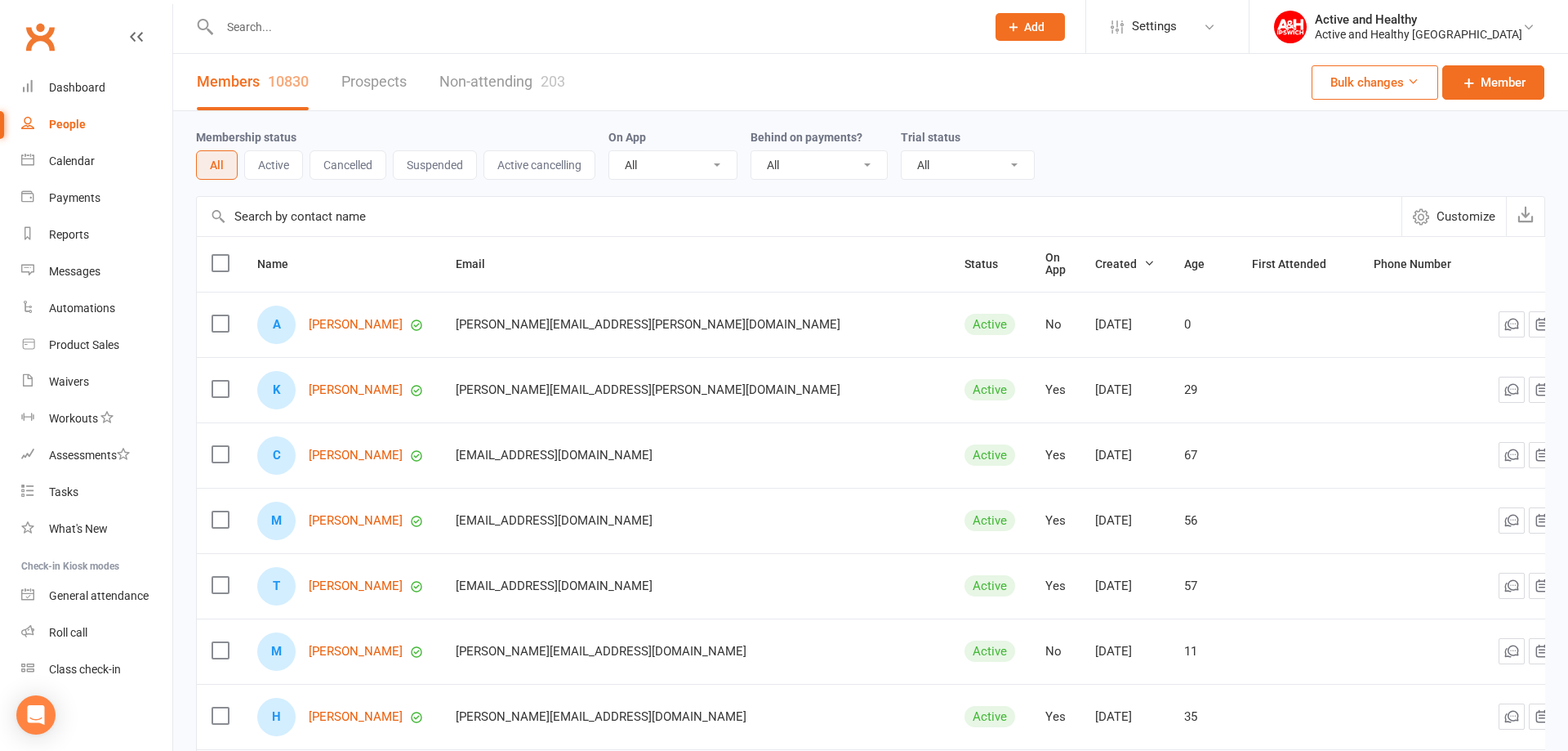
paste input "[PERSON_NAME]"
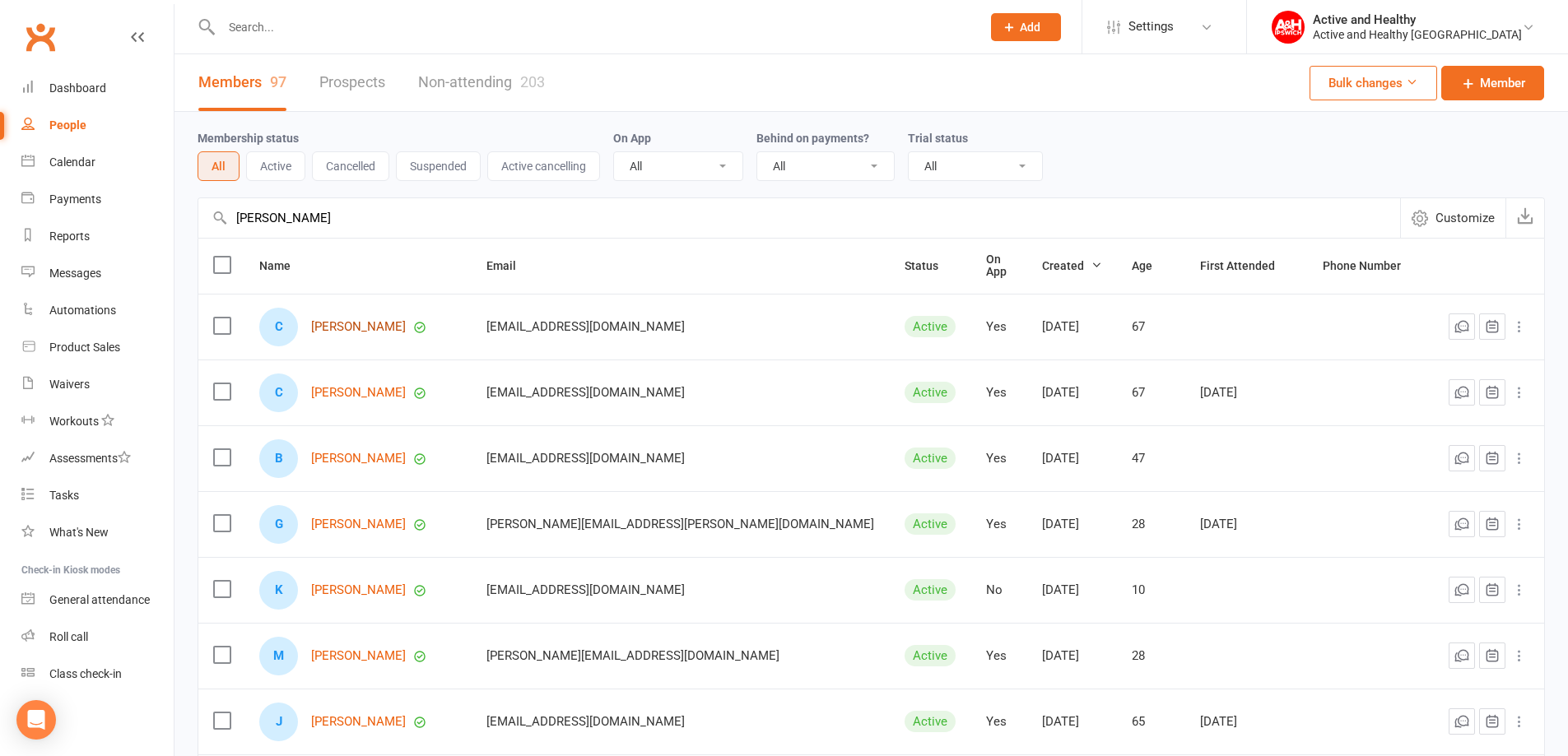
type input "[PERSON_NAME]"
click at [368, 327] on link "[PERSON_NAME]" at bounding box center [358, 327] width 95 height 14
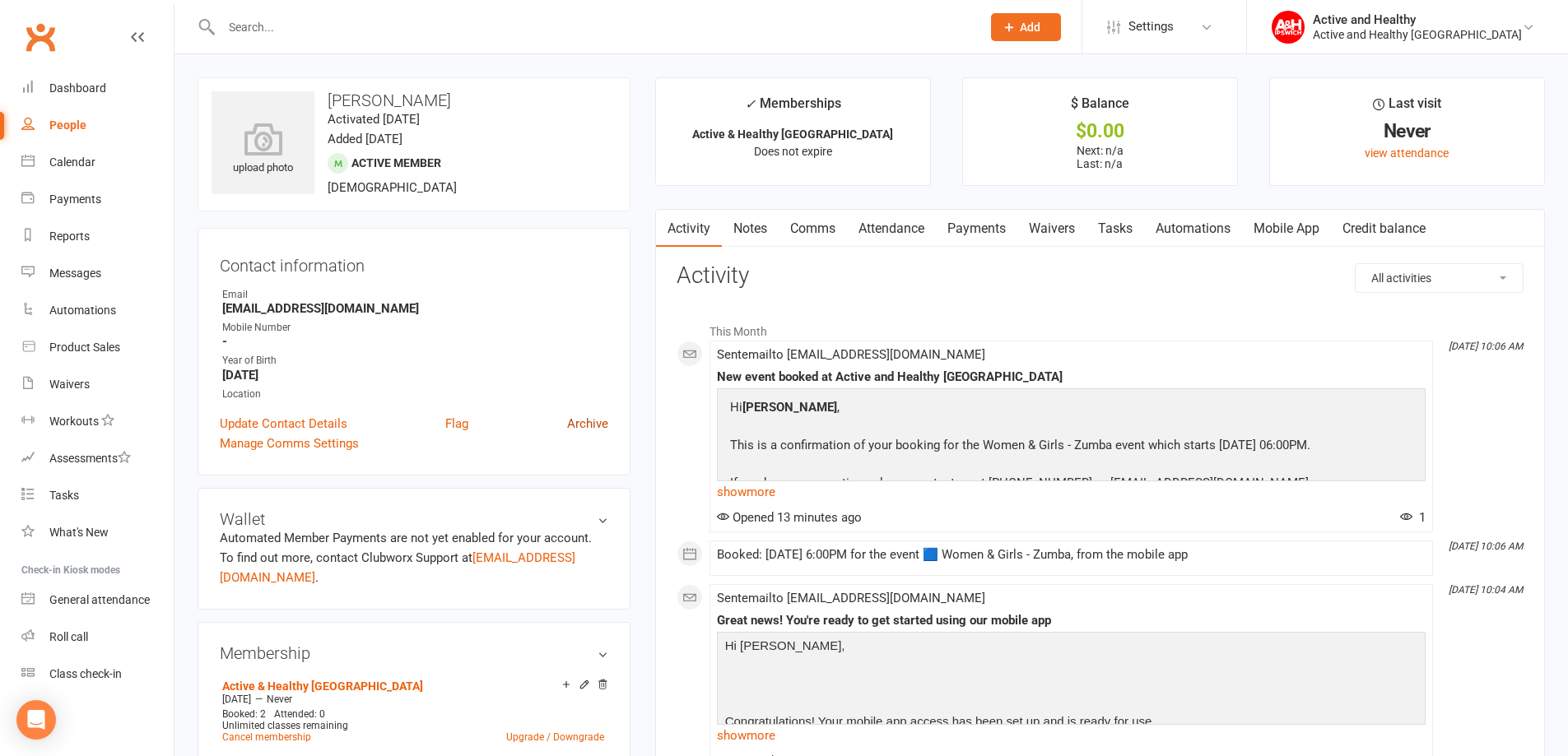
drag, startPoint x: 616, startPoint y: 414, endPoint x: 606, endPoint y: 415, distance: 10.0
click at [616, 415] on div "Contact information Owner Email [EMAIL_ADDRESS][DOMAIN_NAME] Mobile Number - Ye…" at bounding box center [414, 351] width 433 height 248
click at [597, 422] on link "Archive" at bounding box center [588, 423] width 41 height 20
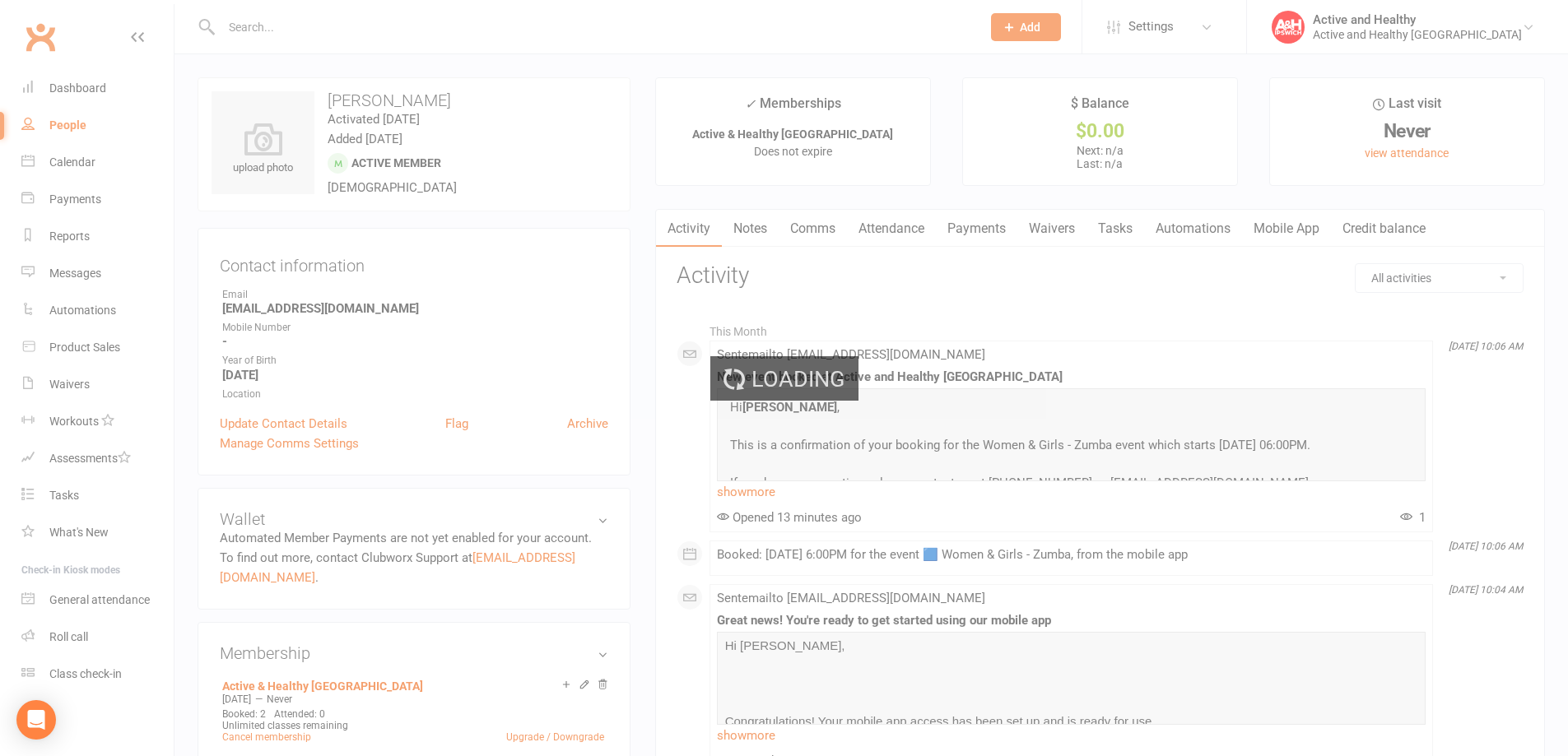
select select "100"
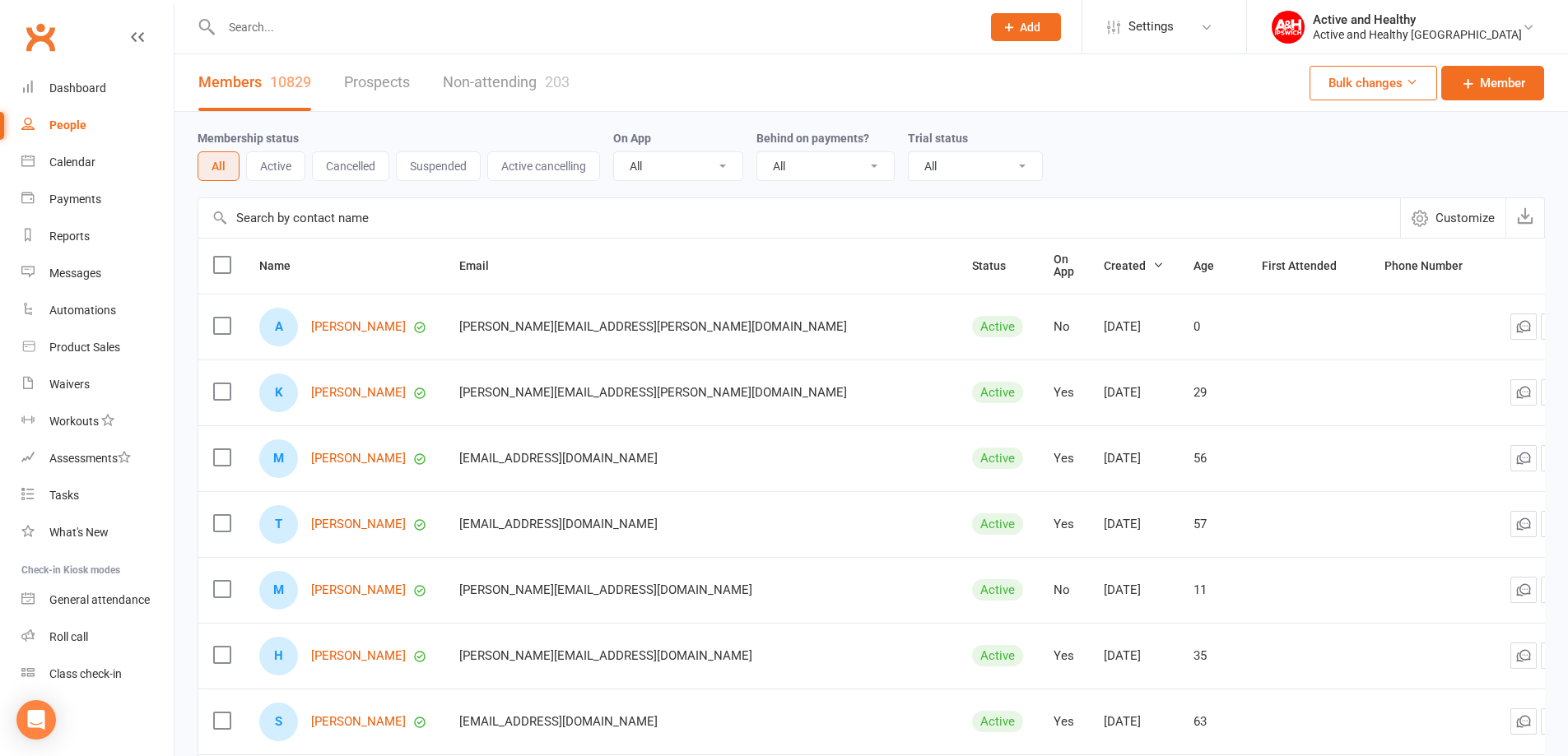
click at [402, 217] on input "text" at bounding box center [798, 217] width 1201 height 39
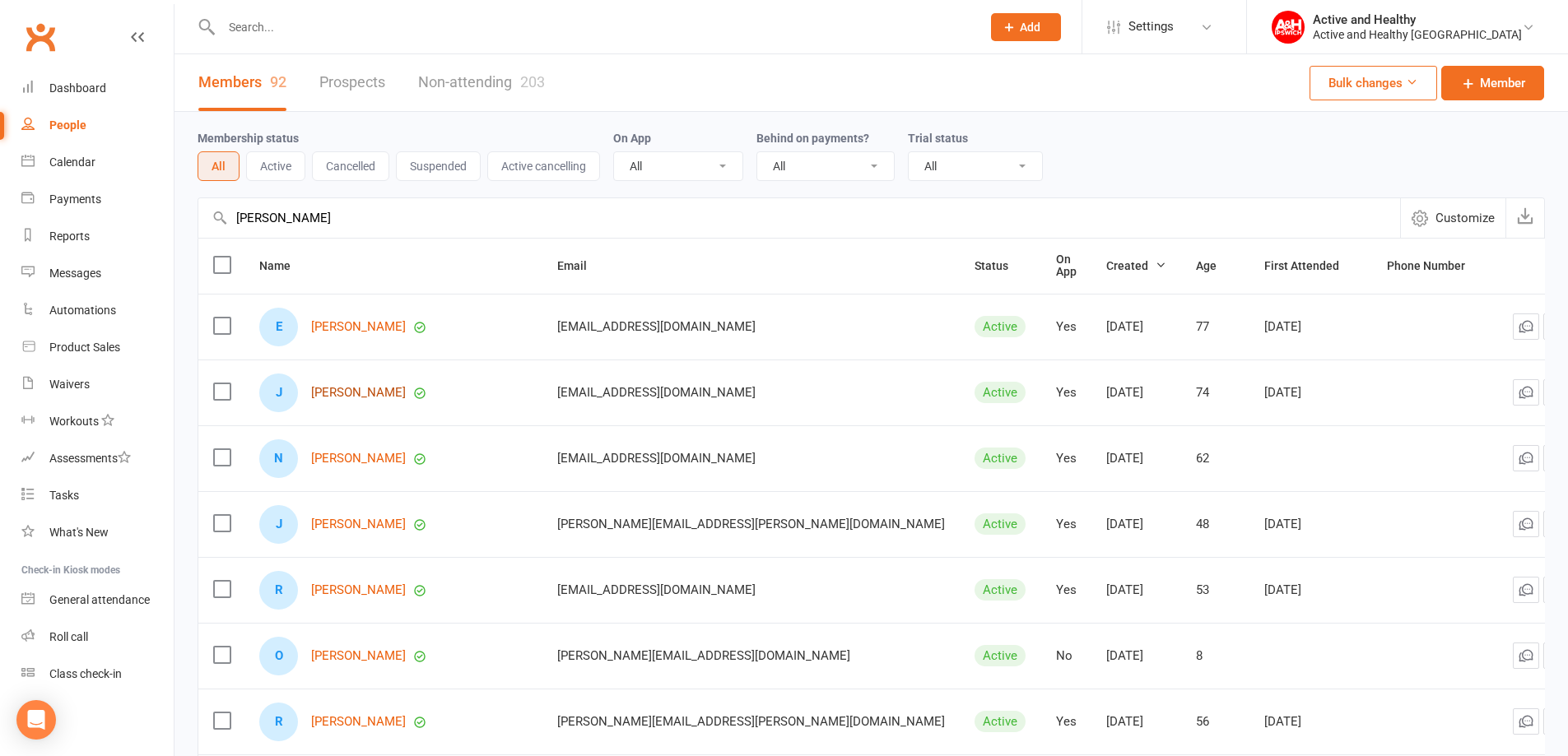
type input "[PERSON_NAME]"
click at [357, 387] on link "[PERSON_NAME]" at bounding box center [358, 393] width 95 height 14
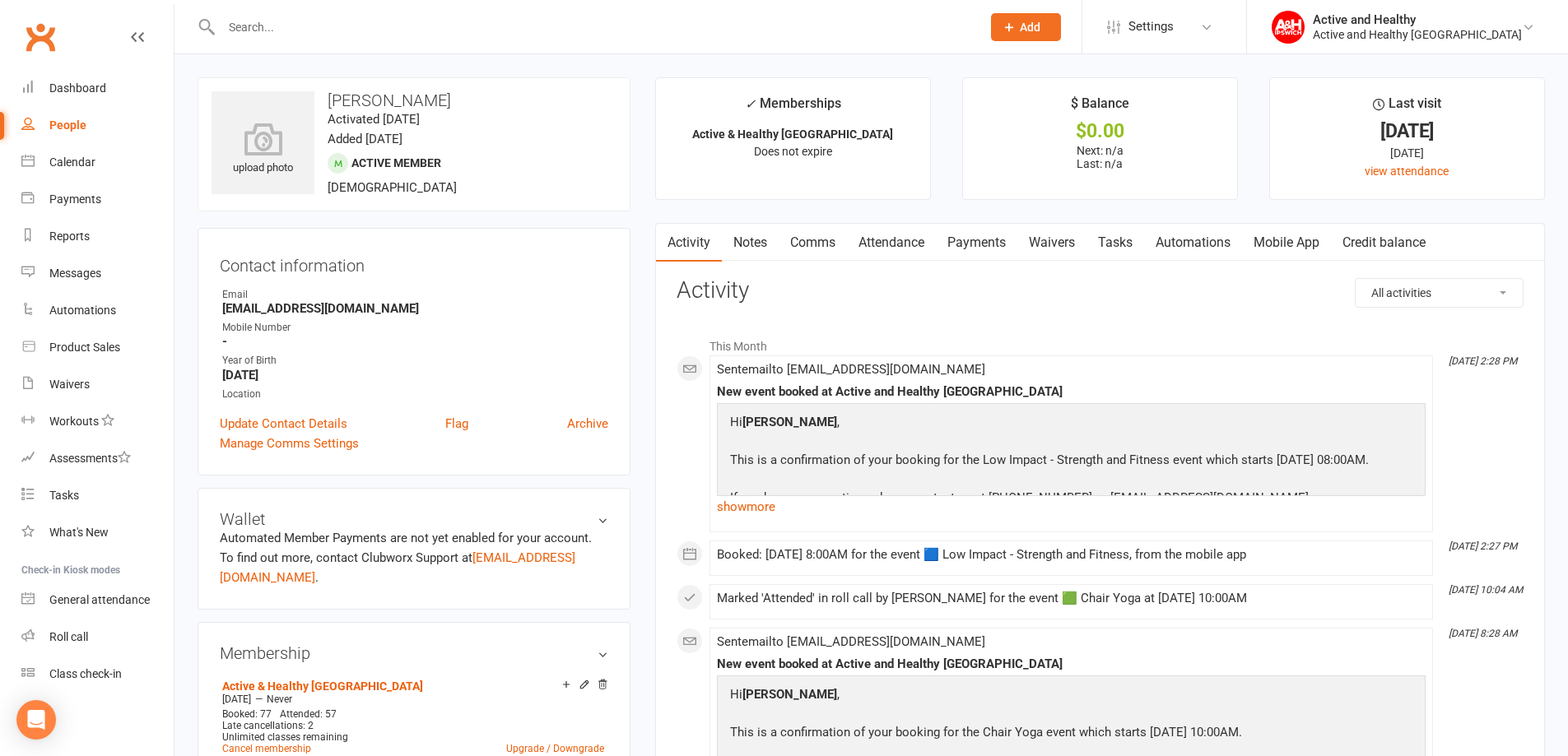
click at [1269, 248] on link "Mobile App" at bounding box center [1287, 242] width 89 height 38
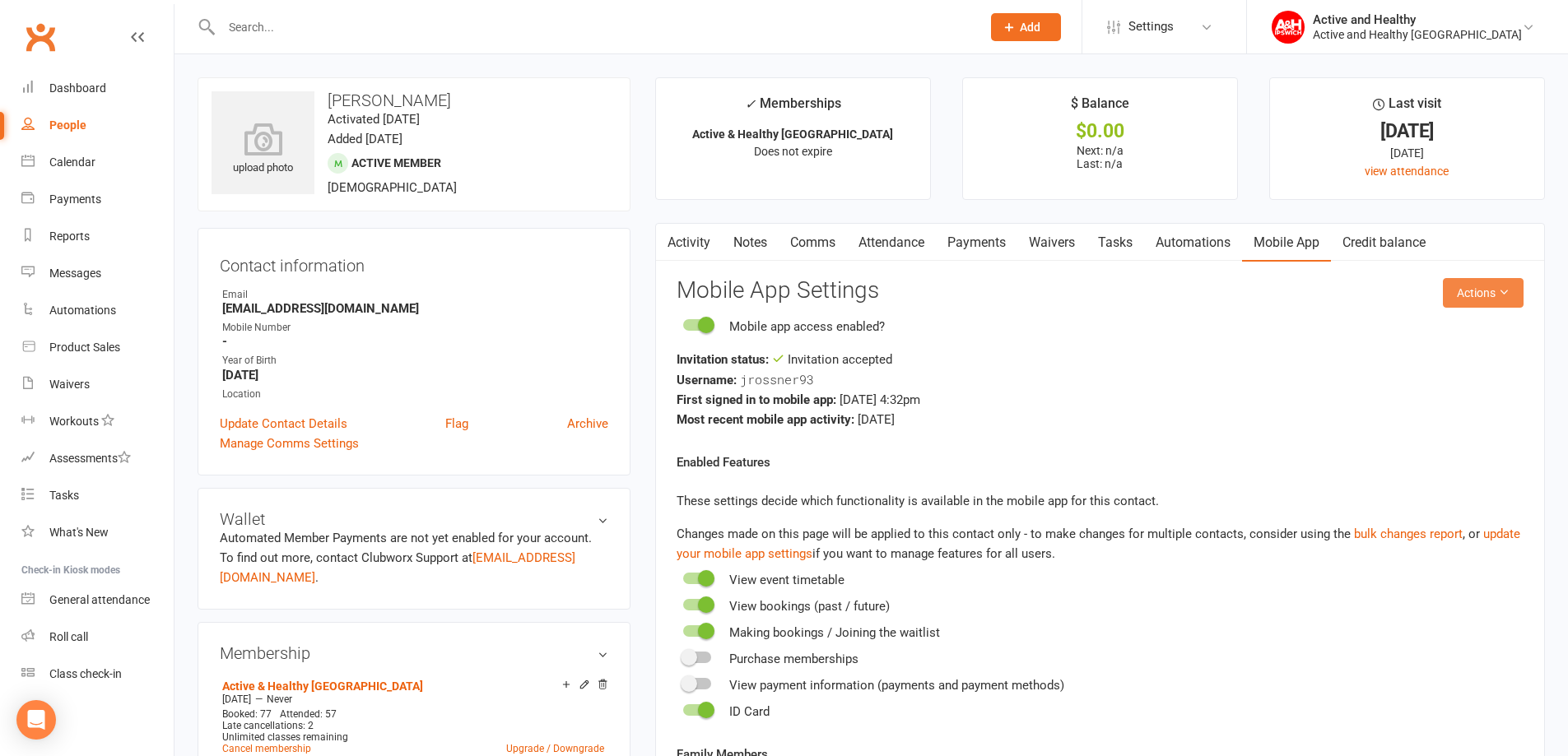
click at [1467, 288] on button "Actions" at bounding box center [1483, 292] width 81 height 29
click at [1408, 398] on link "Reset password" at bounding box center [1429, 395] width 163 height 33
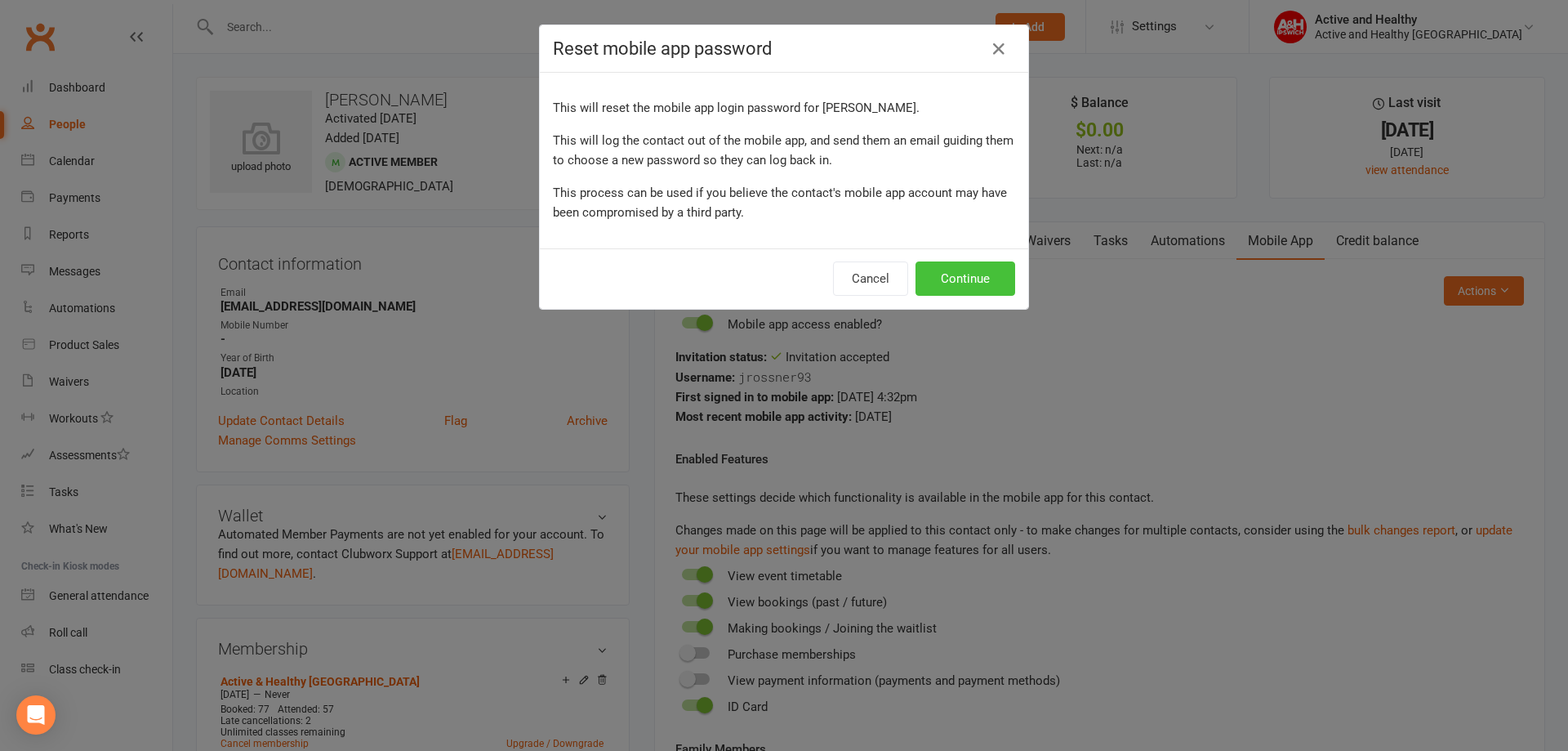
click at [953, 277] on button "Continue" at bounding box center [965, 279] width 100 height 34
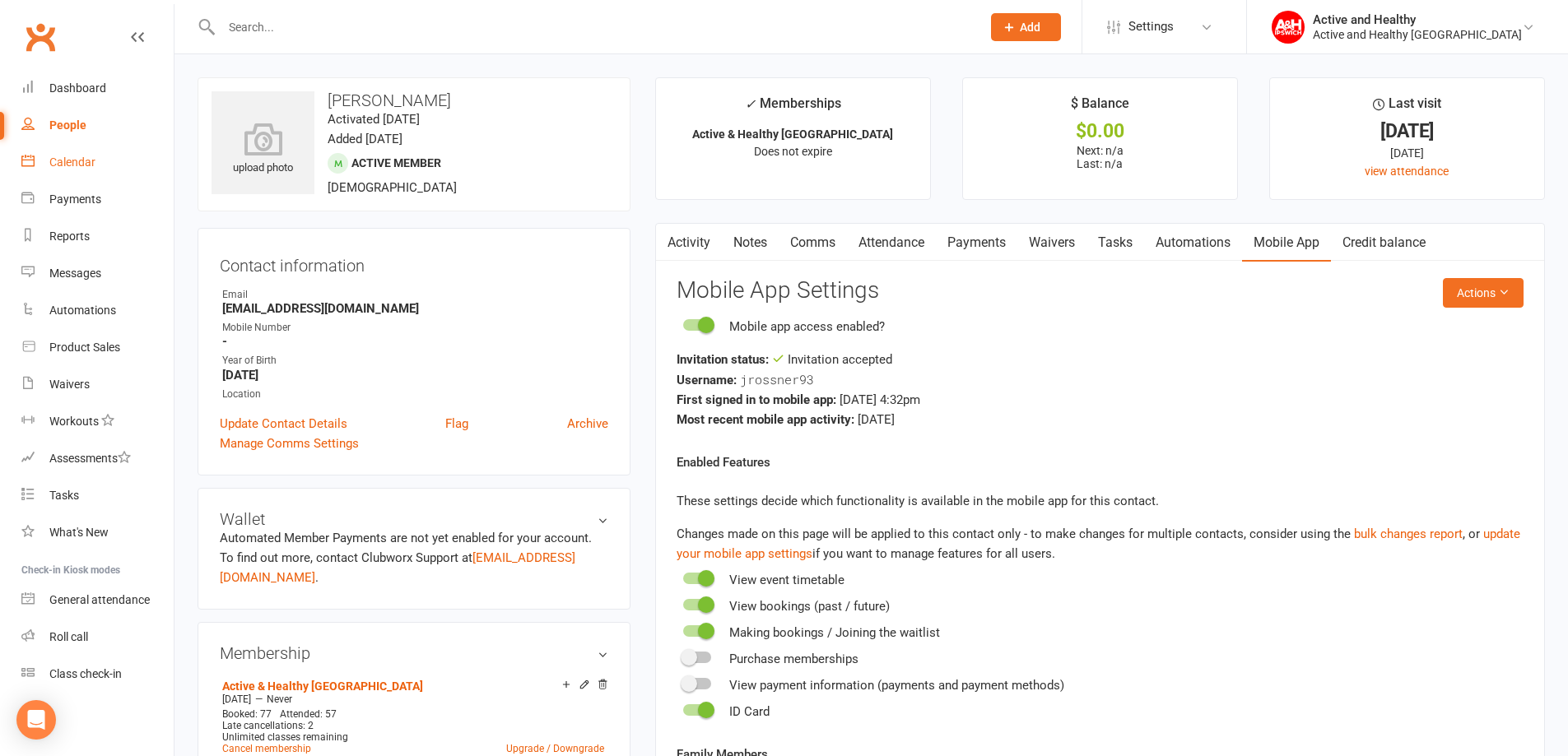
click at [68, 166] on div "Calendar" at bounding box center [73, 161] width 46 height 13
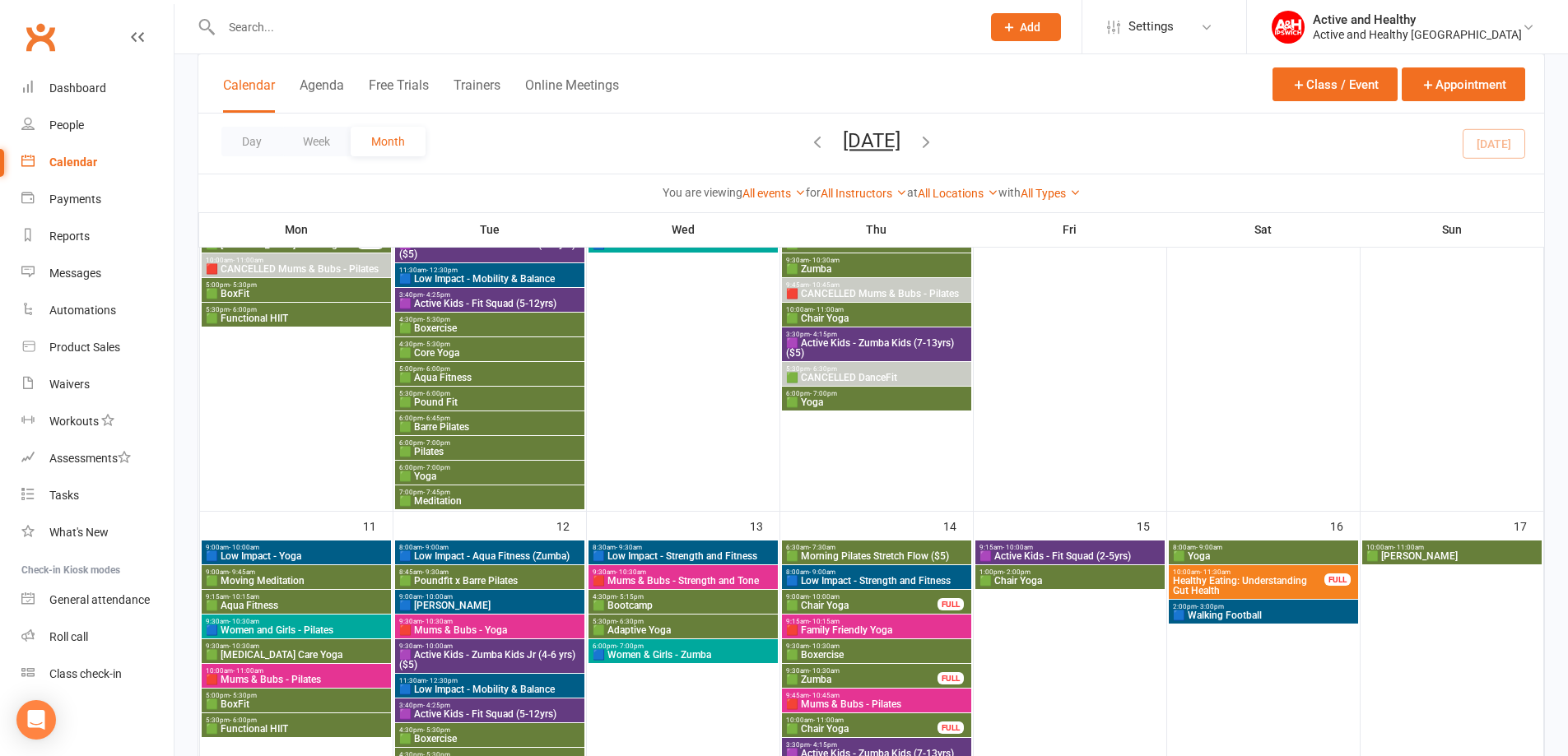
scroll to position [658, 0]
click at [1245, 577] on span "Healthy Eating: Understanding Gut Health" at bounding box center [1248, 587] width 153 height 20
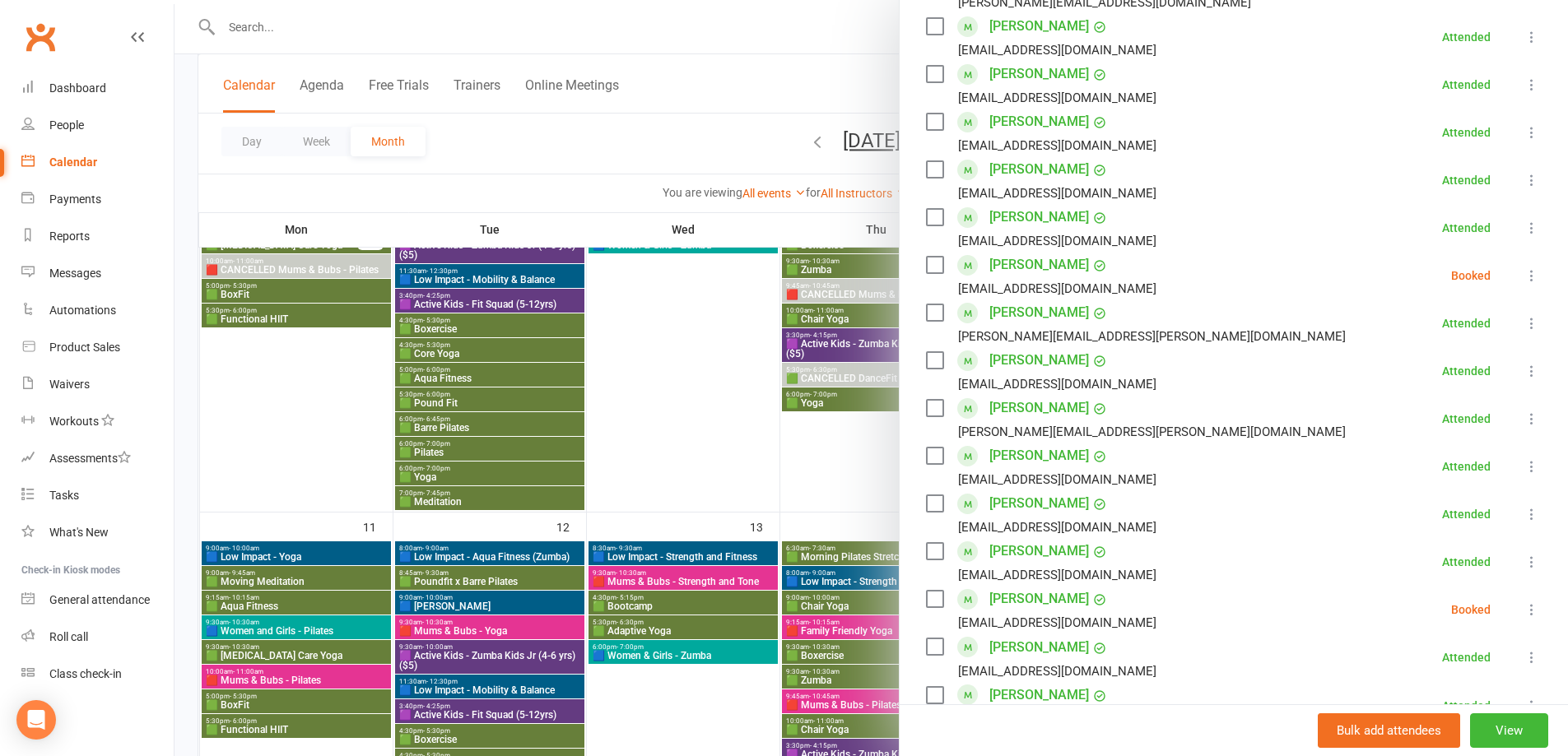
scroll to position [493, 0]
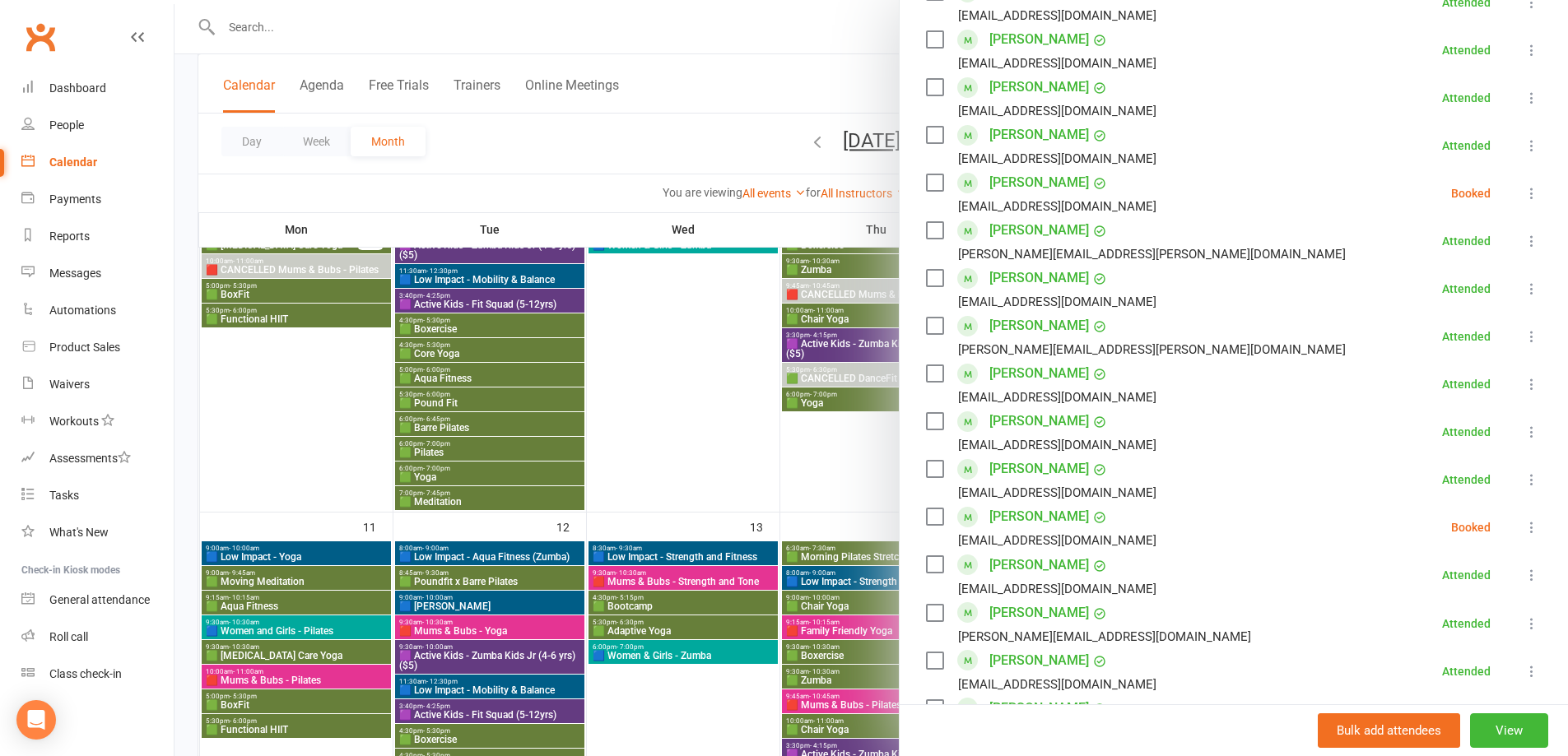
click at [1524, 531] on icon at bounding box center [1532, 527] width 17 height 17
click at [1438, 625] on link "Check in" at bounding box center [1460, 625] width 163 height 33
click at [197, 145] on div at bounding box center [871, 378] width 1393 height 756
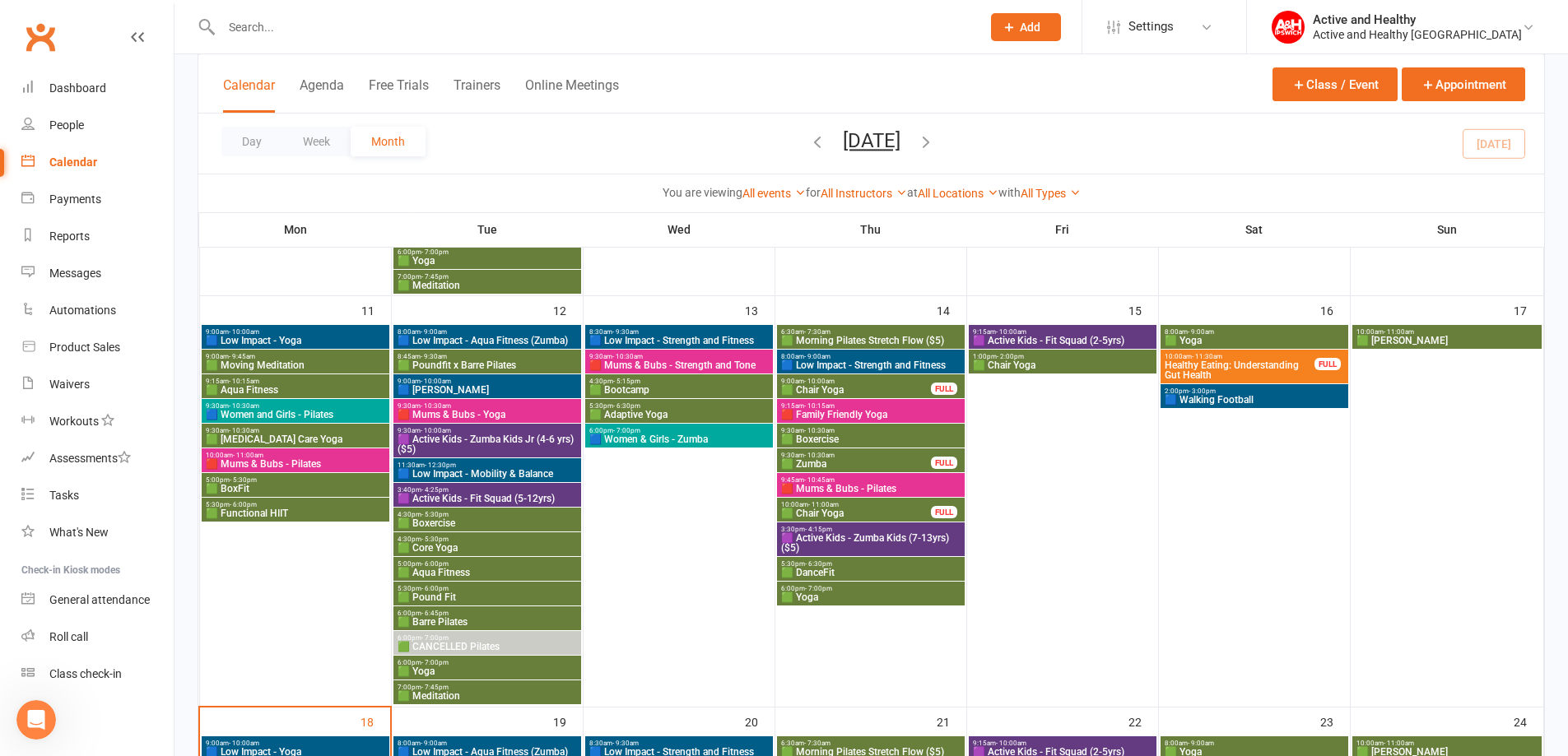
scroll to position [872, 0]
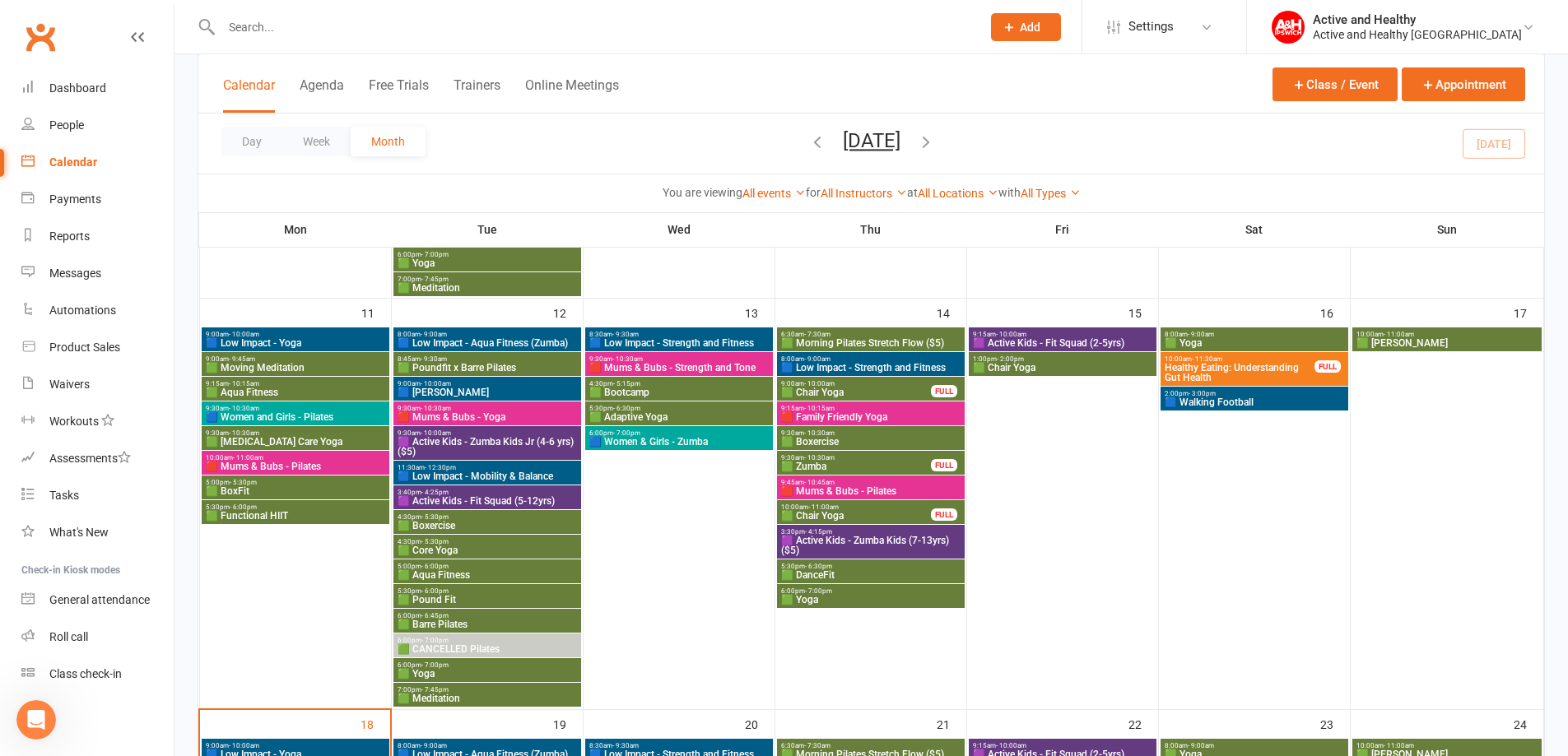
click at [1249, 339] on span "🟩 Yoga" at bounding box center [1255, 343] width 181 height 10
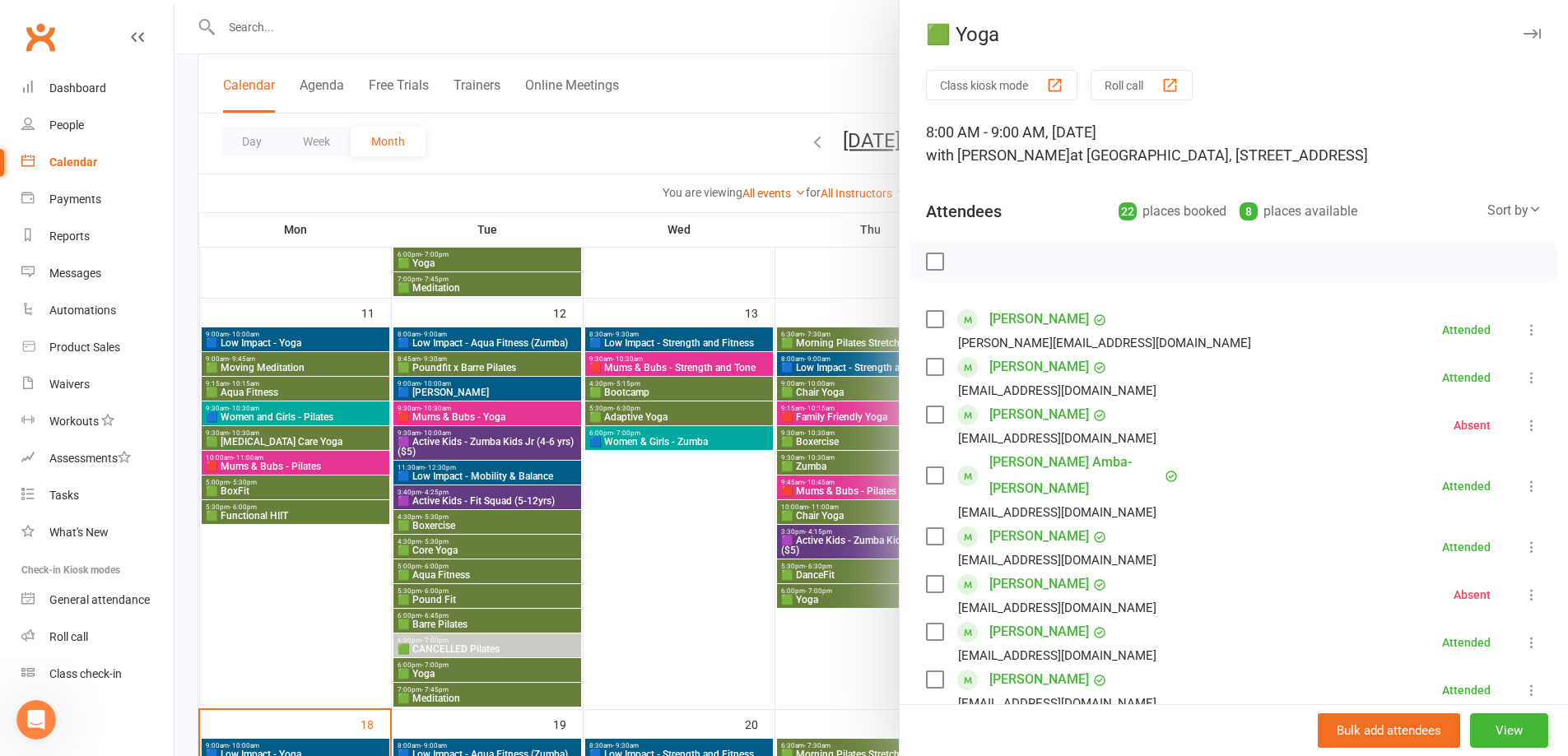
click at [1144, 68] on div "🟩 Yoga Class kiosk mode Roll call 8:00 AM - 9:00 AM, Saturday, August, 16, 2025…" at bounding box center [1233, 378] width 669 height 756
click at [1142, 87] on button "Roll call" at bounding box center [1141, 85] width 102 height 30
